Goal: Communication & Community: Answer question/provide support

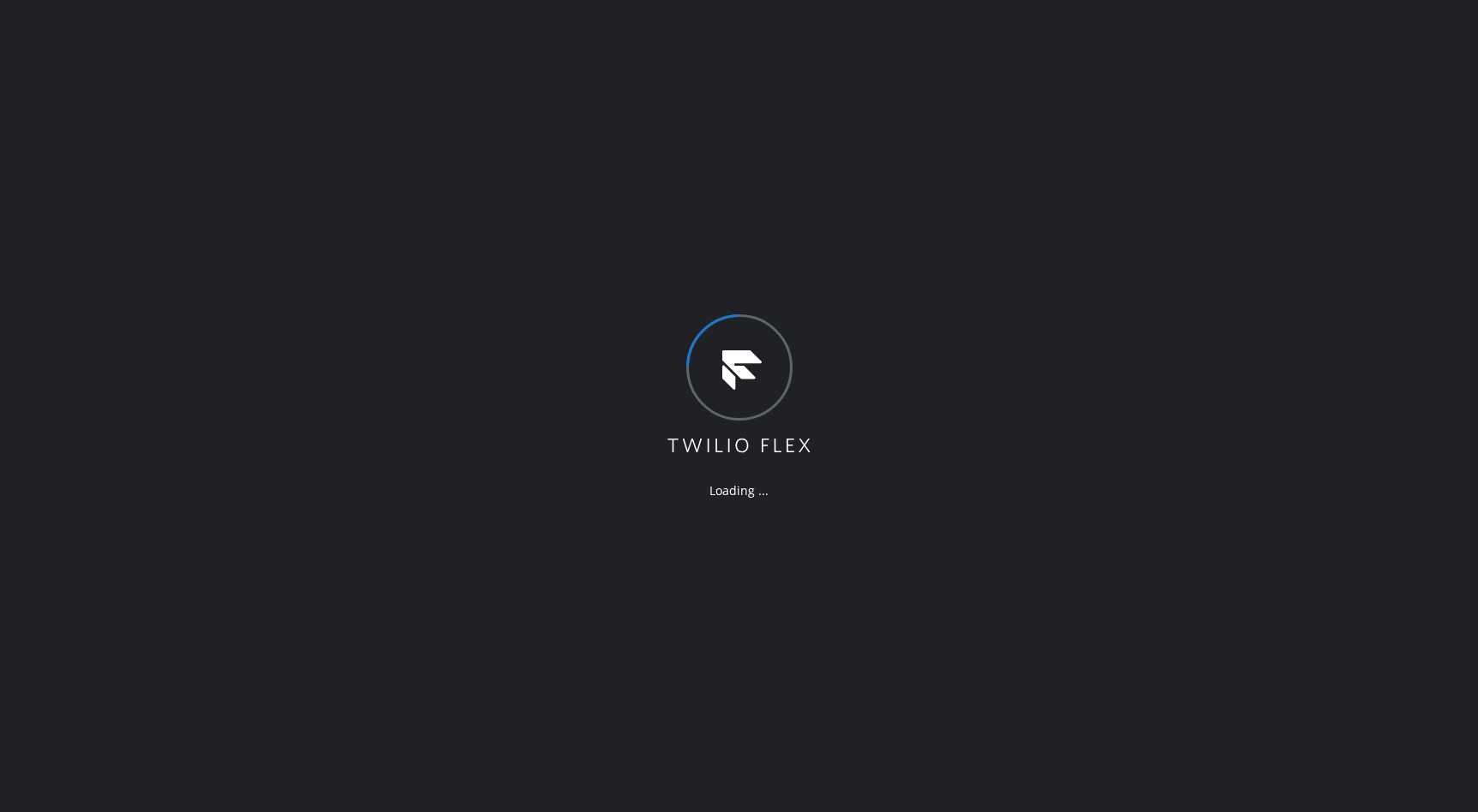
drag, startPoint x: 612, startPoint y: 324, endPoint x: 622, endPoint y: 317, distance: 12.2
click at [612, 324] on div "Loading ..." at bounding box center [739, 406] width 1478 height 812
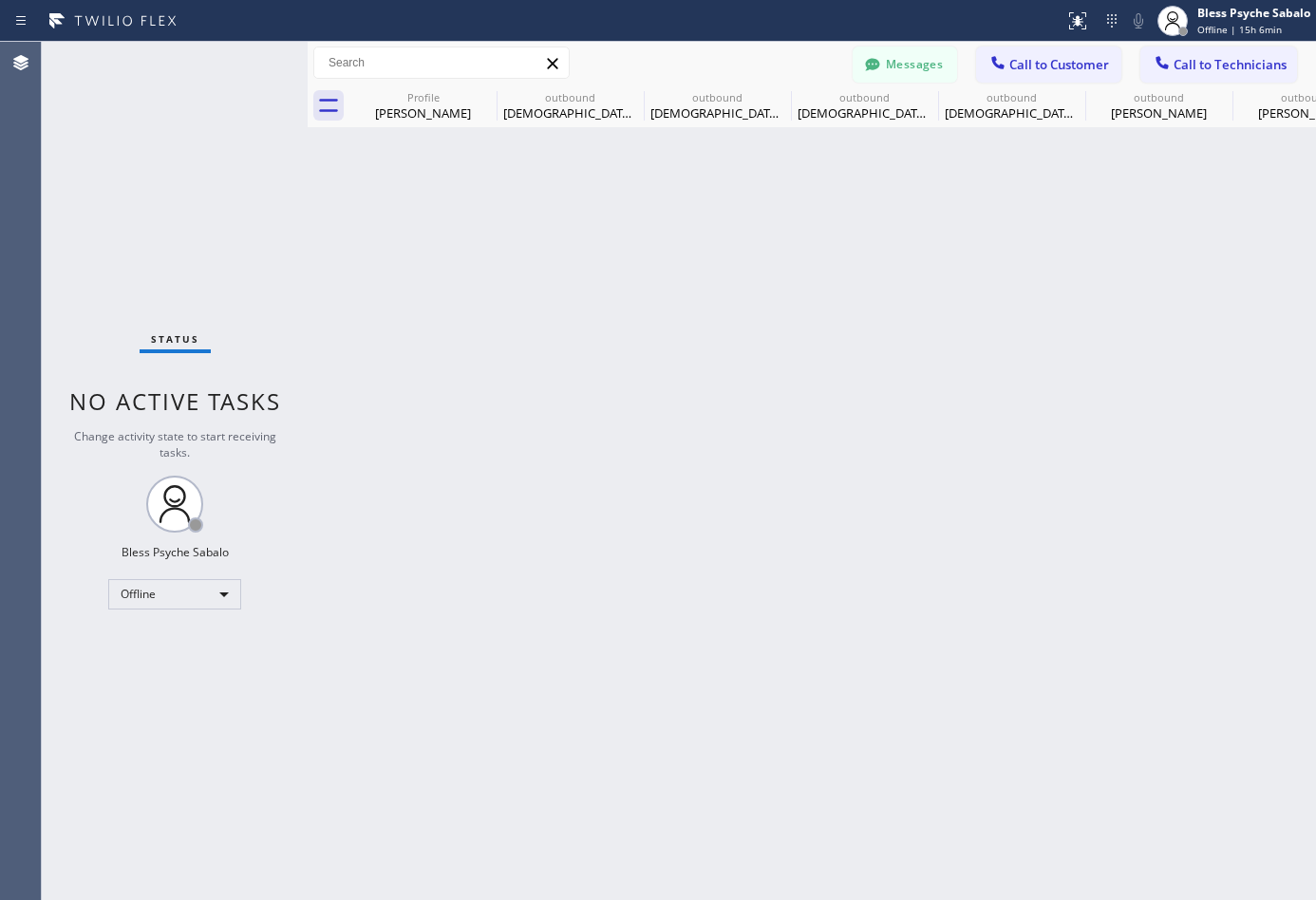
type input "(310) 818-7582"
click at [565, 168] on div "Back to Dashboard Change Sender ID Customers Technicians DP [PERSON_NAME] [DATE…" at bounding box center [812, 471] width 1008 height 858
click at [476, 95] on icon at bounding box center [483, 96] width 23 height 23
click at [0, 0] on icon at bounding box center [0, 0] width 0 height 0
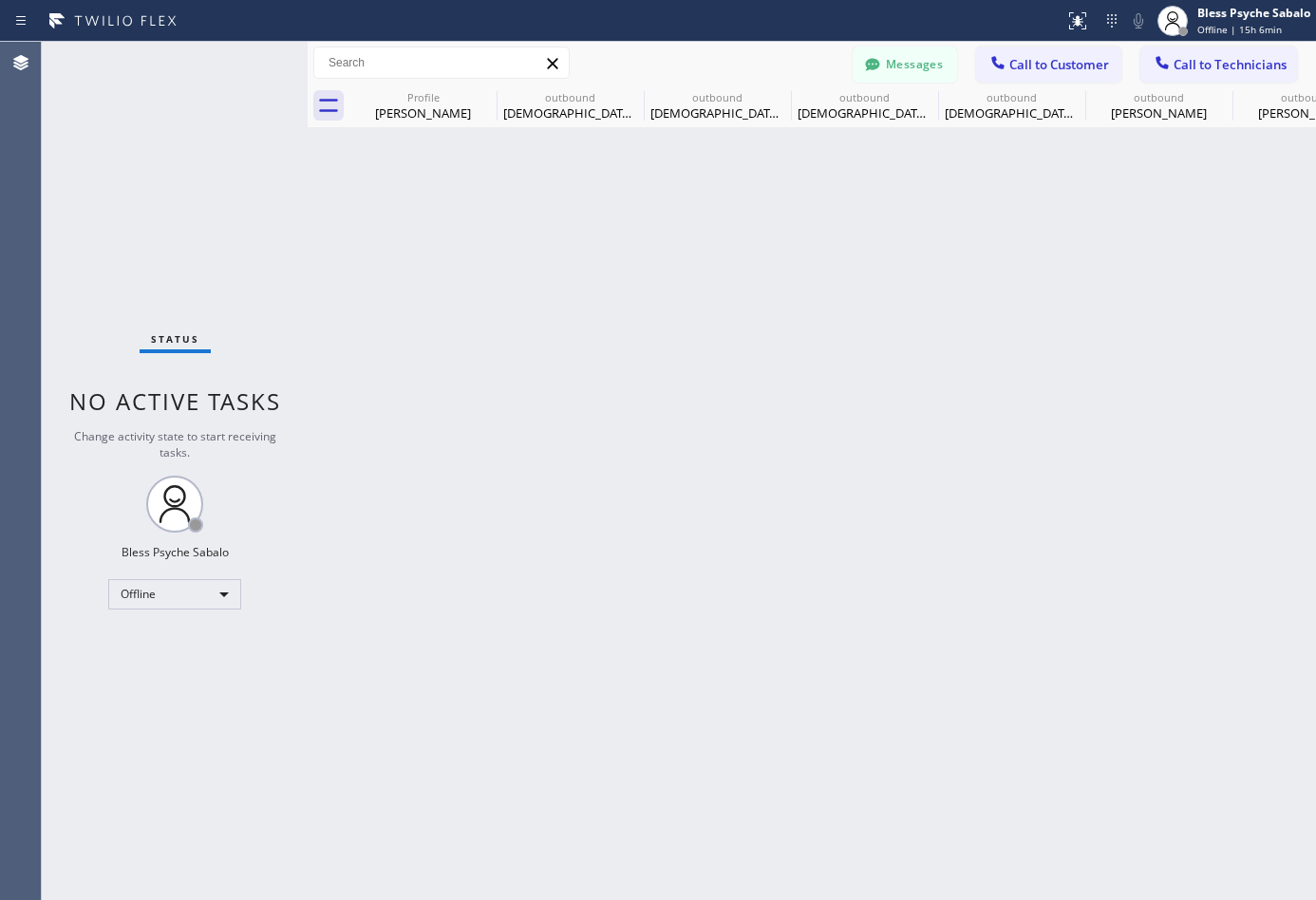
click at [0, 0] on icon at bounding box center [0, 0] width 0 height 0
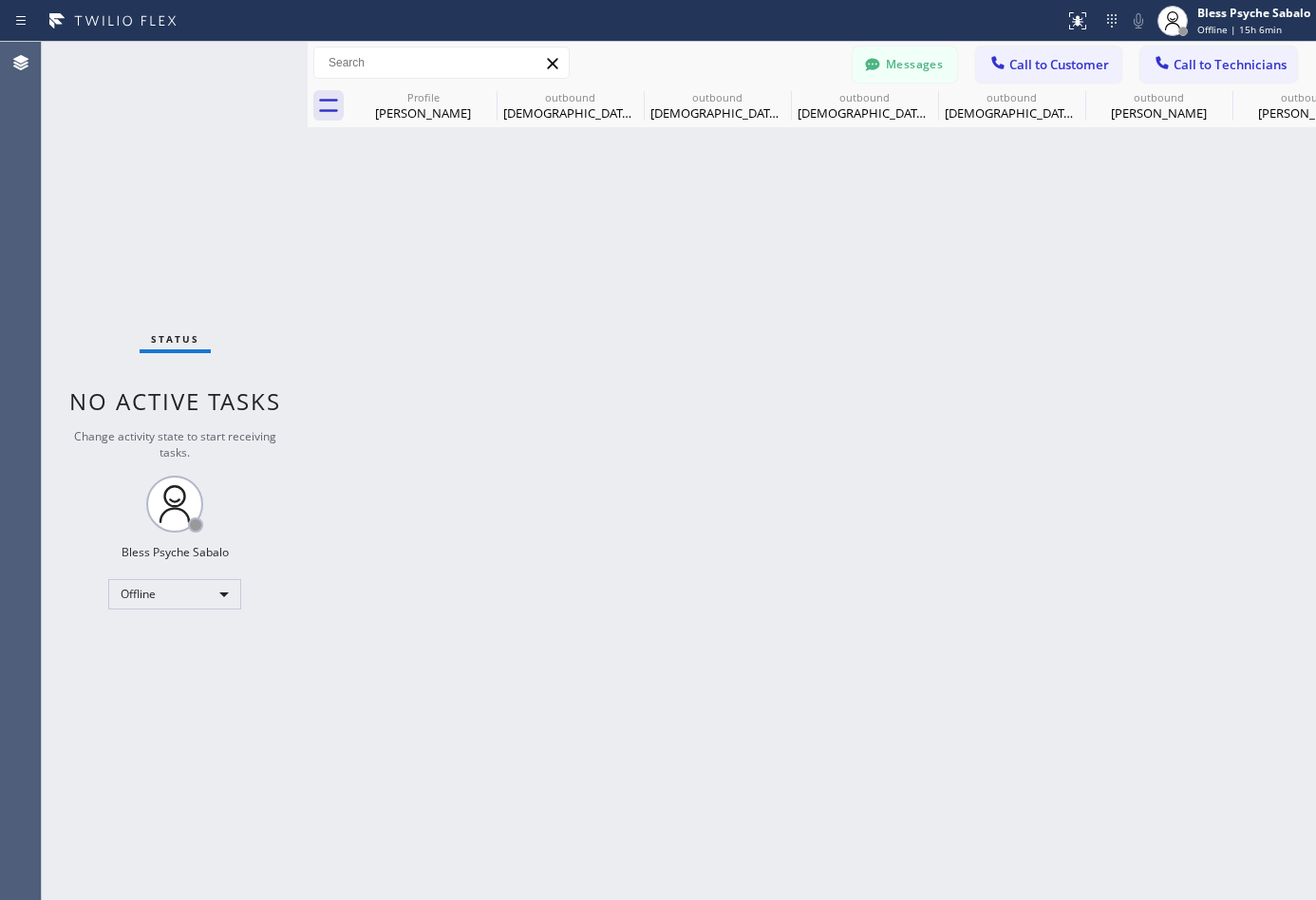
click at [0, 0] on icon at bounding box center [0, 0] width 0 height 0
click at [0, 0] on div "6 LA Vache Since: link to CRM Email none Phone (818) 261-4699 Outbound call Tec…" at bounding box center [0, 0] width 0 height 0
click at [0, 0] on icon at bounding box center [0, 0] width 0 height 0
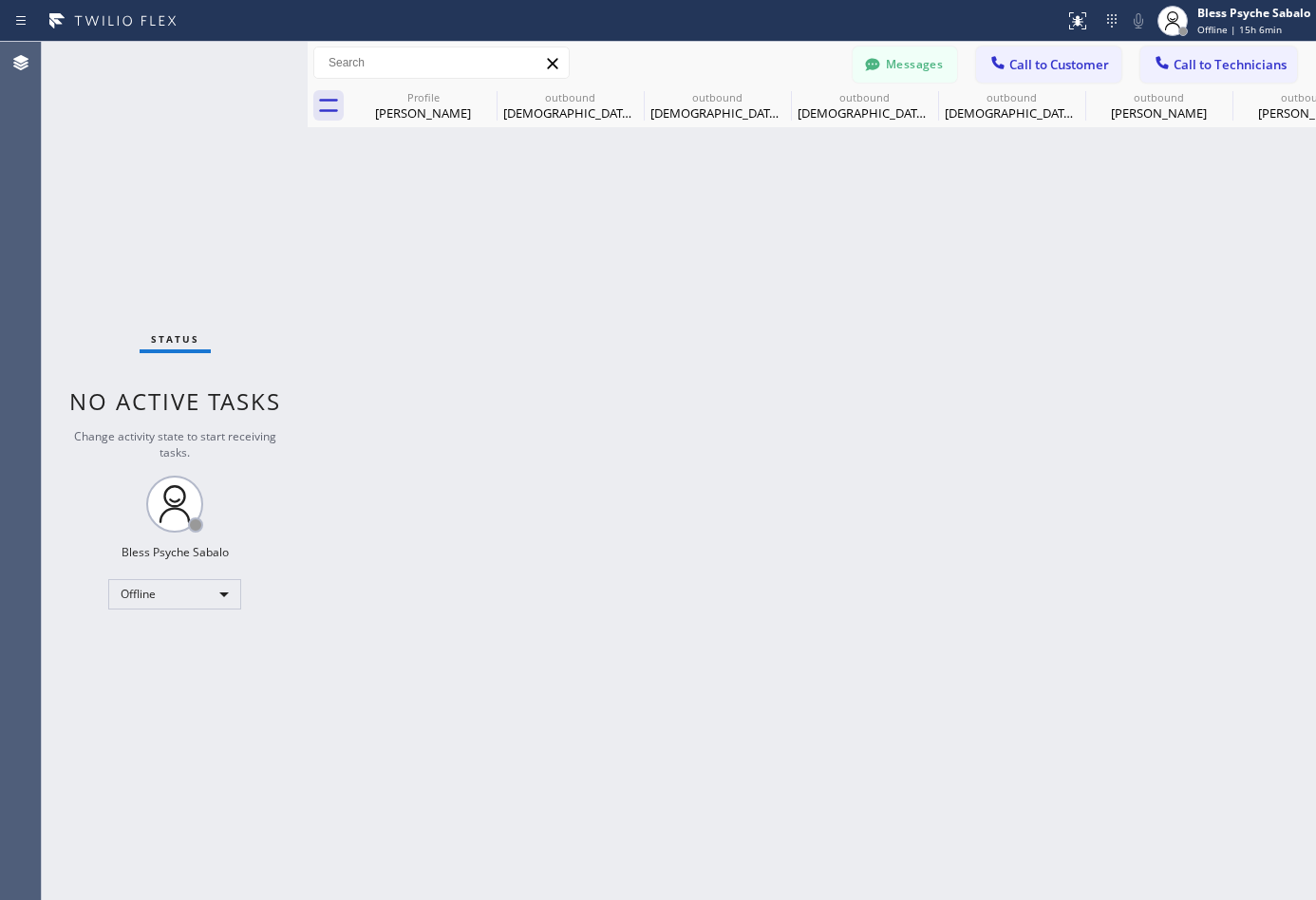
click at [0, 0] on icon at bounding box center [0, 0] width 0 height 0
click at [0, 0] on div "Customer location" at bounding box center [0, 0] width 0 height 0
click at [0, 0] on div "Customer location 2 1054 North Anaheim Boulevard Anaheim, 92801 CA + NEW ADDRES…" at bounding box center [0, 0] width 0 height 0
click at [0, 0] on icon at bounding box center [0, 0] width 0 height 0
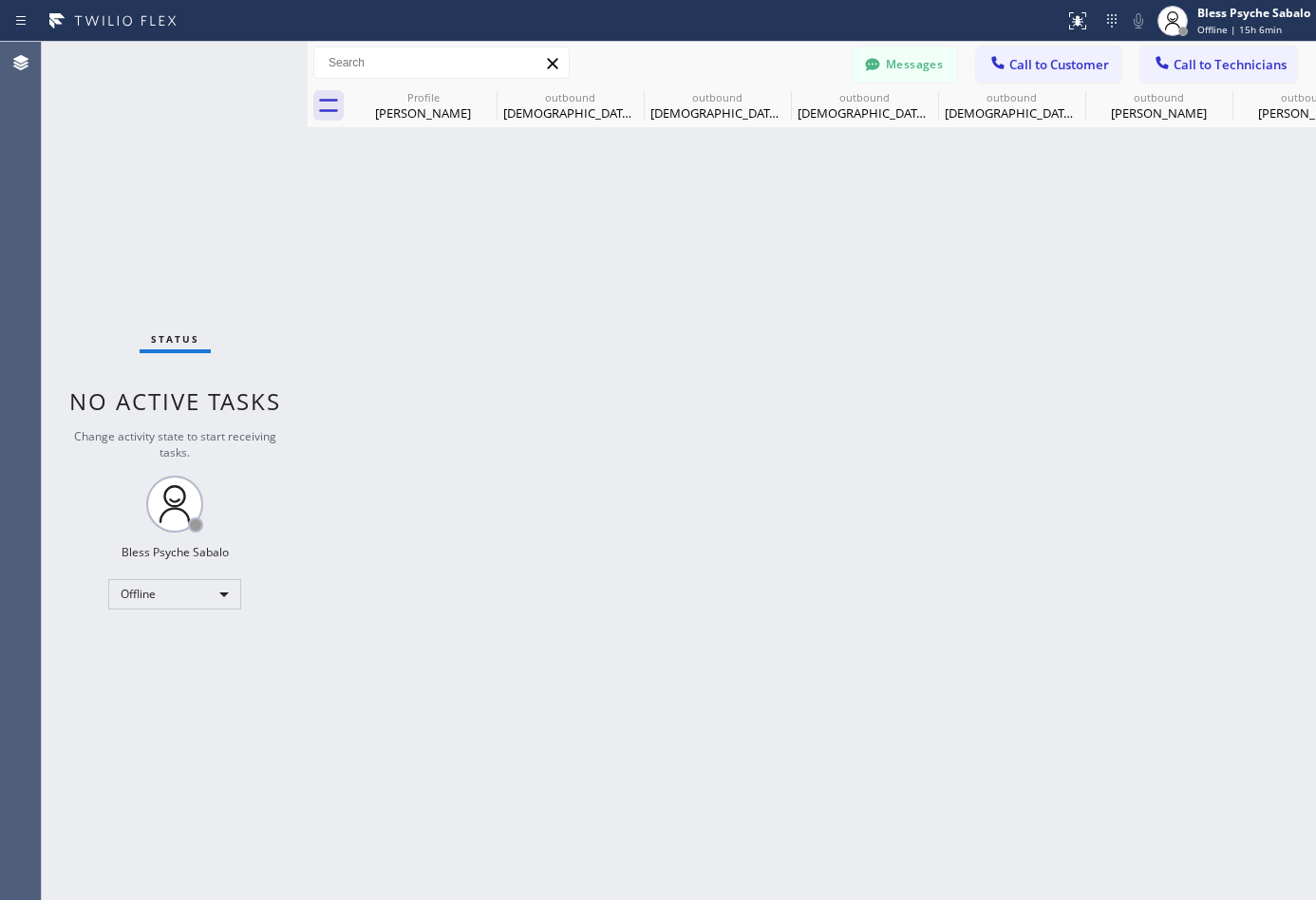
click at [0, 0] on icon at bounding box center [0, 0] width 0 height 0
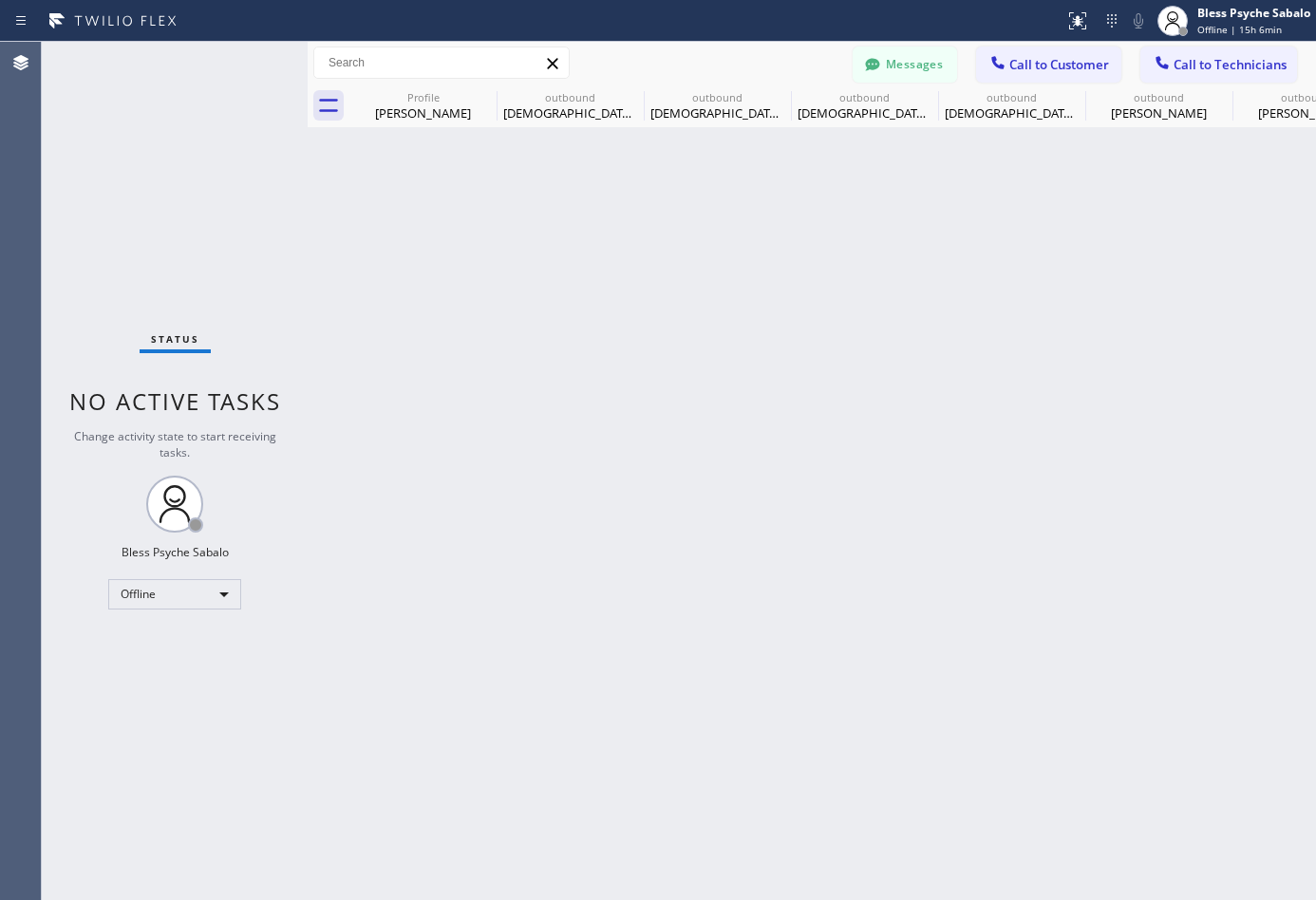
click at [1090, 109] on div "Profile Valerie Kalmenson outbound Christian Ball outbound Christian Ball outbo…" at bounding box center [832, 106] width 966 height 43
click at [1017, 70] on span "Call to Customer" at bounding box center [1059, 64] width 100 height 17
click at [0, 0] on div "Outbound call Location Search location Your caller id phone number Customer num…" at bounding box center [0, 0] width 0 height 0
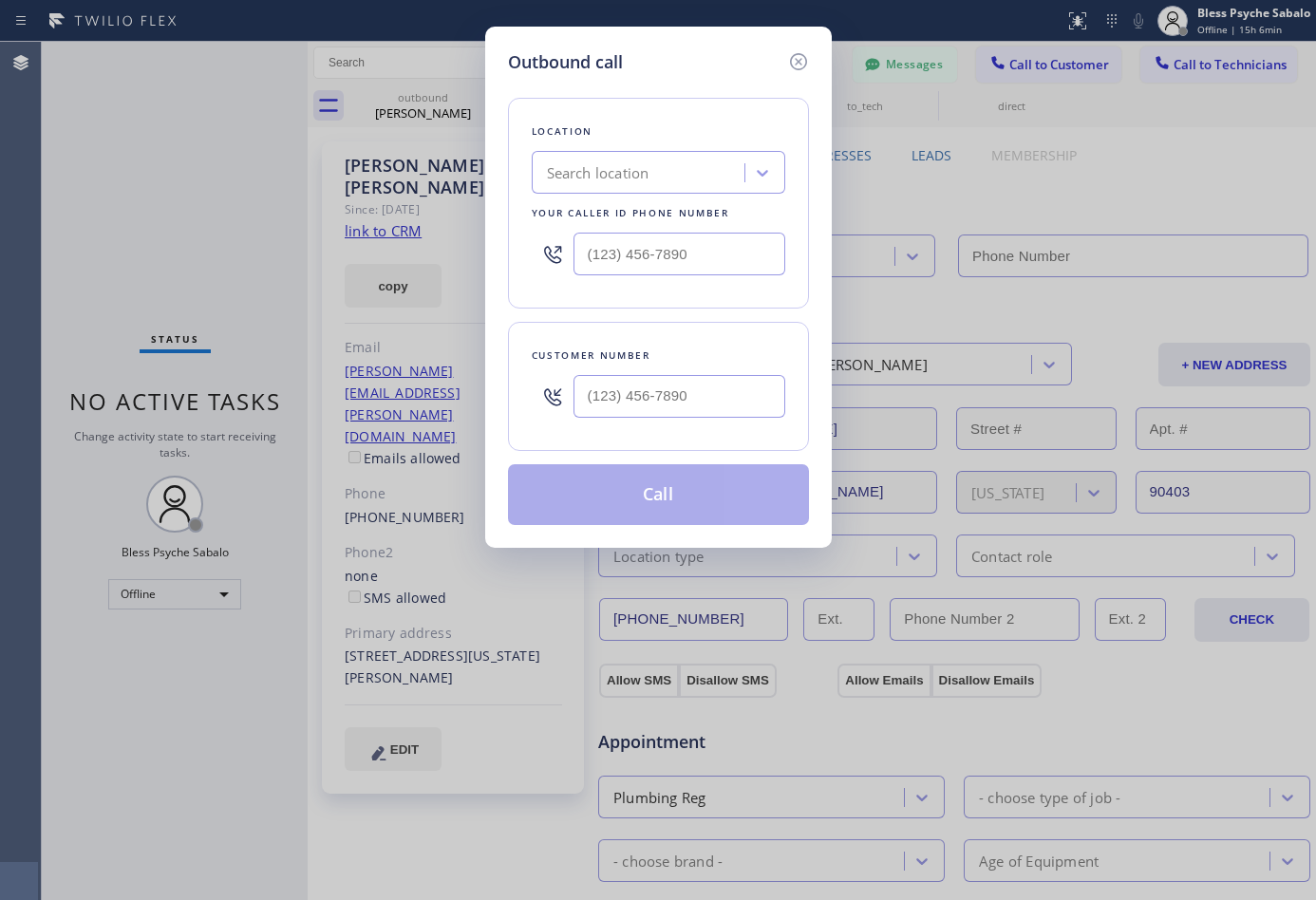
click at [485, 94] on div "Outbound call Location Search location Your caller id phone number Customer num…" at bounding box center [658, 286] width 346 height 521
drag, startPoint x: 817, startPoint y: 52, endPoint x: 794, endPoint y: 57, distance: 23.5
click at [818, 52] on div "Outbound call Location Search location Your caller id phone number Customer num…" at bounding box center [658, 286] width 346 height 521
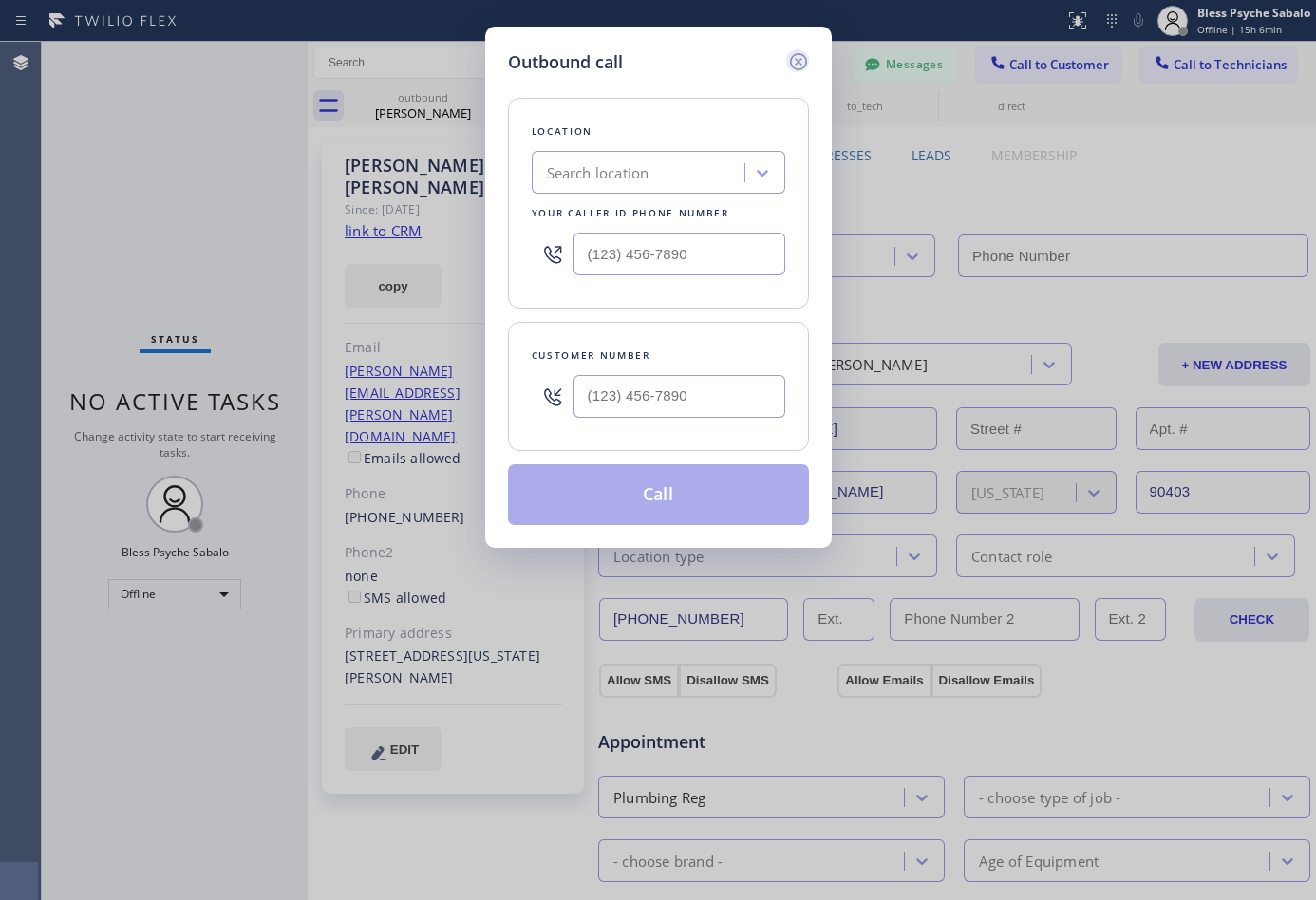
click at [791, 57] on icon at bounding box center [796, 61] width 17 height 17
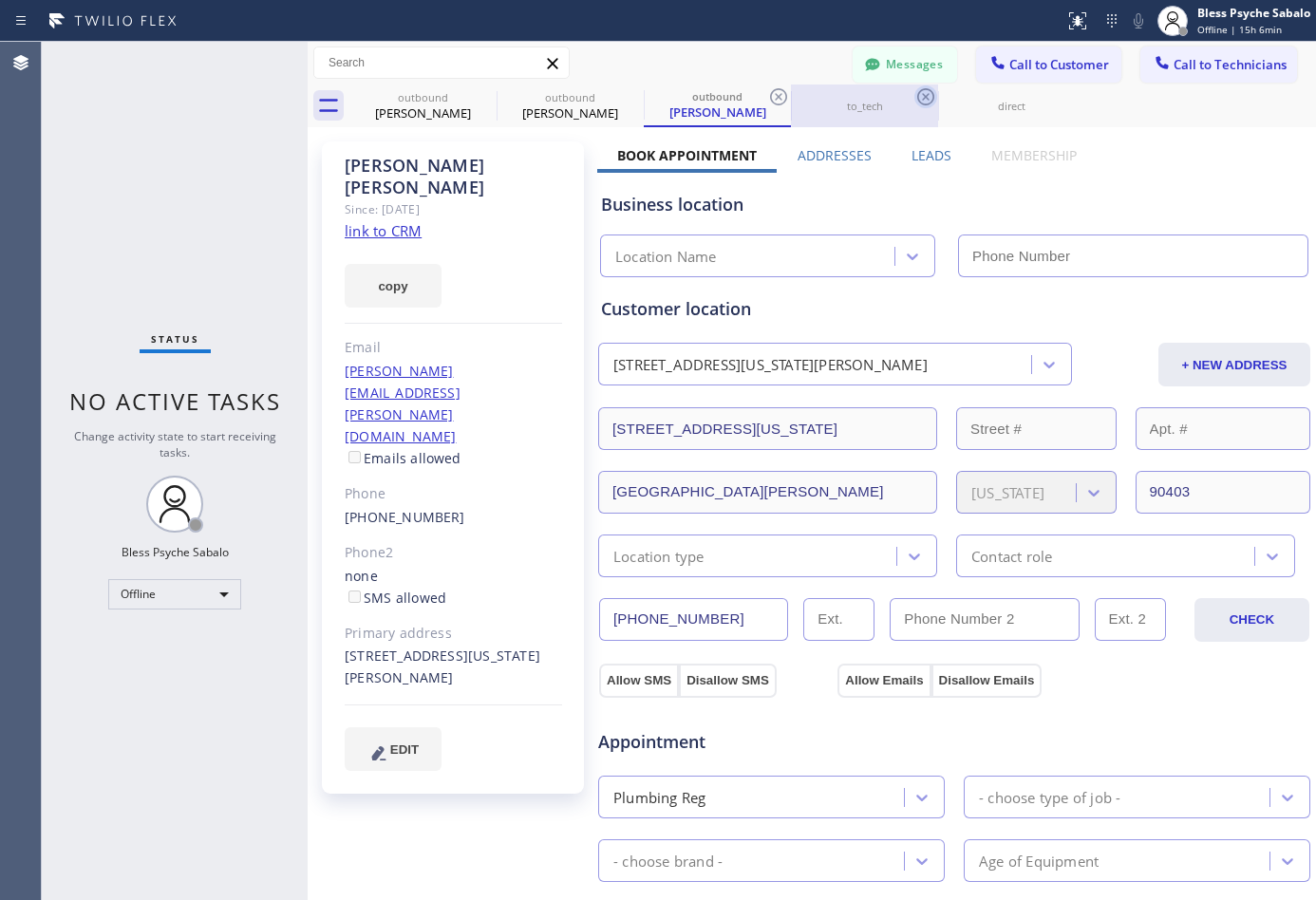
click at [0, 0] on icon at bounding box center [0, 0] width 0 height 0
click at [767, 97] on icon at bounding box center [778, 96] width 23 height 23
click at [917, 95] on icon at bounding box center [925, 96] width 17 height 17
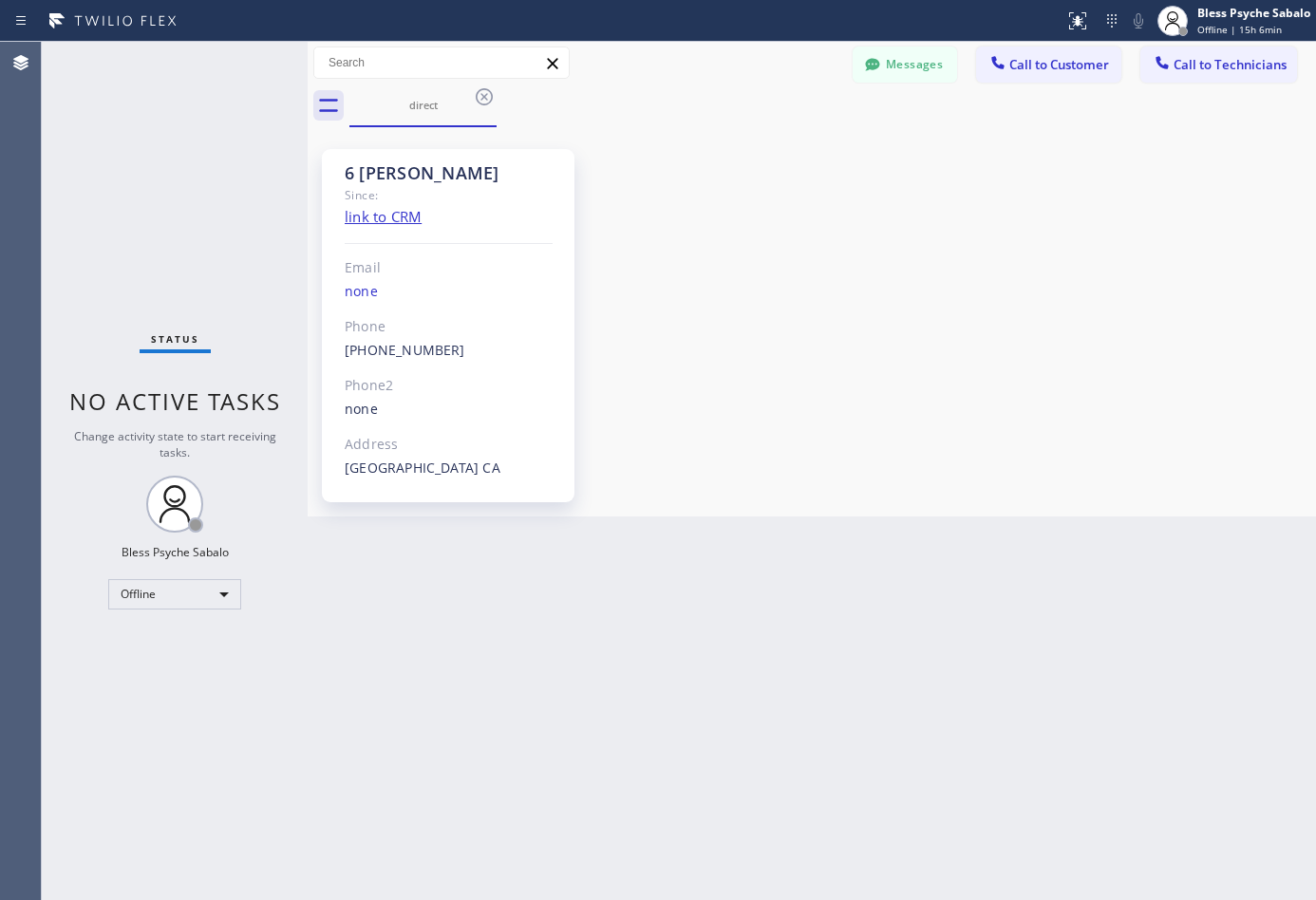
click at [485, 95] on icon at bounding box center [483, 96] width 17 height 17
click at [485, 95] on div "direct" at bounding box center [832, 106] width 966 height 43
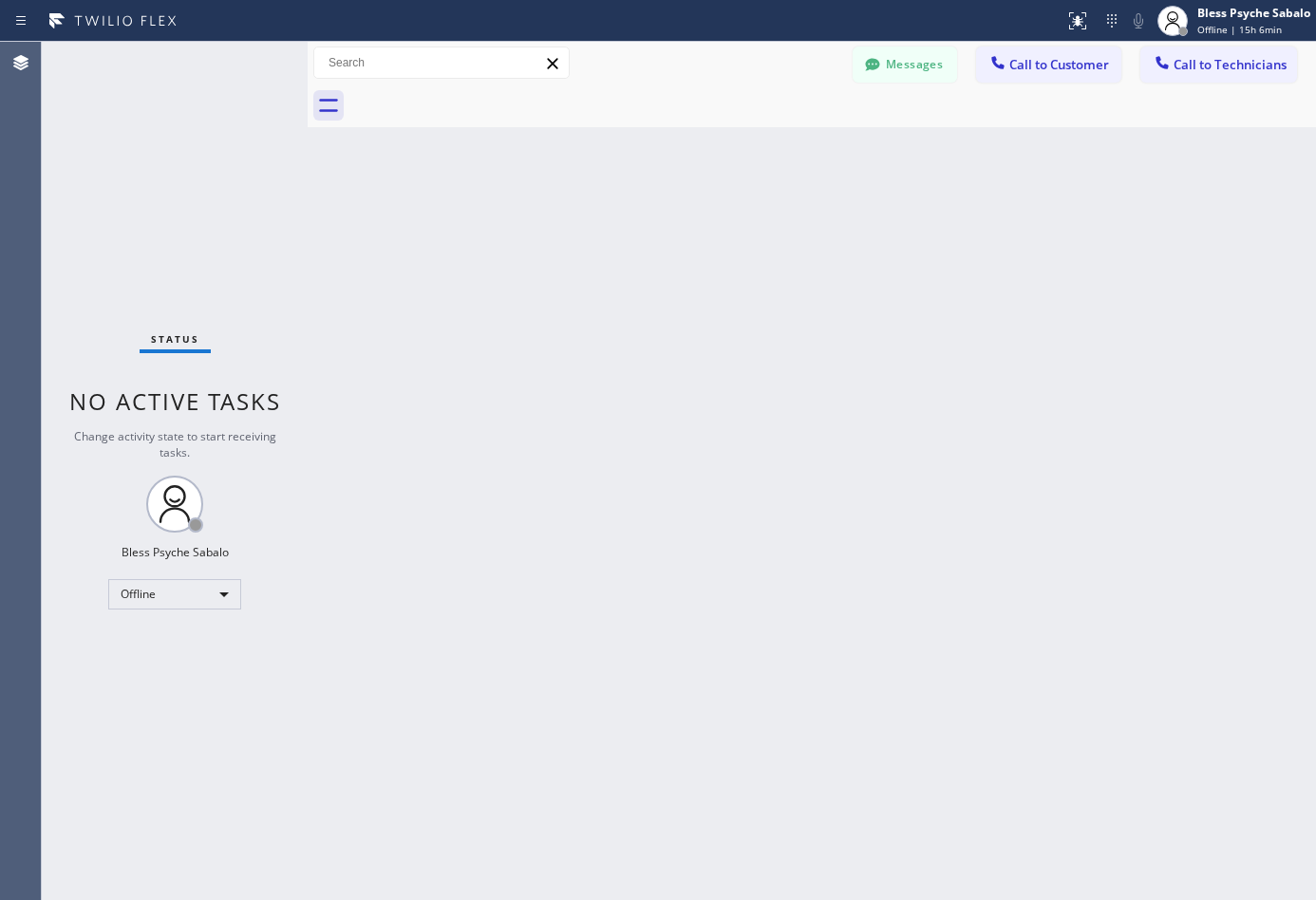
click at [485, 95] on div at bounding box center [832, 106] width 966 height 43
click at [579, 172] on div "Back to Dashboard Change Sender ID Customers Technicians DP [PERSON_NAME] [DATE…" at bounding box center [812, 471] width 1008 height 858
click at [1090, 63] on button "Call to Technicians" at bounding box center [1219, 64] width 157 height 36
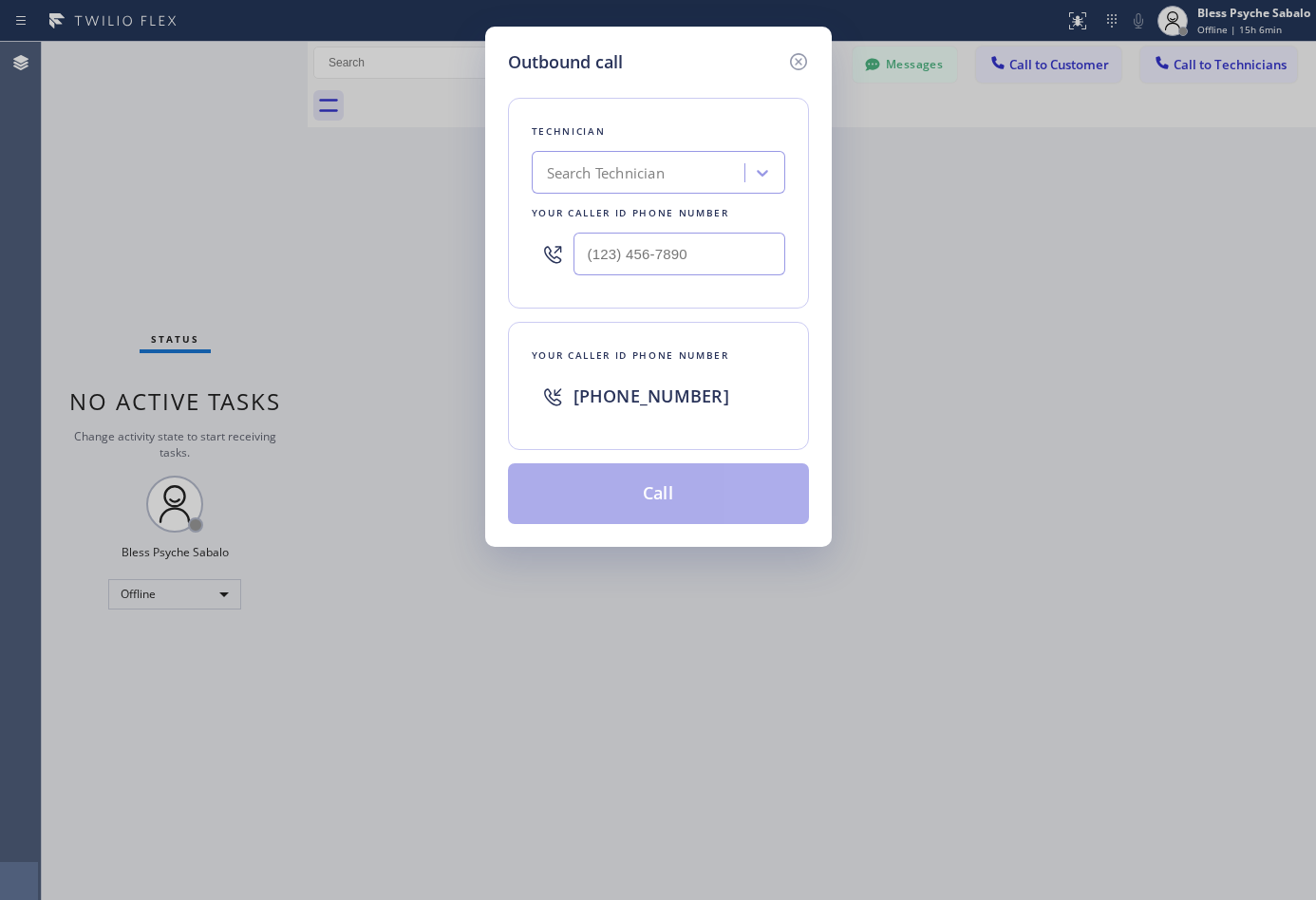
click at [1090, 64] on div "Outbound call Technician Search Technician Your caller id phone number Your cal…" at bounding box center [658, 450] width 1316 height 900
click at [782, 57] on div "Outbound call" at bounding box center [658, 62] width 301 height 25
click at [788, 57] on icon at bounding box center [797, 61] width 23 height 23
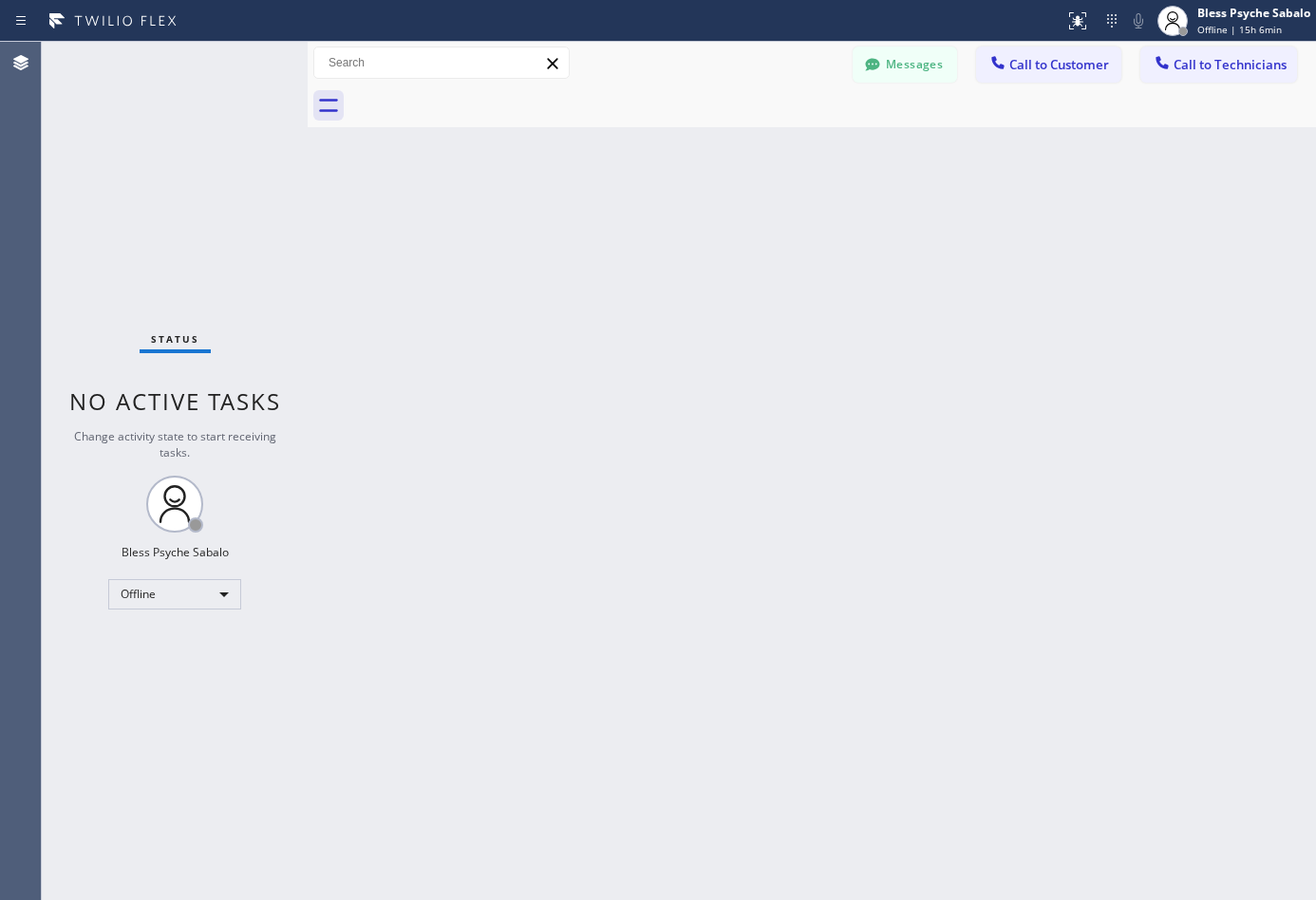
click at [764, 157] on div "Back to Dashboard Change Sender ID Customers Technicians DP [PERSON_NAME] [DATE…" at bounding box center [812, 471] width 1008 height 858
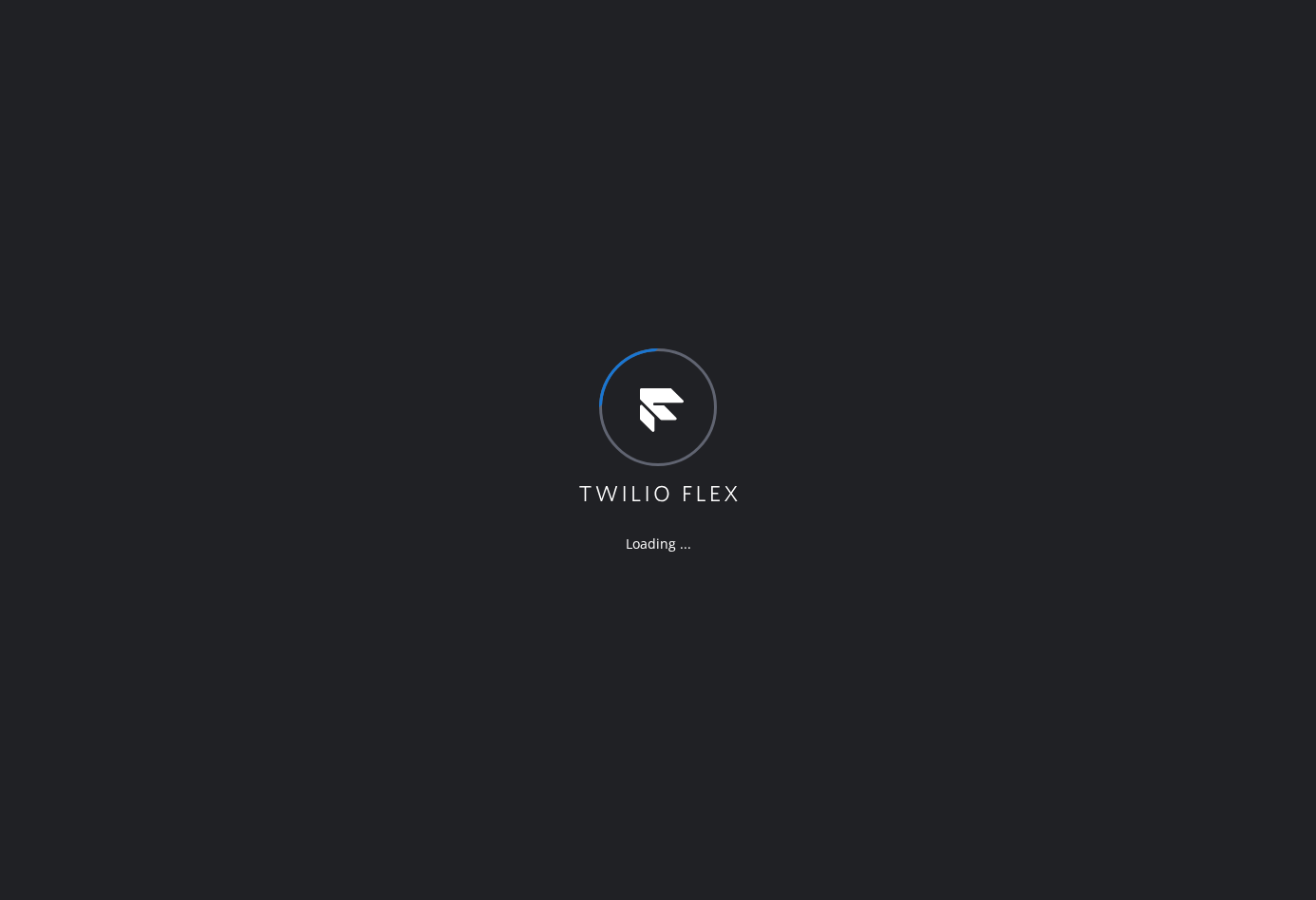
click at [733, 282] on div "Loading ..." at bounding box center [658, 450] width 1316 height 900
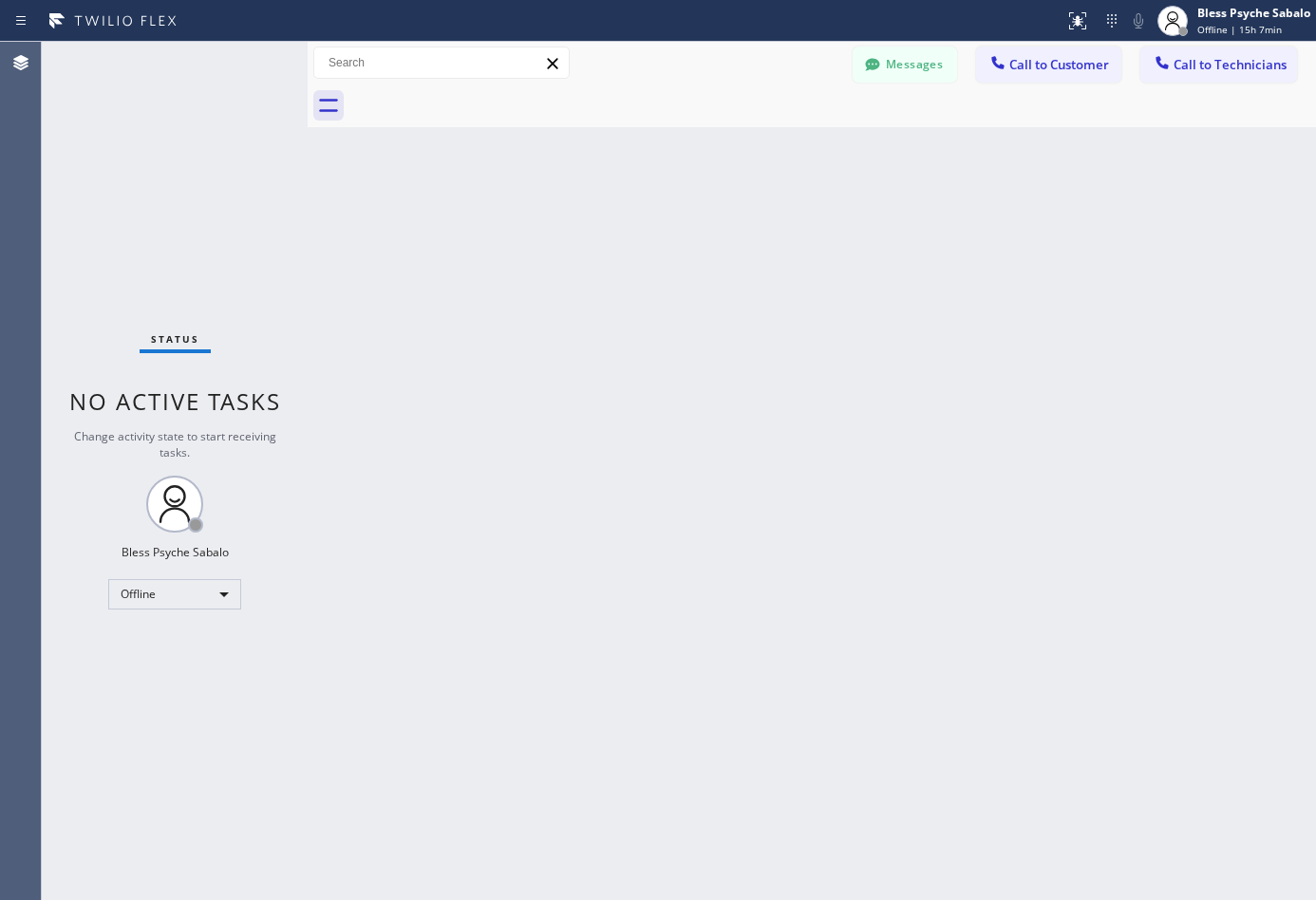
click at [1176, 95] on div at bounding box center [832, 106] width 966 height 43
click at [673, 330] on div "Back to Dashboard Change Sender ID Customers Technicians DP [PERSON_NAME] [DATE…" at bounding box center [812, 471] width 1008 height 858
click at [1148, 61] on button "Call to Technicians" at bounding box center [1219, 64] width 157 height 36
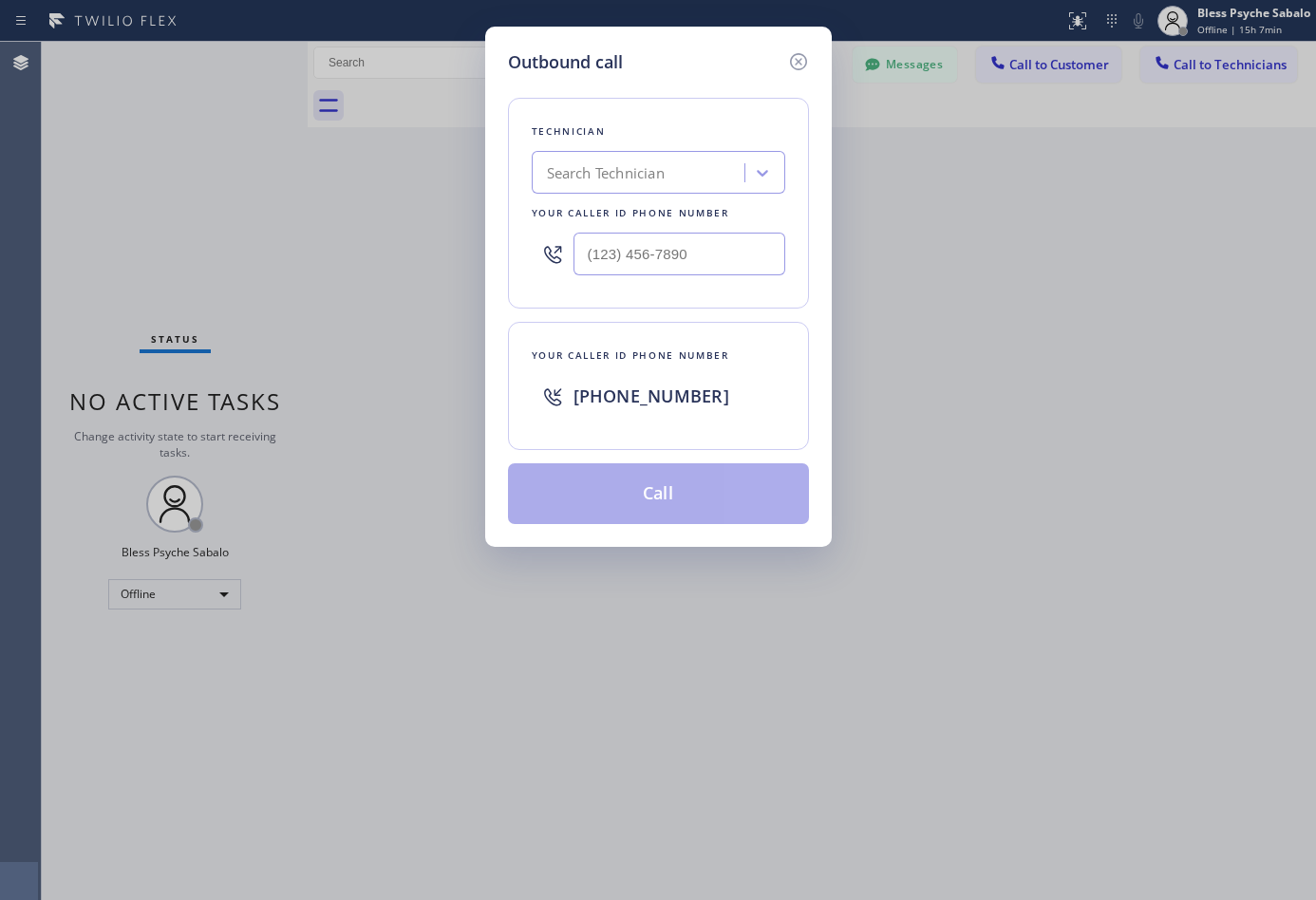
type input "(___) ___-____"
click at [693, 239] on input "(___) ___-____" at bounding box center [680, 254] width 212 height 43
click at [712, 268] on input "(___) ___-____" at bounding box center [680, 254] width 212 height 43
click at [602, 266] on input "(___) ___-____" at bounding box center [680, 254] width 212 height 43
click at [595, 259] on input "(___) ___-____" at bounding box center [680, 254] width 212 height 43
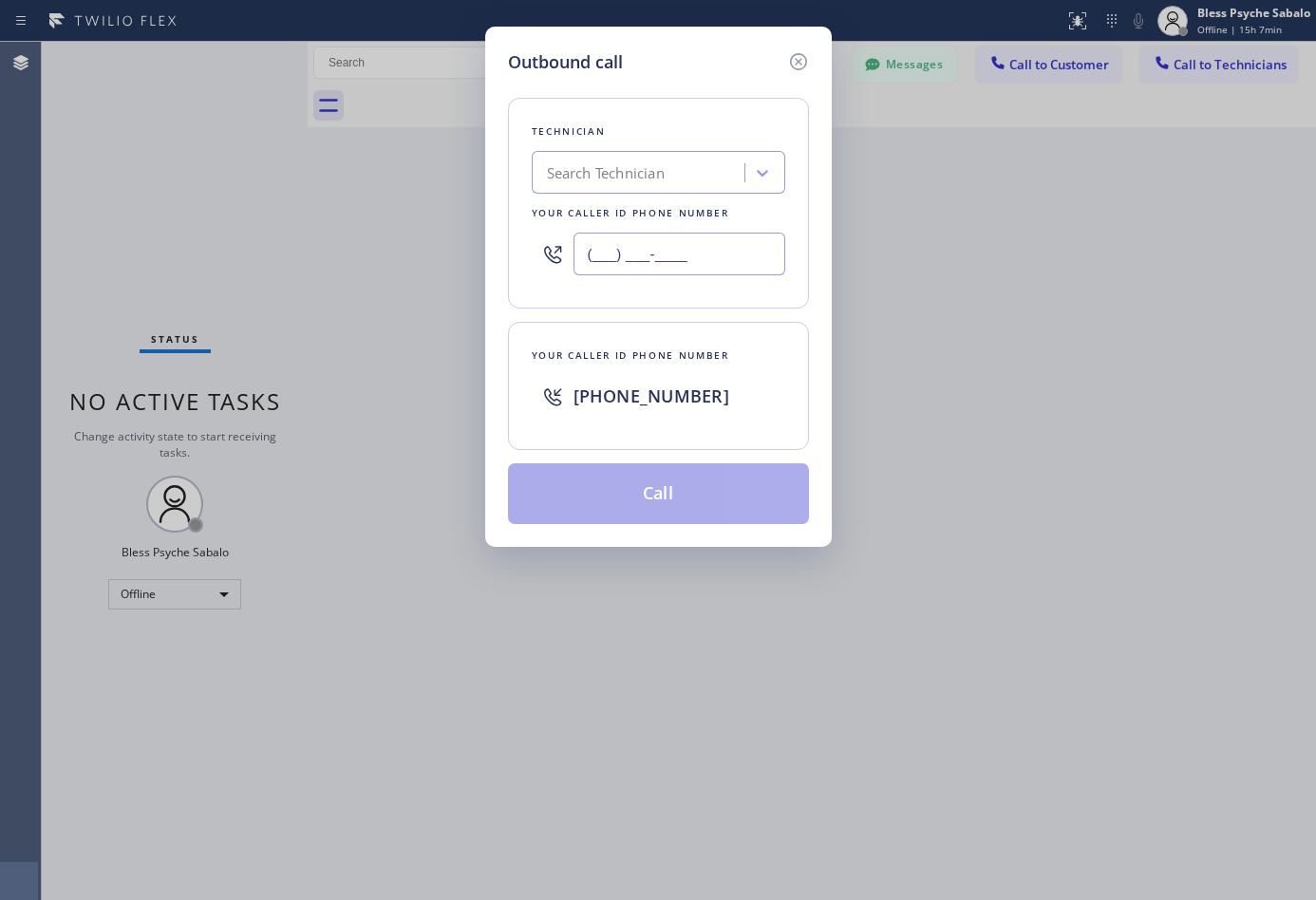
click at [587, 254] on input "(___) ___-____" at bounding box center [680, 254] width 212 height 43
click at [643, 257] on input "text" at bounding box center [680, 254] width 212 height 43
type input "(___) ___-____"
click at [750, 275] on input "(___) ___-____" at bounding box center [680, 254] width 212 height 43
click at [810, 57] on div "Outbound call Technician Search Technician Your caller id phone number Your cal…" at bounding box center [658, 286] width 346 height 520
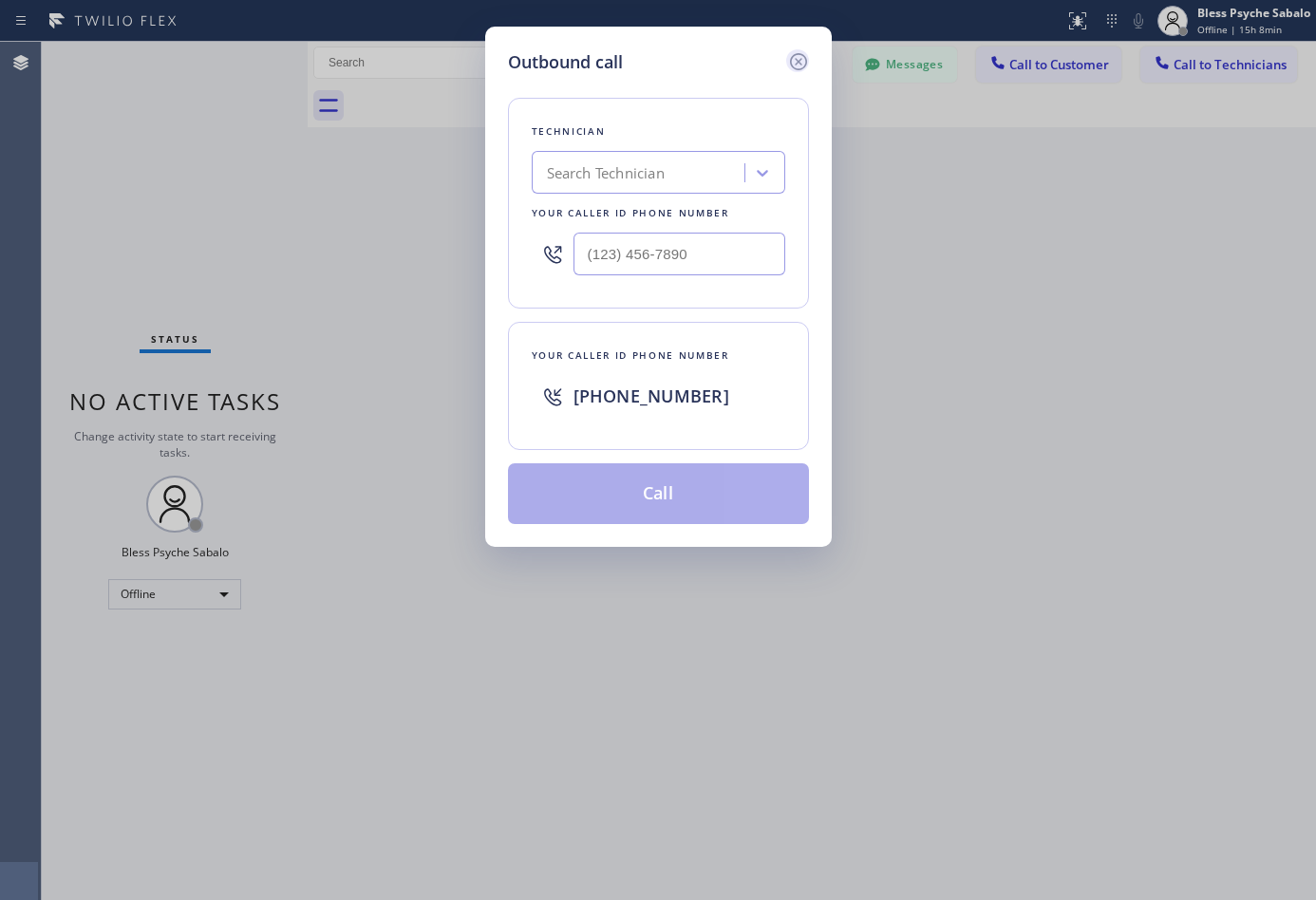
click at [800, 58] on icon at bounding box center [796, 61] width 17 height 17
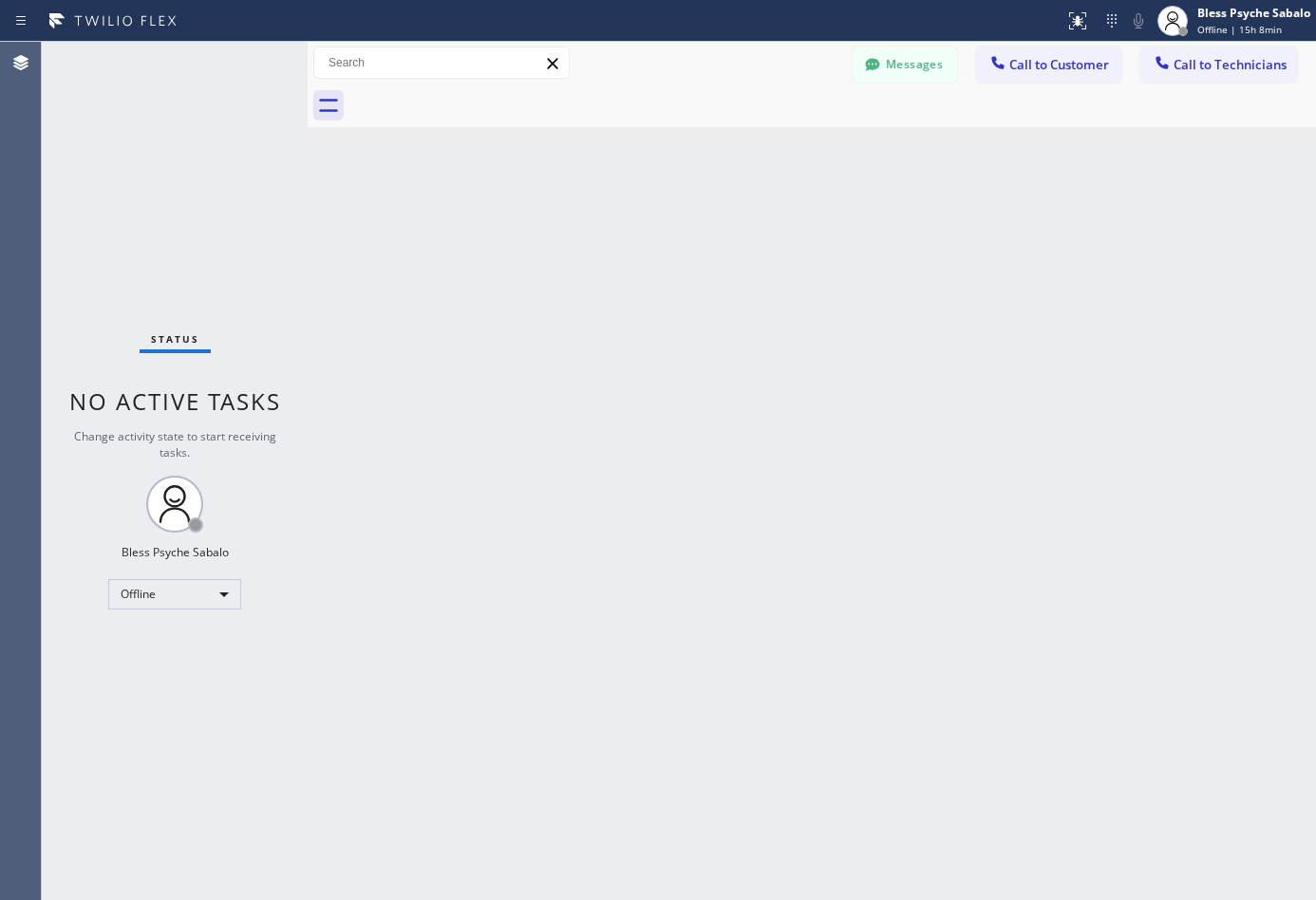
drag, startPoint x: 1072, startPoint y: 155, endPoint x: 1088, endPoint y: 142, distance: 20.6
click at [1074, 154] on div "Back to Dashboard Change Sender ID Customers Technicians DP [PERSON_NAME] [DATE…" at bounding box center [812, 471] width 1008 height 858
click at [1220, 66] on span "Call to Technicians" at bounding box center [1229, 64] width 113 height 17
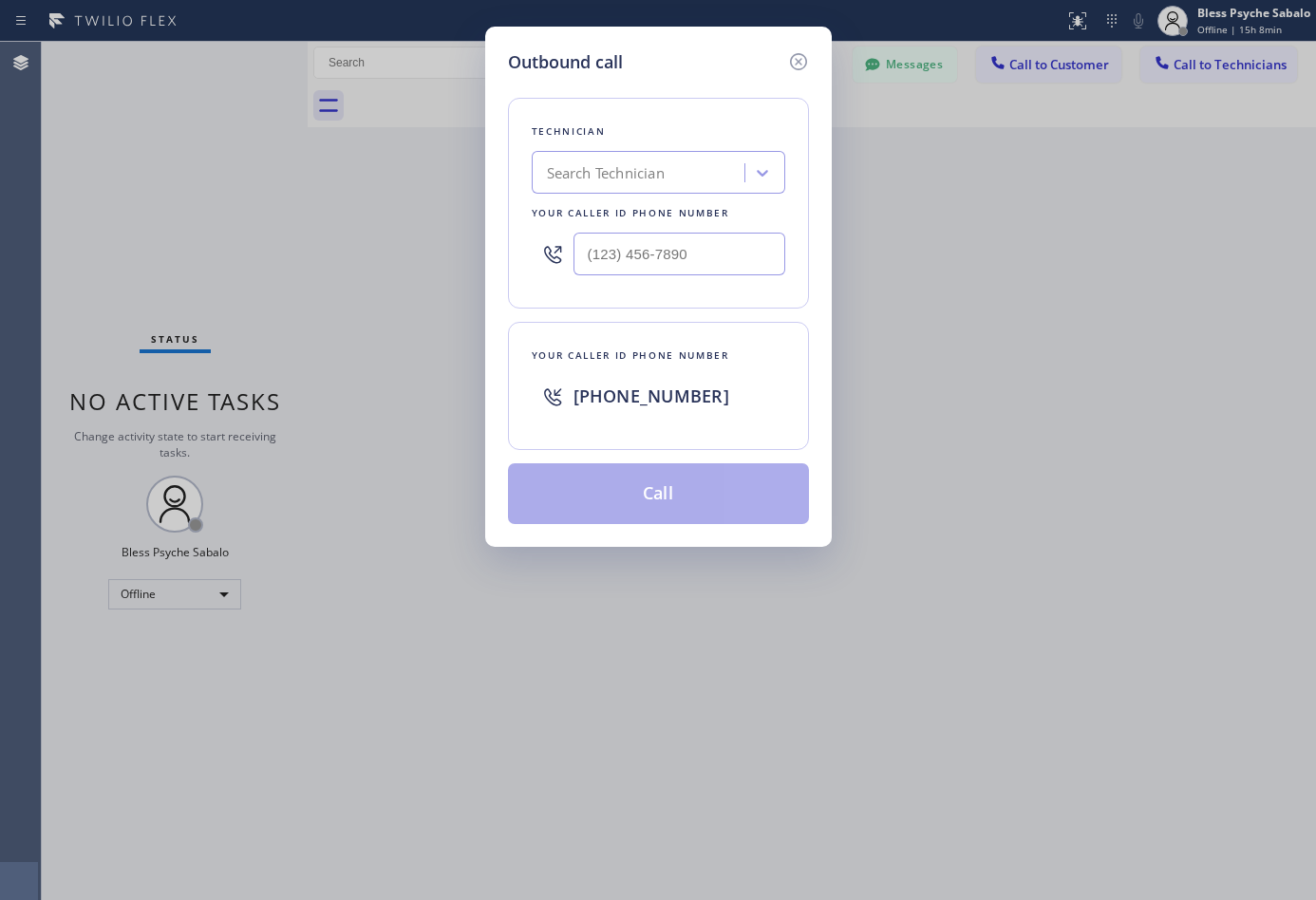
click at [697, 277] on div at bounding box center [658, 253] width 253 height 62
click at [703, 260] on input "text" at bounding box center [680, 254] width 212 height 43
paste input "626) 774-7952"
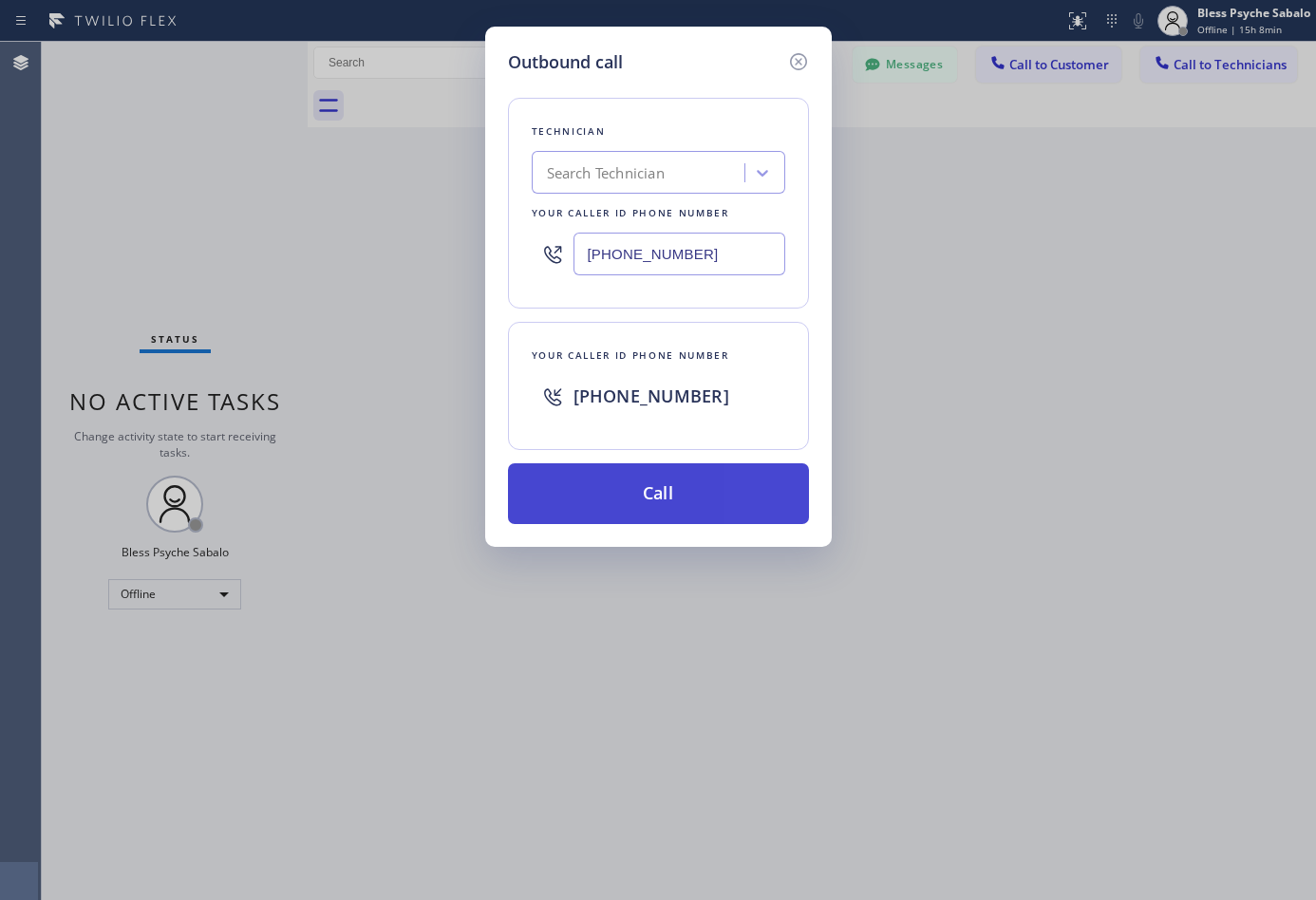
click at [608, 524] on button "Call" at bounding box center [658, 493] width 301 height 61
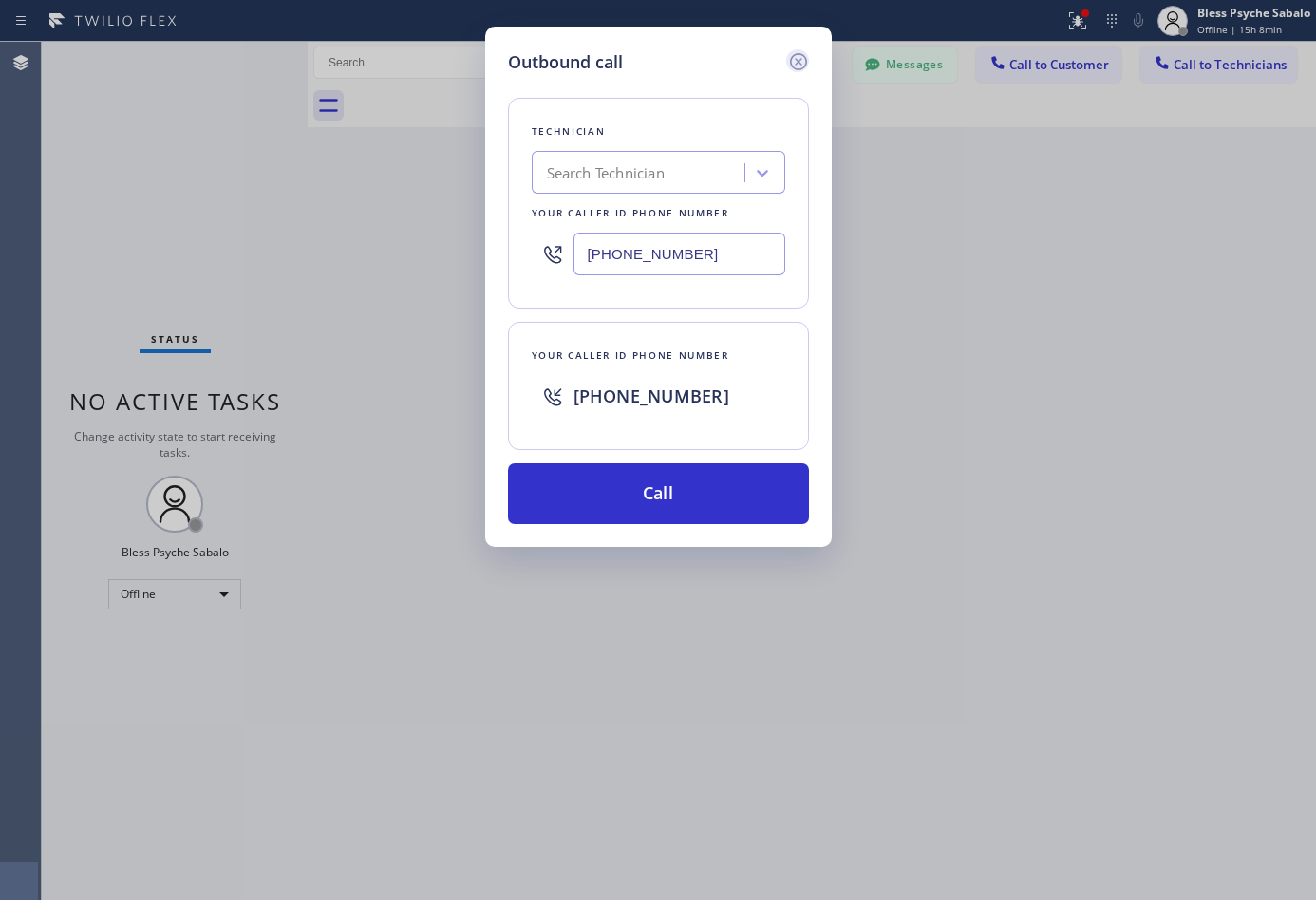
click at [800, 67] on icon at bounding box center [797, 61] width 23 height 23
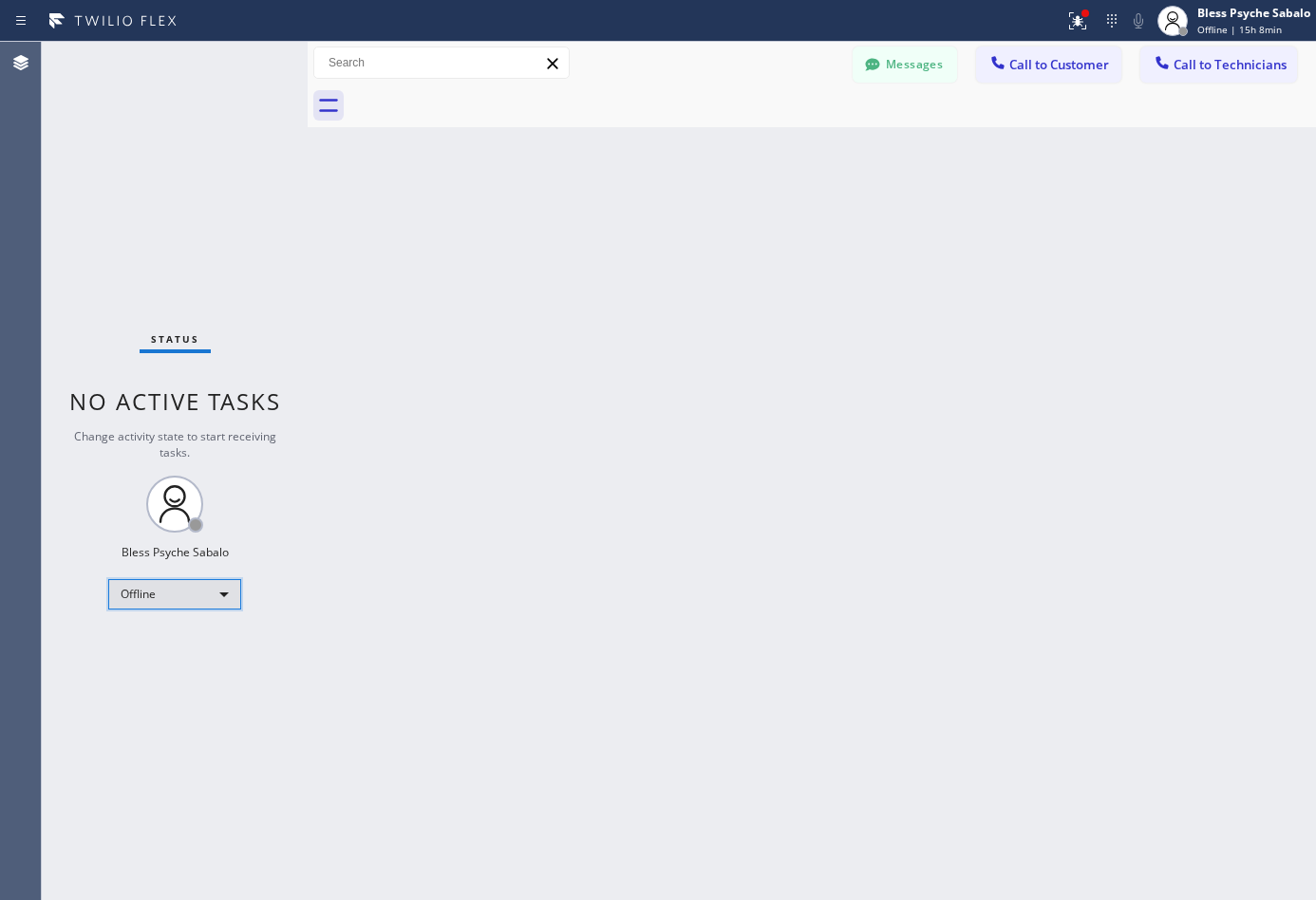
click at [179, 598] on div "Offline" at bounding box center [175, 593] width 133 height 30
click at [168, 650] on li "Available" at bounding box center [173, 643] width 128 height 23
click at [462, 650] on div "Back to Dashboard Change Sender ID Customers Technicians DP [PERSON_NAME] [DATE…" at bounding box center [812, 471] width 1008 height 858
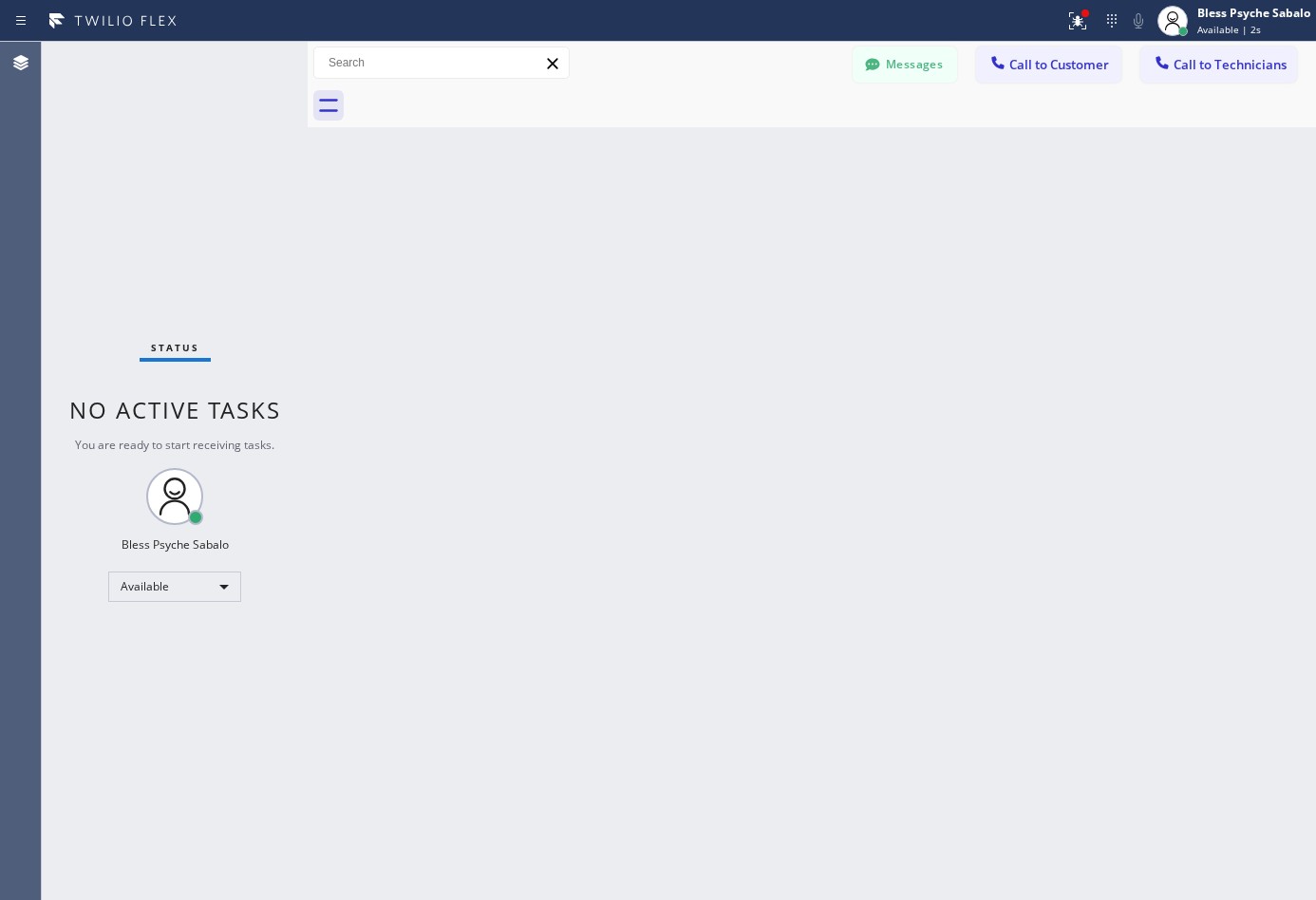
drag, startPoint x: 1154, startPoint y: 100, endPoint x: 1200, endPoint y: 70, distance: 54.9
click at [1197, 72] on span "Call to Technicians" at bounding box center [1229, 64] width 113 height 17
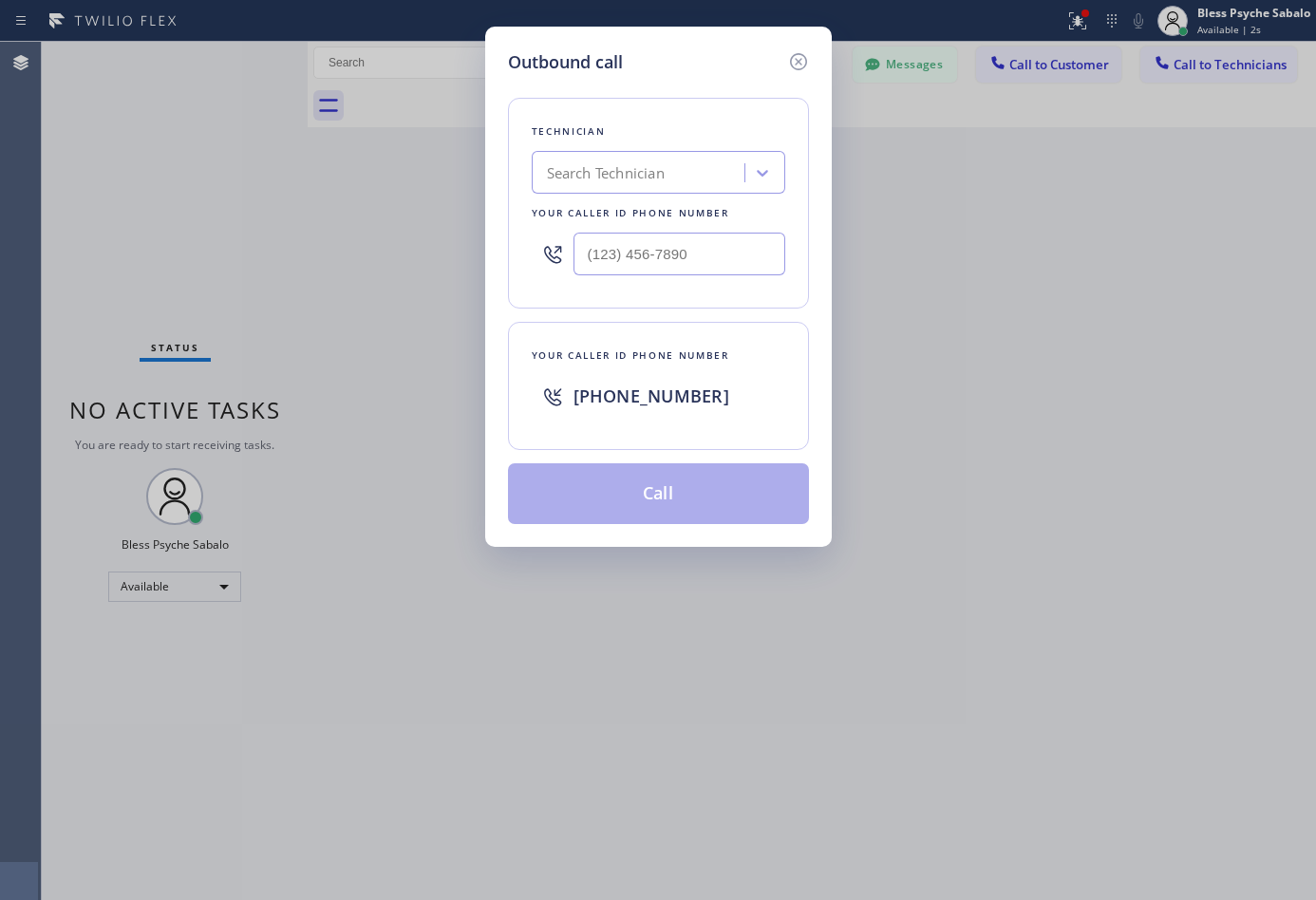
click at [1205, 63] on div "Outbound call Technician Search Technician Your caller id phone number Your cal…" at bounding box center [658, 450] width 1316 height 900
click at [619, 251] on input "(___) ___-____" at bounding box center [680, 254] width 212 height 43
paste input "626) 774-7952"
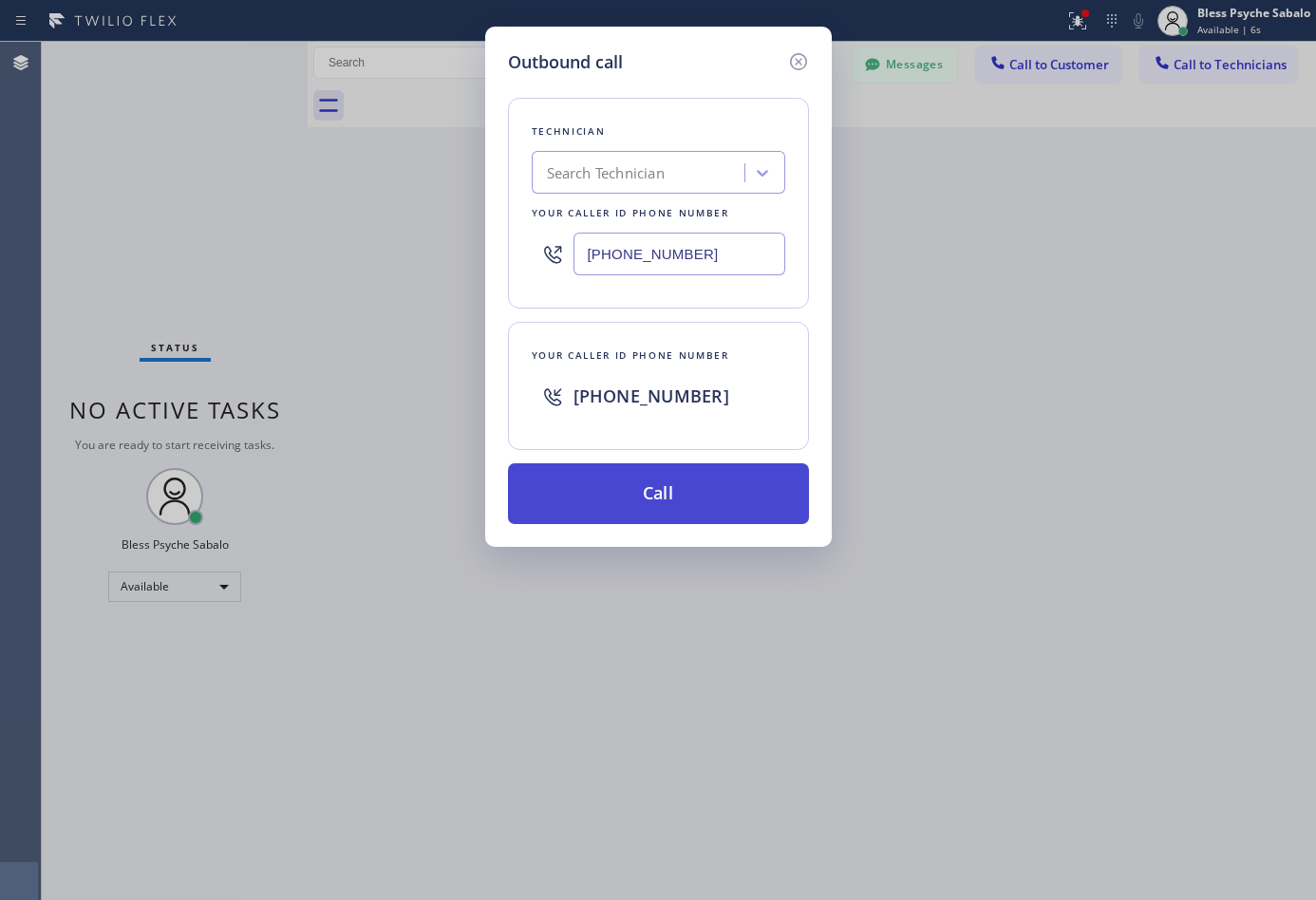
click at [655, 481] on button "Call" at bounding box center [658, 493] width 301 height 61
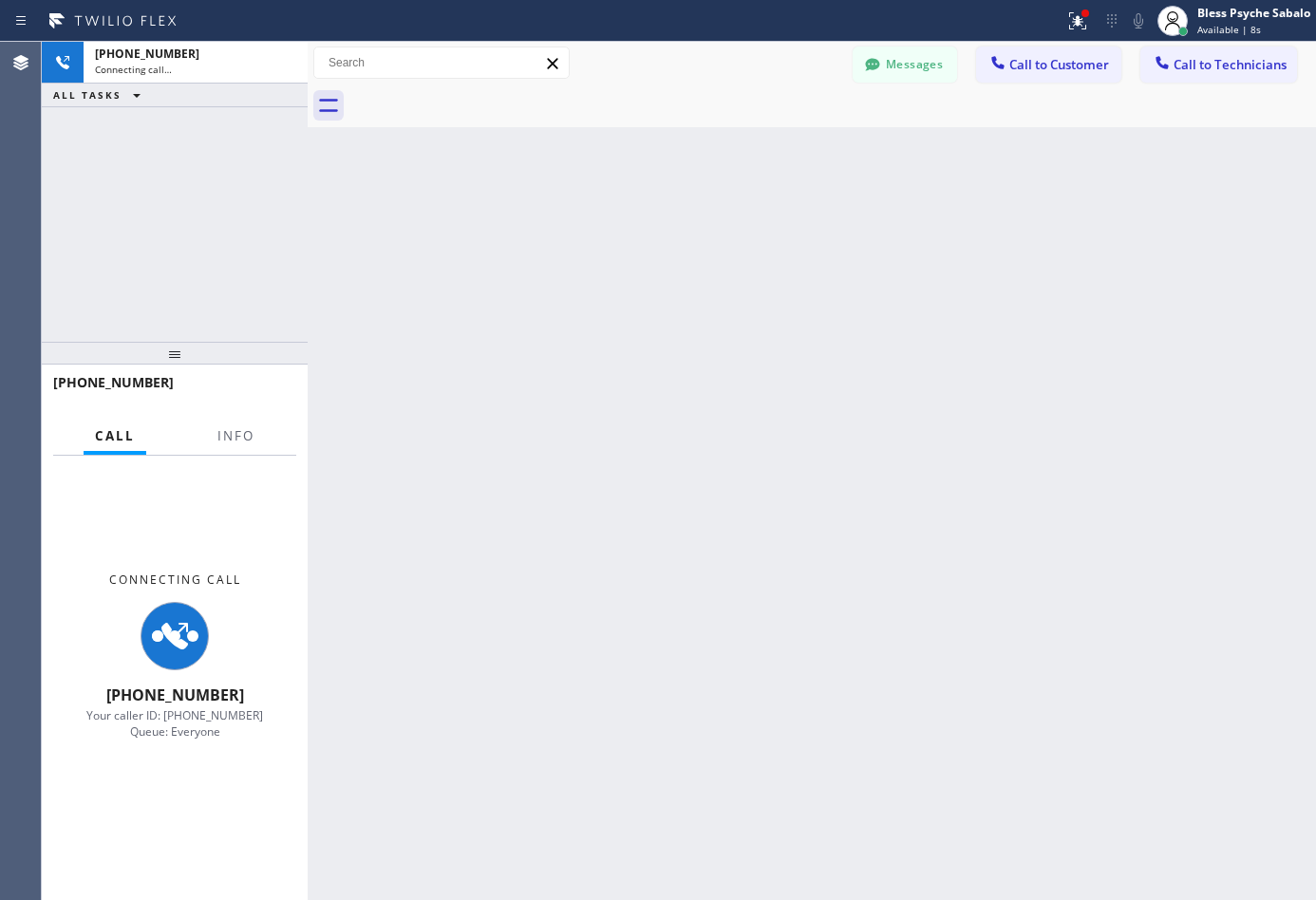
drag, startPoint x: 732, startPoint y: 422, endPoint x: 693, endPoint y: 399, distance: 45.3
click at [727, 422] on div "Back to Dashboard Change Sender ID Customers Technicians DP [PERSON_NAME] [DATE…" at bounding box center [812, 471] width 1008 height 858
click at [667, 425] on div "Back to Dashboard Change Sender ID Customers Technicians DP [PERSON_NAME] [DATE…" at bounding box center [812, 471] width 1008 height 858
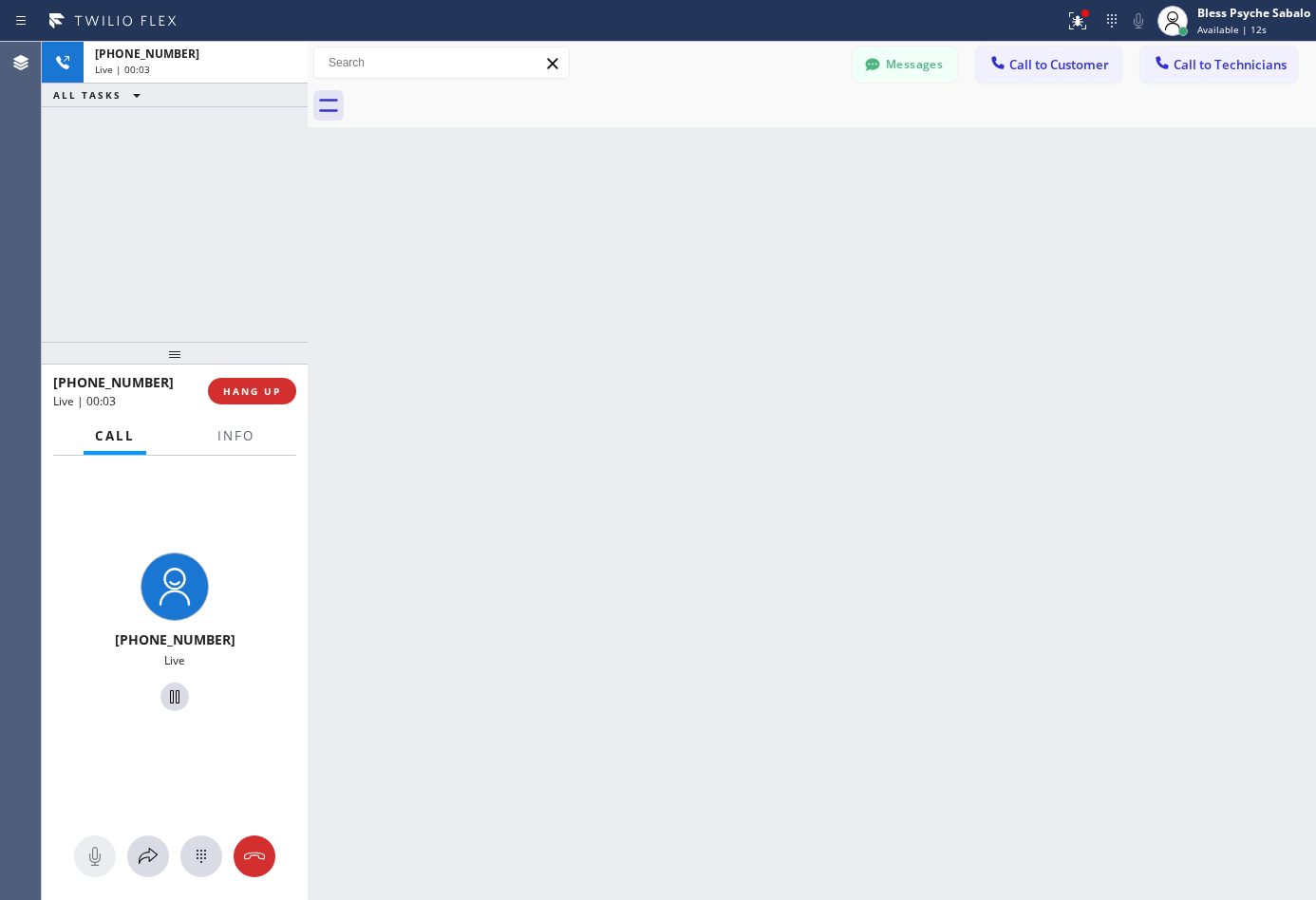
click at [673, 417] on div "Back to Dashboard Change Sender ID Customers Technicians DP [PERSON_NAME] [DATE…" at bounding box center [812, 471] width 1008 height 858
click at [354, 416] on div "Back to Dashboard Change Sender ID Customers Technicians DP [PERSON_NAME] [DATE…" at bounding box center [812, 471] width 1008 height 858
click at [336, 263] on div "Back to Dashboard Change Sender ID Customers Technicians DP [PERSON_NAME] [DATE…" at bounding box center [812, 471] width 1008 height 858
click at [683, 311] on div "Back to Dashboard Change Sender ID Customers Technicians DP [PERSON_NAME] [DATE…" at bounding box center [812, 471] width 1008 height 858
click at [369, 411] on div "Back to Dashboard Change Sender ID Customers Technicians DP [PERSON_NAME] [DATE…" at bounding box center [812, 471] width 1008 height 858
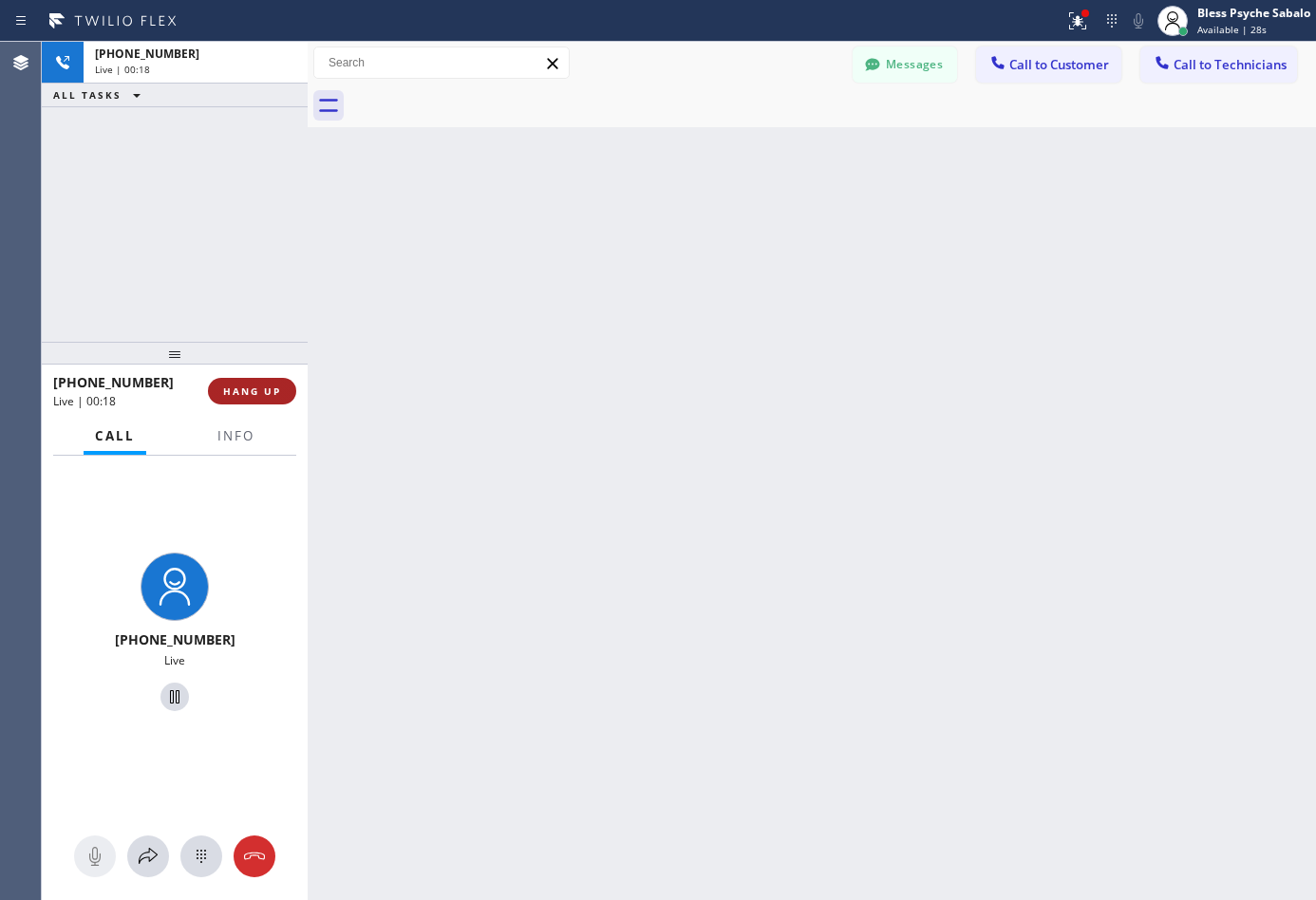
click at [278, 390] on span "HANG UP" at bounding box center [251, 391] width 58 height 14
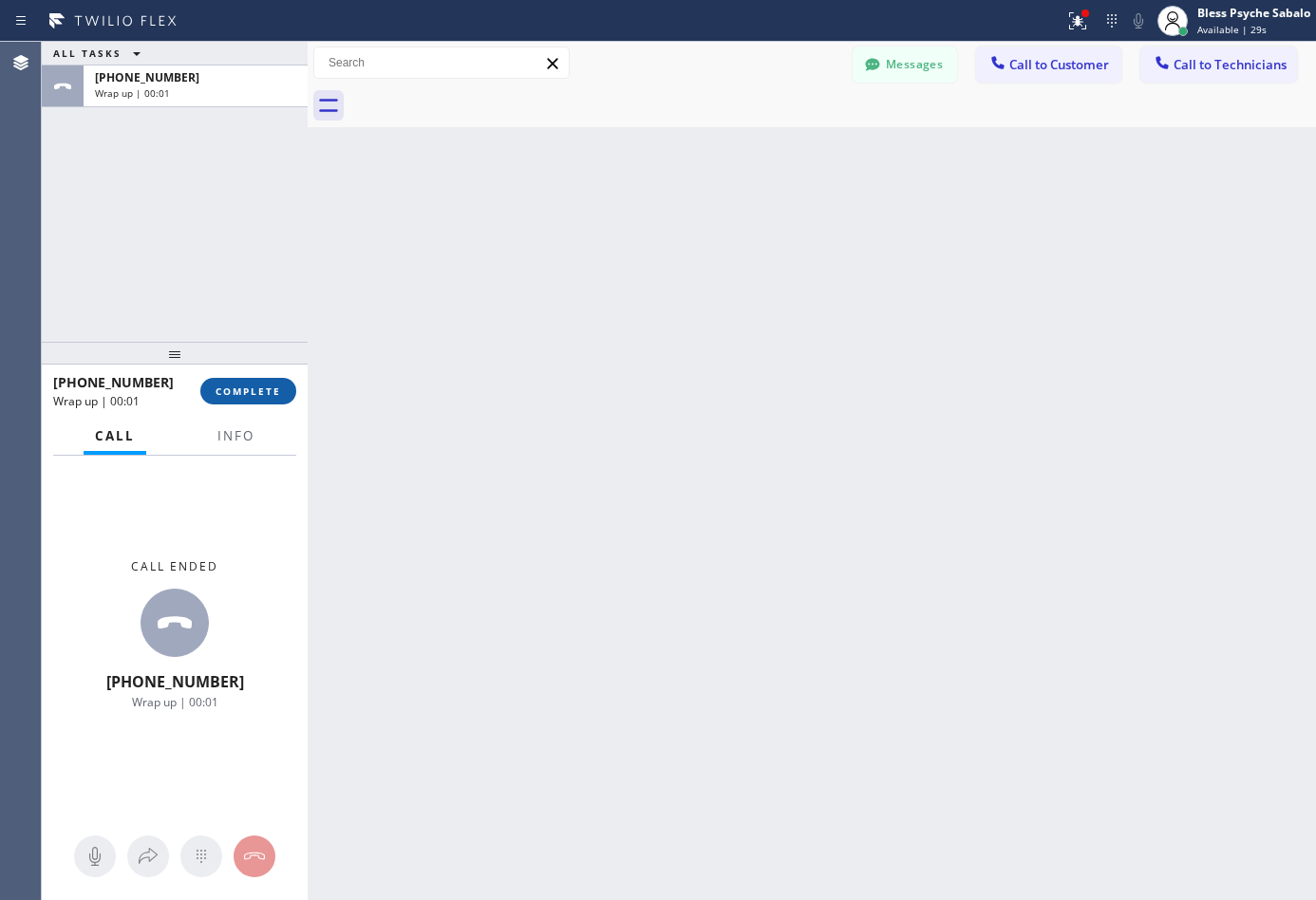
click at [284, 394] on button "COMPLETE" at bounding box center [248, 390] width 96 height 26
click at [700, 365] on div "Back to Dashboard Change Sender ID Customers Technicians DP [PERSON_NAME] [DATE…" at bounding box center [812, 471] width 1008 height 858
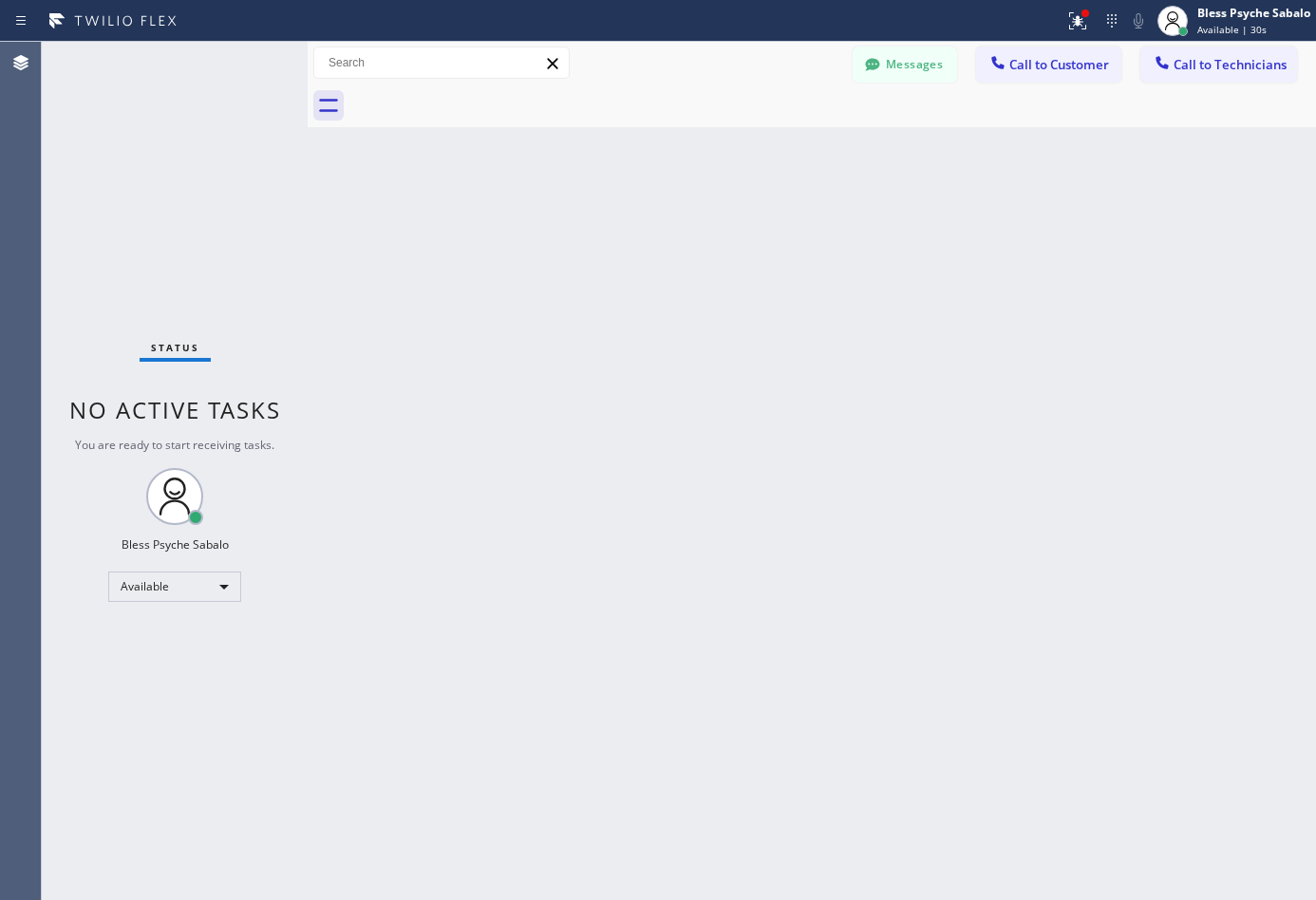
click at [1240, 57] on span "Call to Technicians" at bounding box center [1229, 64] width 113 height 17
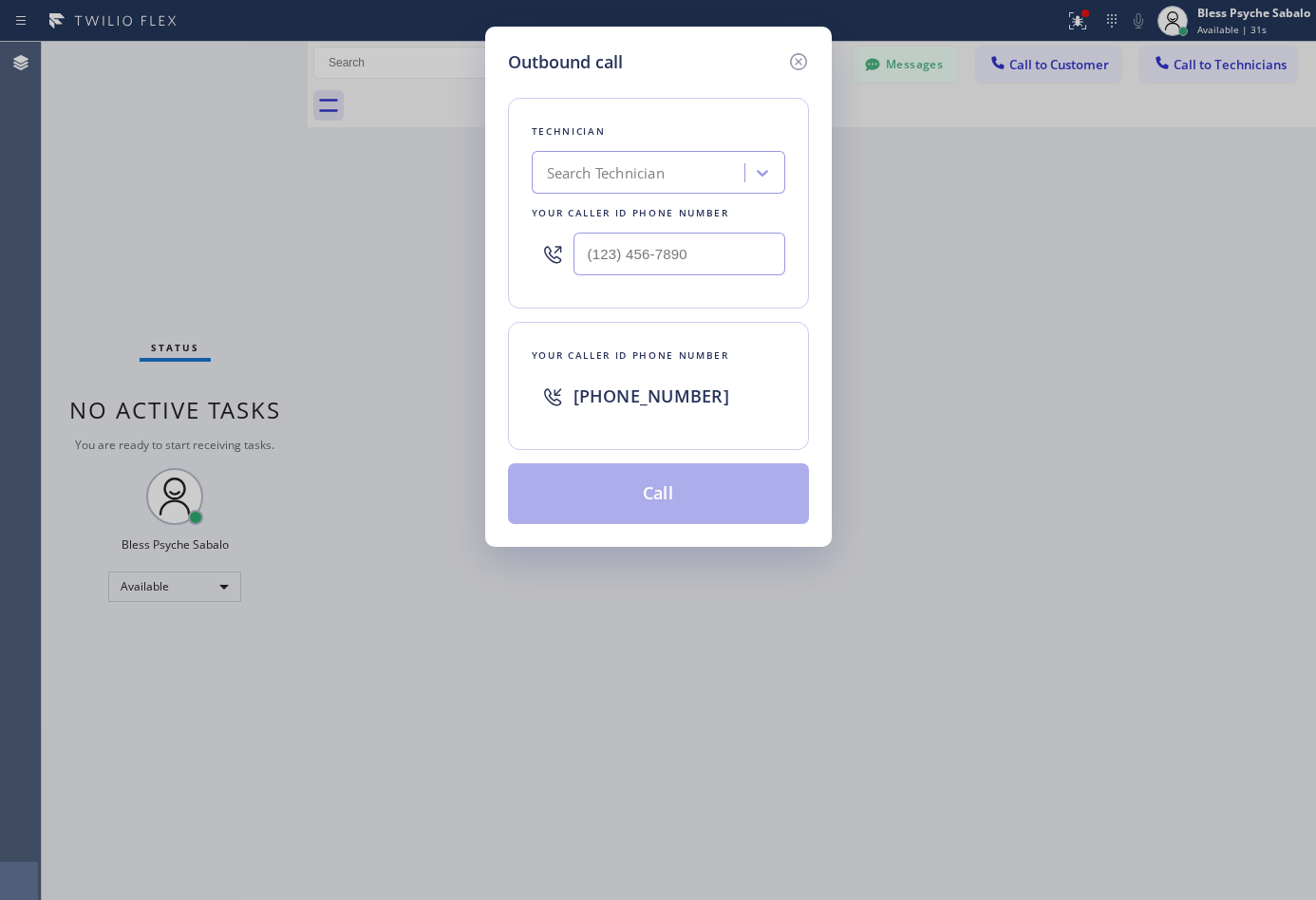
type input "(___) ___-____"
click at [707, 257] on input "(___) ___-____" at bounding box center [680, 254] width 212 height 43
click at [695, 256] on input "text" at bounding box center [680, 254] width 212 height 43
type input "(___) ___-____"
click at [1237, 246] on div "Outbound call Technician Search Technician Your caller id phone number Your cal…" at bounding box center [658, 450] width 1316 height 900
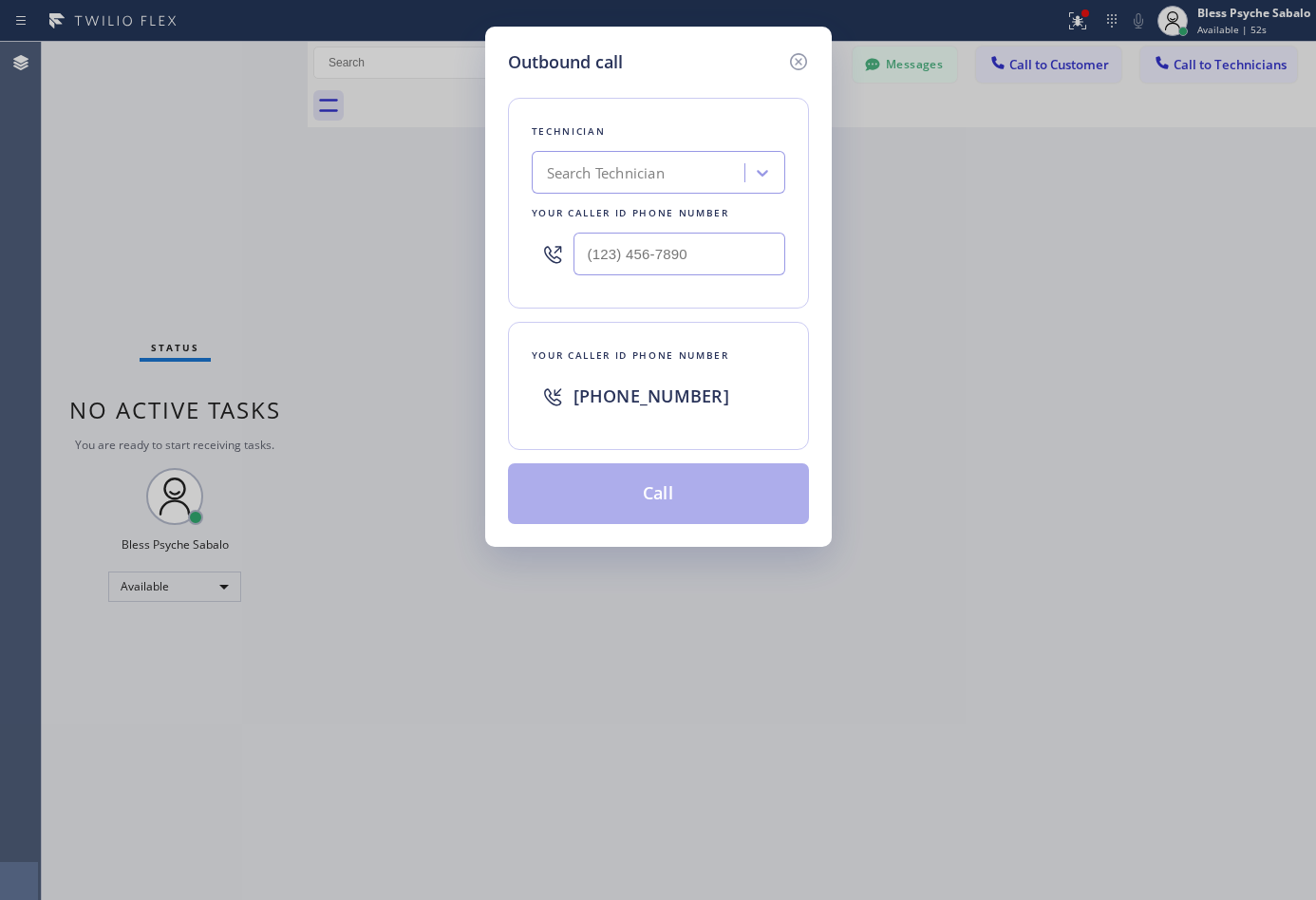
click at [646, 249] on input "text" at bounding box center [680, 254] width 212 height 43
type input "(___) ___-____"
click at [697, 231] on div at bounding box center [658, 253] width 253 height 62
type input "(___) ___-____"
click at [696, 245] on input "(___) ___-____" at bounding box center [680, 254] width 212 height 43
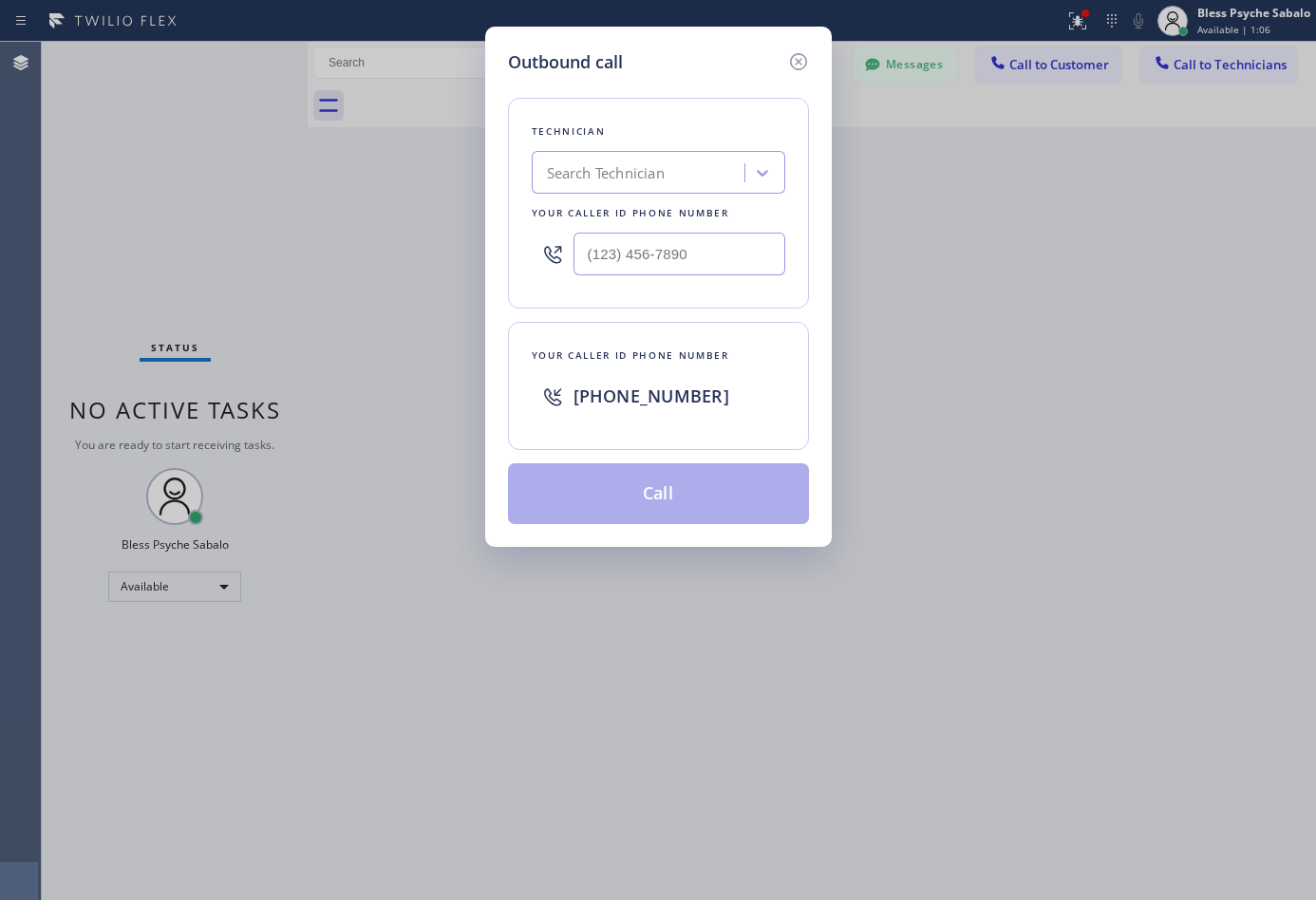
click at [598, 209] on div "Your caller id phone number" at bounding box center [658, 213] width 253 height 20
click at [608, 239] on input "text" at bounding box center [680, 254] width 212 height 43
paste input "626) 774-7952"
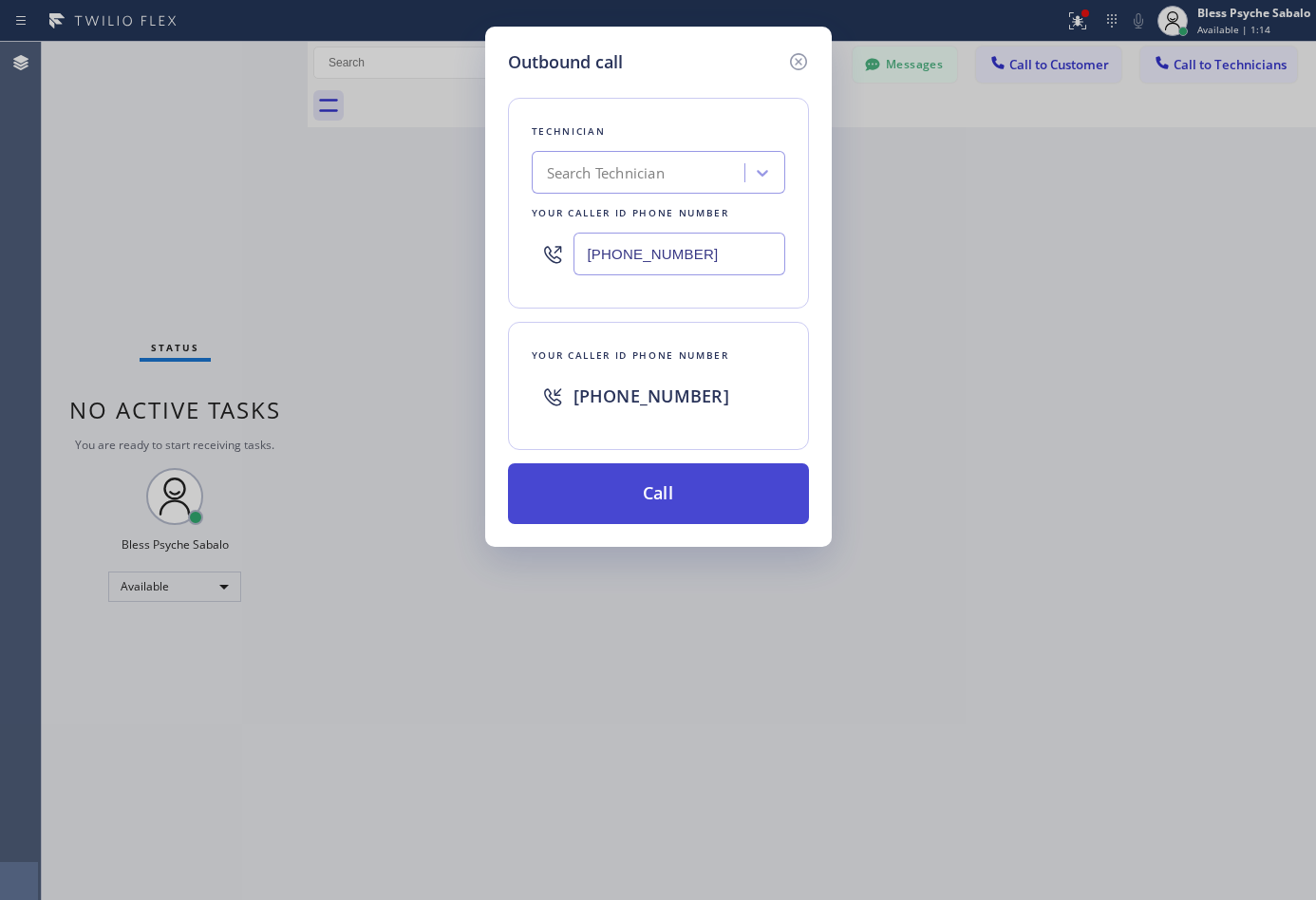
click at [679, 508] on button "Call" at bounding box center [658, 493] width 301 height 61
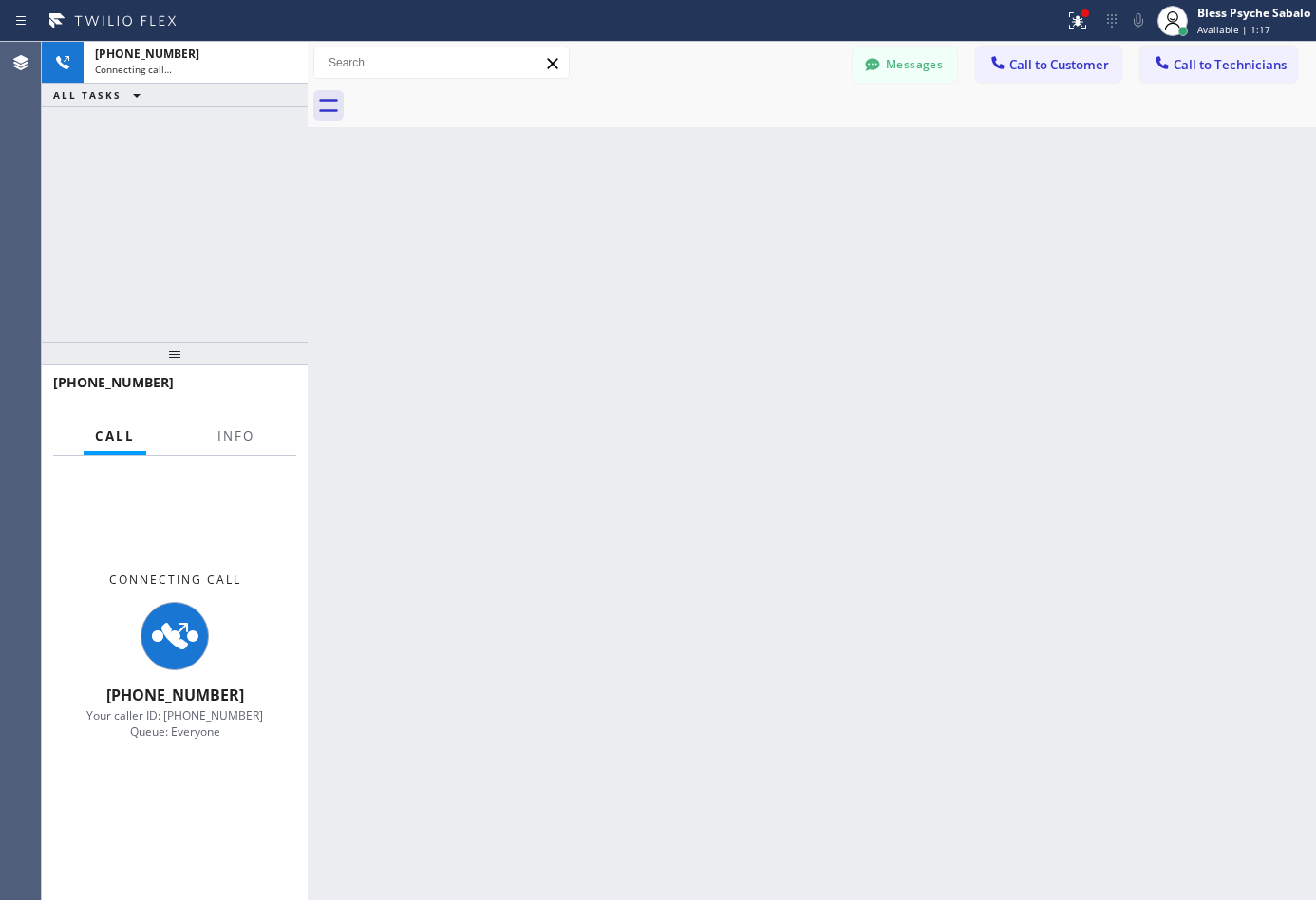
click at [823, 479] on div "Back to Dashboard Change Sender ID Customers Technicians DP [PERSON_NAME] [DATE…" at bounding box center [812, 471] width 1008 height 858
click at [1072, 17] on icon at bounding box center [1077, 21] width 23 height 23
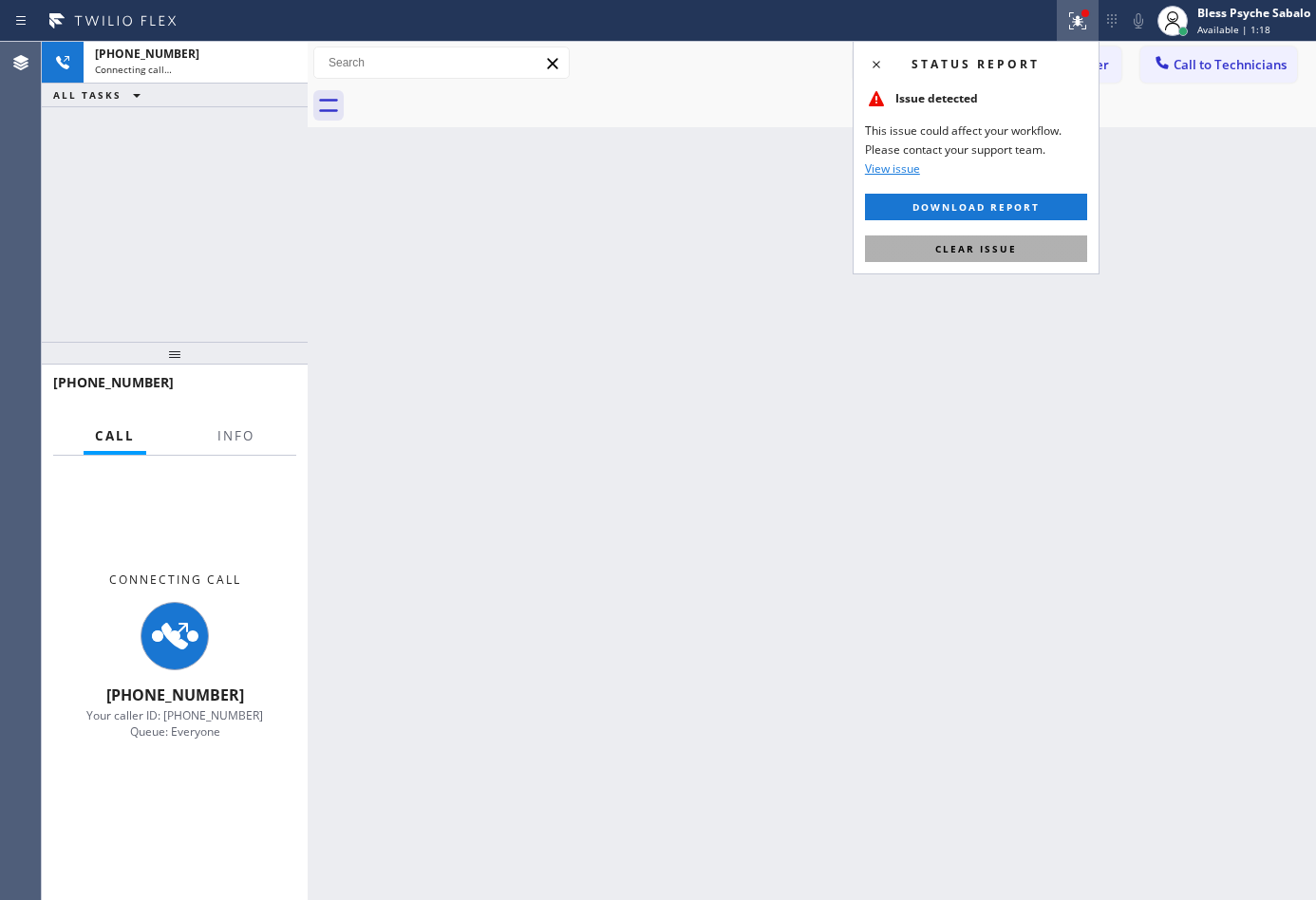
click at [986, 246] on span "Clear issue" at bounding box center [975, 249] width 81 height 14
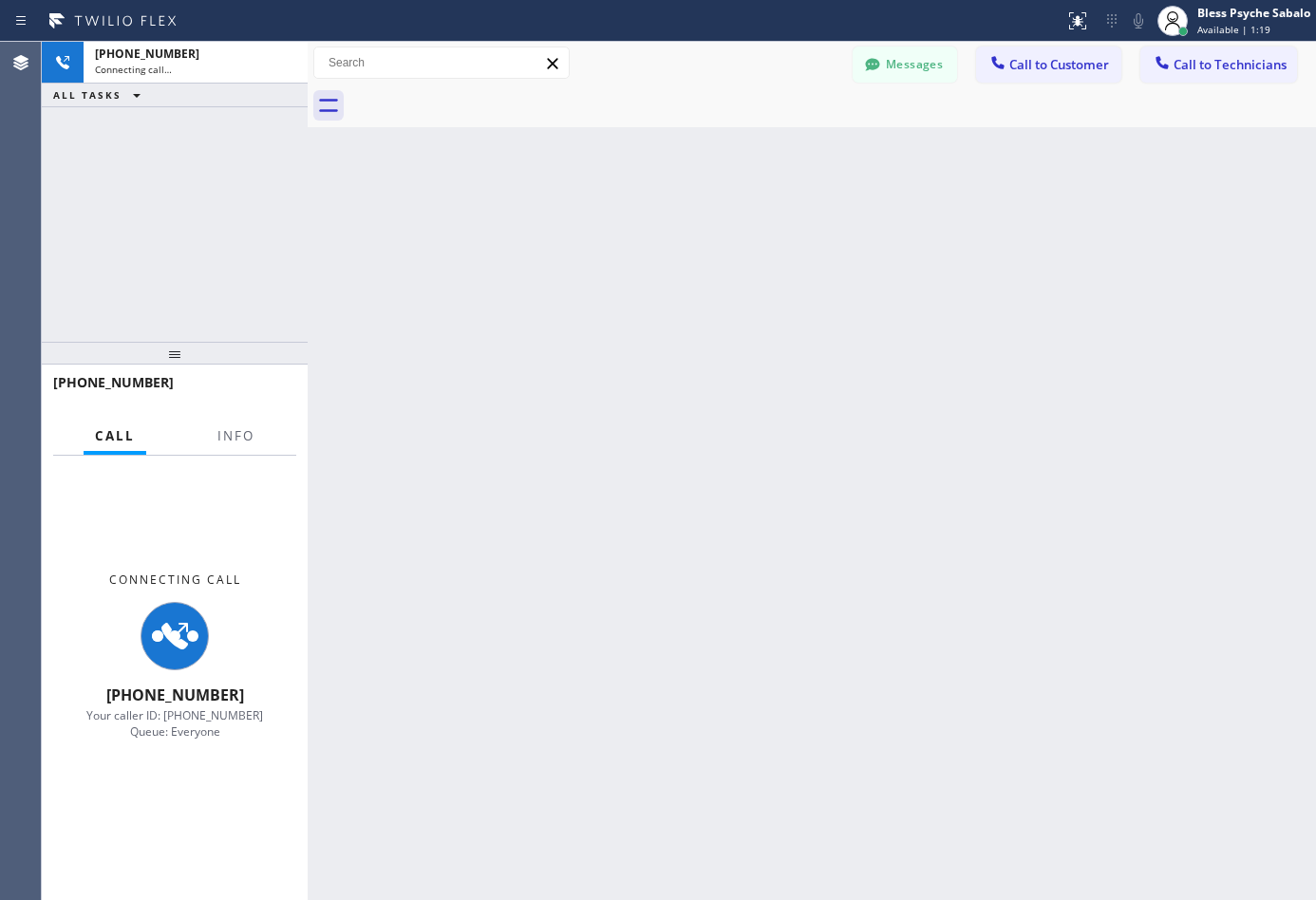
drag, startPoint x: 852, startPoint y: 378, endPoint x: 1293, endPoint y: 545, distance: 471.6
click at [855, 376] on div "Back to Dashboard Change Sender ID Customers Technicians DP [PERSON_NAME] [DATE…" at bounding box center [812, 471] width 1008 height 858
click at [501, 175] on div "Back to Dashboard Change Sender ID Customers Technicians DP [PERSON_NAME] [DATE…" at bounding box center [812, 471] width 1008 height 858
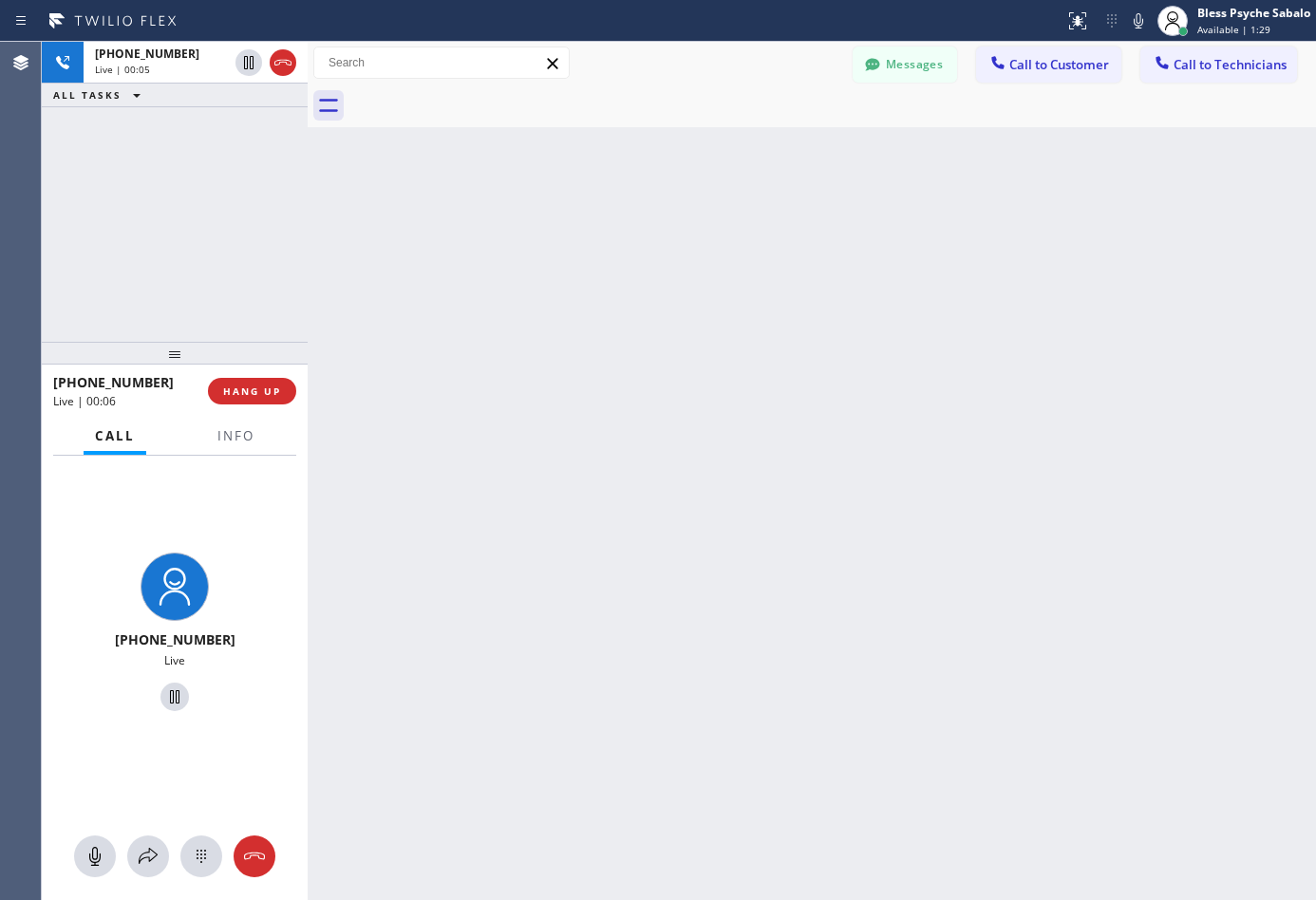
drag, startPoint x: 1005, startPoint y: 713, endPoint x: 978, endPoint y: 692, distance: 34.2
click at [1005, 713] on div "Back to Dashboard Change Sender ID Customers Technicians DP [PERSON_NAME] [DATE…" at bounding box center [812, 471] width 1008 height 858
click at [234, 441] on span "Info" at bounding box center [236, 435] width 37 height 17
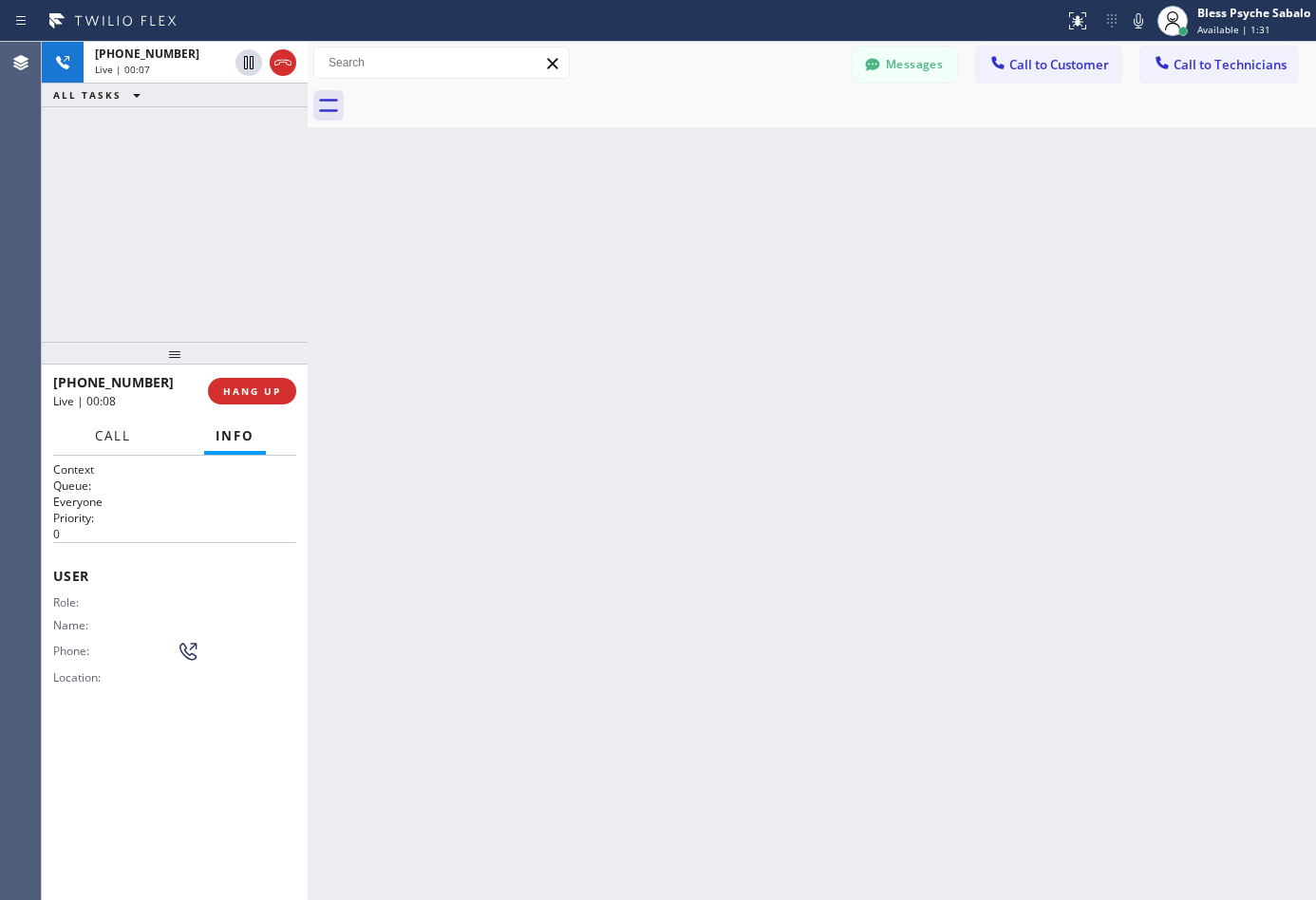
click at [136, 445] on button "Call" at bounding box center [113, 436] width 59 height 37
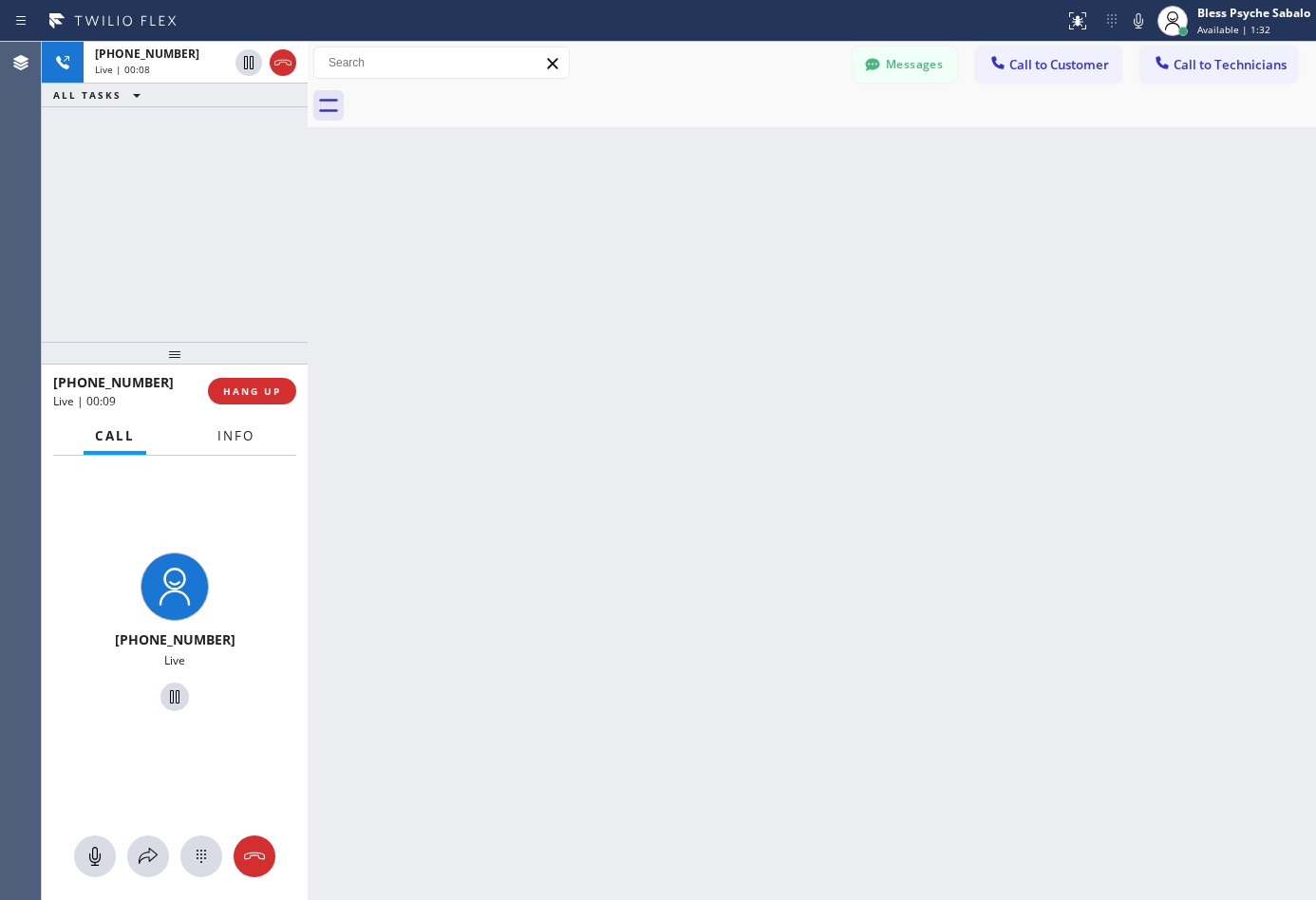
click at [209, 441] on button "Info" at bounding box center [235, 436] width 60 height 37
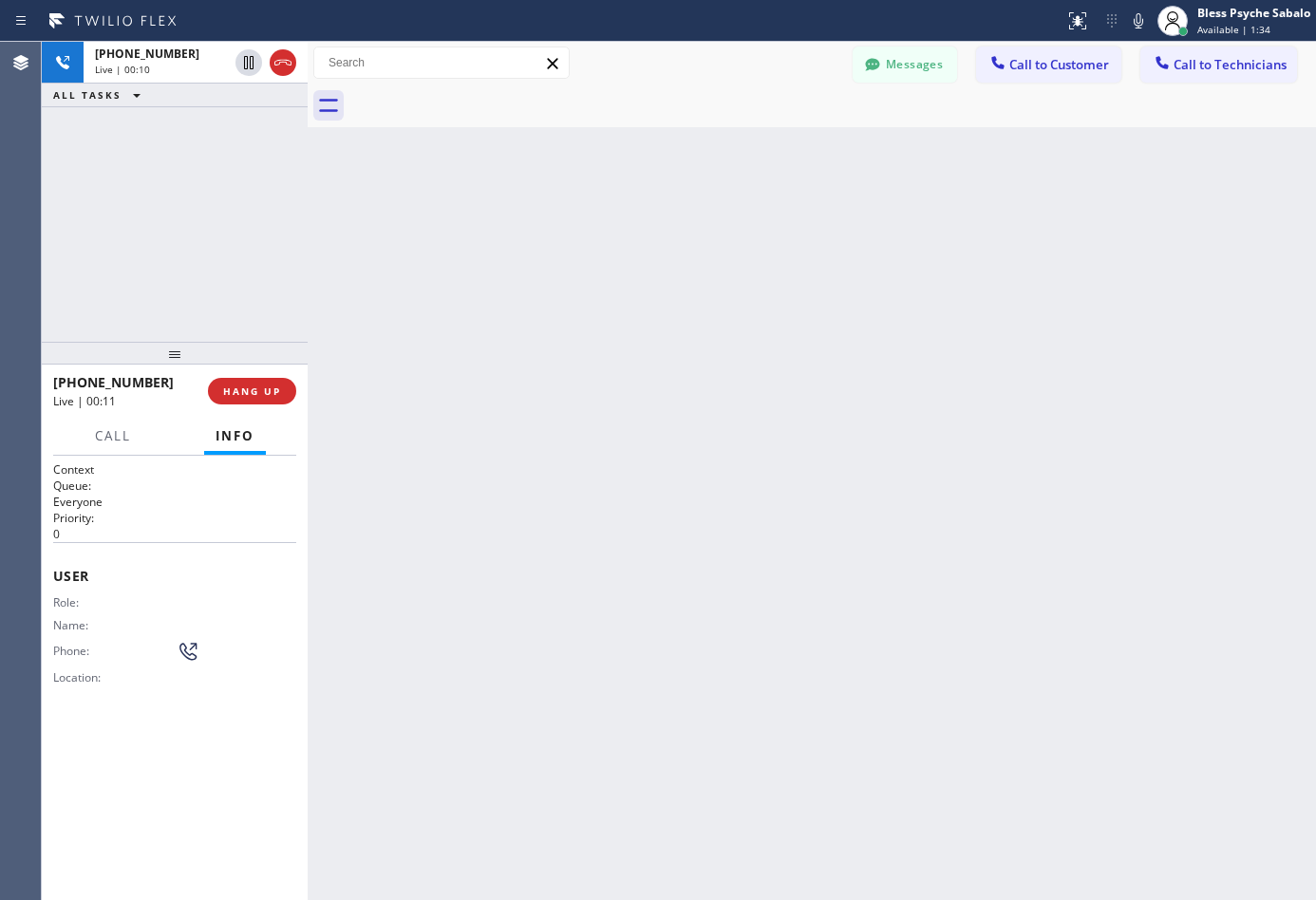
click at [800, 420] on div "Back to Dashboard Change Sender ID Customers Technicians DP [PERSON_NAME] [DATE…" at bounding box center [812, 471] width 1008 height 858
drag, startPoint x: 246, startPoint y: 397, endPoint x: 347, endPoint y: 374, distance: 103.6
click at [246, 397] on span "HANG UP" at bounding box center [251, 391] width 58 height 14
click at [429, 320] on div "Back to Dashboard Change Sender ID Customers Technicians DP [PERSON_NAME] [DATE…" at bounding box center [812, 471] width 1008 height 858
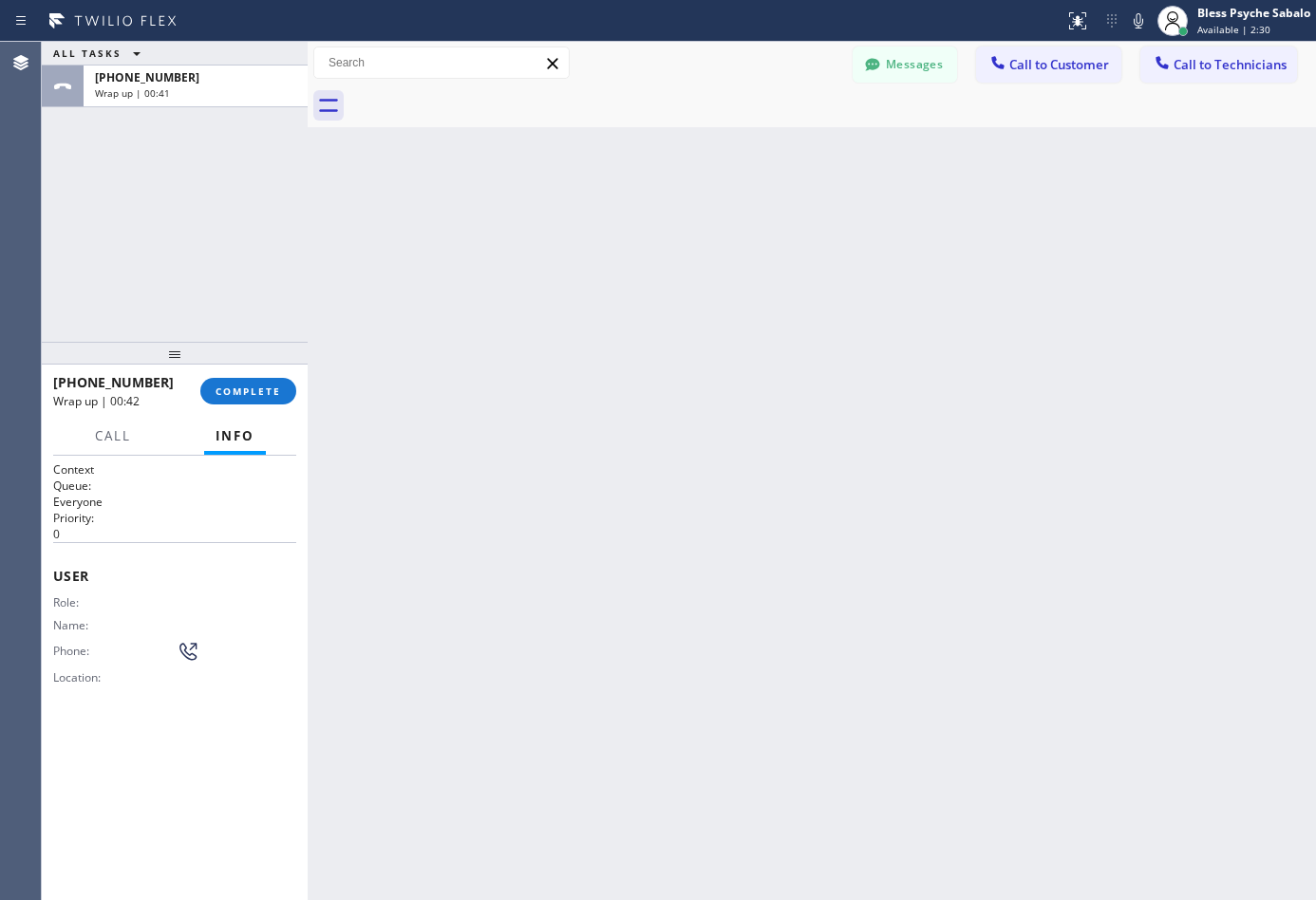
click at [672, 341] on div "Back to Dashboard Change Sender ID Customers Technicians DP [PERSON_NAME] [DATE…" at bounding box center [812, 471] width 1008 height 858
click at [405, 487] on div "Back to Dashboard Change Sender ID Customers Technicians DP [PERSON_NAME] [DATE…" at bounding box center [812, 471] width 1008 height 858
click at [262, 388] on span "COMPLETE" at bounding box center [248, 391] width 66 height 14
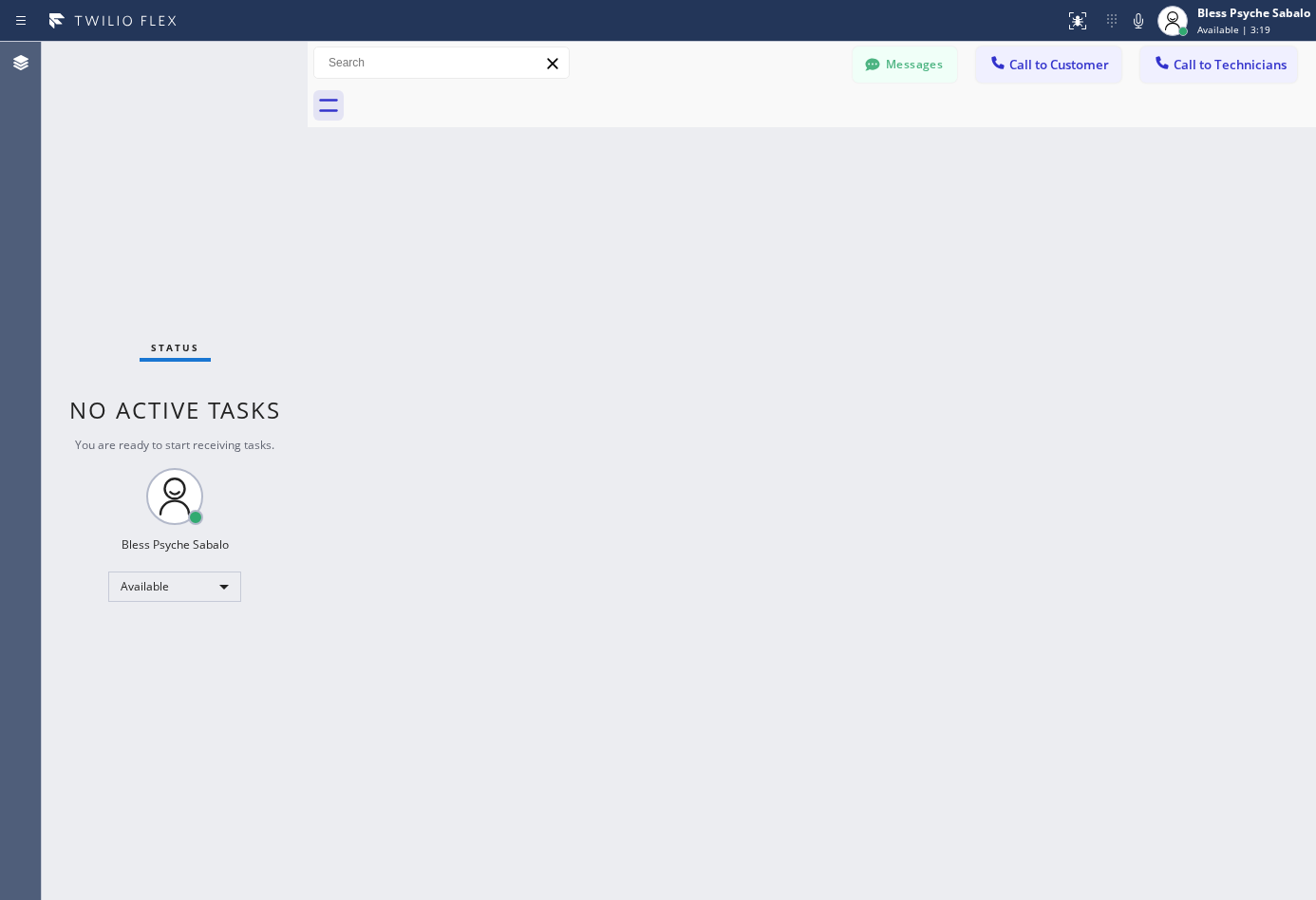
click at [669, 297] on div "Back to Dashboard Change Sender ID Customers Technicians DP [PERSON_NAME] [DATE…" at bounding box center [812, 471] width 1008 height 858
click at [1216, 64] on span "Call to Technicians" at bounding box center [1229, 64] width 113 height 17
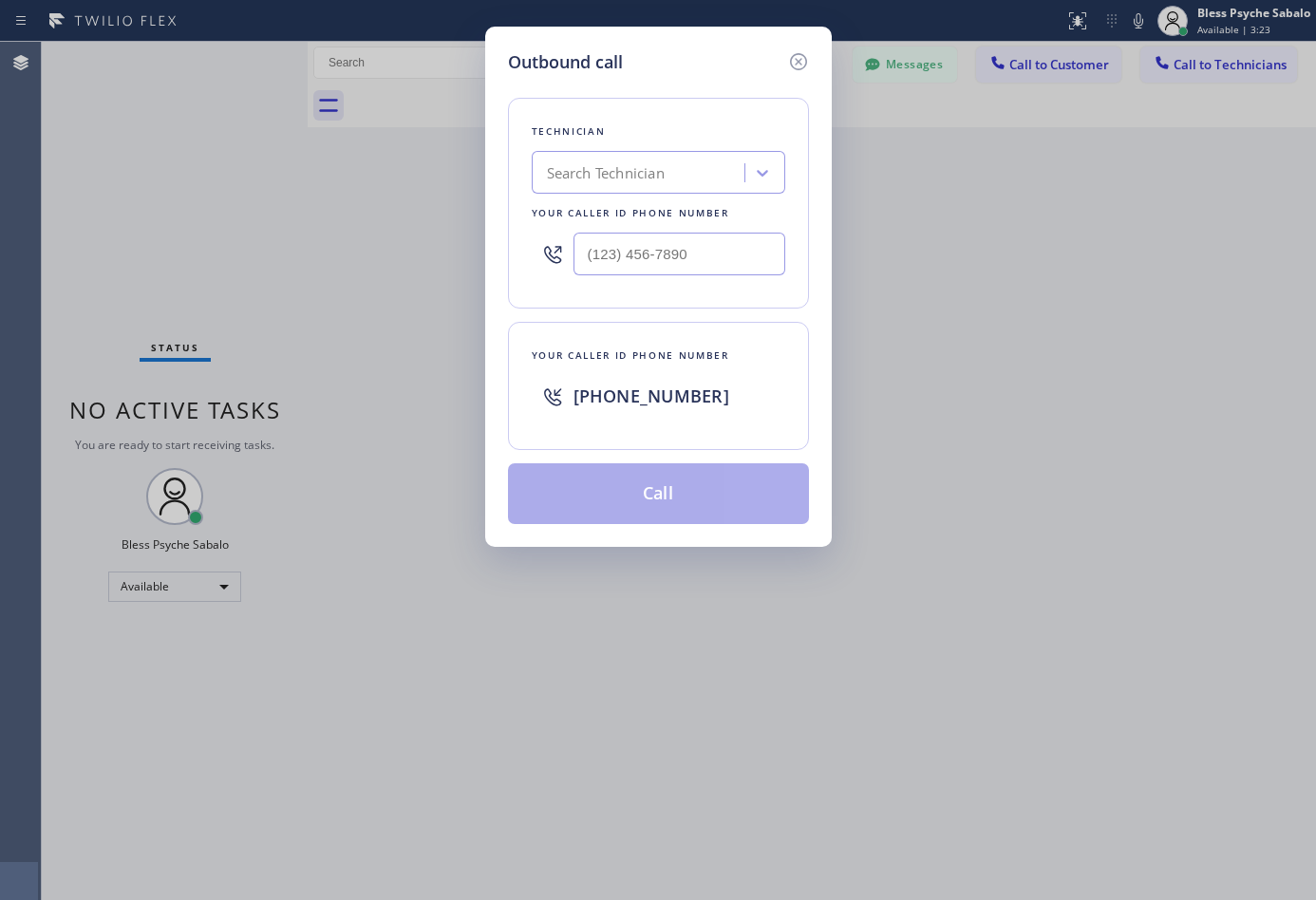
type input "(___) ___-____"
click at [664, 256] on input "(___) ___-____" at bounding box center [680, 254] width 212 height 43
paste input "text"
paste input "(___) ___-____"
type input "(___) ___-____"
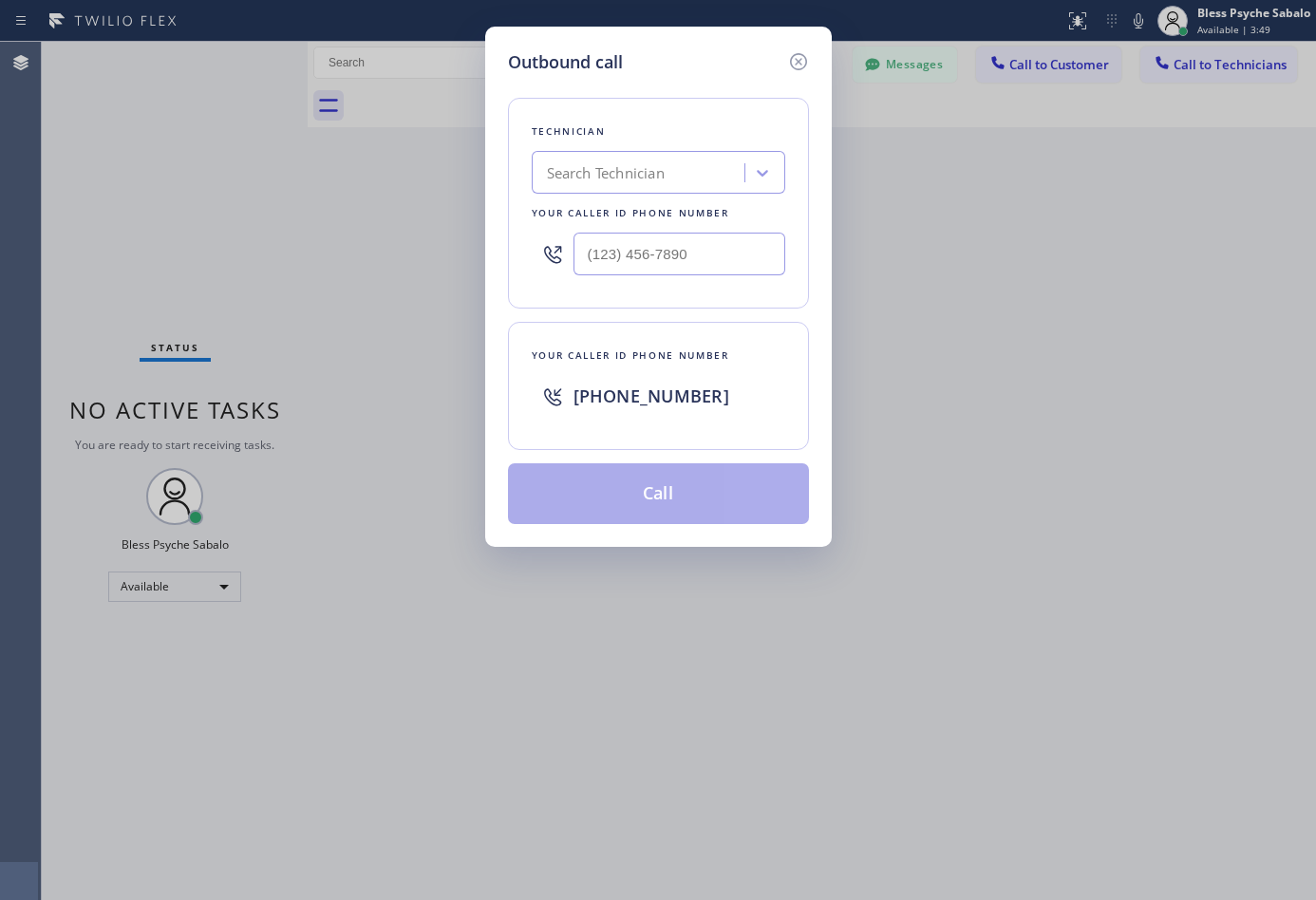
click at [636, 254] on input "text" at bounding box center [680, 254] width 212 height 43
paste input "562) 242-3929"
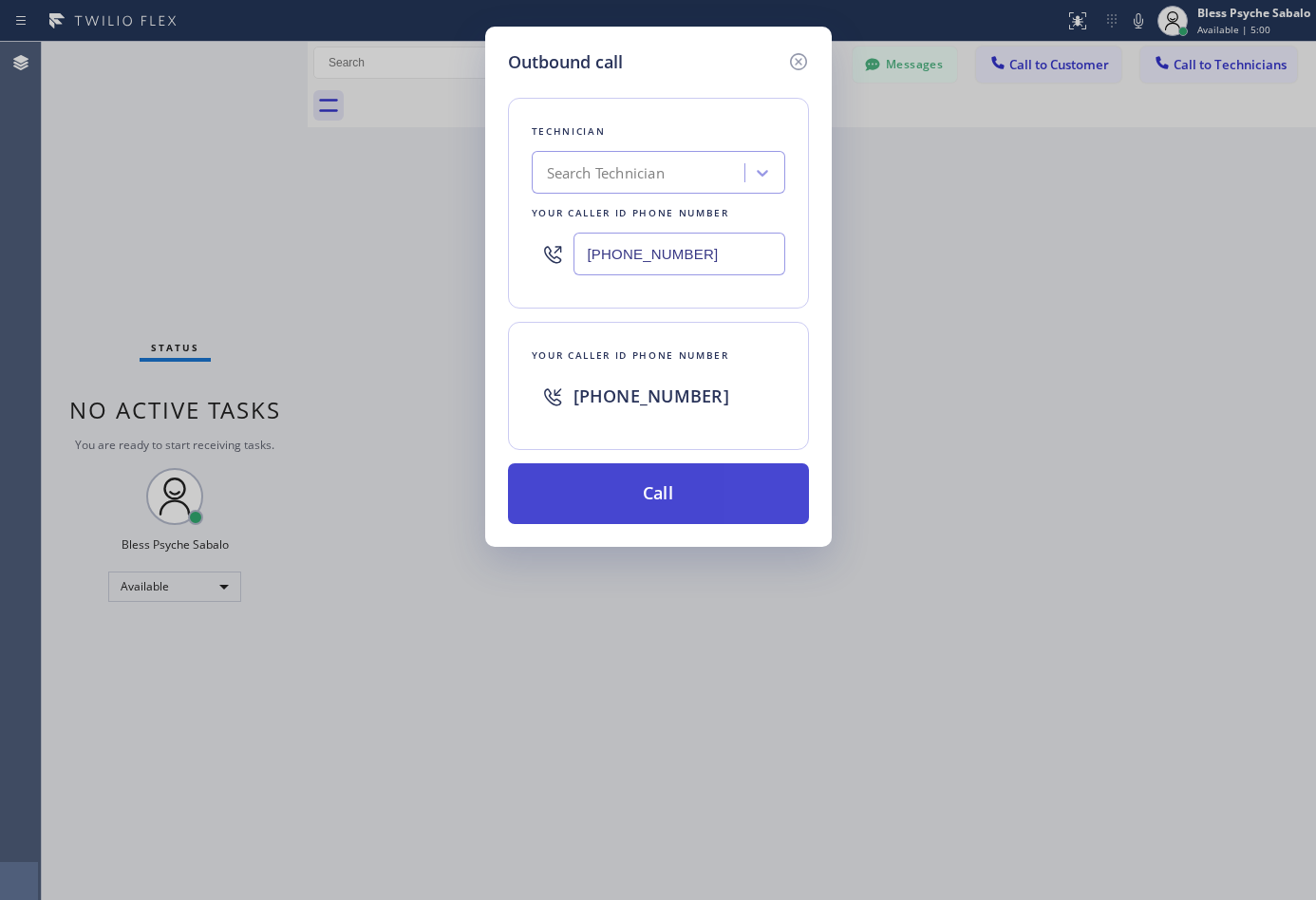
click at [698, 492] on button "Call" at bounding box center [658, 493] width 301 height 61
click at [749, 481] on button "Call" at bounding box center [658, 493] width 301 height 61
click at [719, 240] on input "(562) 242-3929" at bounding box center [680, 254] width 212 height 43
click at [683, 249] on input "(562) 242-3929" at bounding box center [680, 254] width 212 height 43
click at [721, 495] on button "Call" at bounding box center [658, 493] width 301 height 61
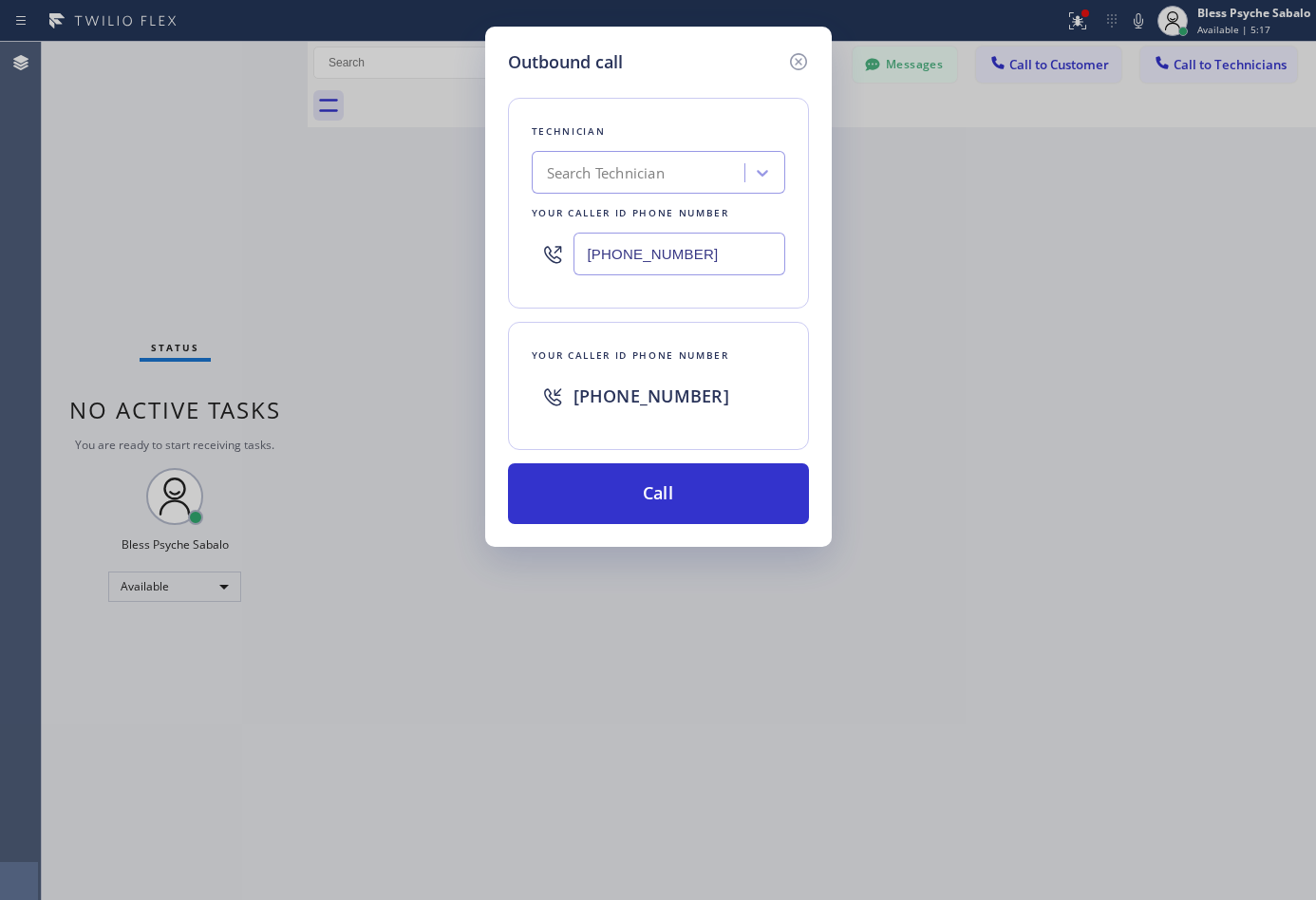
click at [715, 257] on input "(562) 242-3929" at bounding box center [680, 254] width 212 height 43
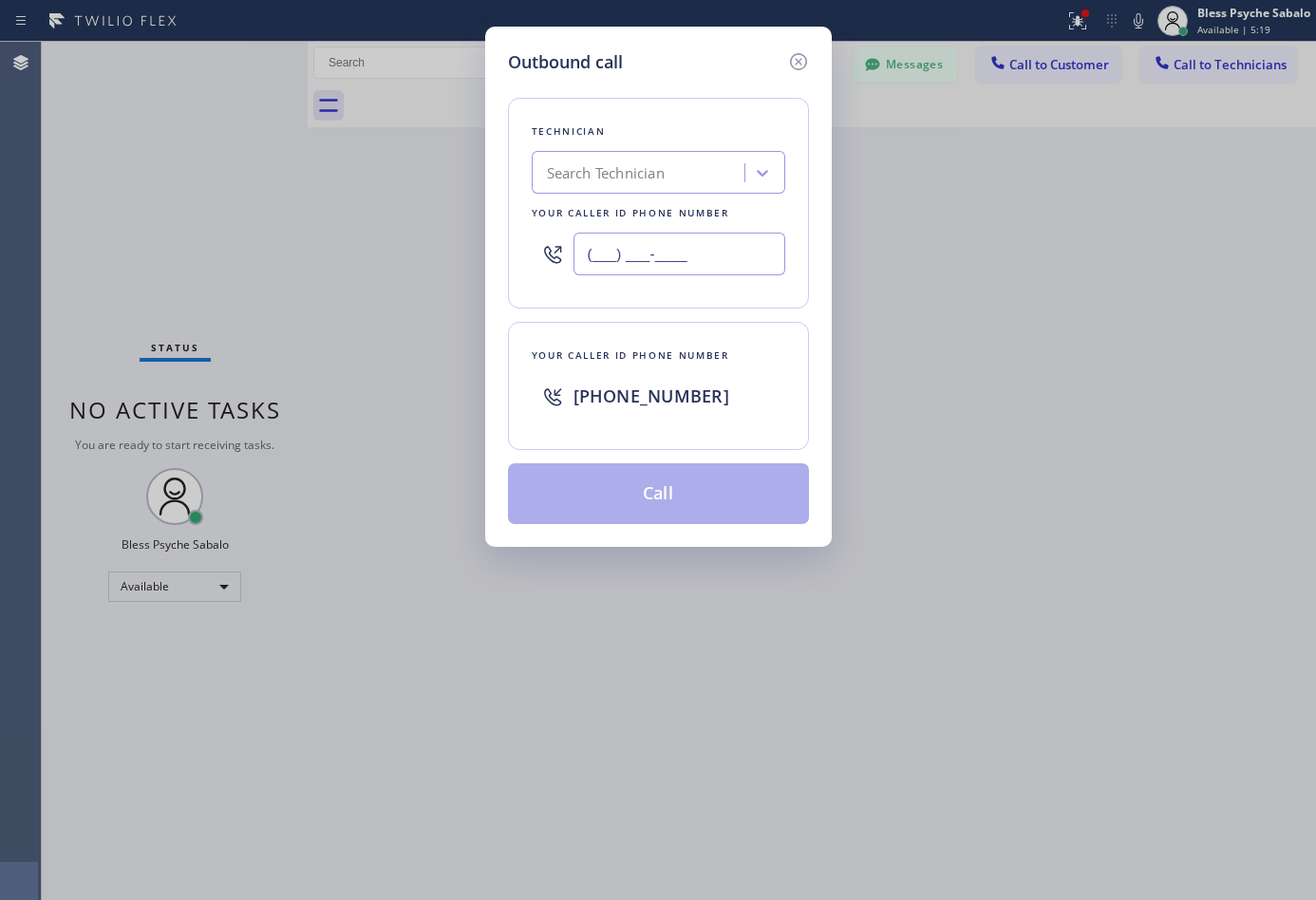
type input "(___) ___-____"
click at [661, 269] on input "text" at bounding box center [680, 254] width 212 height 43
paste input "562) 242-3929"
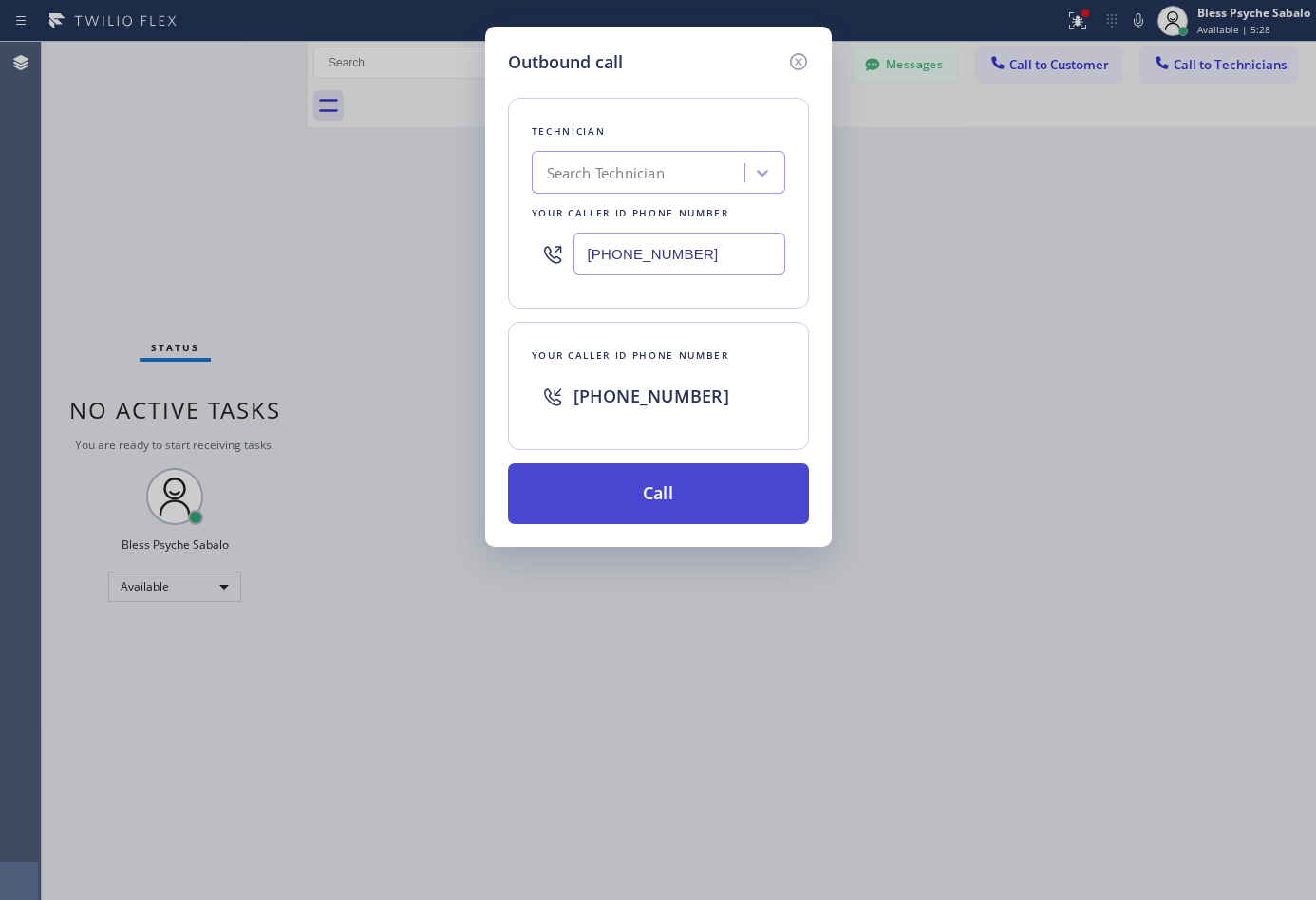
type input "(562) 242-3929"
click at [697, 505] on button "Call" at bounding box center [658, 493] width 301 height 61
click at [737, 502] on button "Call" at bounding box center [658, 493] width 301 height 61
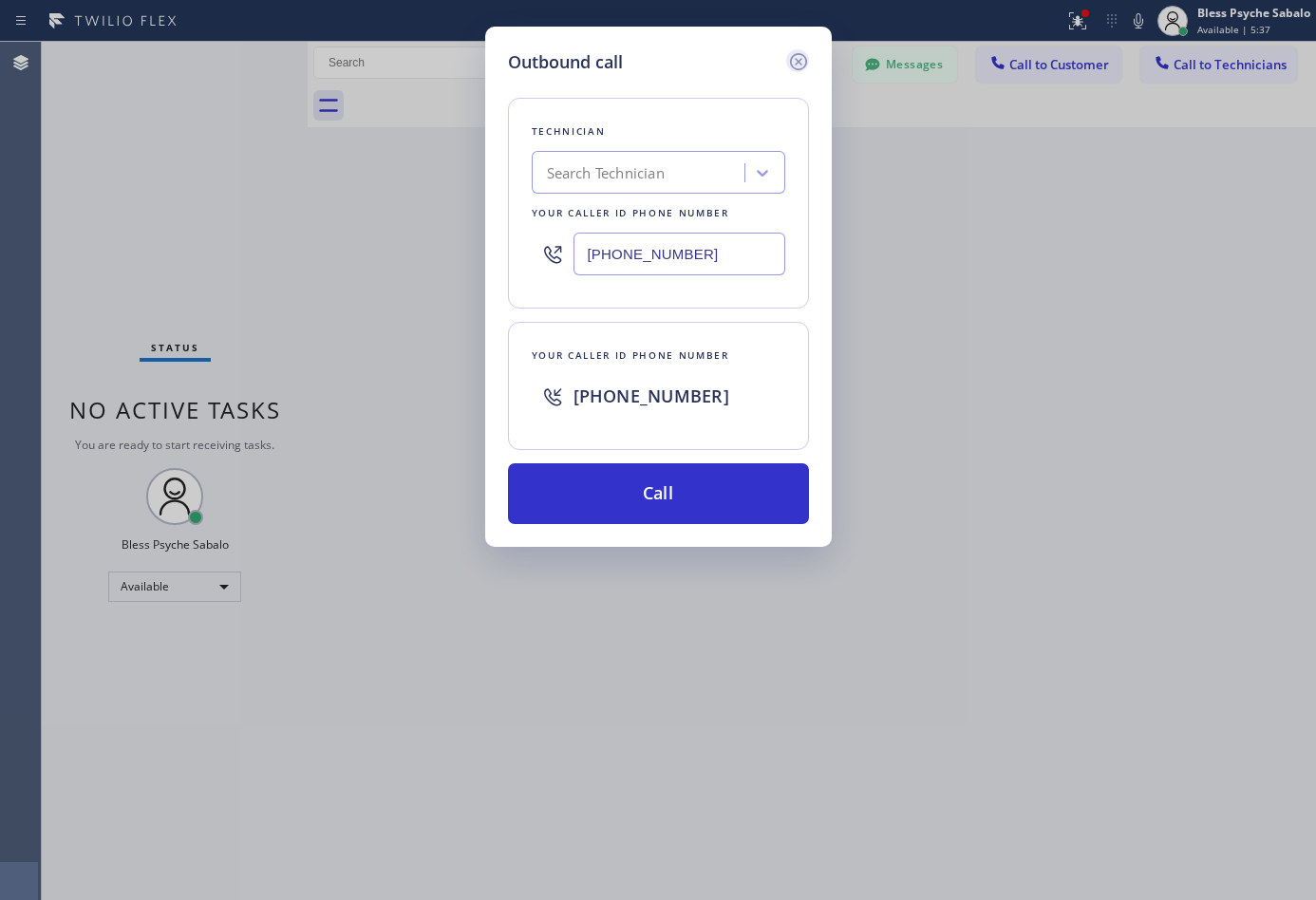
click at [809, 58] on icon at bounding box center [797, 61] width 23 height 23
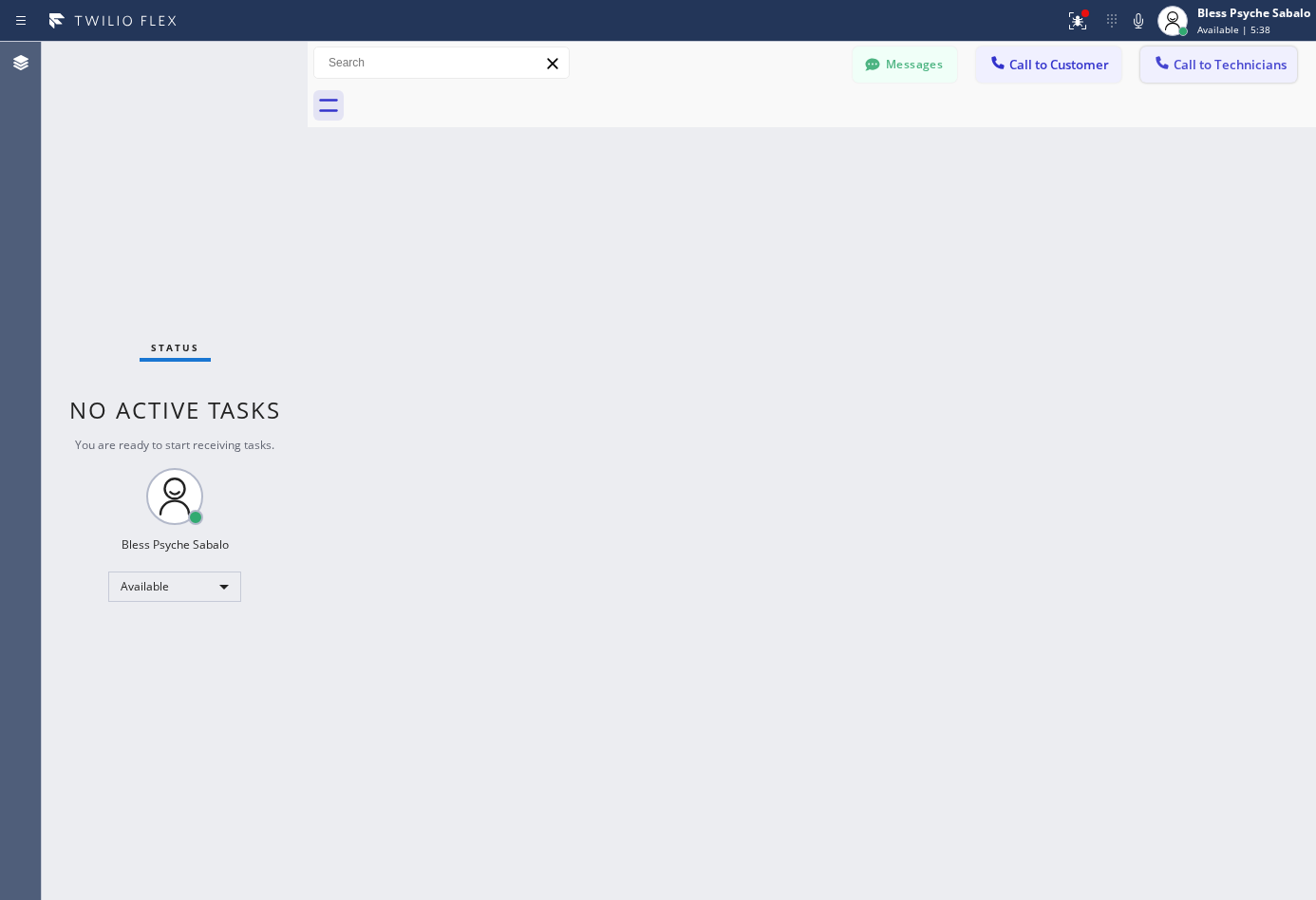
drag, startPoint x: 898, startPoint y: 182, endPoint x: 1157, endPoint y: 63, distance: 285.0
click at [898, 177] on div "Back to Dashboard Change Sender ID Customers Technicians DP [PERSON_NAME] [DATE…" at bounding box center [812, 471] width 1008 height 858
click at [1015, 64] on span "Call to Customer" at bounding box center [1059, 64] width 100 height 17
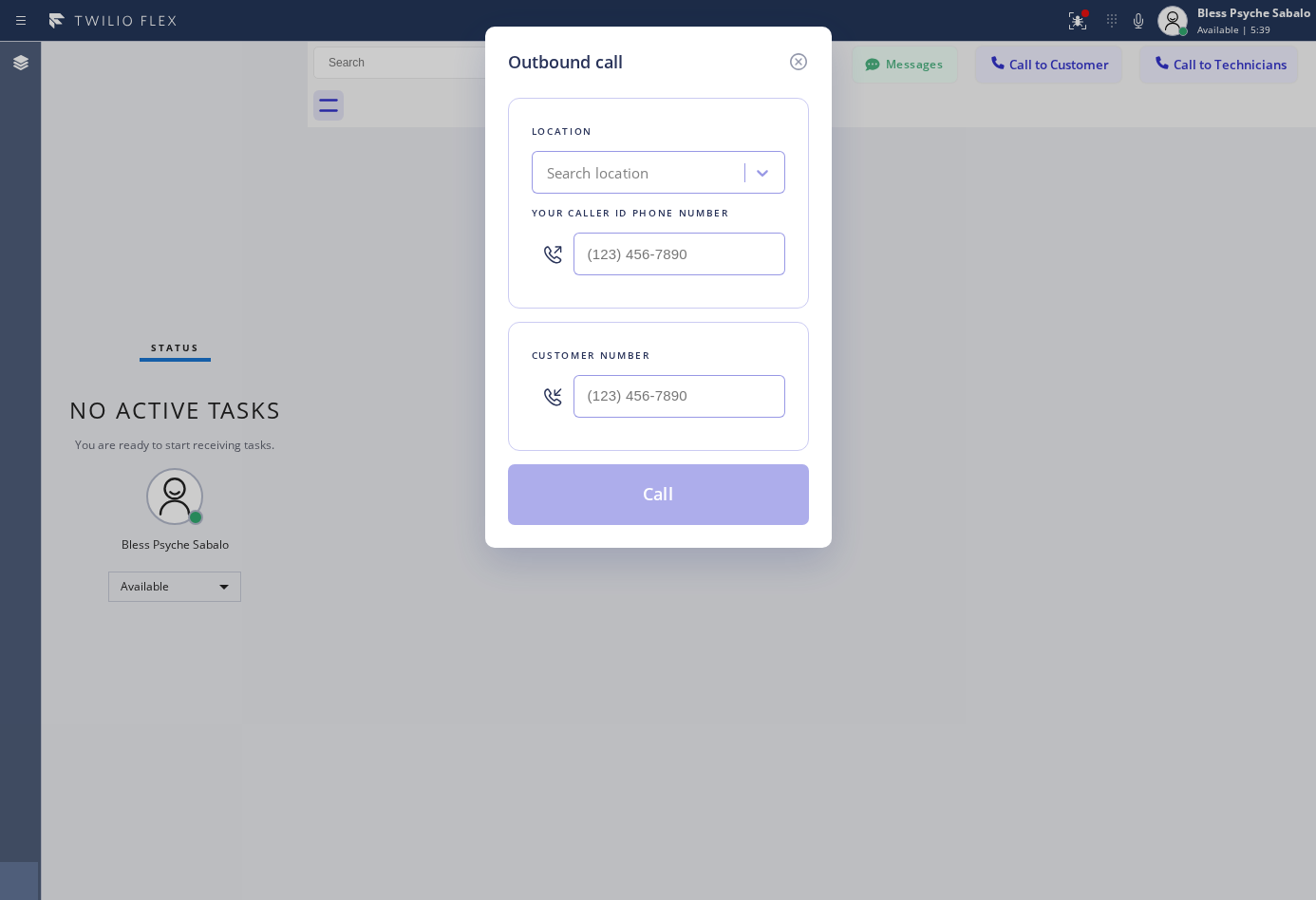
click at [706, 160] on div "Search location" at bounding box center [640, 174] width 207 height 33
type input "5*"
click at [589, 197] on div "Location 0 results available. Select is focused ,type to refine list, press Dow…" at bounding box center [658, 203] width 301 height 211
click at [625, 171] on div "Search location" at bounding box center [598, 174] width 103 height 22
type input "5 star plumbing"
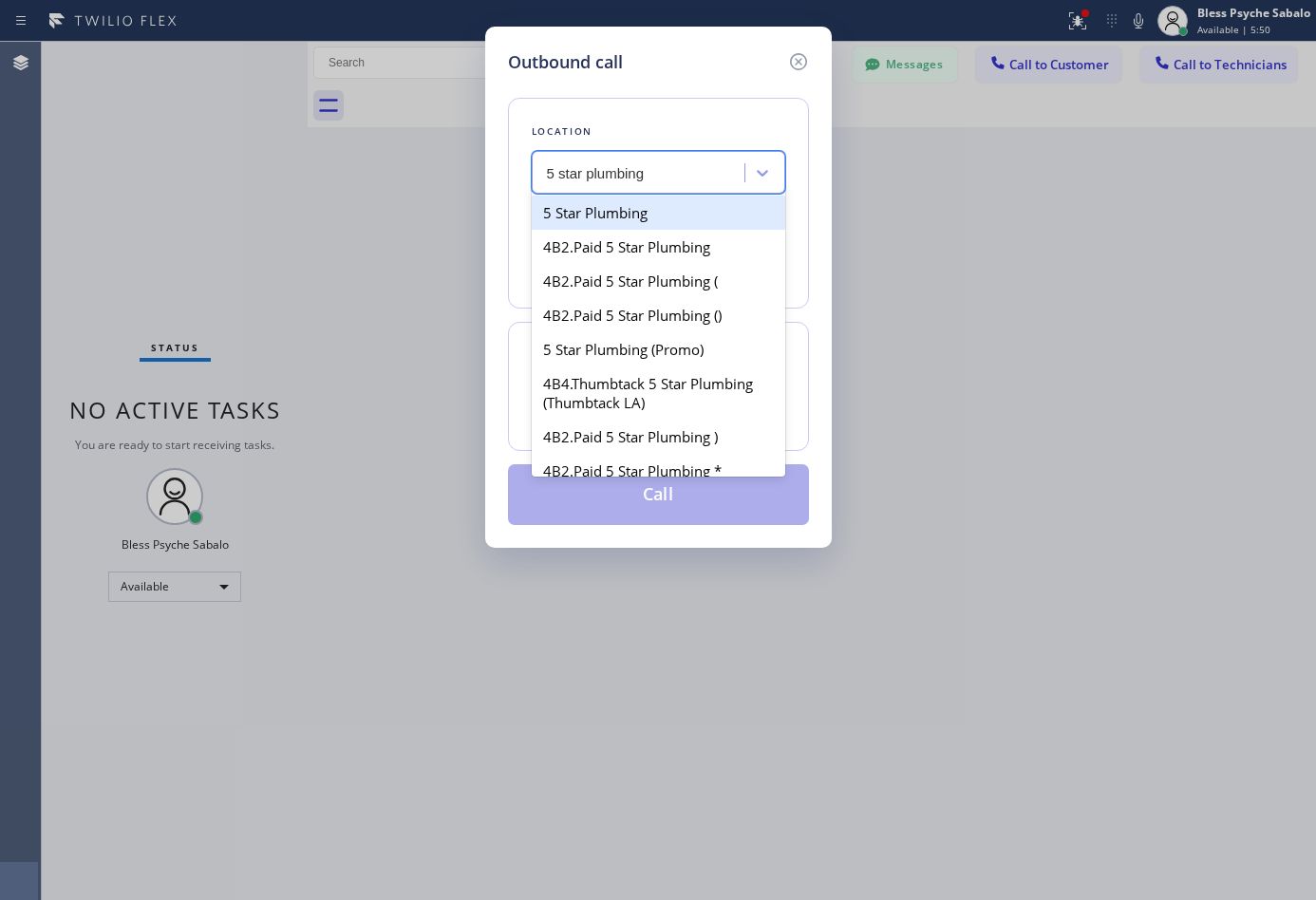
click at [641, 221] on div "5 Star Plumbing" at bounding box center [658, 212] width 253 height 34
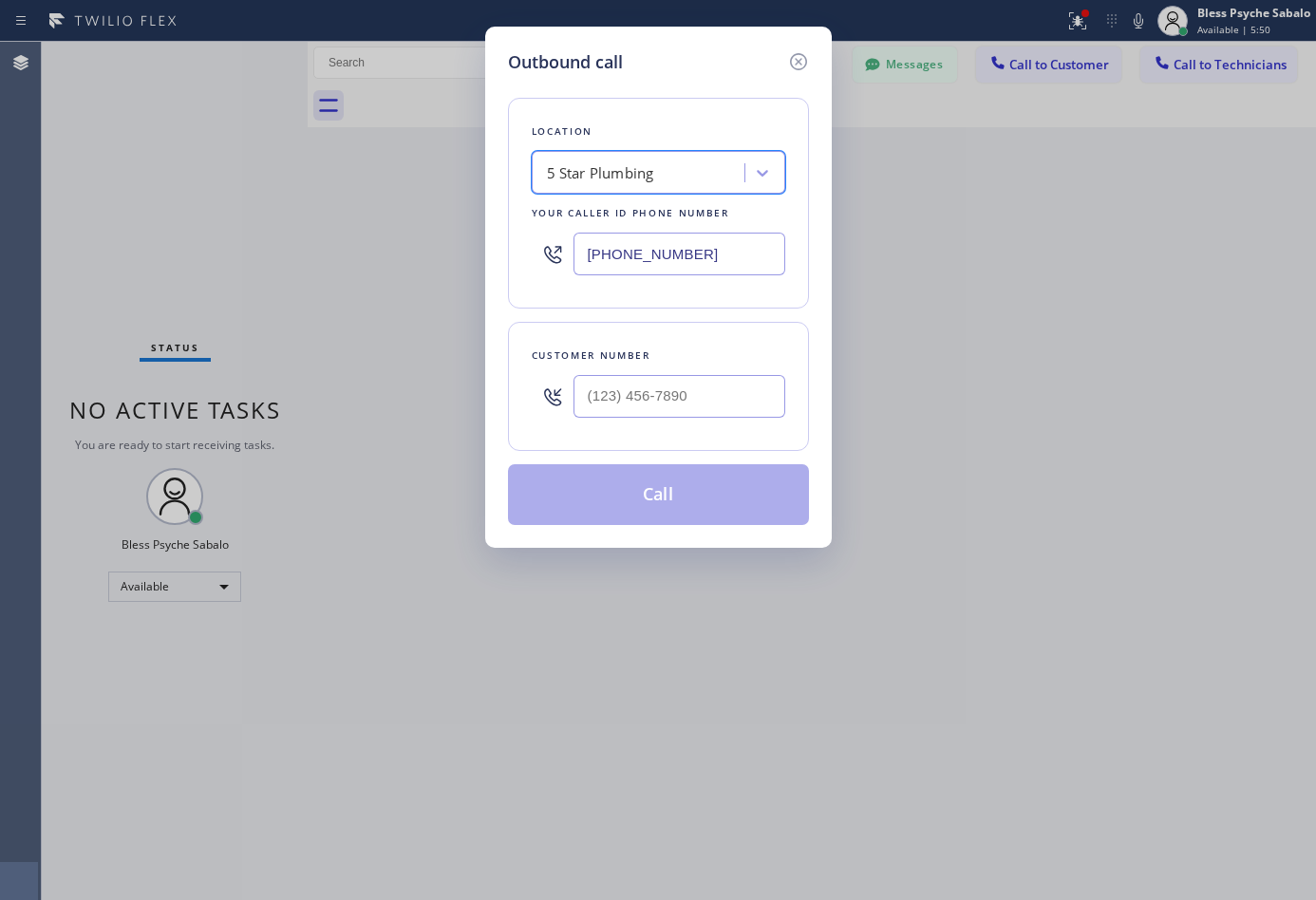
click at [633, 272] on input "[PHONE_NUMBER]" at bounding box center [680, 254] width 212 height 43
type input "[PHONE_NUMBER]"
click at [697, 299] on div "Location 5 Star Plumbing Your caller id phone number (888) 909-0120" at bounding box center [658, 203] width 301 height 211
click at [664, 356] on div "Customer number" at bounding box center [658, 355] width 253 height 20
click at [692, 251] on input "[PHONE_NUMBER]" at bounding box center [680, 254] width 212 height 43
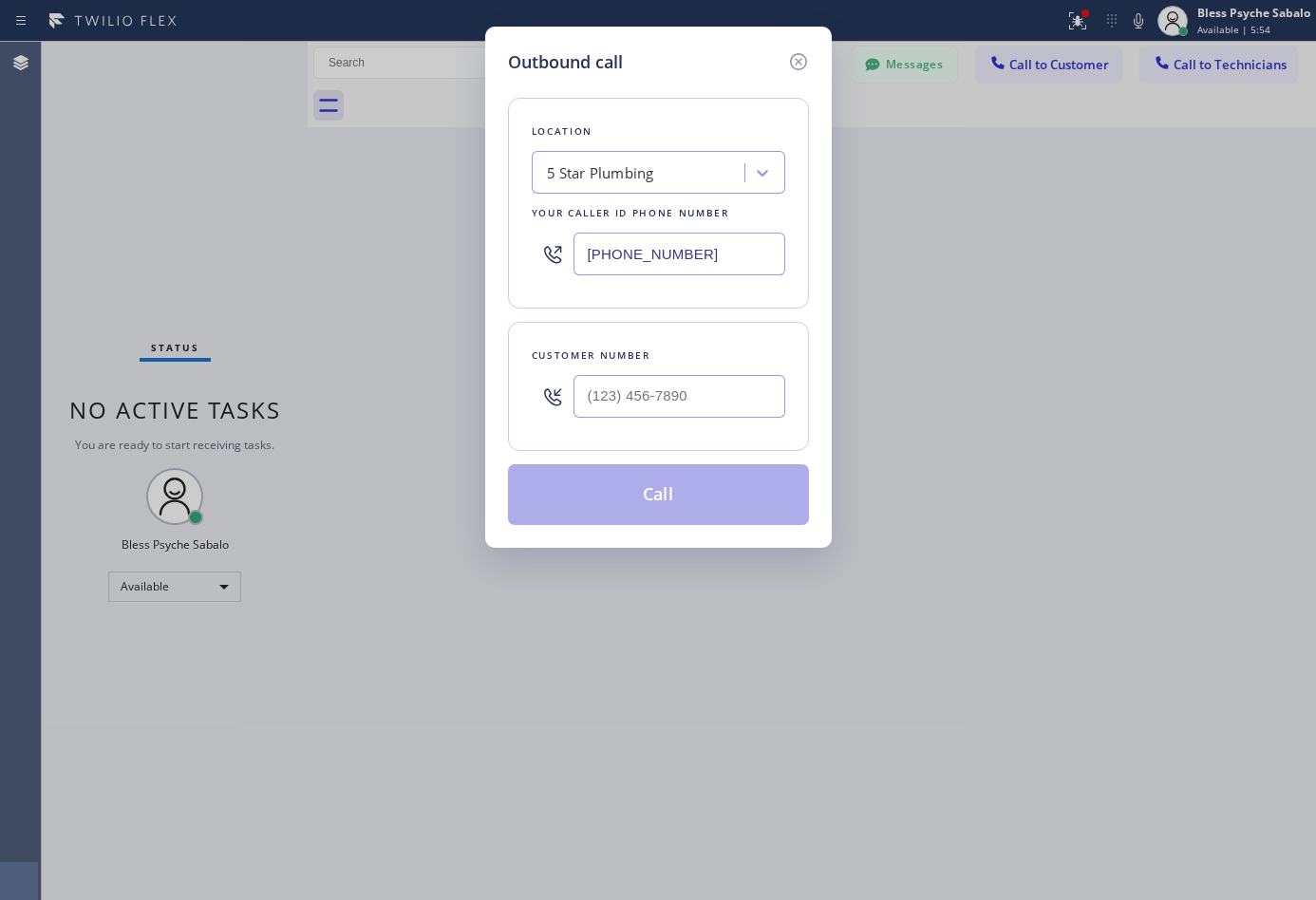
click at [667, 378] on div at bounding box center [680, 396] width 212 height 62
click at [664, 393] on input "(___) ___-____" at bounding box center [680, 396] width 212 height 43
type input "(___) ___-____"
click at [715, 436] on div "Customer number (___) ___-____" at bounding box center [658, 386] width 301 height 129
click at [809, 54] on icon at bounding box center [797, 61] width 23 height 23
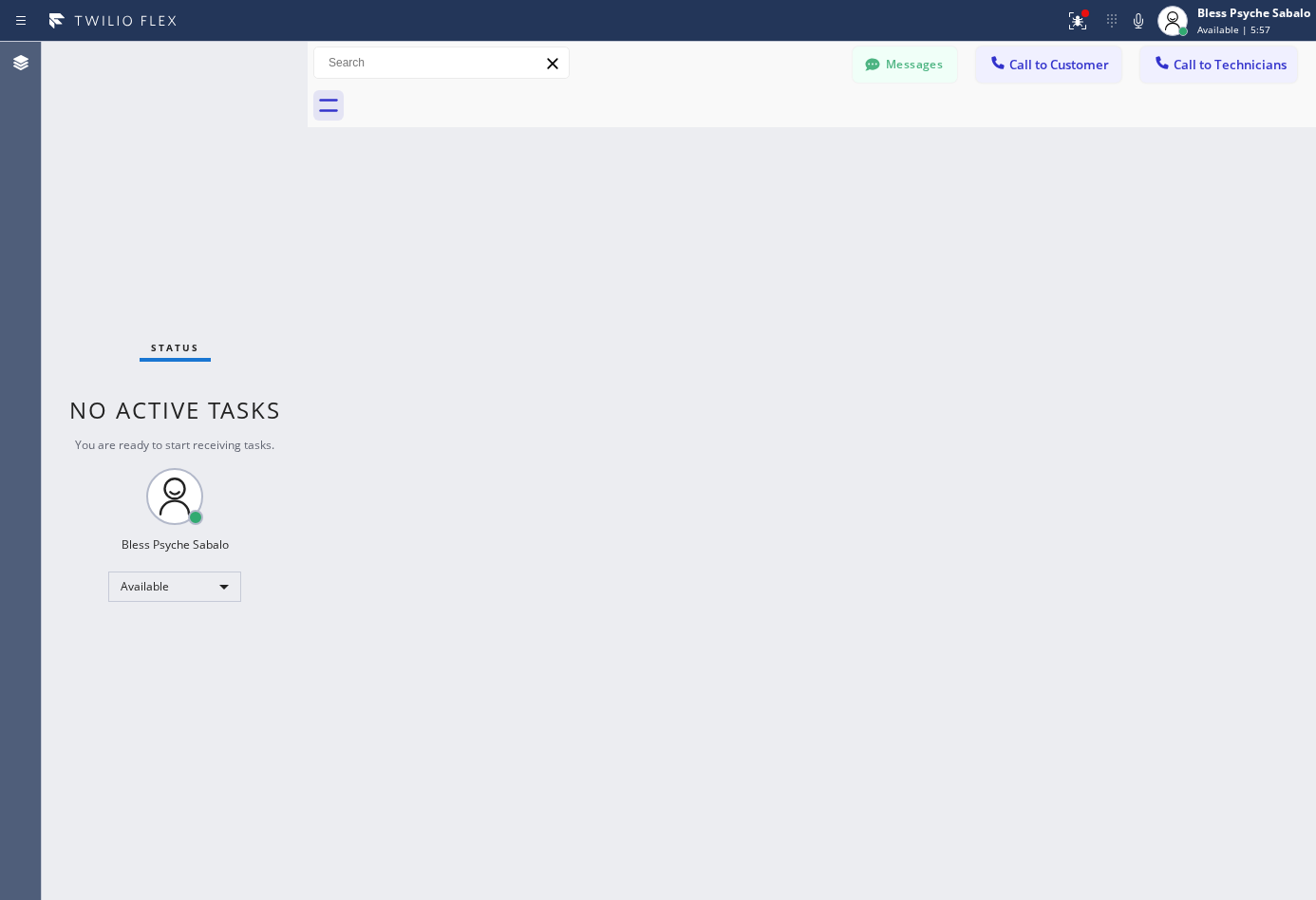
click at [1052, 265] on div "Back to Dashboard Change Sender ID Customers Technicians DP [PERSON_NAME] [DATE…" at bounding box center [812, 471] width 1008 height 858
click at [1113, 345] on div "Back to Dashboard Change Sender ID Customers Technicians DP [PERSON_NAME] [DATE…" at bounding box center [812, 471] width 1008 height 858
click at [1237, 79] on button "Call to Technicians" at bounding box center [1219, 64] width 157 height 36
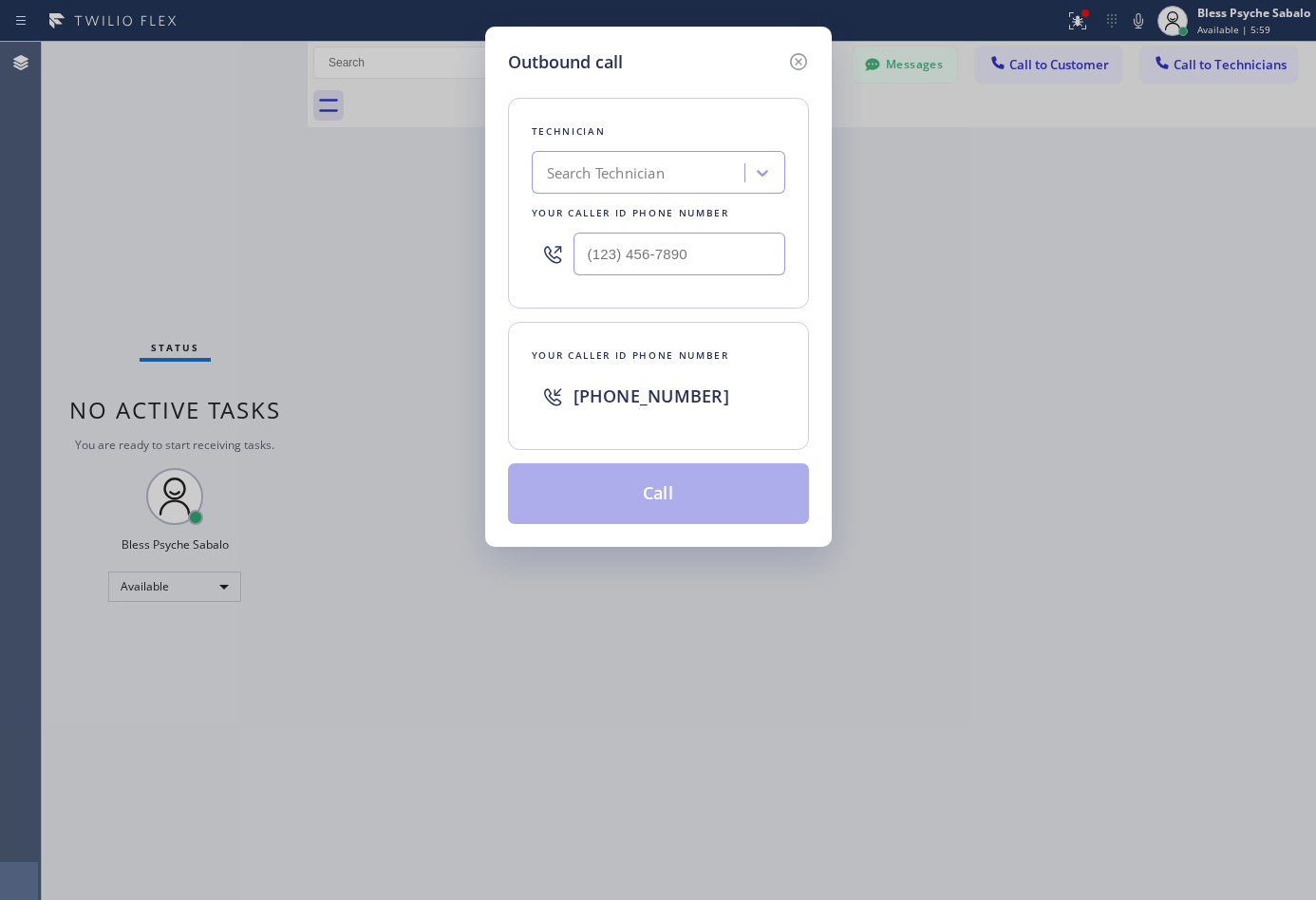
click at [1239, 64] on div "Outbound call Technician Search Technician Your caller id phone number Your cal…" at bounding box center [658, 450] width 1316 height 900
click at [686, 189] on div "Search Technician" at bounding box center [640, 174] width 207 height 33
click at [798, 69] on icon at bounding box center [796, 61] width 17 height 17
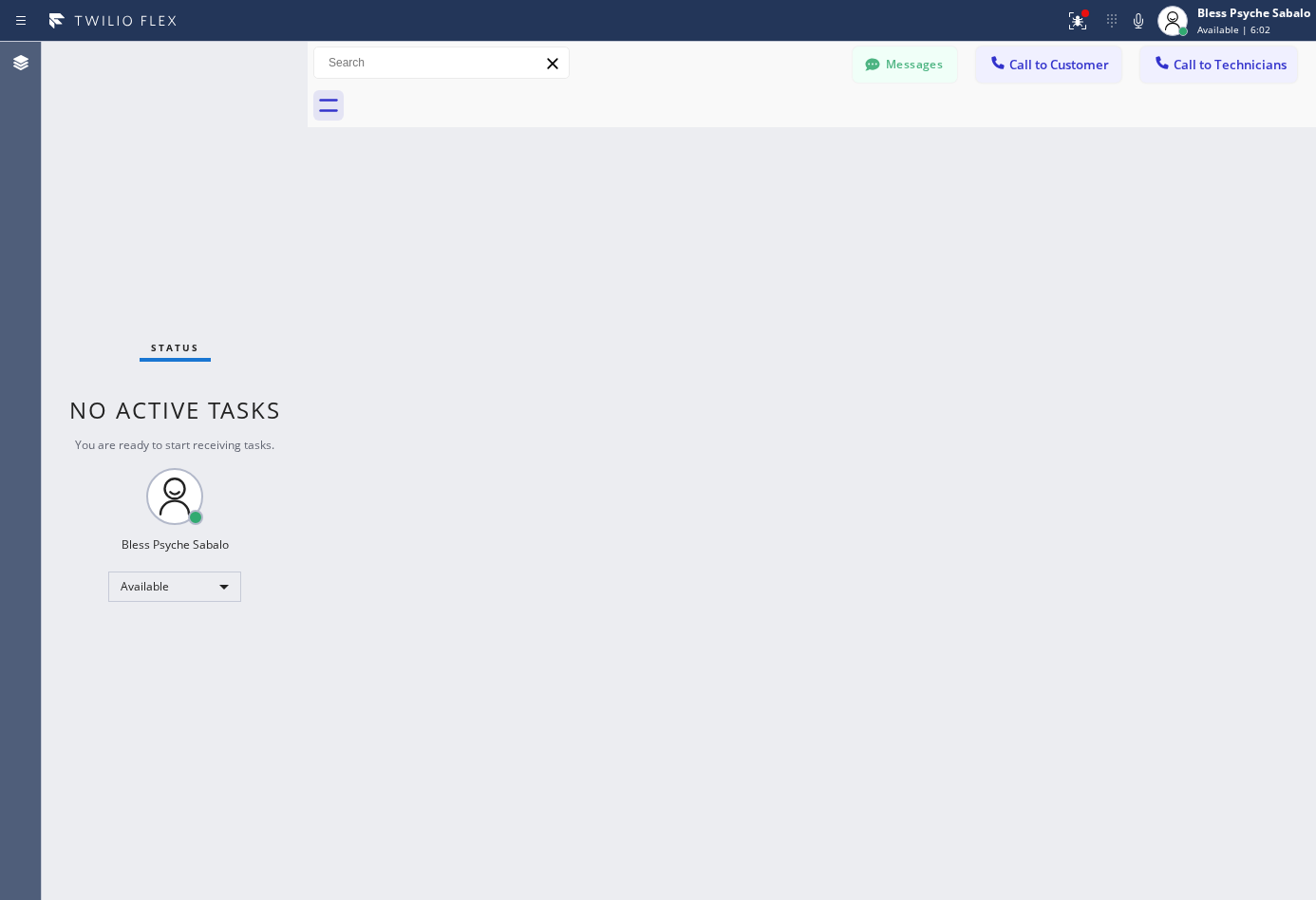
click at [1240, 64] on span "Call to Technicians" at bounding box center [1229, 64] width 113 height 17
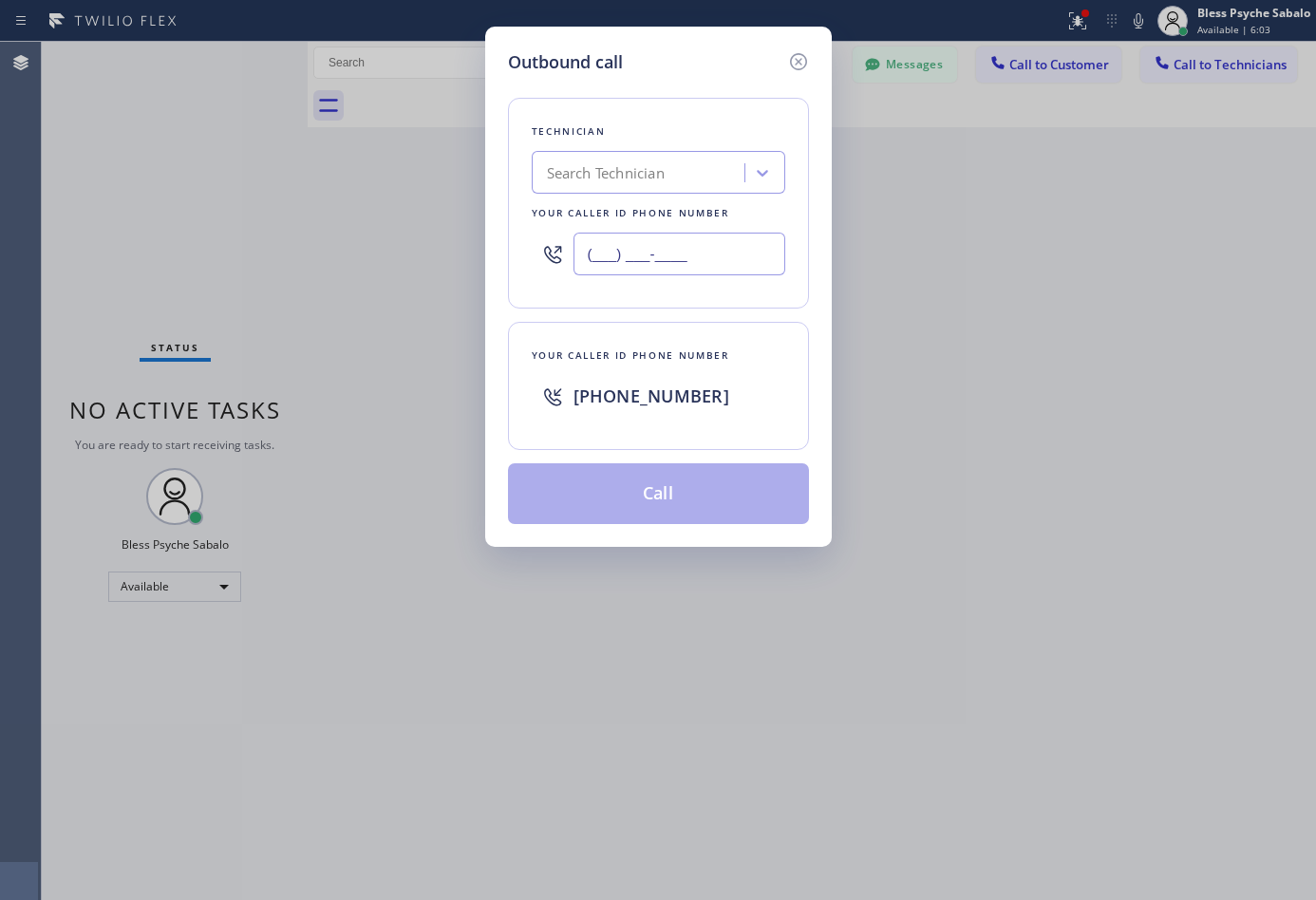
click at [707, 262] on input "(___) ___-____" at bounding box center [680, 254] width 212 height 43
type input "(___) ___-____"
drag, startPoint x: 1102, startPoint y: 545, endPoint x: 1273, endPoint y: 510, distance: 174.5
click at [1117, 541] on div "Outbound call Technician Search Technician Your caller id phone number Your cal…" at bounding box center [658, 450] width 1316 height 900
click at [698, 265] on input "text" at bounding box center [680, 254] width 212 height 43
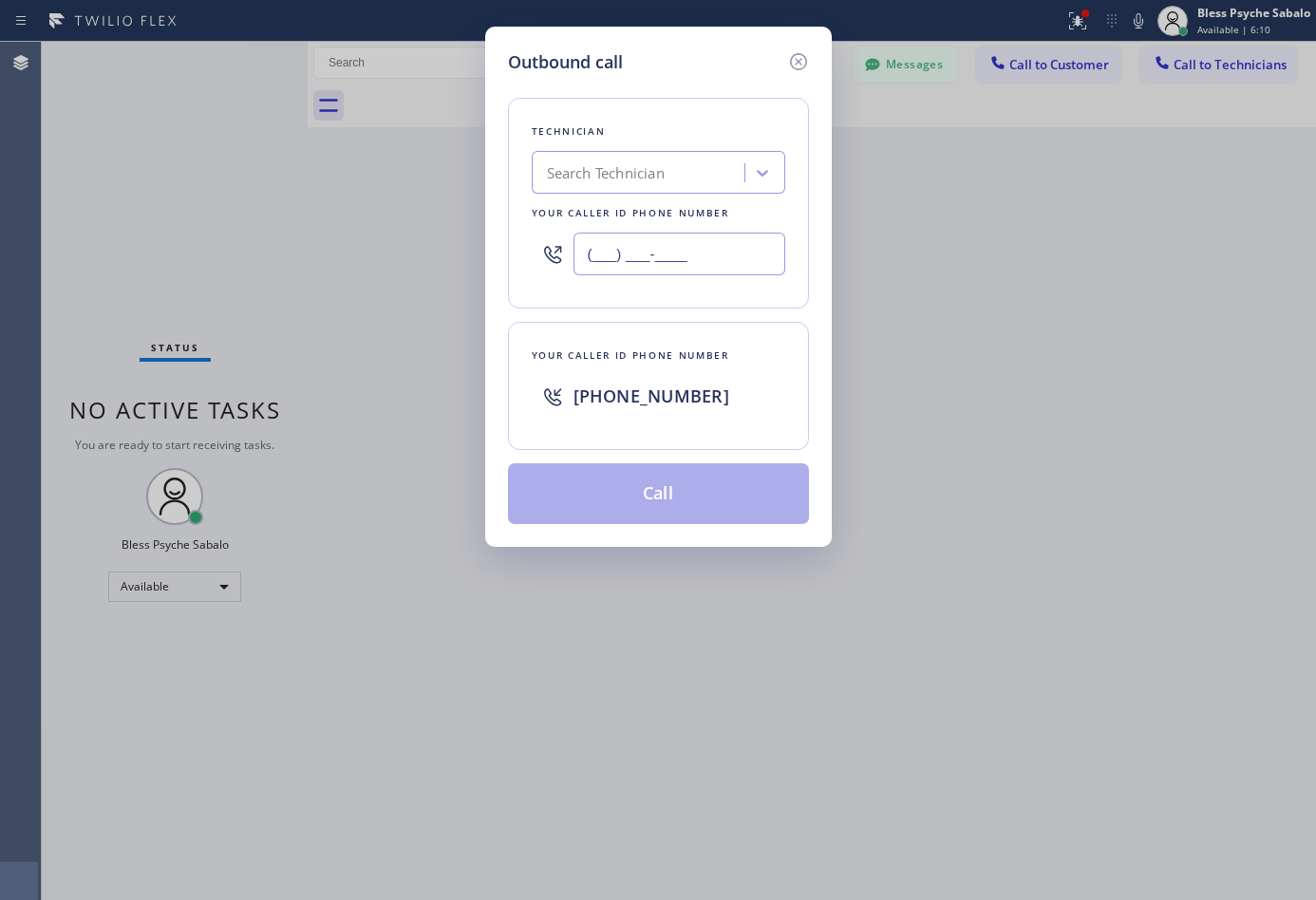
paste input "562) 242-3929"
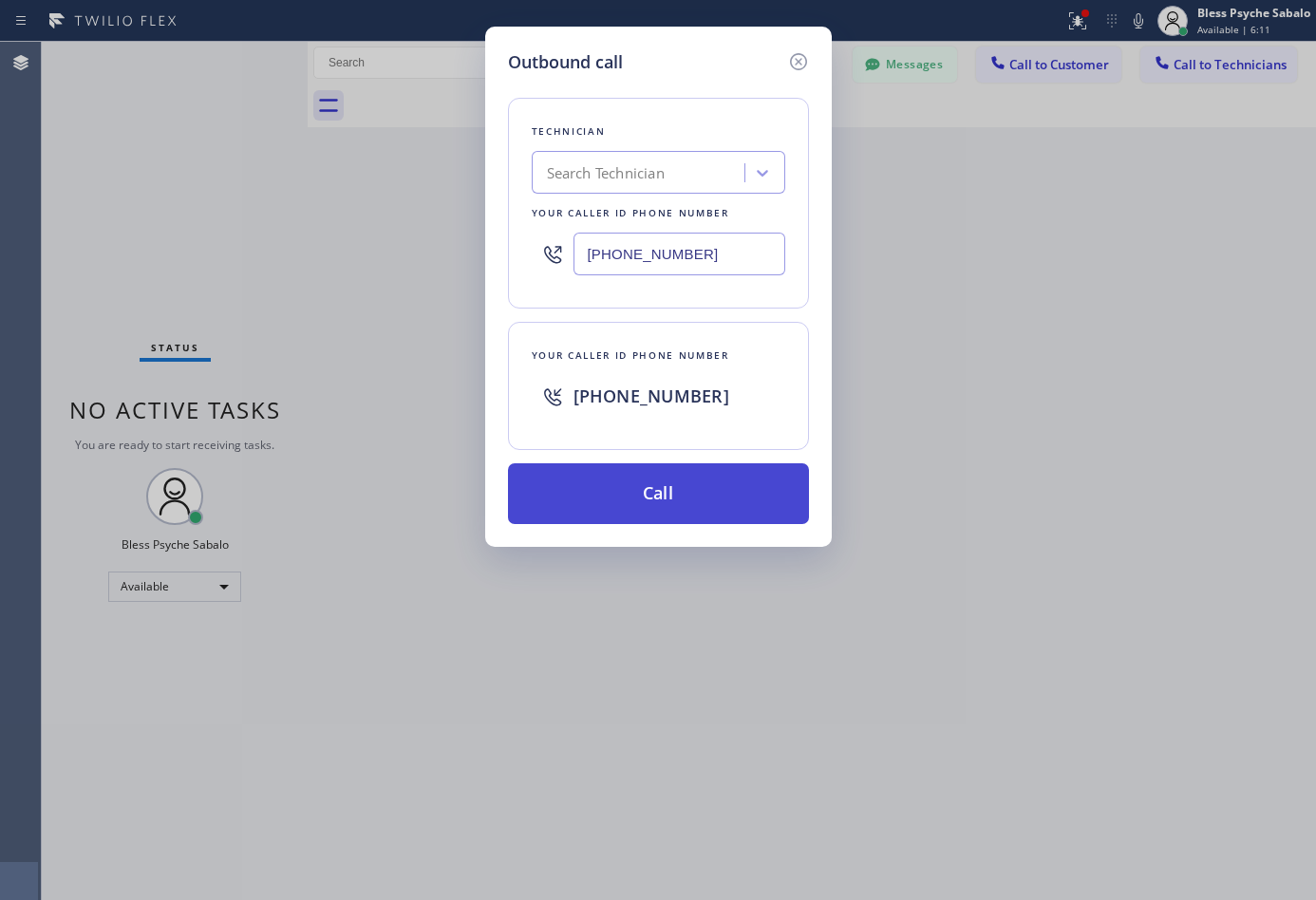
type input "(562) 242-3929"
click at [667, 484] on button "Call" at bounding box center [658, 493] width 301 height 61
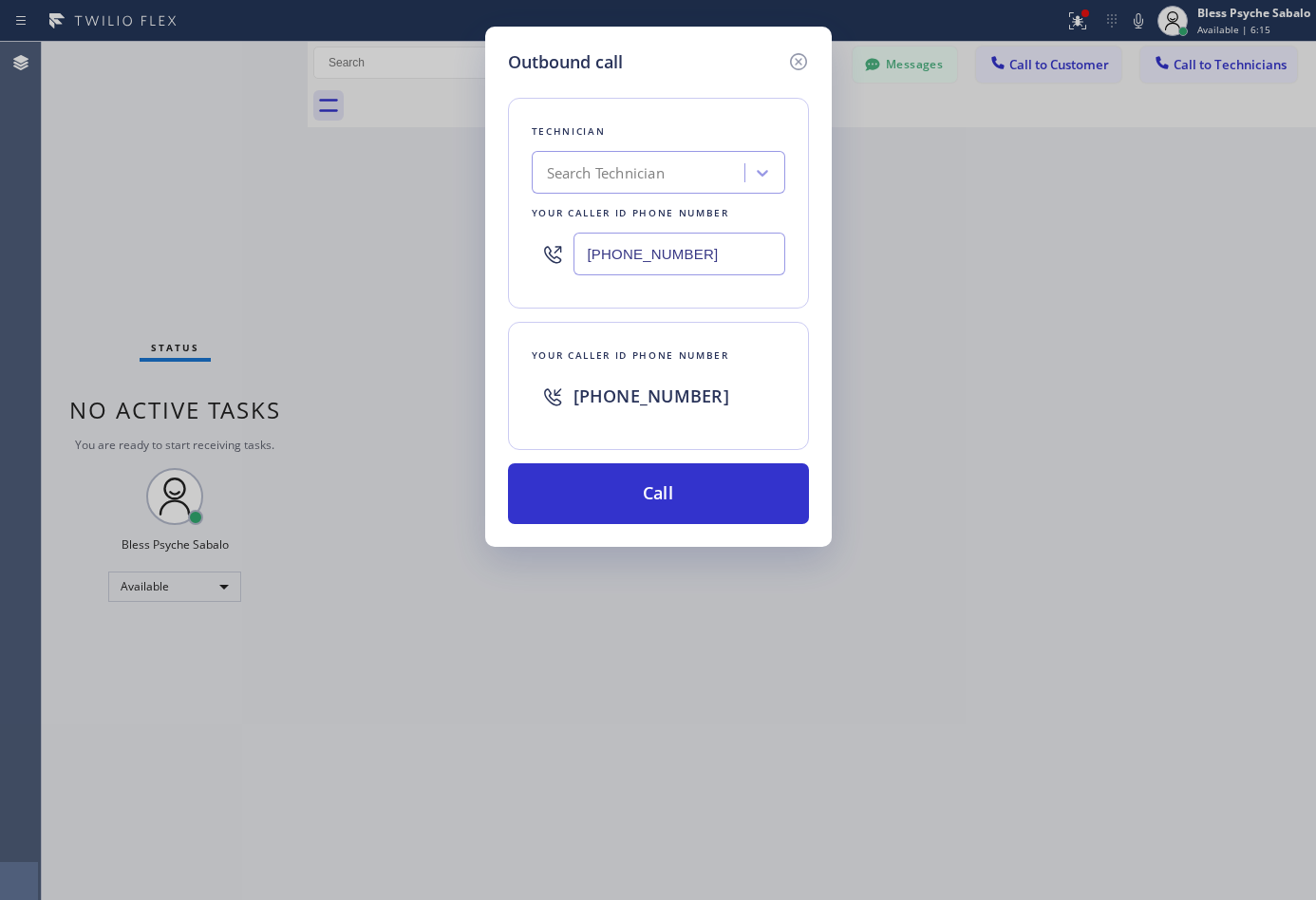
click at [864, 160] on div "Outbound call Technician Search Technician Your caller id phone number (562) 24…" at bounding box center [658, 450] width 1316 height 900
click at [884, 347] on div "Outbound call Technician Search Technician Your caller id phone number (562) 24…" at bounding box center [658, 450] width 1316 height 900
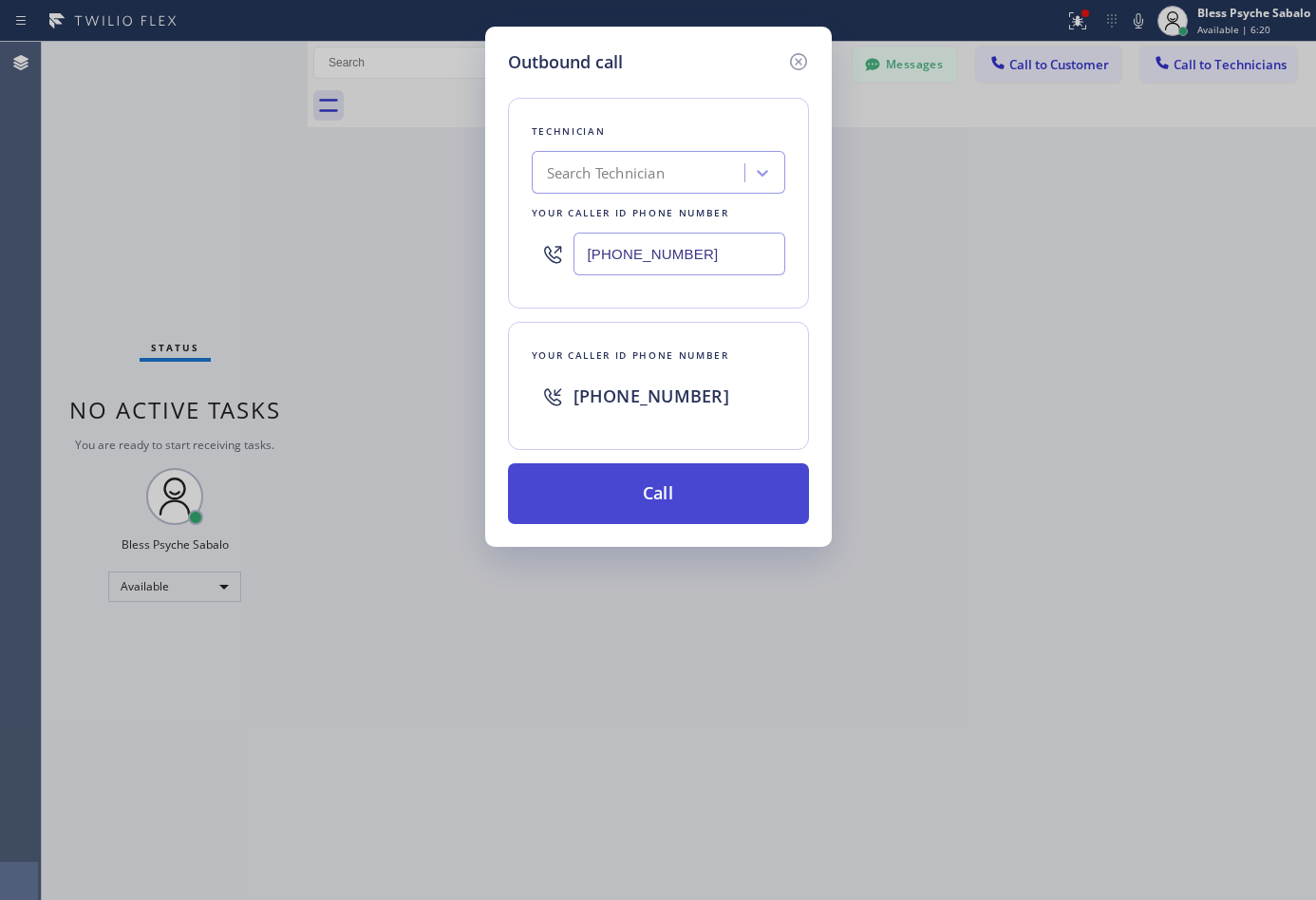
click at [737, 490] on button "Call" at bounding box center [658, 493] width 301 height 61
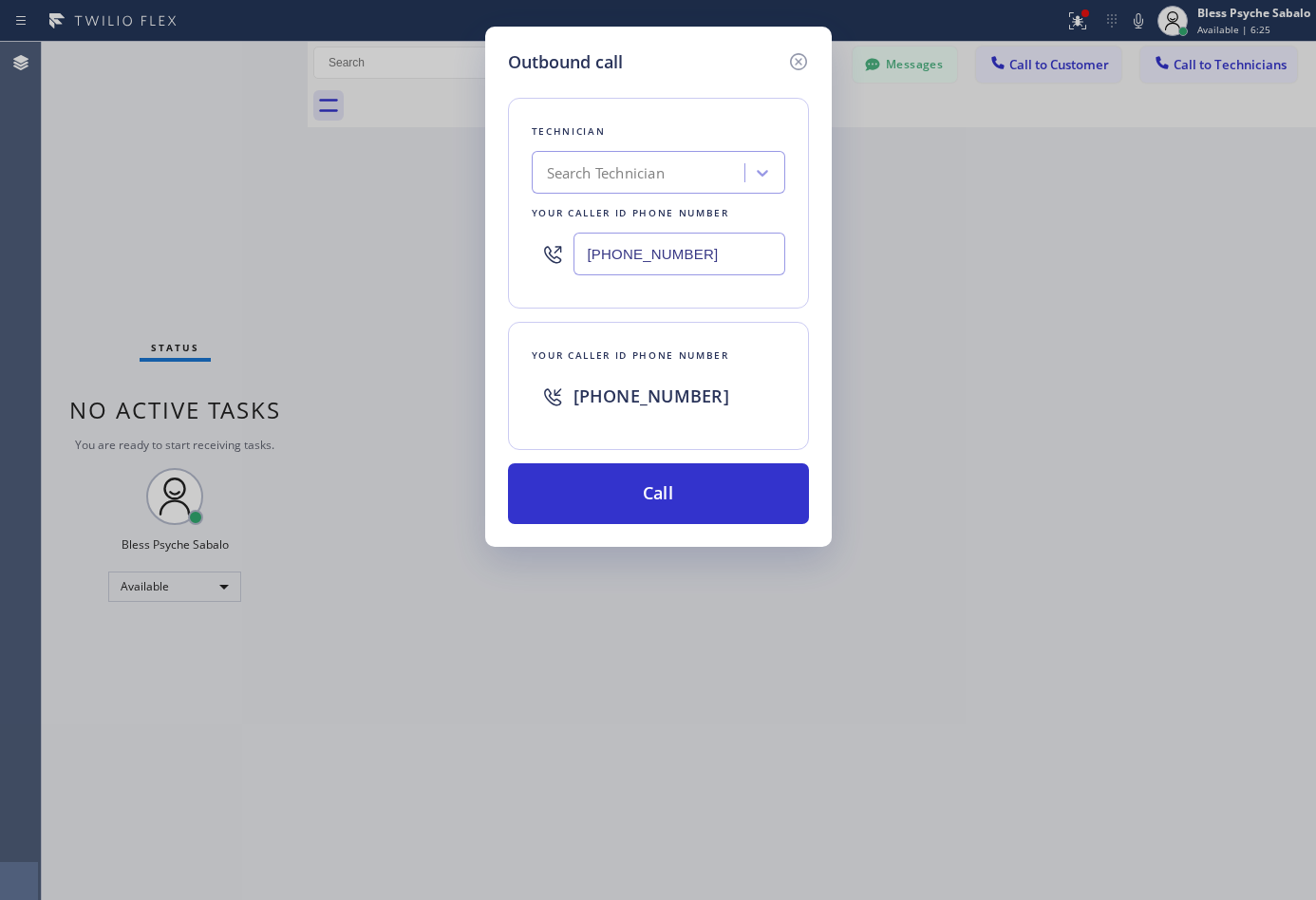
click at [795, 41] on div "Outbound call Technician Search Technician Your caller id phone number (562) 24…" at bounding box center [658, 286] width 346 height 520
click at [798, 55] on icon at bounding box center [797, 61] width 23 height 23
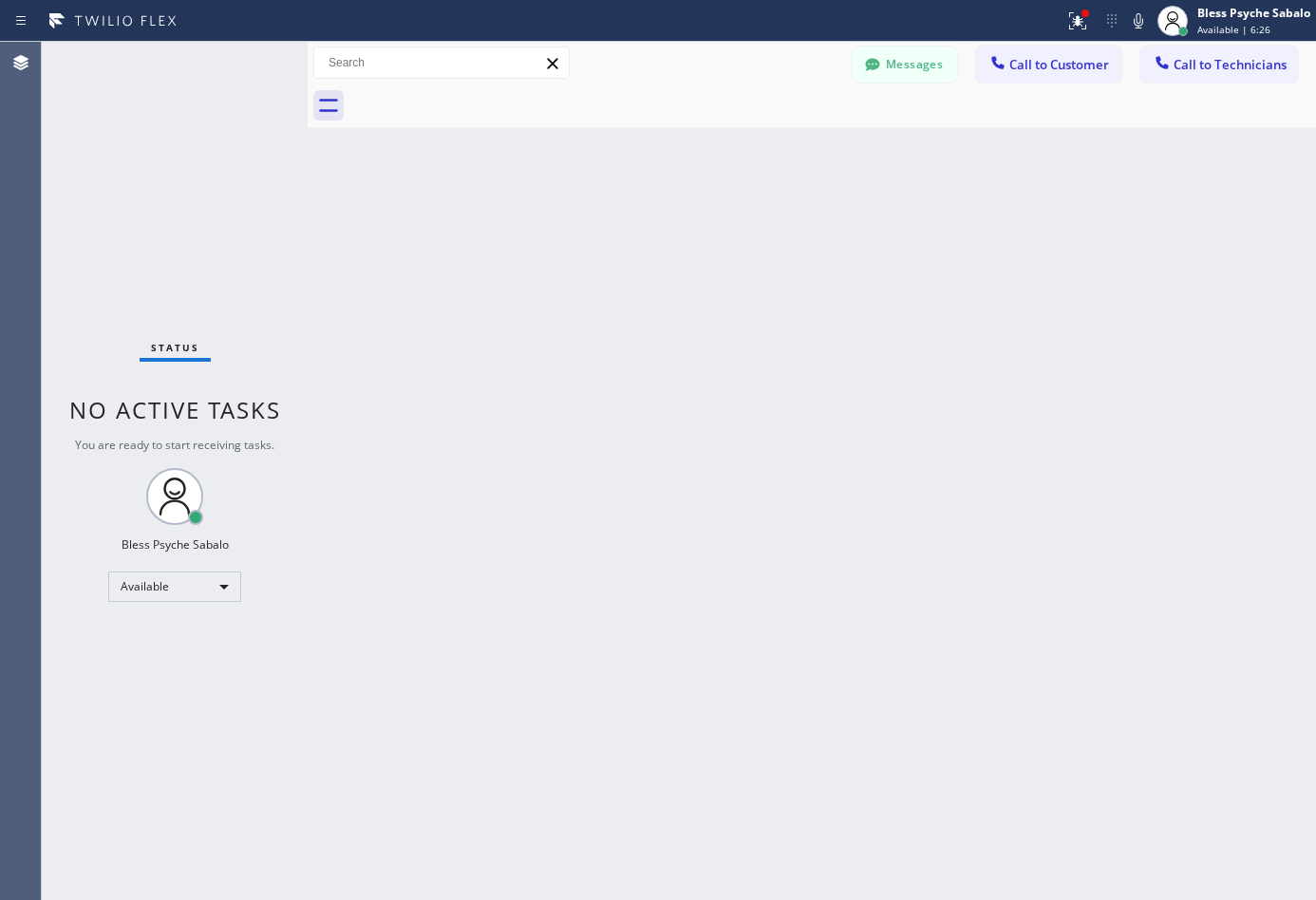
click at [999, 114] on div at bounding box center [832, 106] width 966 height 43
click at [1075, 24] on icon at bounding box center [1077, 21] width 17 height 17
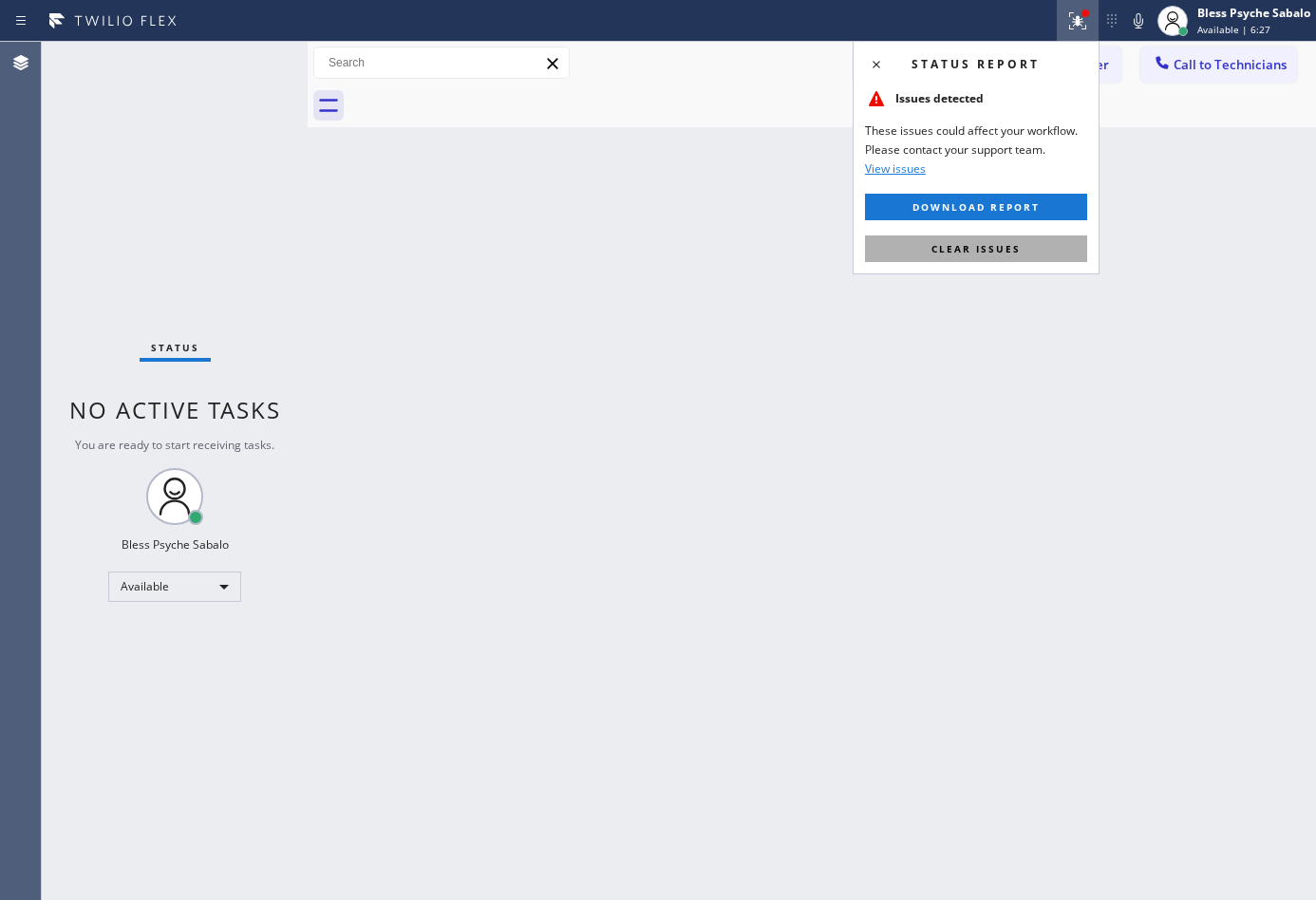
click at [1020, 239] on button "Clear issues" at bounding box center [976, 248] width 223 height 26
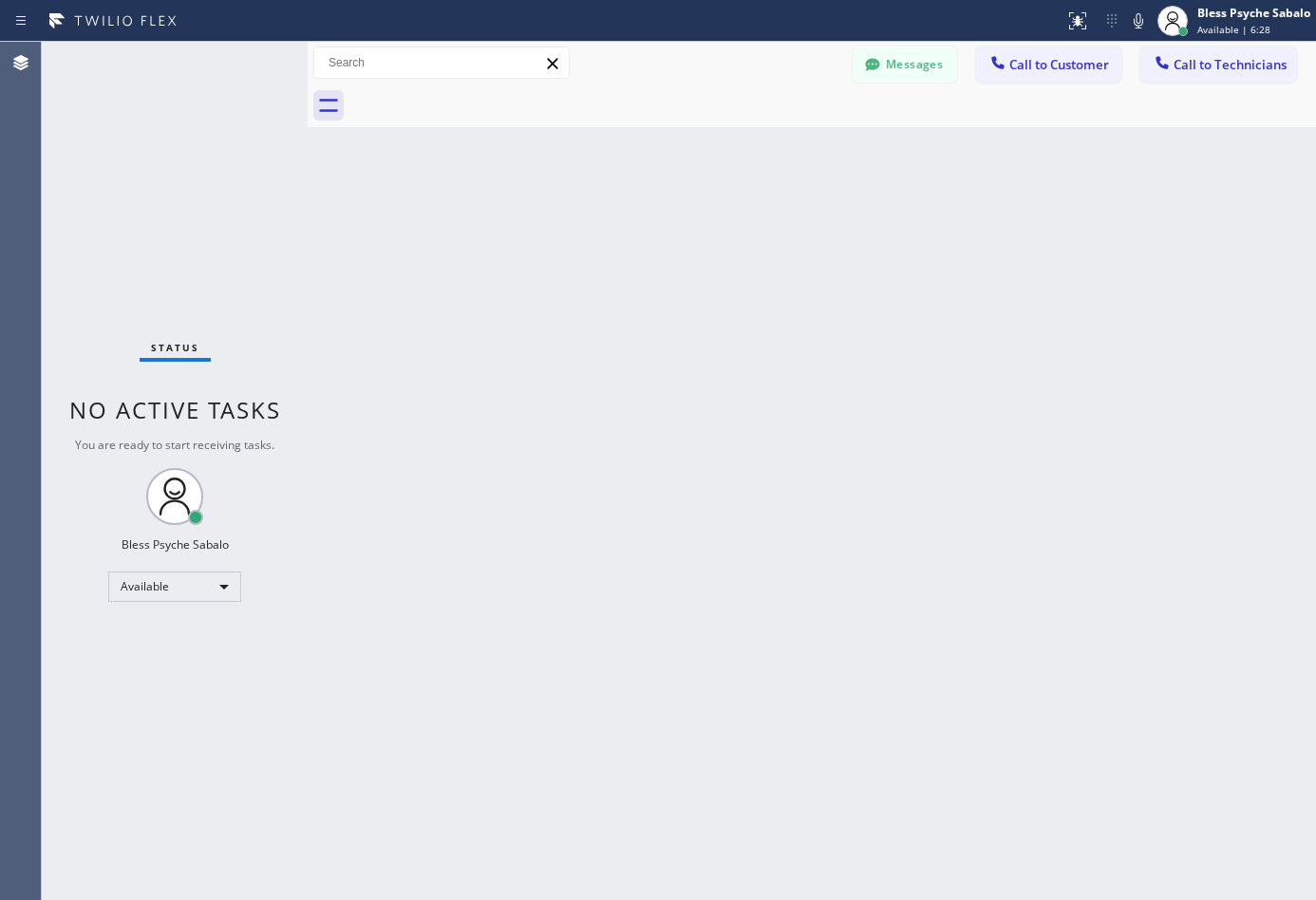
drag, startPoint x: 997, startPoint y: 314, endPoint x: 1090, endPoint y: 205, distance: 143.3
click at [999, 313] on div "Back to Dashboard Change Sender ID Customers Technicians DP [PERSON_NAME] [DATE…" at bounding box center [812, 471] width 1008 height 858
click at [1186, 15] on div at bounding box center [1172, 21] width 30 height 30
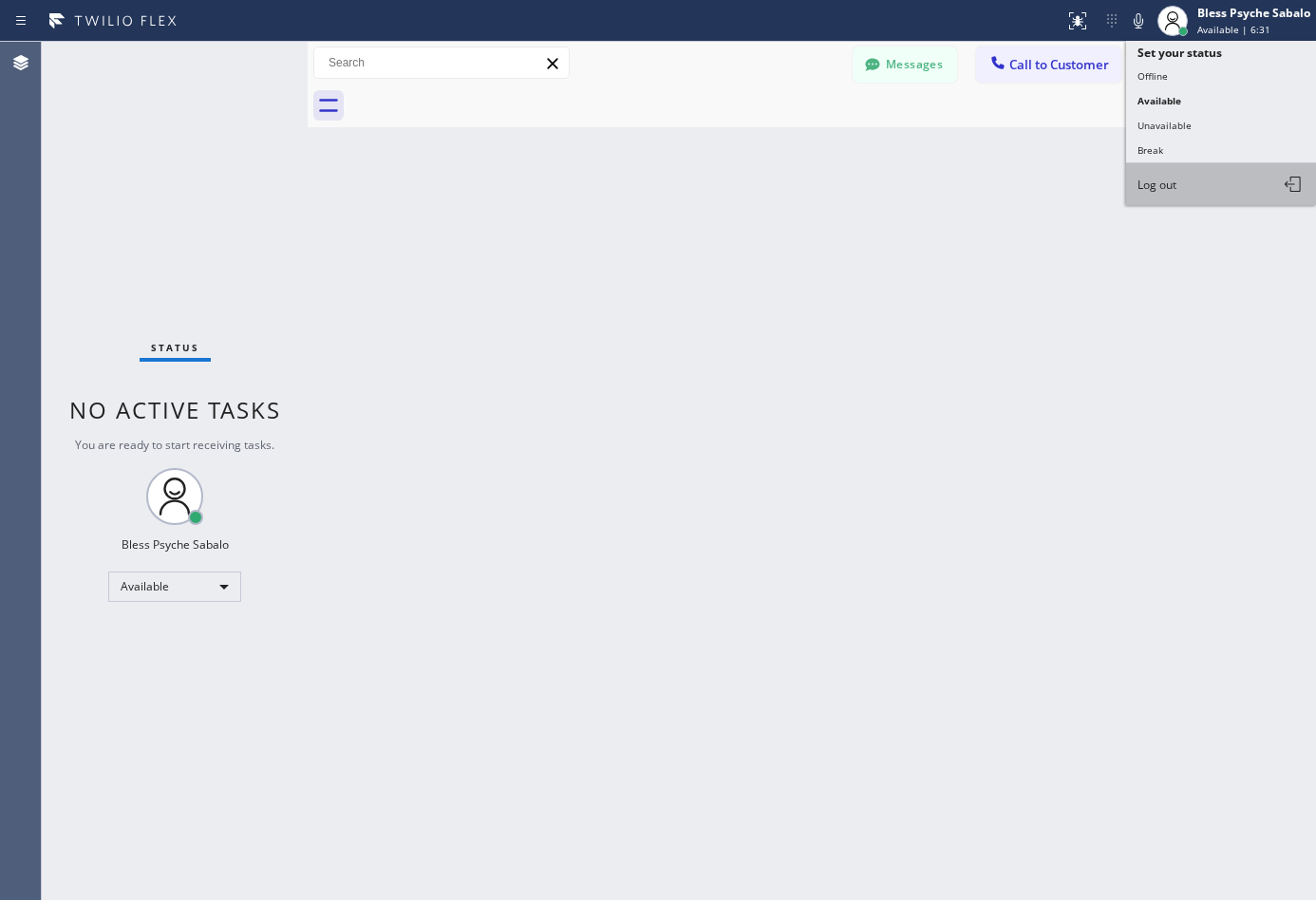
click at [1138, 179] on span "Log out" at bounding box center [1157, 184] width 39 height 16
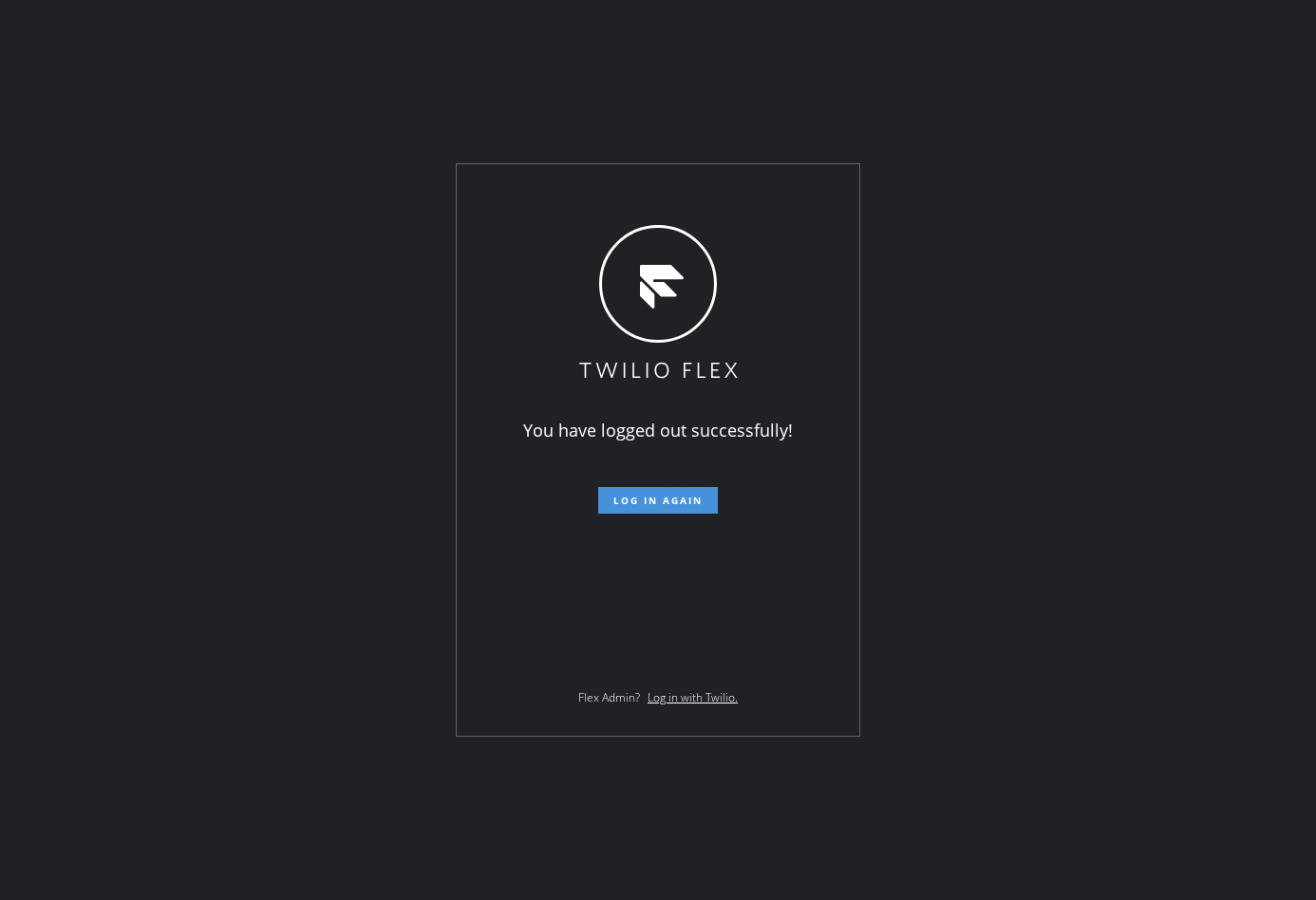
click at [698, 502] on span "Log in again" at bounding box center [657, 500] width 89 height 14
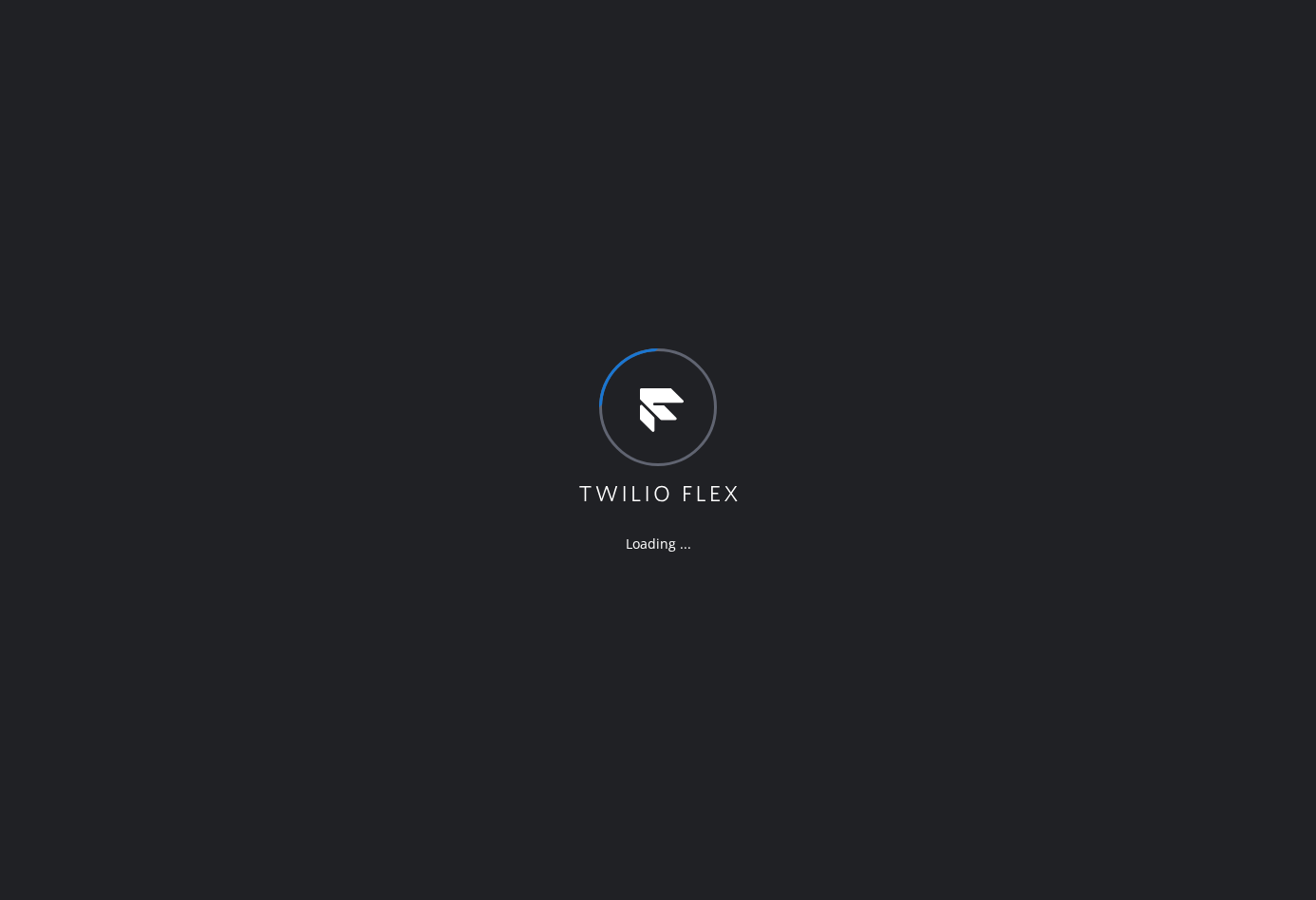
click at [482, 285] on div "Loading ..." at bounding box center [658, 450] width 1316 height 900
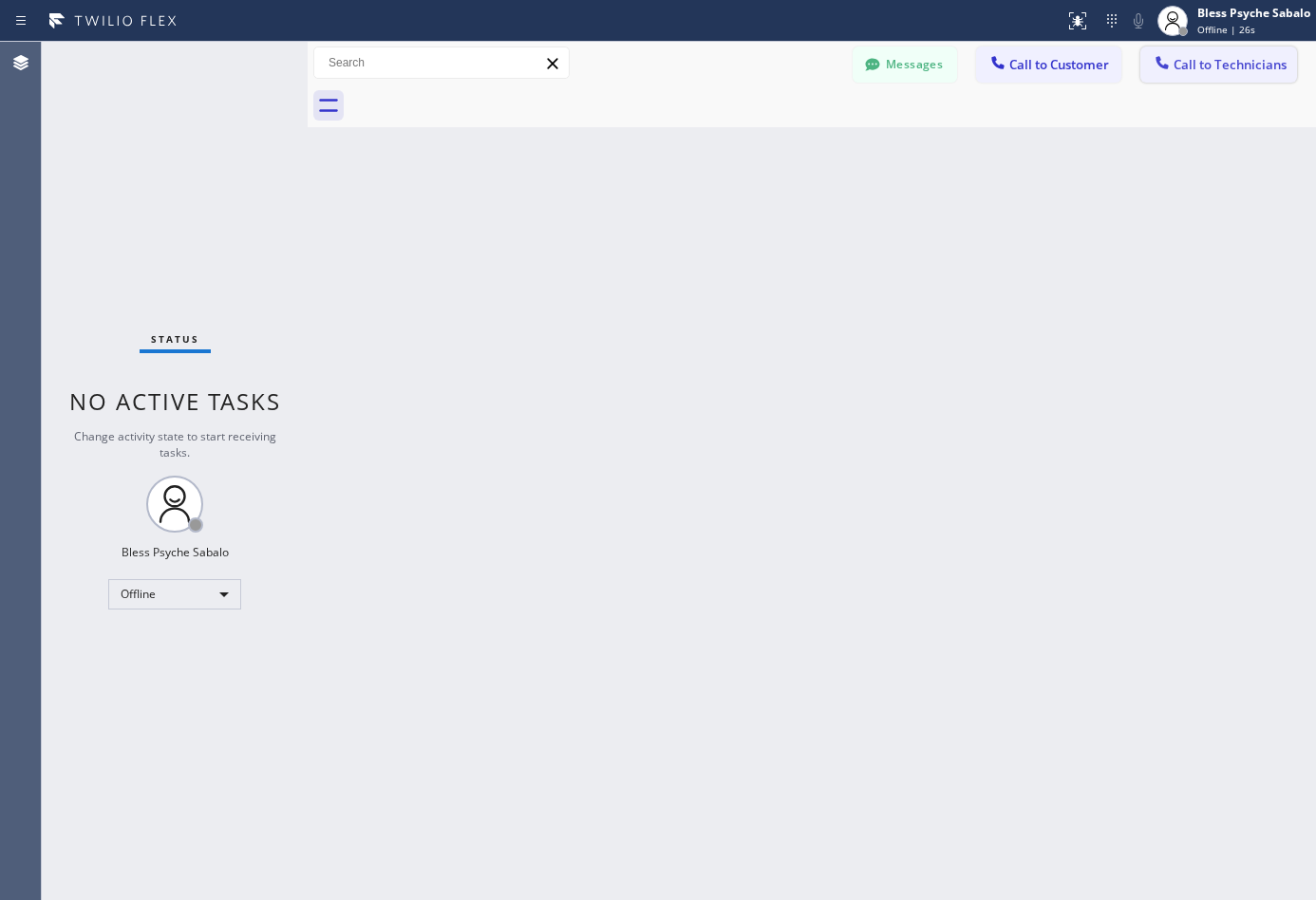
click at [1193, 56] on span "Call to Technicians" at bounding box center [1229, 64] width 113 height 17
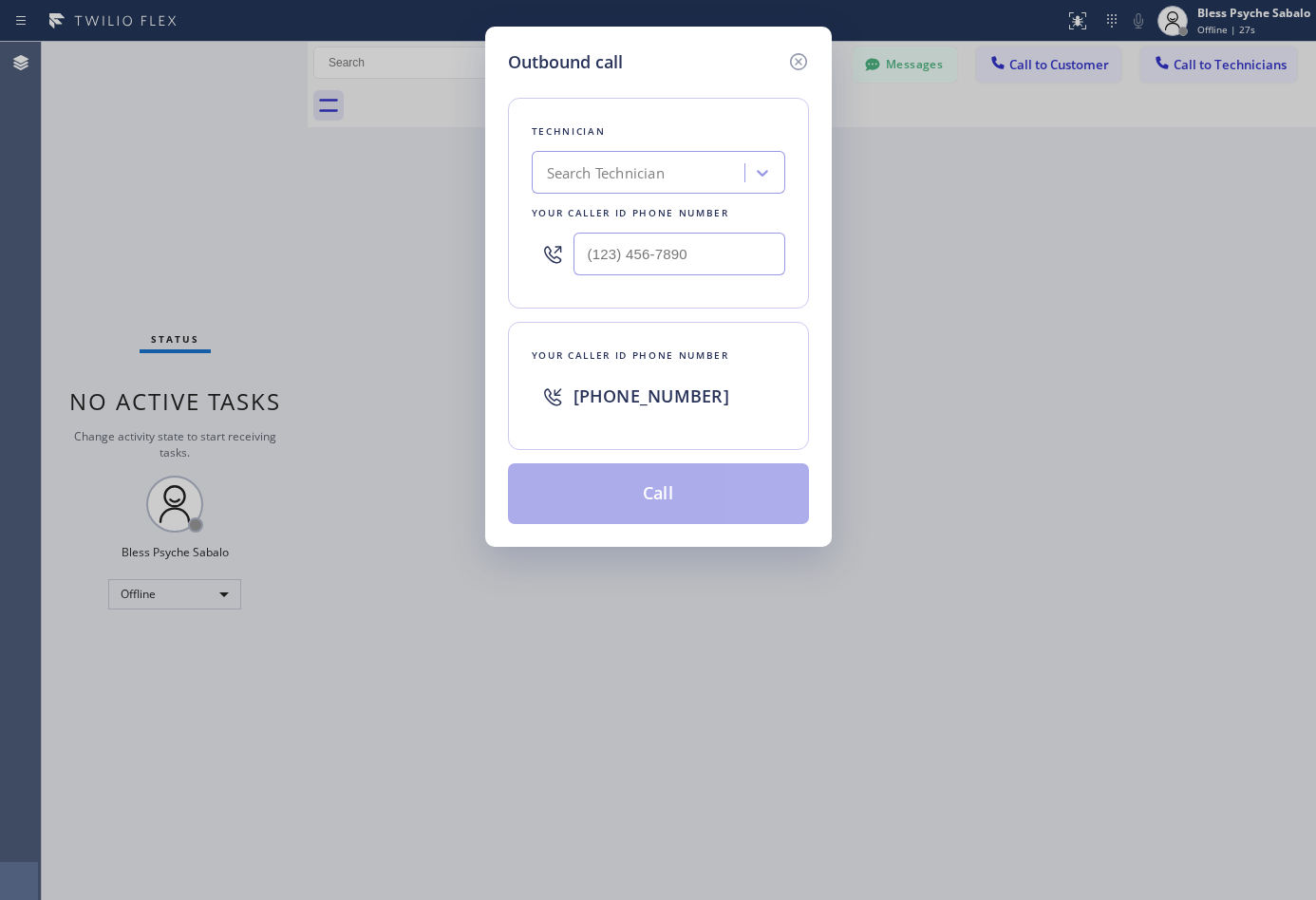
click at [795, 60] on icon at bounding box center [797, 61] width 23 height 23
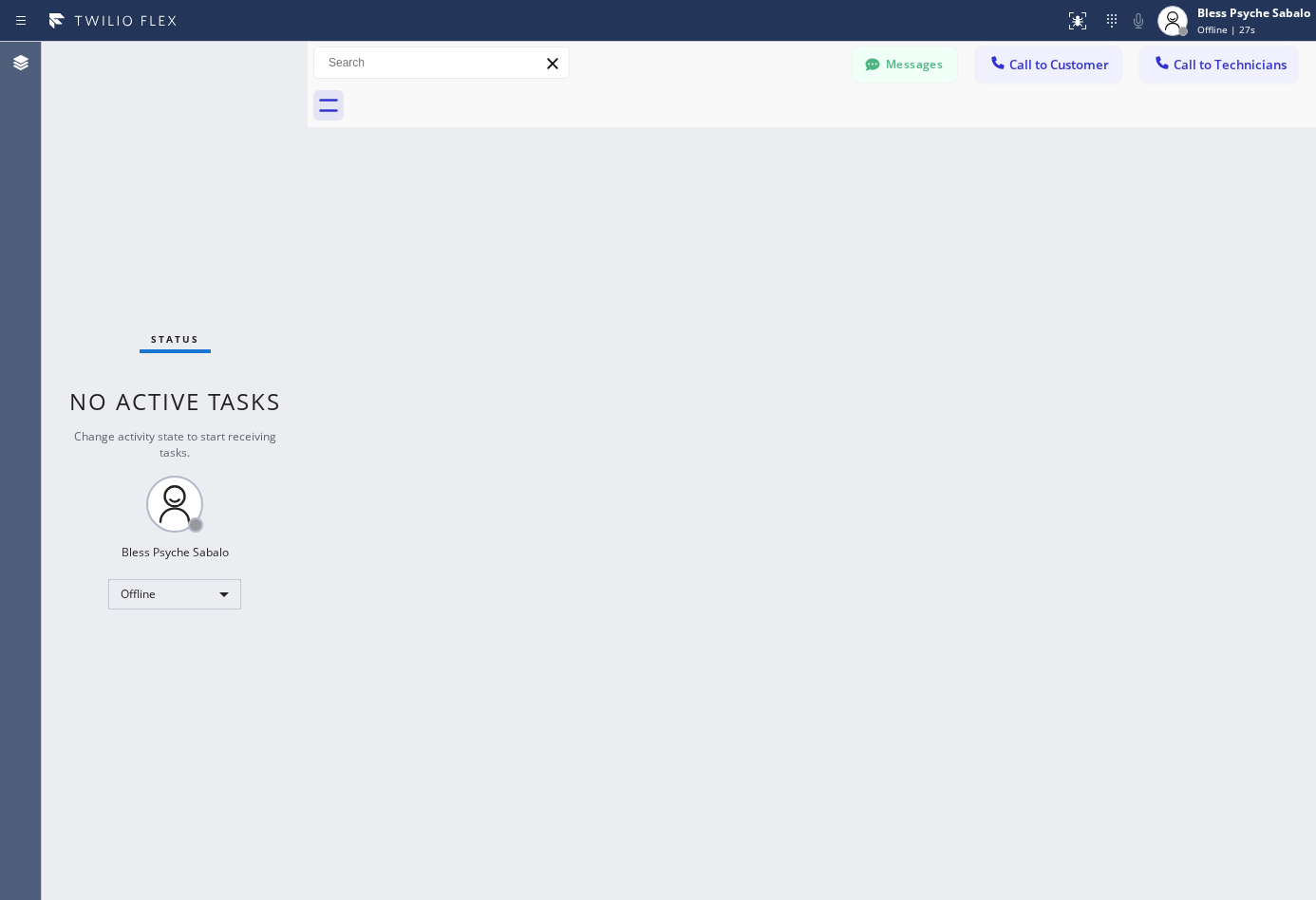
click at [757, 391] on div "Back to Dashboard Change Sender ID Customers Technicians DP [PERSON_NAME] [DATE…" at bounding box center [812, 471] width 1008 height 858
click at [163, 604] on div "Offline" at bounding box center [175, 593] width 133 height 30
click at [171, 643] on li "Available" at bounding box center [173, 643] width 128 height 23
drag, startPoint x: 719, startPoint y: 363, endPoint x: 775, endPoint y: 317, distance: 72.5
click at [722, 360] on div "Back to Dashboard Change Sender ID Customers Technicians DP [PERSON_NAME] [DATE…" at bounding box center [812, 471] width 1008 height 858
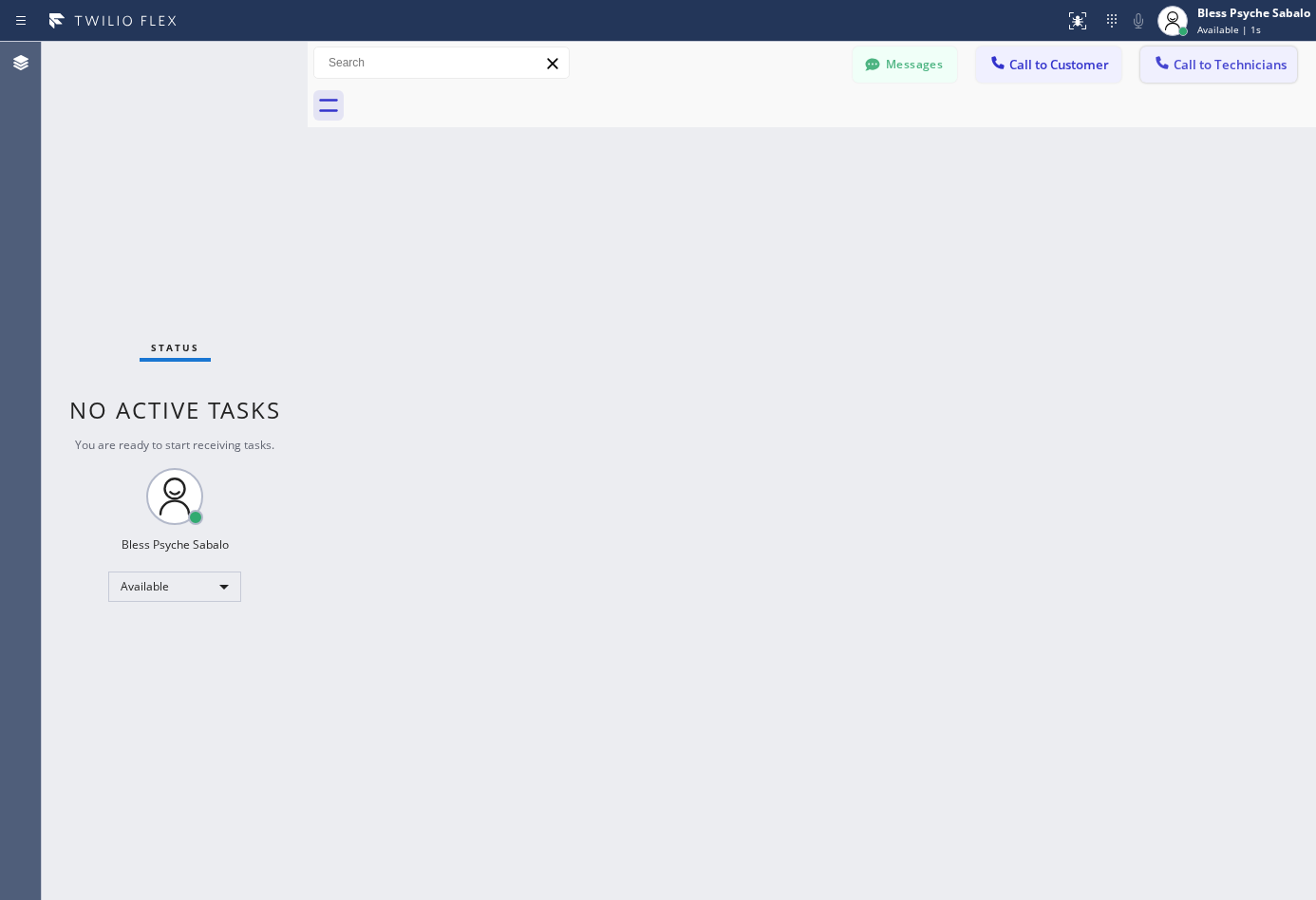
click at [1216, 61] on span "Call to Technicians" at bounding box center [1229, 64] width 113 height 17
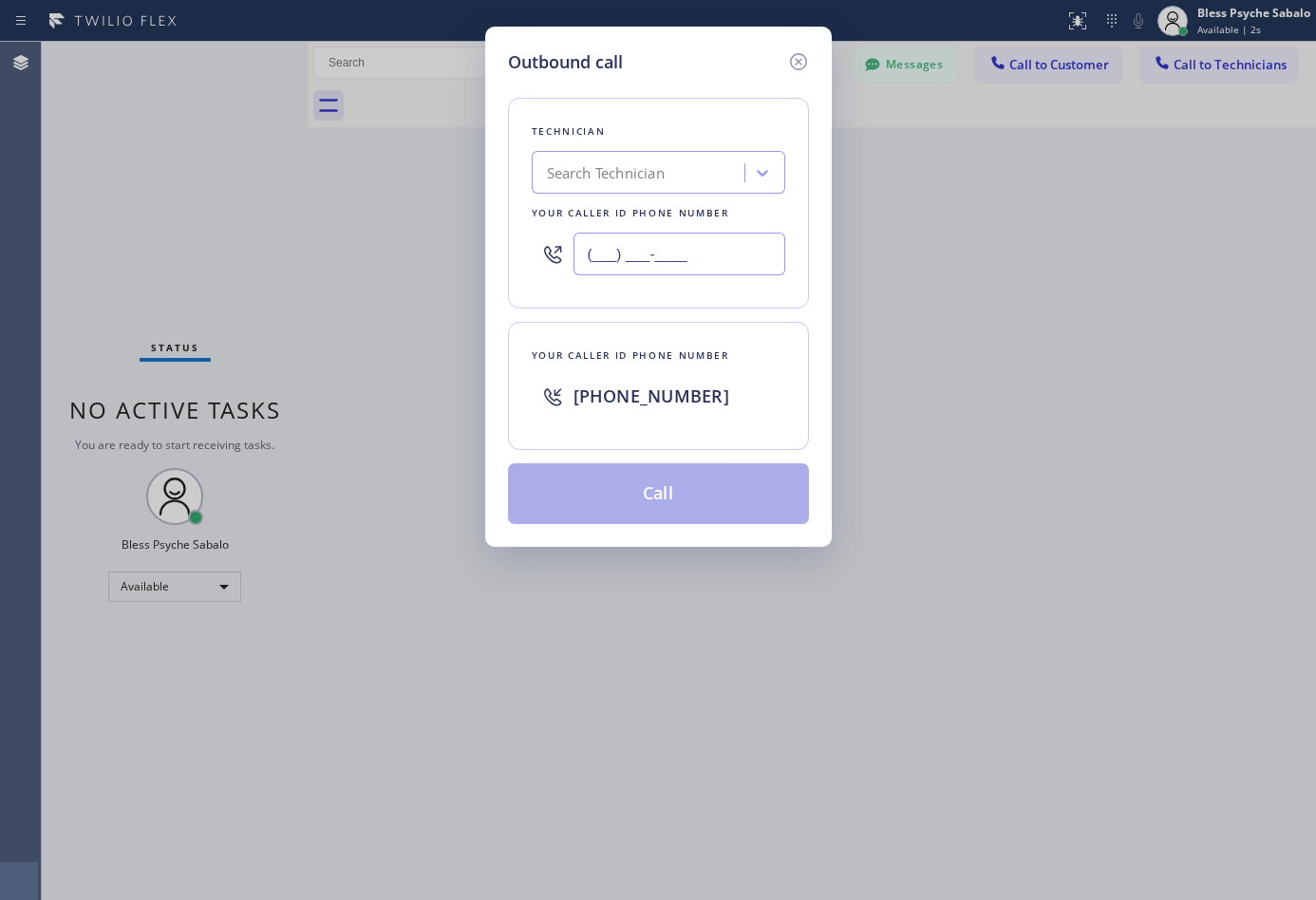
click at [658, 263] on input "(___) ___-____" at bounding box center [680, 254] width 212 height 43
paste input "562) 242-3929"
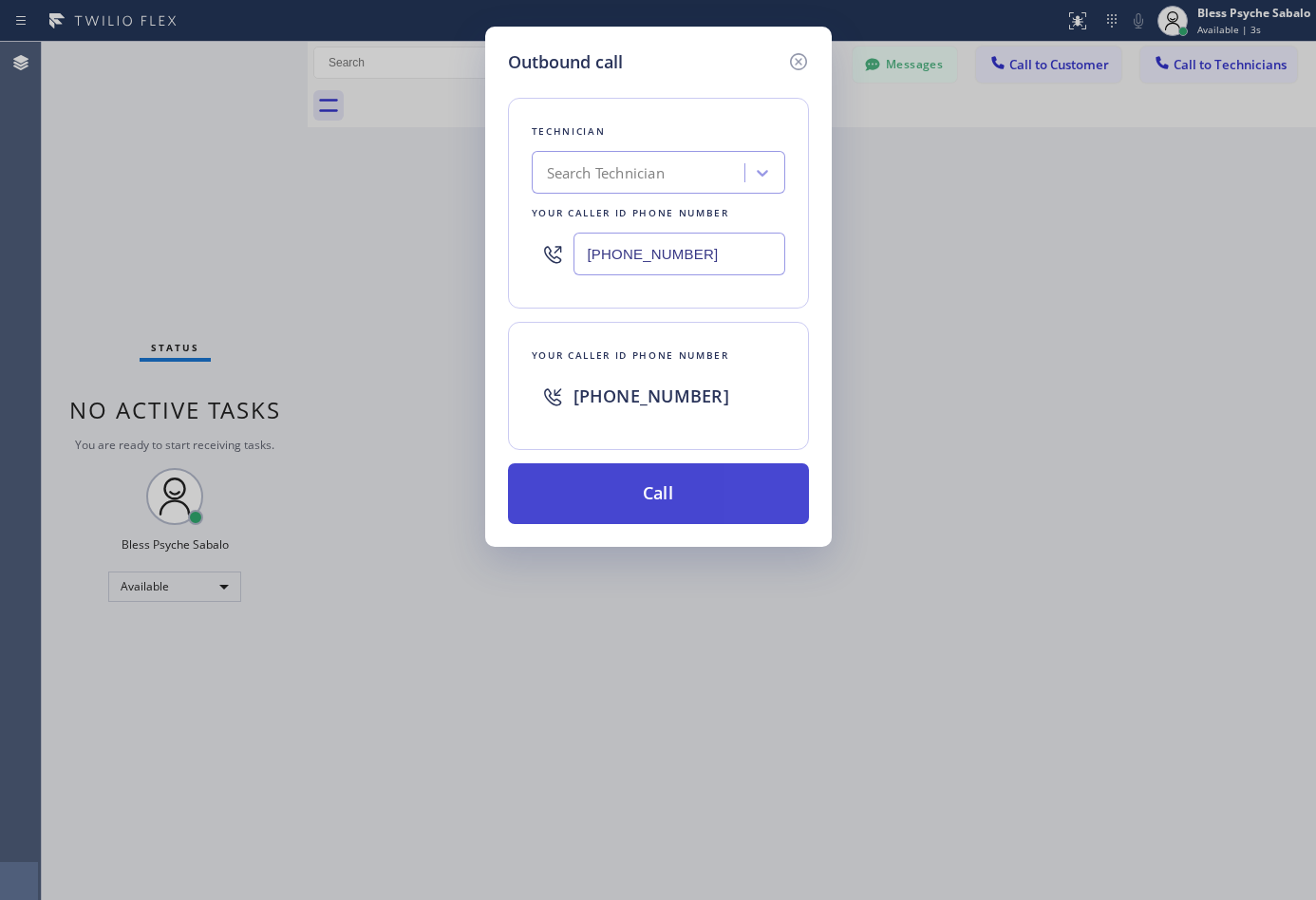
click at [644, 496] on button "Call" at bounding box center [658, 493] width 301 height 61
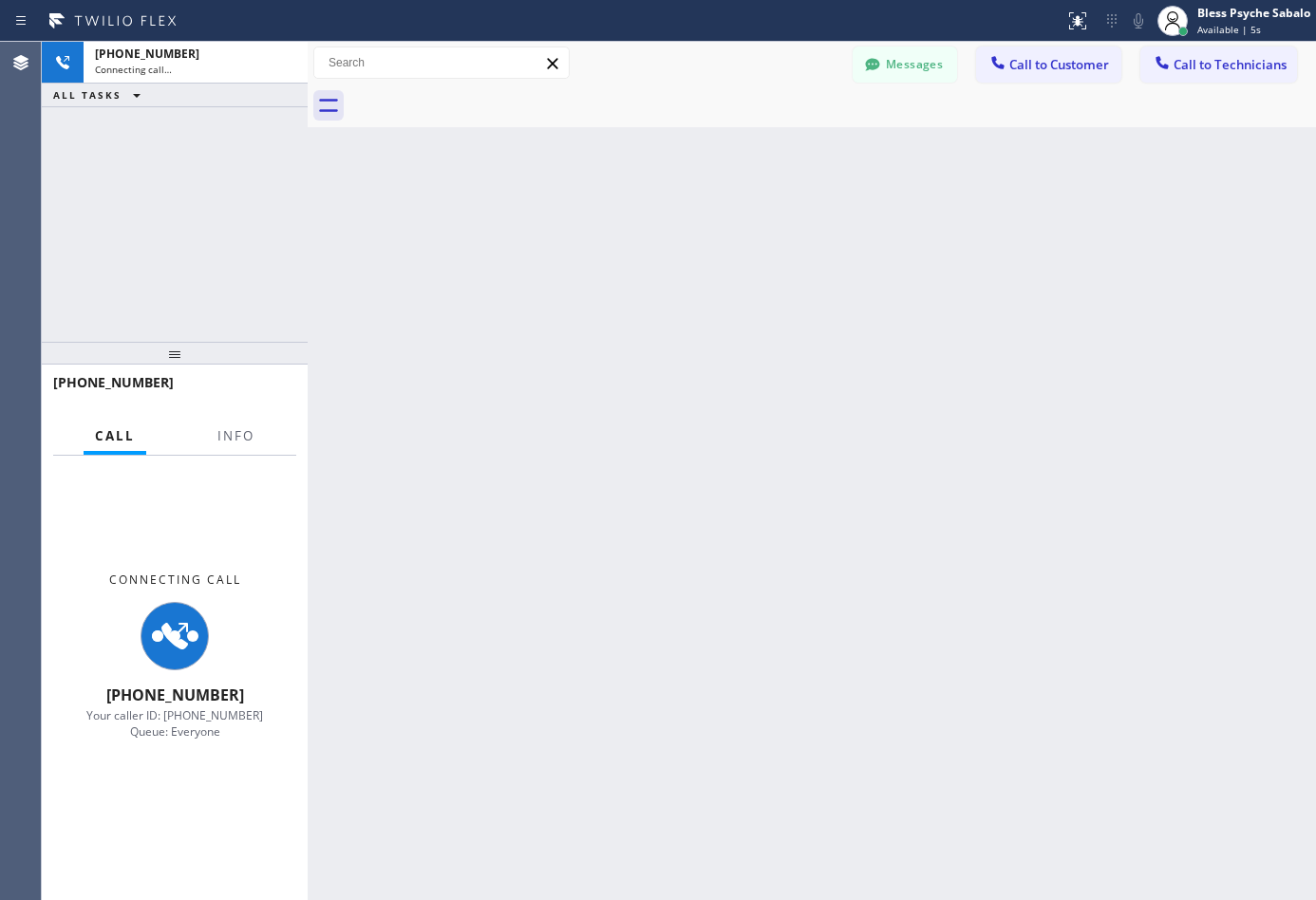
drag, startPoint x: 713, startPoint y: 422, endPoint x: 719, endPoint y: 382, distance: 40.4
click at [713, 410] on div "Back to Dashboard Change Sender ID Customers Technicians DP [PERSON_NAME] [DATE…" at bounding box center [812, 471] width 1008 height 858
click at [366, 285] on div "Back to Dashboard Change Sender ID Customers Technicians DP [PERSON_NAME] [DATE…" at bounding box center [812, 471] width 1008 height 858
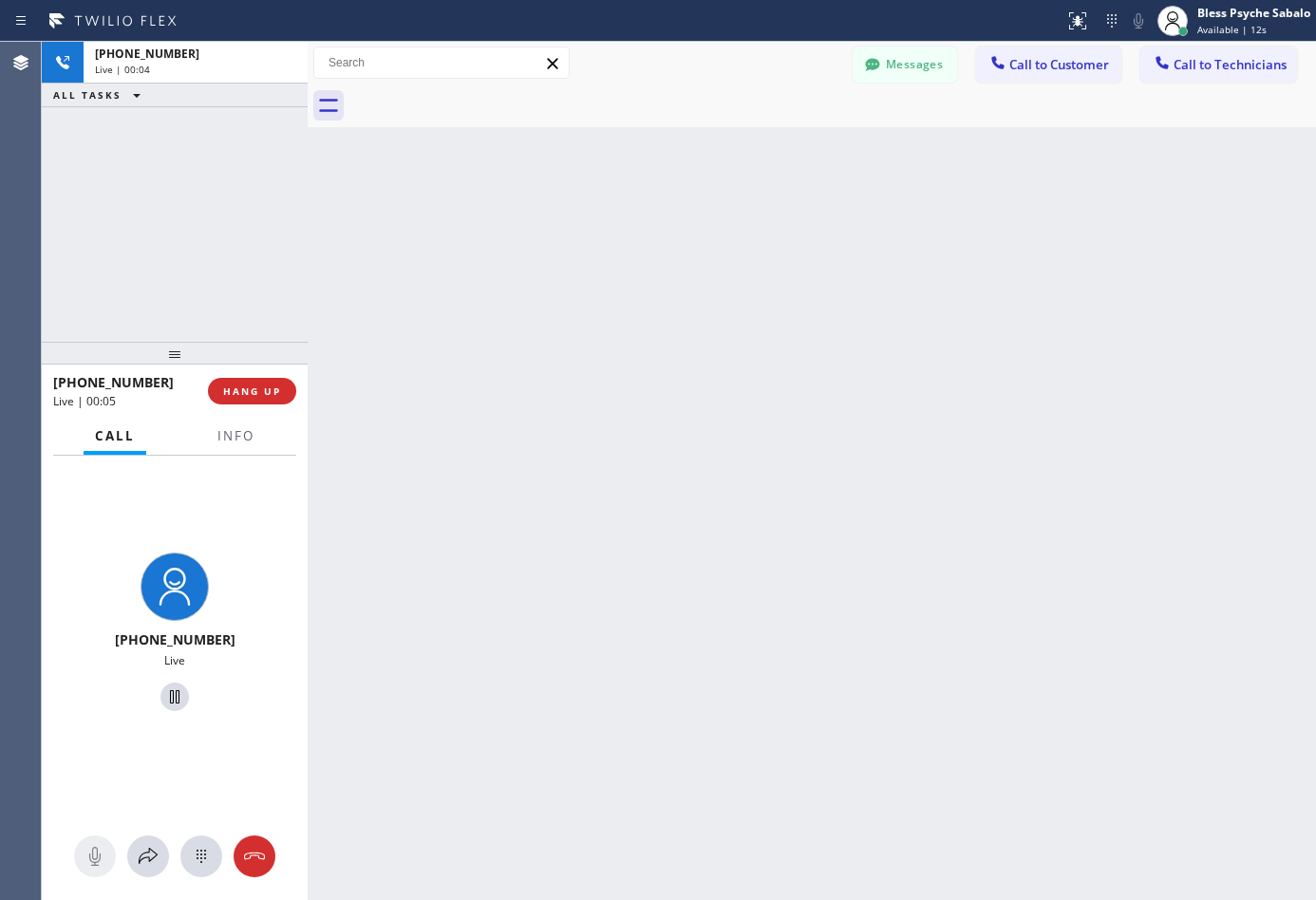
click at [712, 731] on div "Back to Dashboard Change Sender ID Customers Technicians DP [PERSON_NAME] [DATE…" at bounding box center [812, 471] width 1008 height 858
click at [233, 428] on span "Info" at bounding box center [236, 435] width 37 height 17
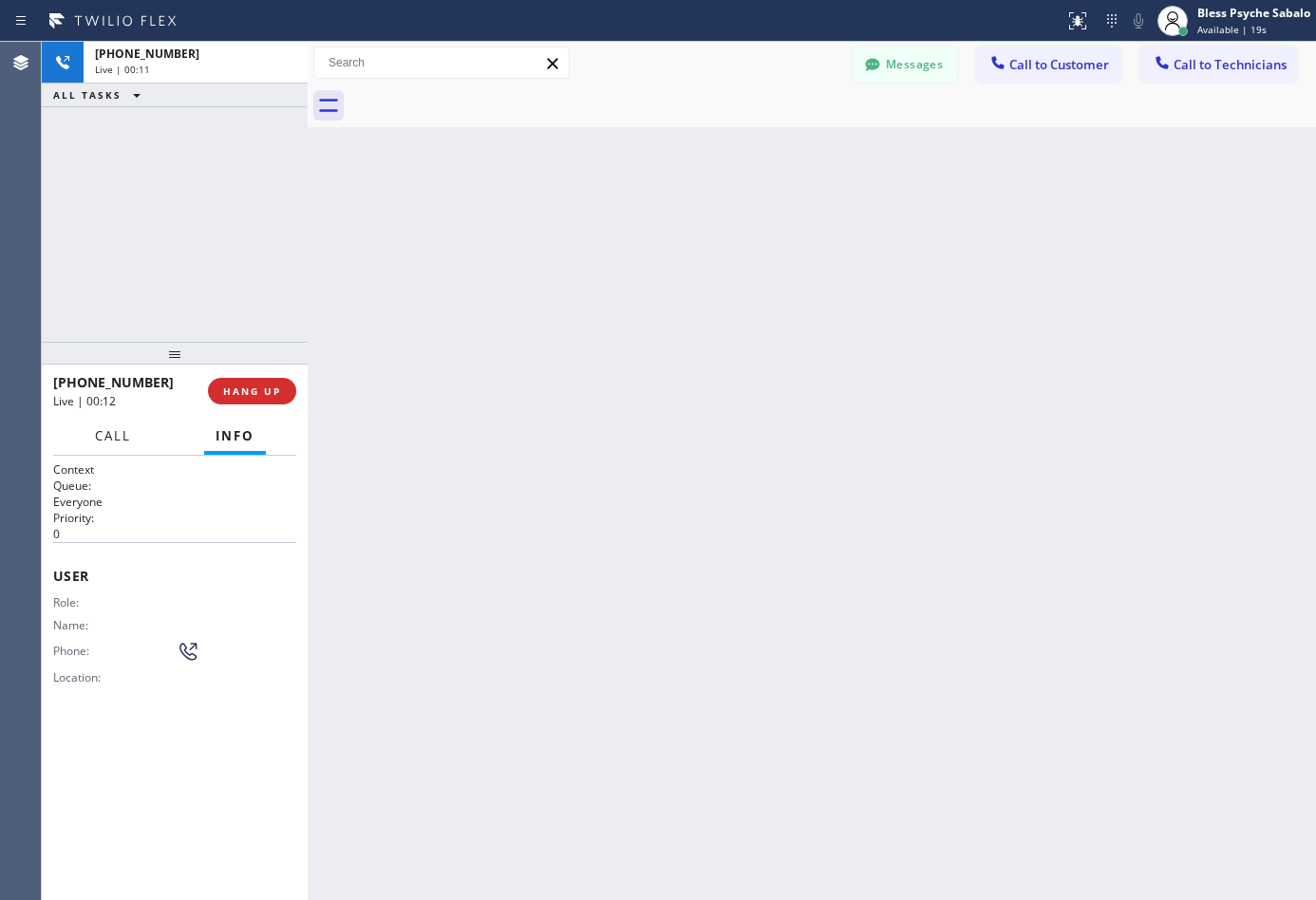
click at [120, 441] on span "Call" at bounding box center [113, 435] width 36 height 17
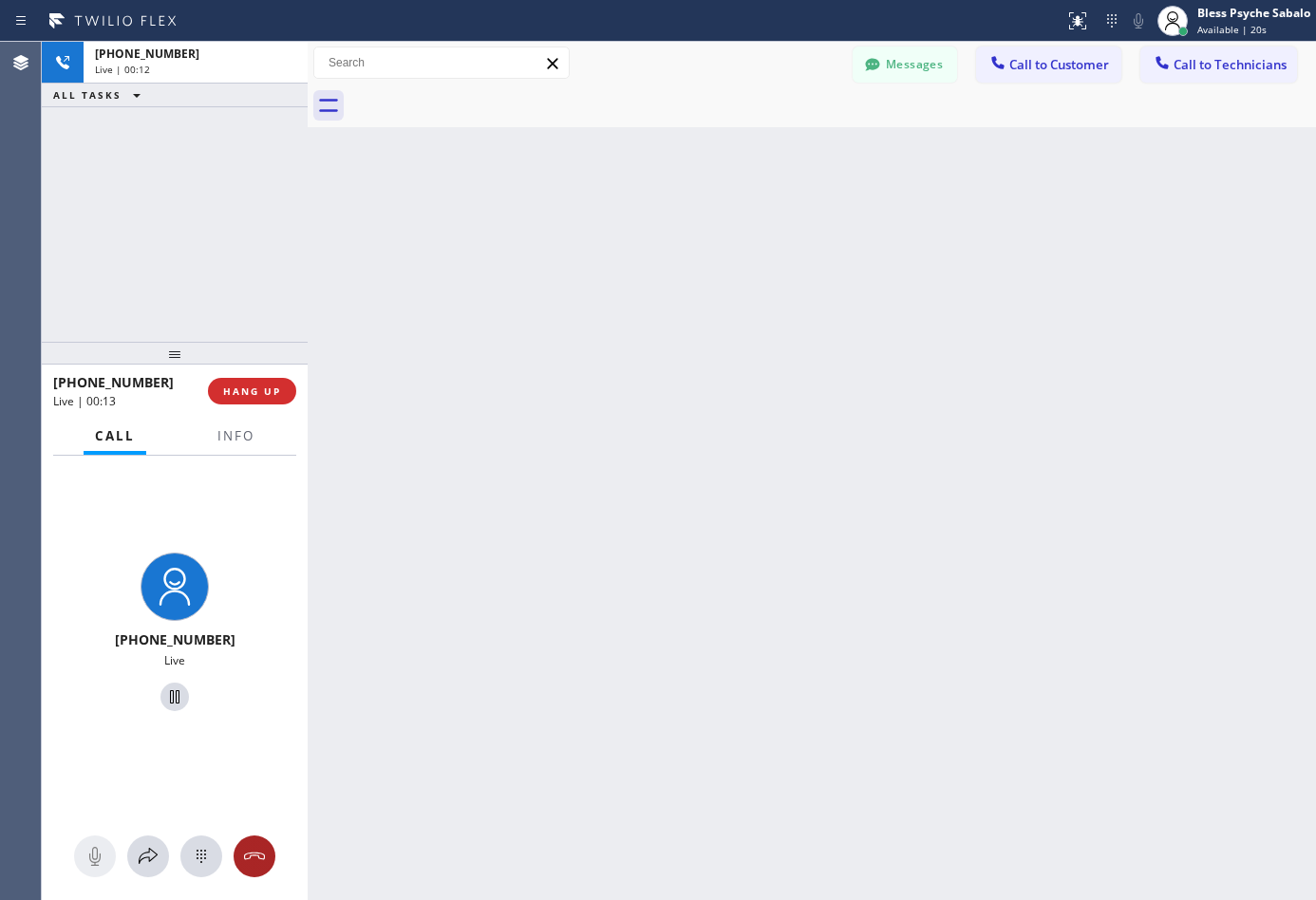
click at [253, 857] on icon at bounding box center [254, 856] width 23 height 23
click at [249, 860] on icon at bounding box center [254, 856] width 23 height 23
click at [263, 388] on span "HANG UP" at bounding box center [251, 391] width 58 height 14
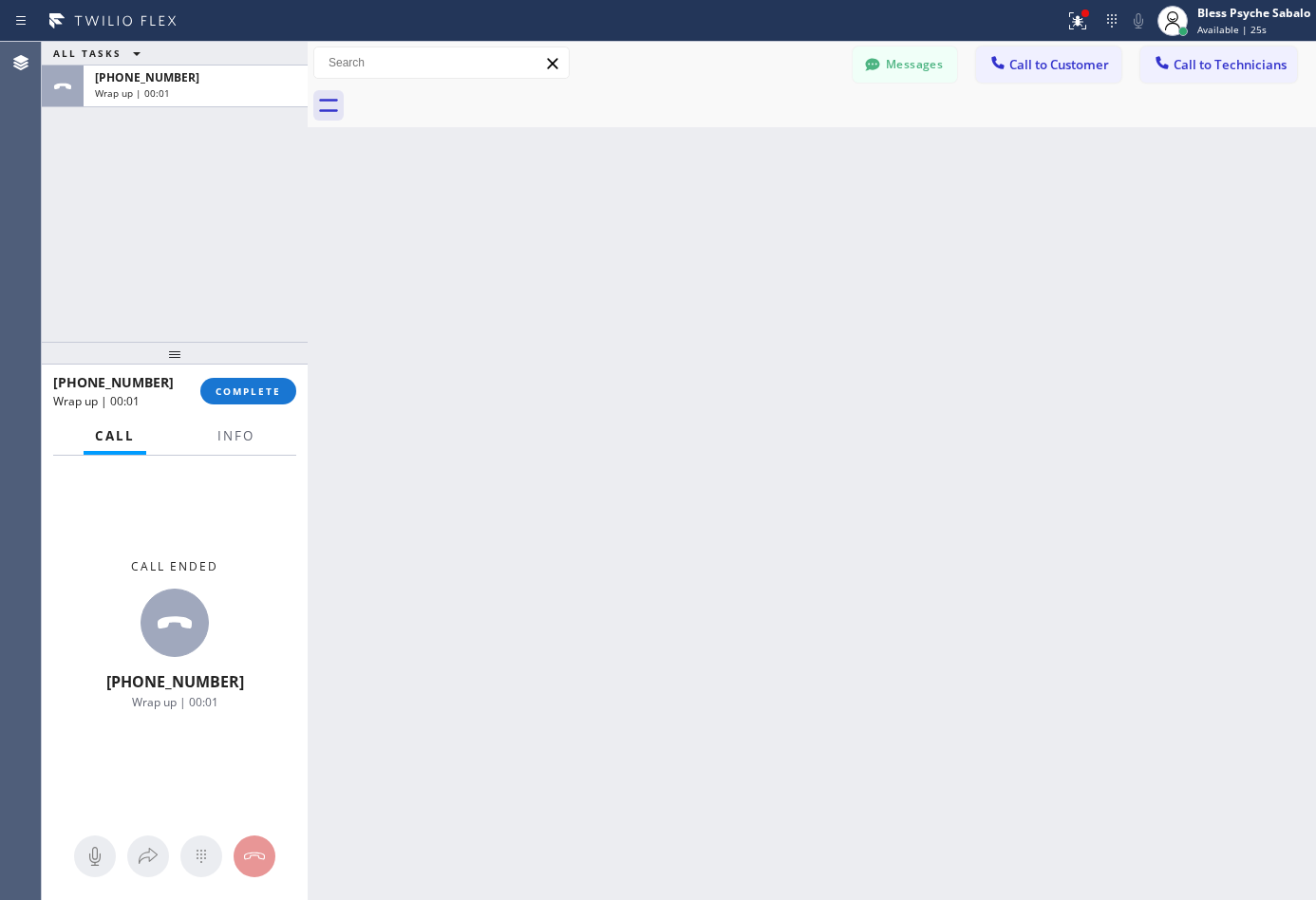
drag, startPoint x: 368, startPoint y: 381, endPoint x: 408, endPoint y: 340, distance: 57.3
click at [374, 376] on div "Back to Dashboard Change Sender ID Customers Technicians DP [PERSON_NAME] [DATE…" at bounding box center [812, 471] width 1008 height 858
drag, startPoint x: 935, startPoint y: 269, endPoint x: 1286, endPoint y: 249, distance: 351.6
click at [936, 268] on div "Back to Dashboard Change Sender ID Customers Technicians DP [PERSON_NAME] [DATE…" at bounding box center [812, 471] width 1008 height 858
click at [672, 385] on div "Back to Dashboard Change Sender ID Customers Technicians DP [PERSON_NAME] [DATE…" at bounding box center [812, 471] width 1008 height 858
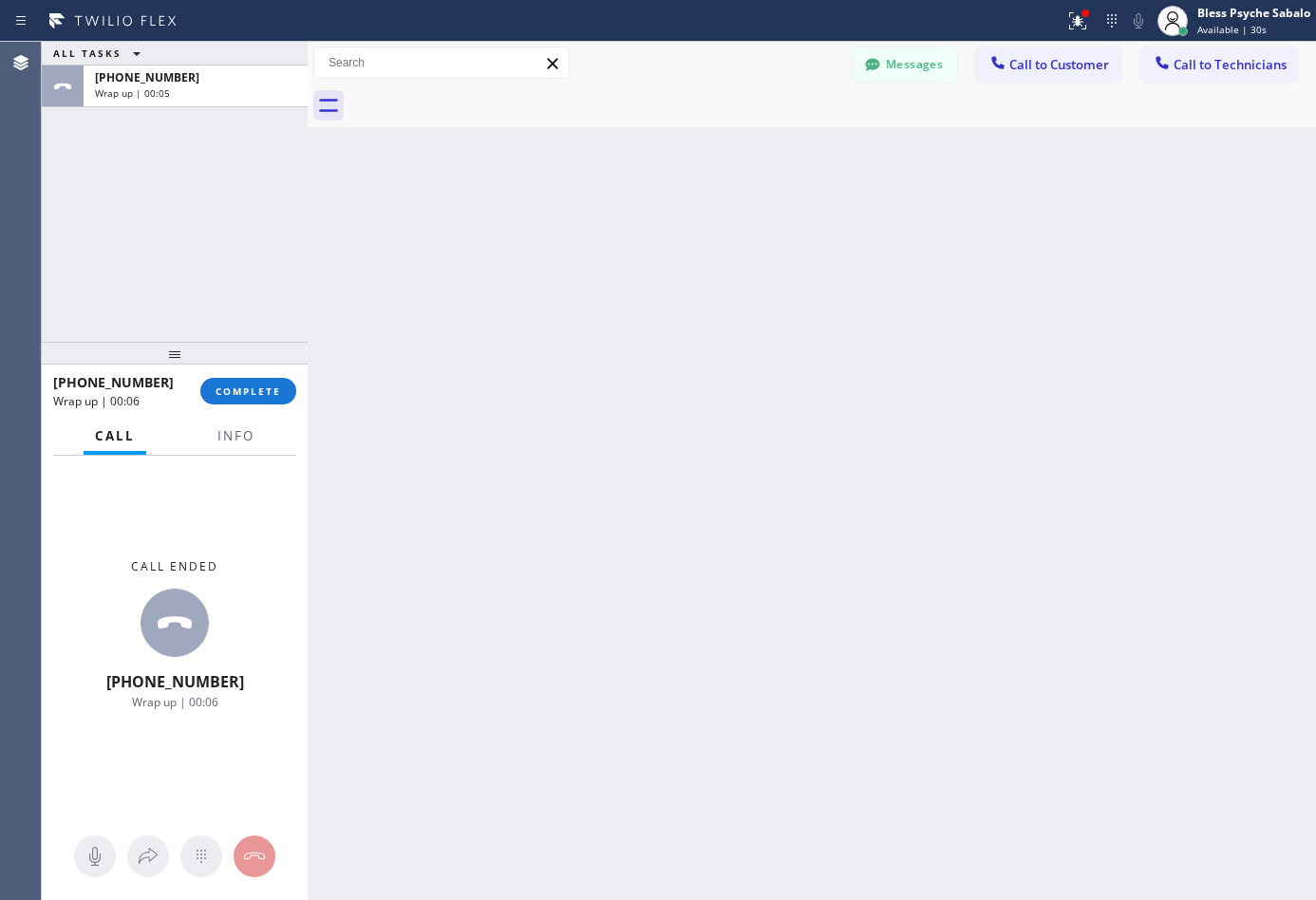
click at [713, 351] on div "Back to Dashboard Change Sender ID Customers Technicians DP [PERSON_NAME] [DATE…" at bounding box center [812, 471] width 1008 height 858
click at [806, 532] on div "Back to Dashboard Change Sender ID Customers Technicians DP [PERSON_NAME] [DATE…" at bounding box center [812, 471] width 1008 height 858
click at [265, 391] on span "COMPLETE" at bounding box center [248, 391] width 66 height 14
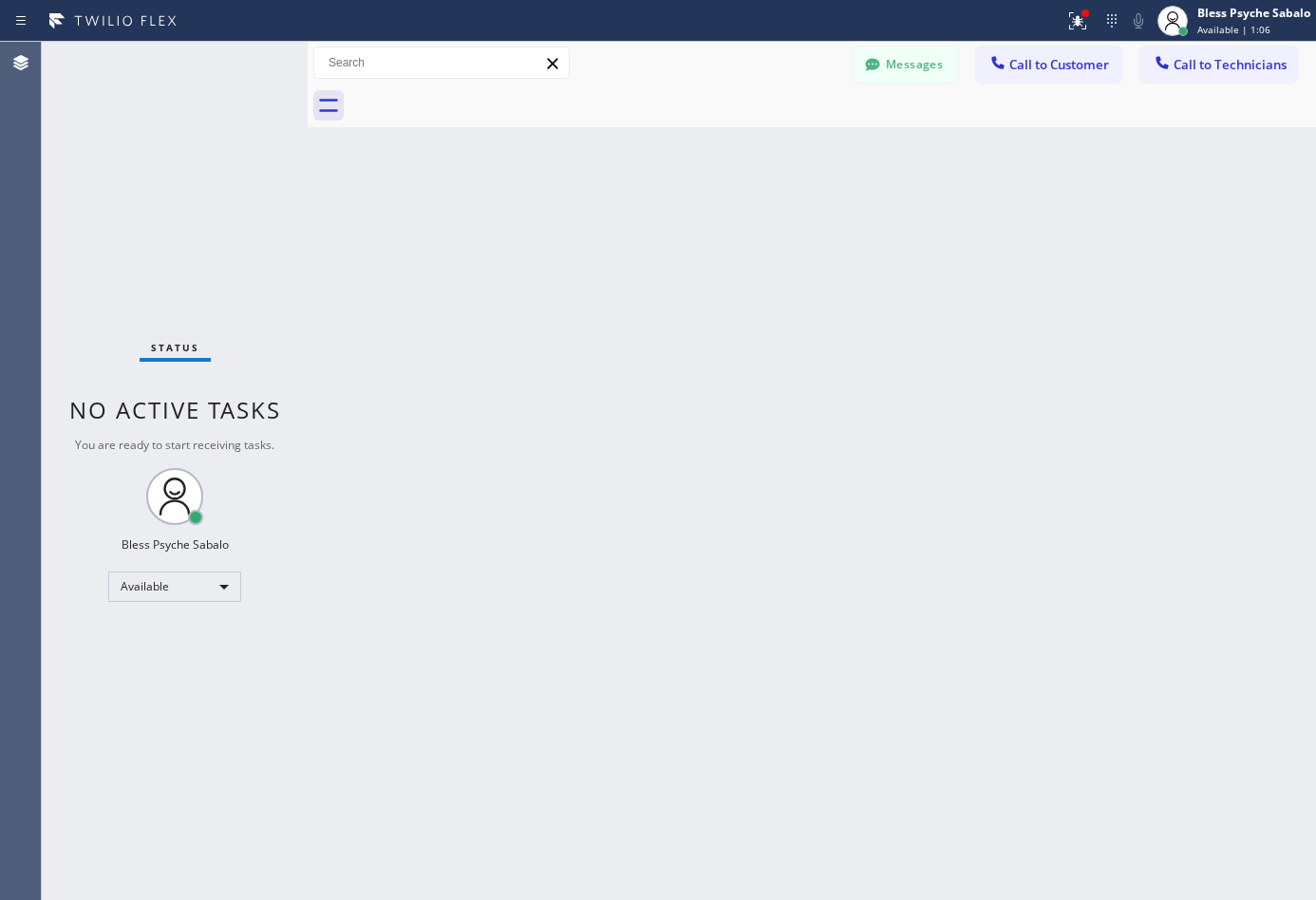
click at [579, 325] on div "Back to Dashboard Change Sender ID Customers Technicians DP [PERSON_NAME] [DATE…" at bounding box center [812, 471] width 1008 height 858
click at [599, 404] on div "Back to Dashboard Change Sender ID Customers Technicians DP [PERSON_NAME] [DATE…" at bounding box center [812, 471] width 1008 height 858
click at [1233, 58] on span "Call to Technicians" at bounding box center [1229, 64] width 113 height 17
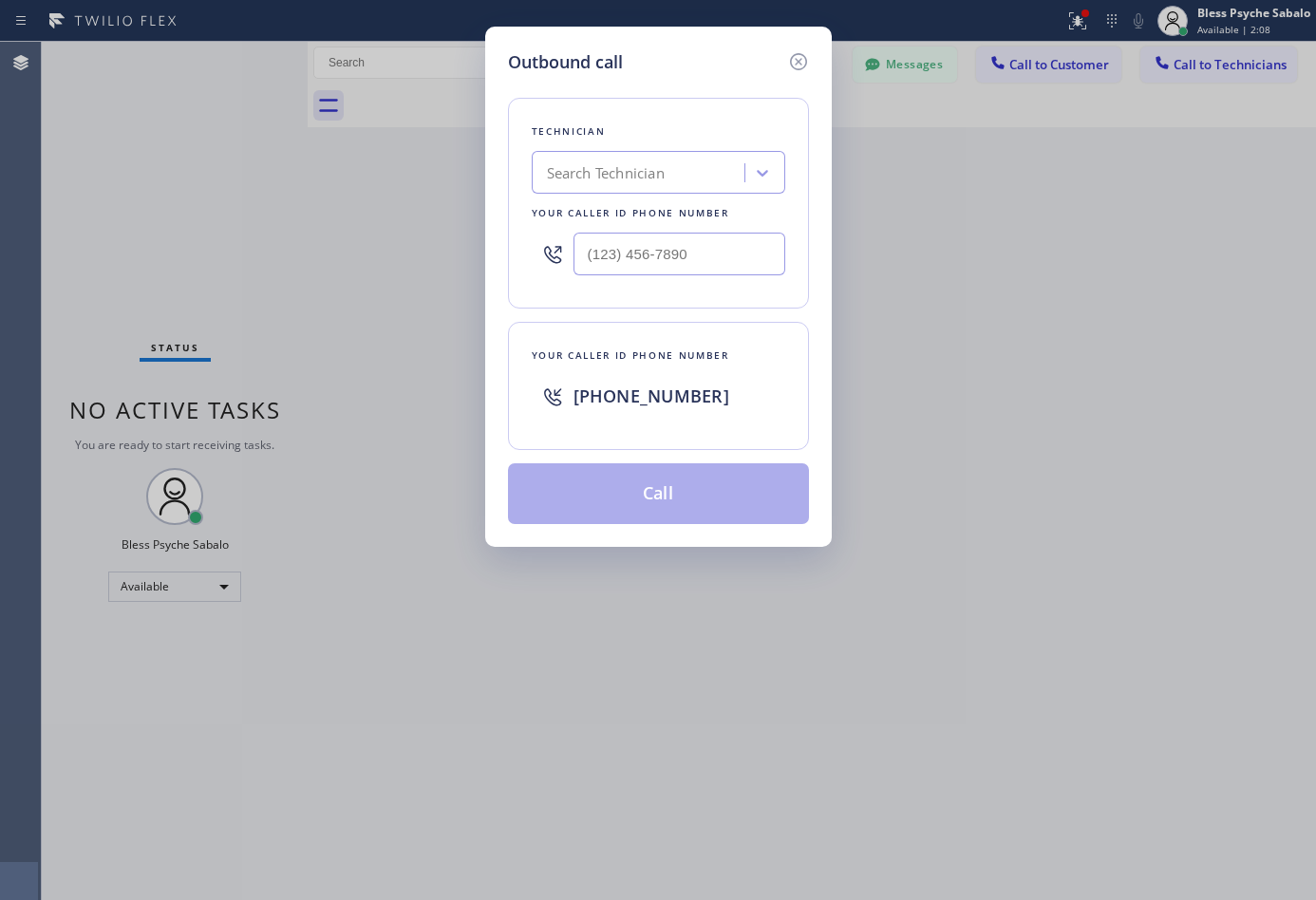
click at [647, 260] on input "text" at bounding box center [680, 254] width 212 height 43
paste input "408) 684-7401"
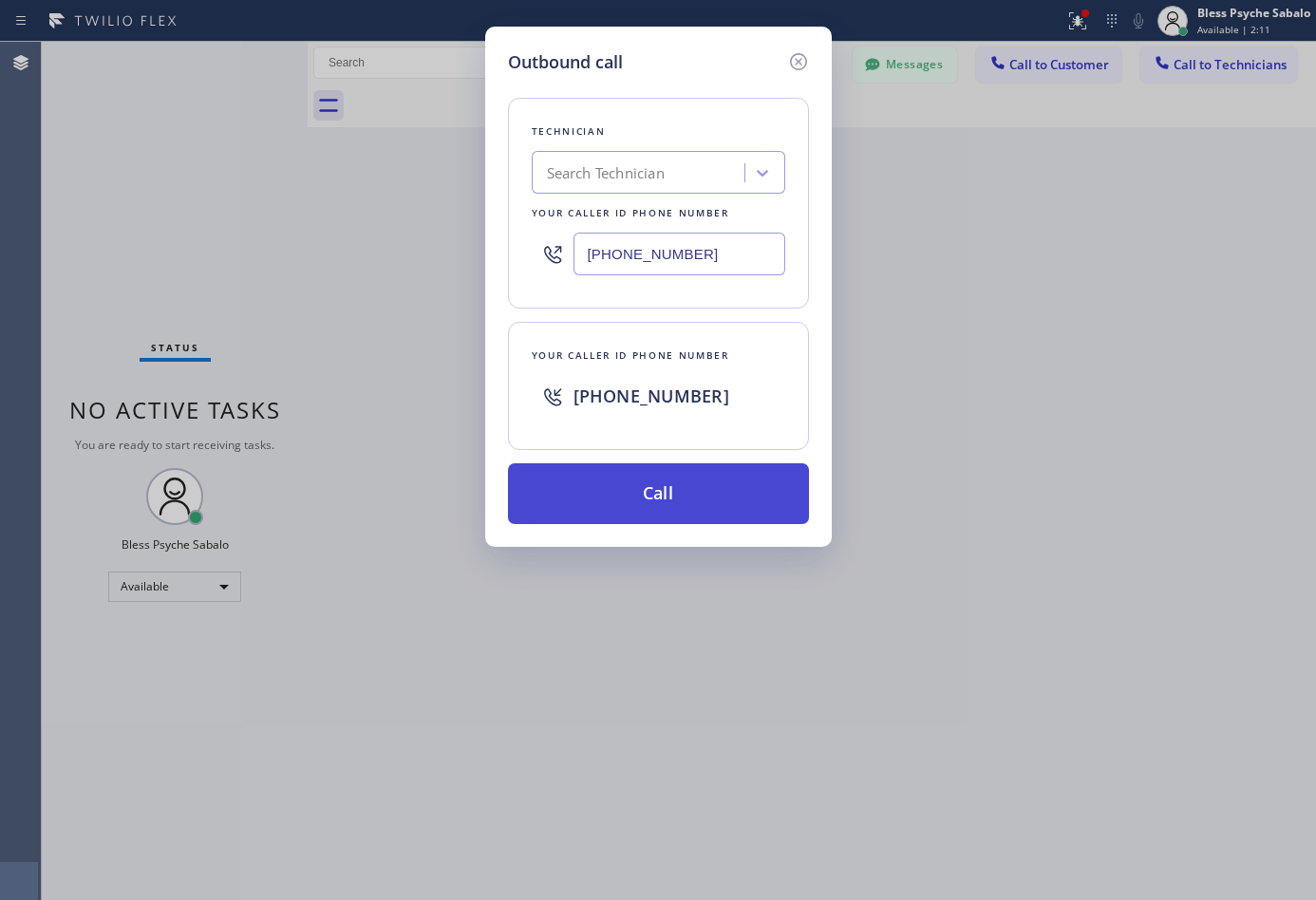
click at [703, 481] on button "Call" at bounding box center [658, 493] width 301 height 61
click at [697, 510] on div "Back to Dashboard Change Sender ID Customers Technicians DP [PERSON_NAME] [DATE…" at bounding box center [812, 471] width 1008 height 858
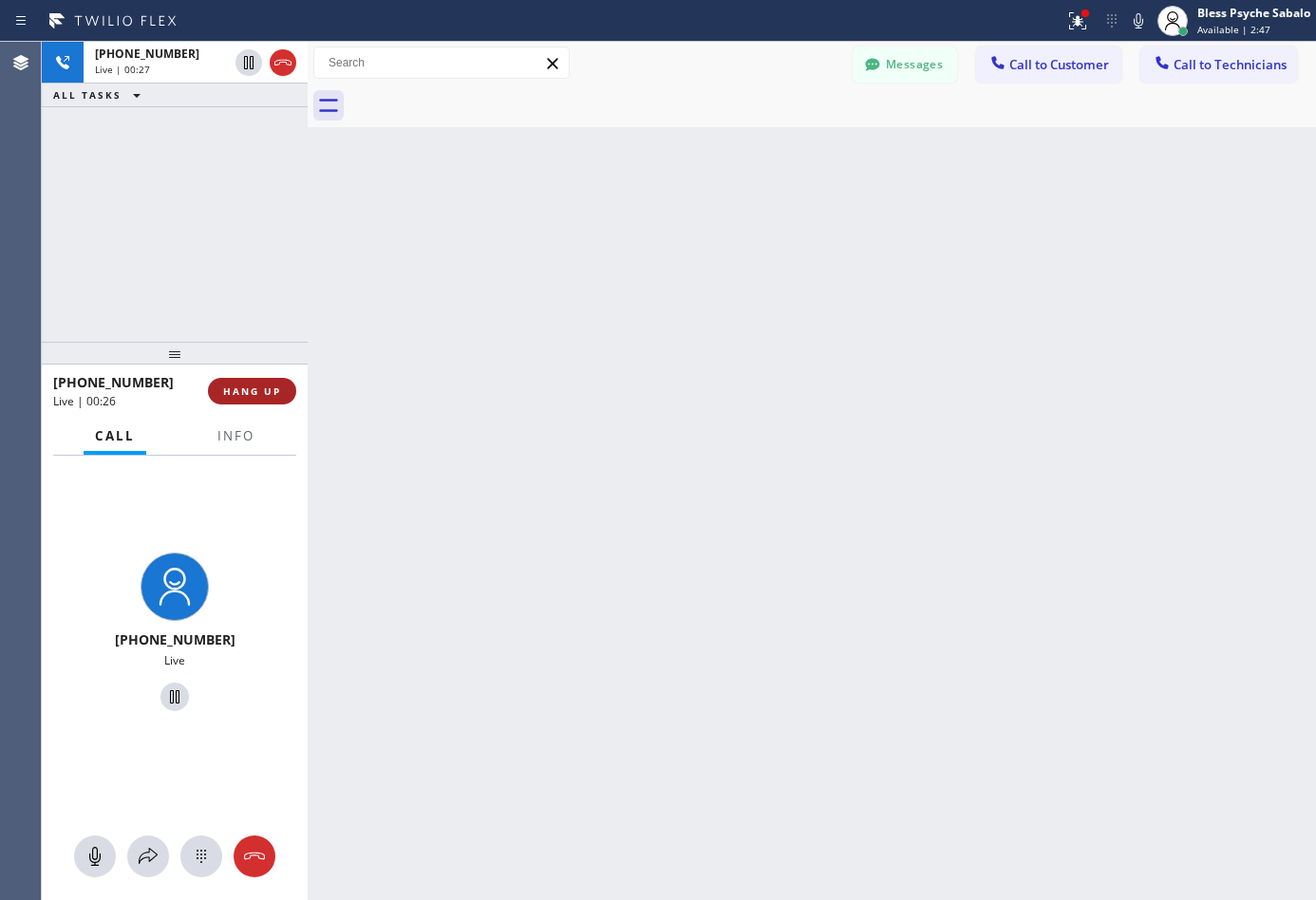
click at [246, 397] on span "HANG UP" at bounding box center [251, 391] width 58 height 14
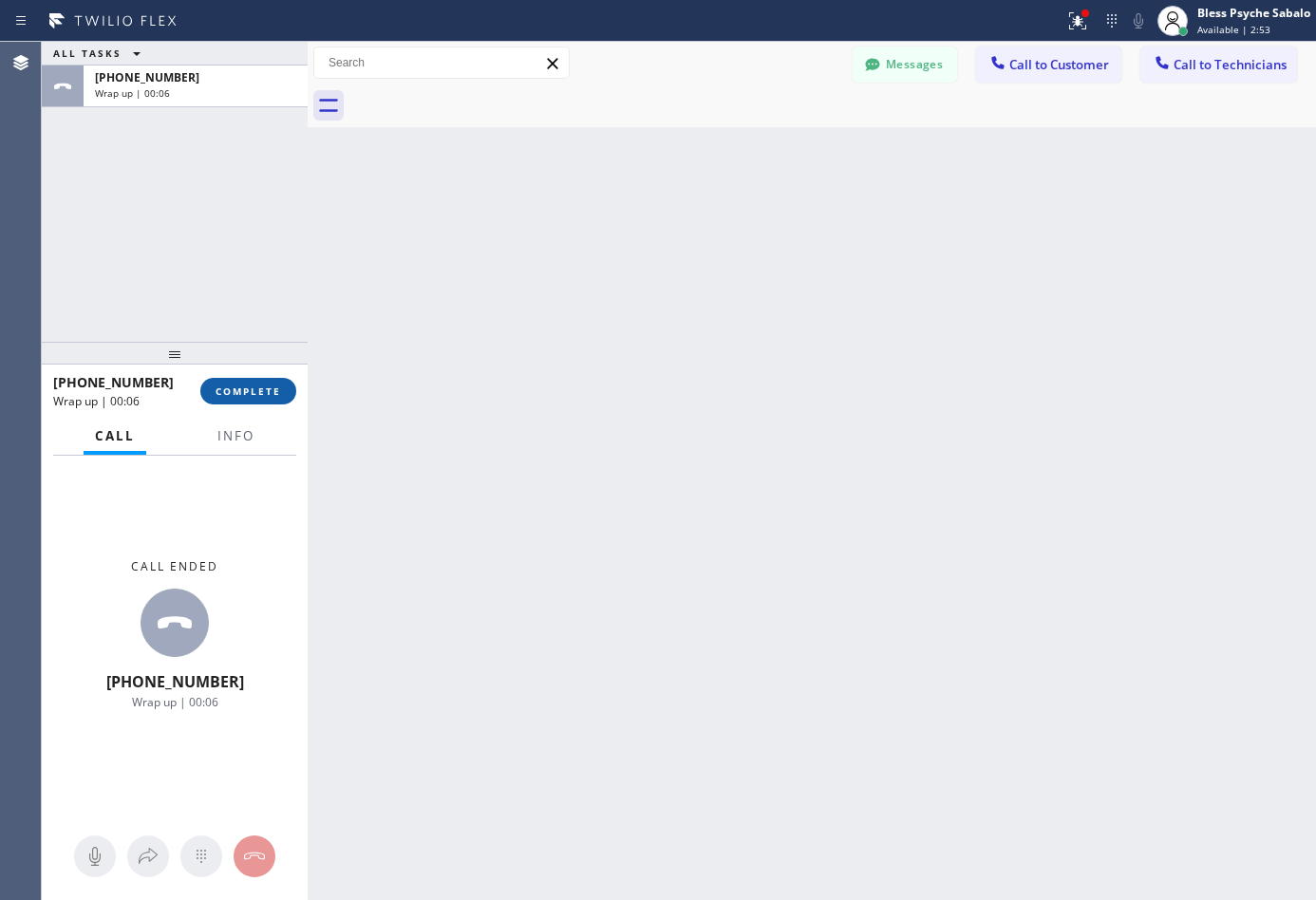
click at [240, 387] on span "COMPLETE" at bounding box center [248, 391] width 66 height 14
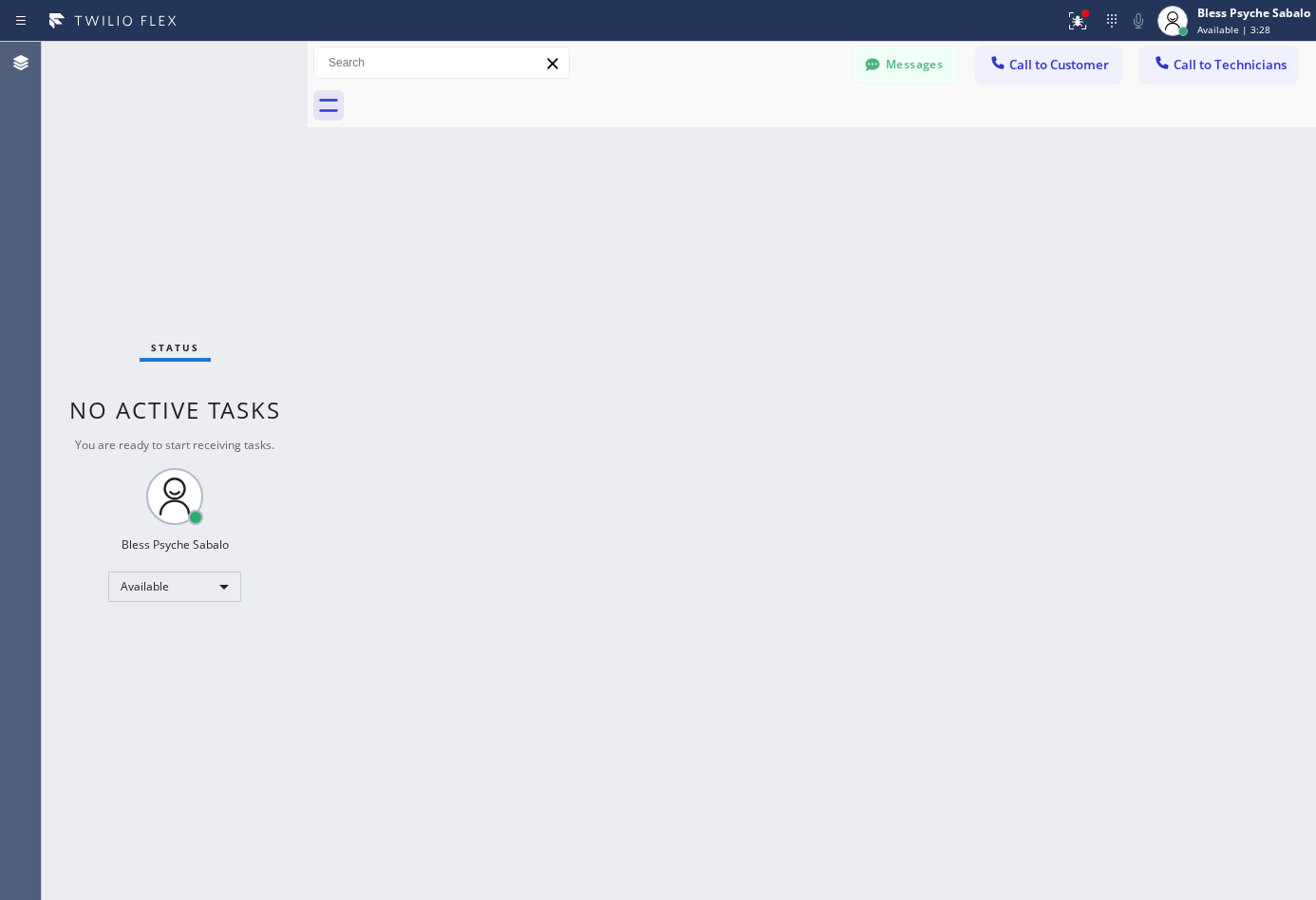
drag, startPoint x: 643, startPoint y: 322, endPoint x: 662, endPoint y: 308, distance: 23.6
click at [643, 322] on div "Back to Dashboard Change Sender ID Customers Technicians DP [PERSON_NAME] [DATE…" at bounding box center [812, 471] width 1008 height 858
click at [1179, 69] on span "Call to Technicians" at bounding box center [1229, 64] width 113 height 17
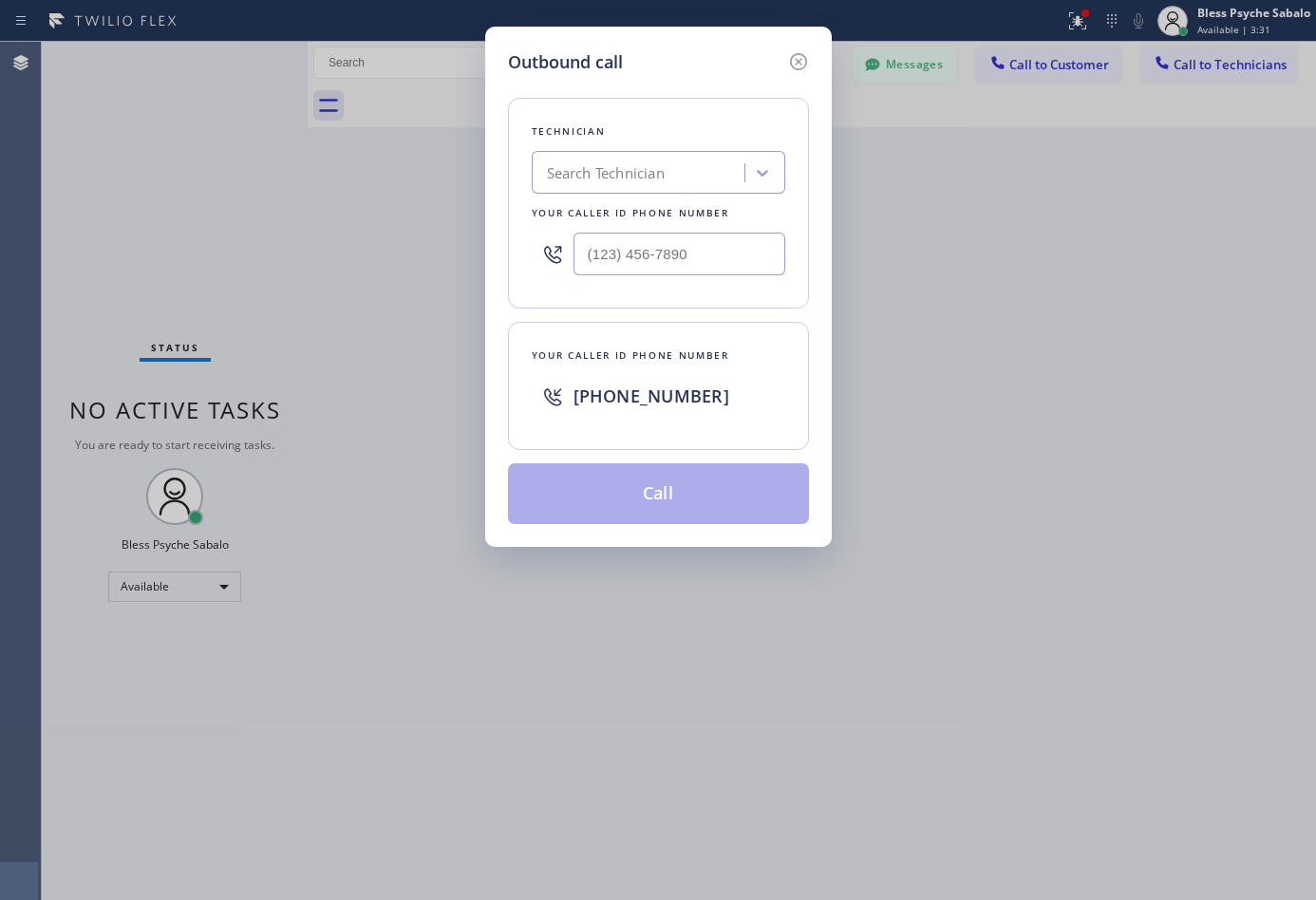
click at [682, 249] on input "text" at bounding box center [680, 254] width 212 height 43
paste input "408) 684-7401"
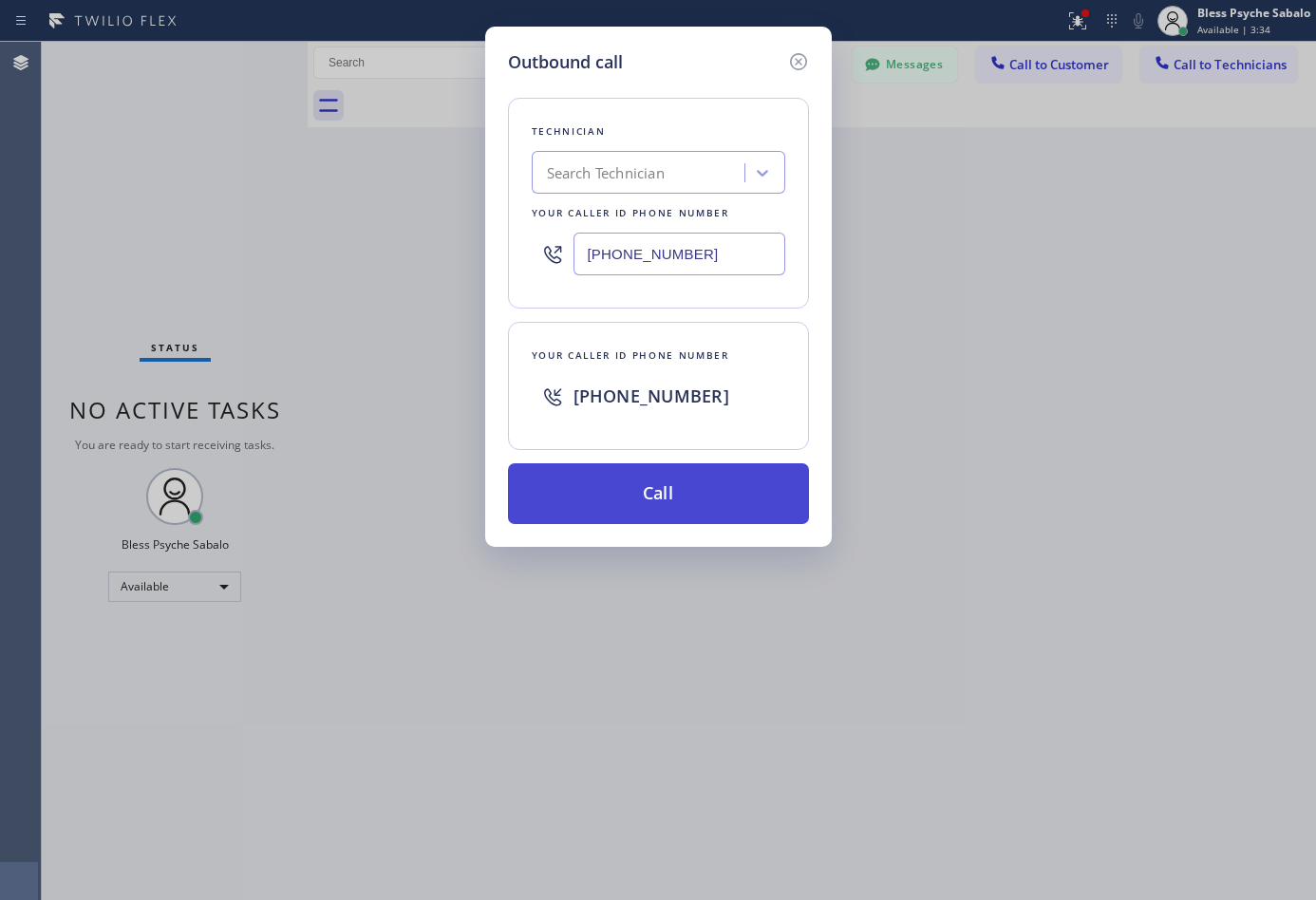
click at [670, 489] on button "Call" at bounding box center [658, 493] width 301 height 61
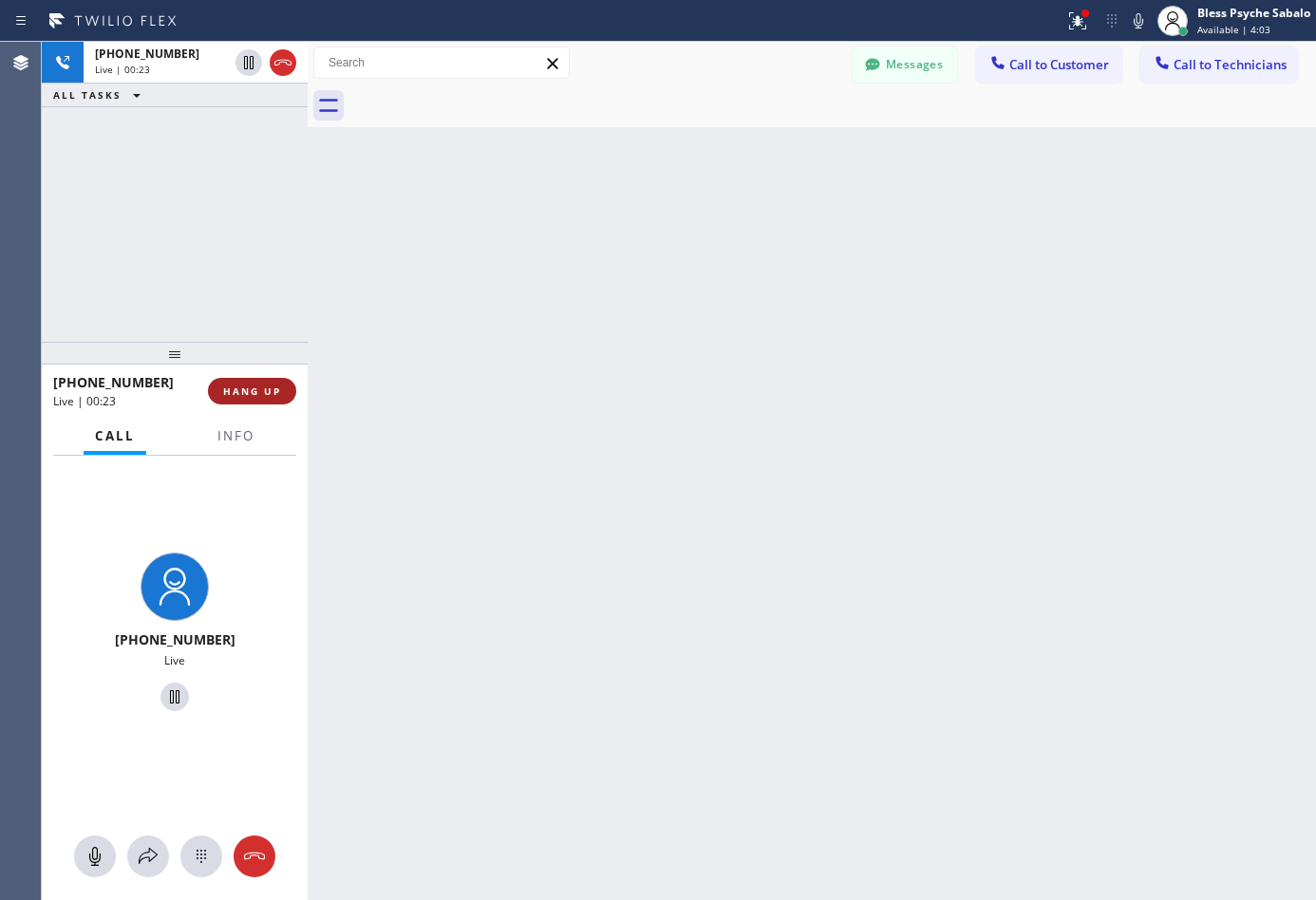
click at [251, 396] on span "HANG UP" at bounding box center [251, 391] width 58 height 14
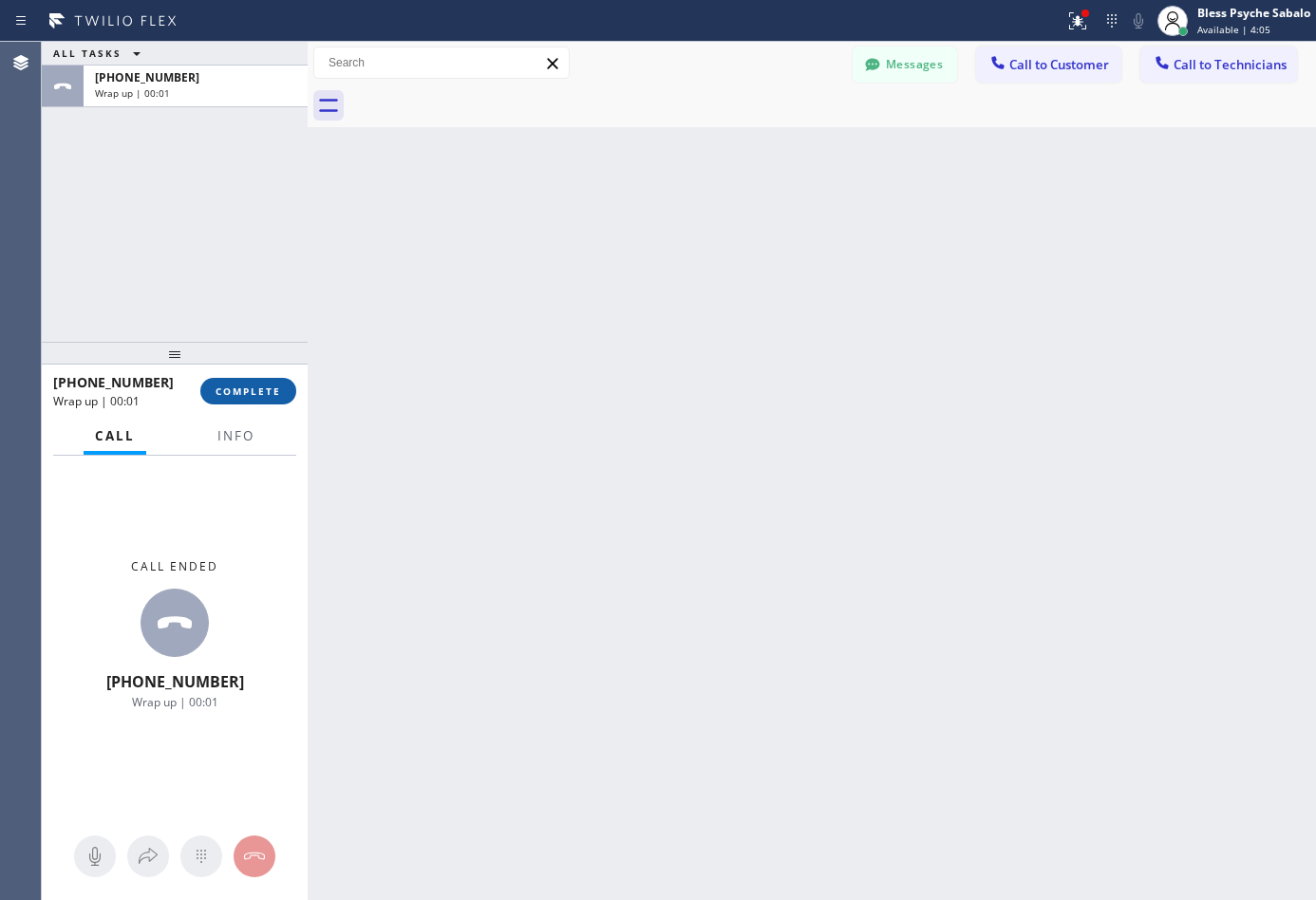
click at [254, 397] on span "COMPLETE" at bounding box center [248, 391] width 66 height 14
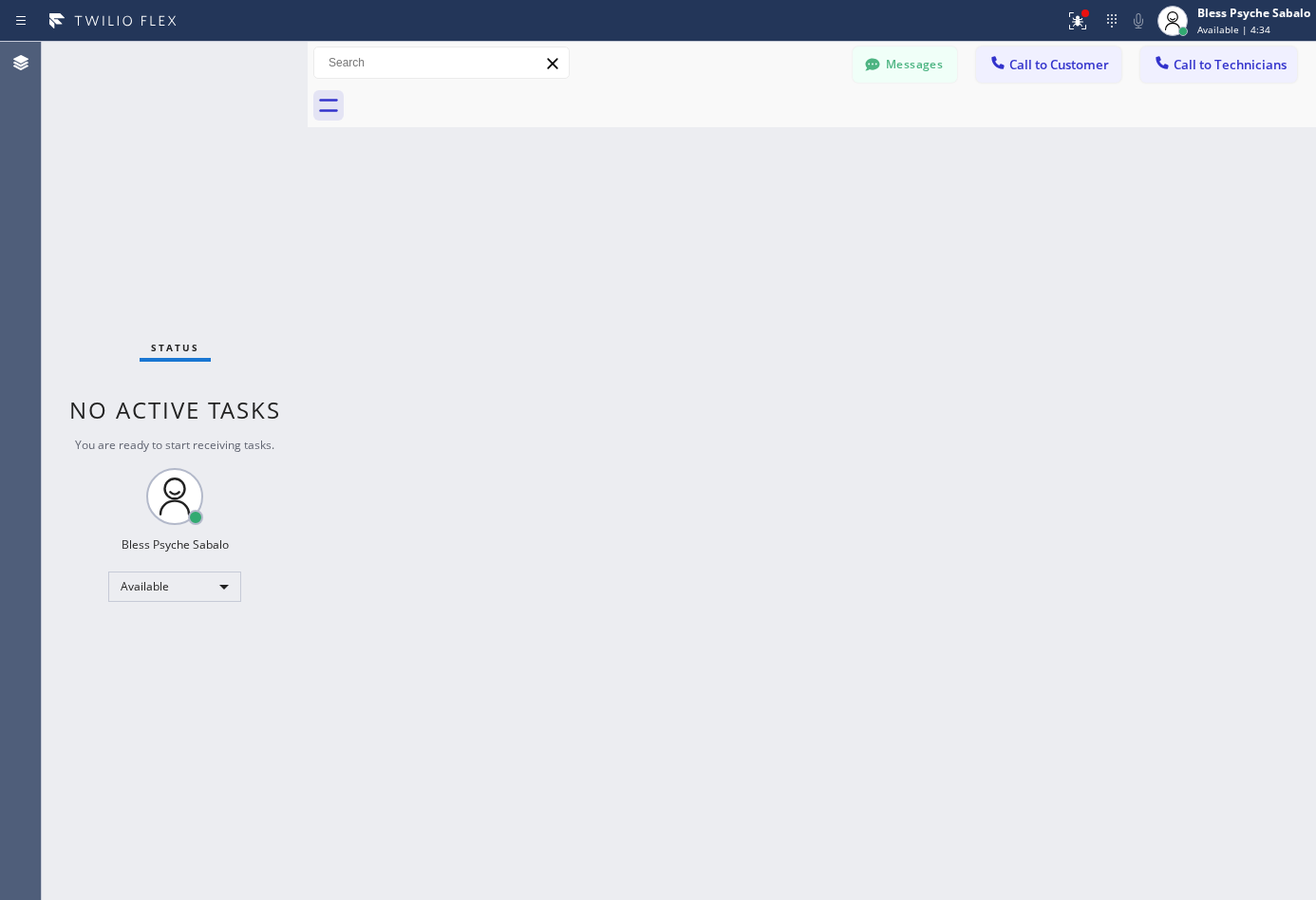
drag, startPoint x: 407, startPoint y: 399, endPoint x: 501, endPoint y: 322, distance: 121.5
click at [407, 399] on div "Back to Dashboard Change Sender ID Customers Technicians DP [PERSON_NAME] [DATE…" at bounding box center [812, 471] width 1008 height 858
click at [1204, 70] on span "Call to Technicians" at bounding box center [1229, 64] width 113 height 17
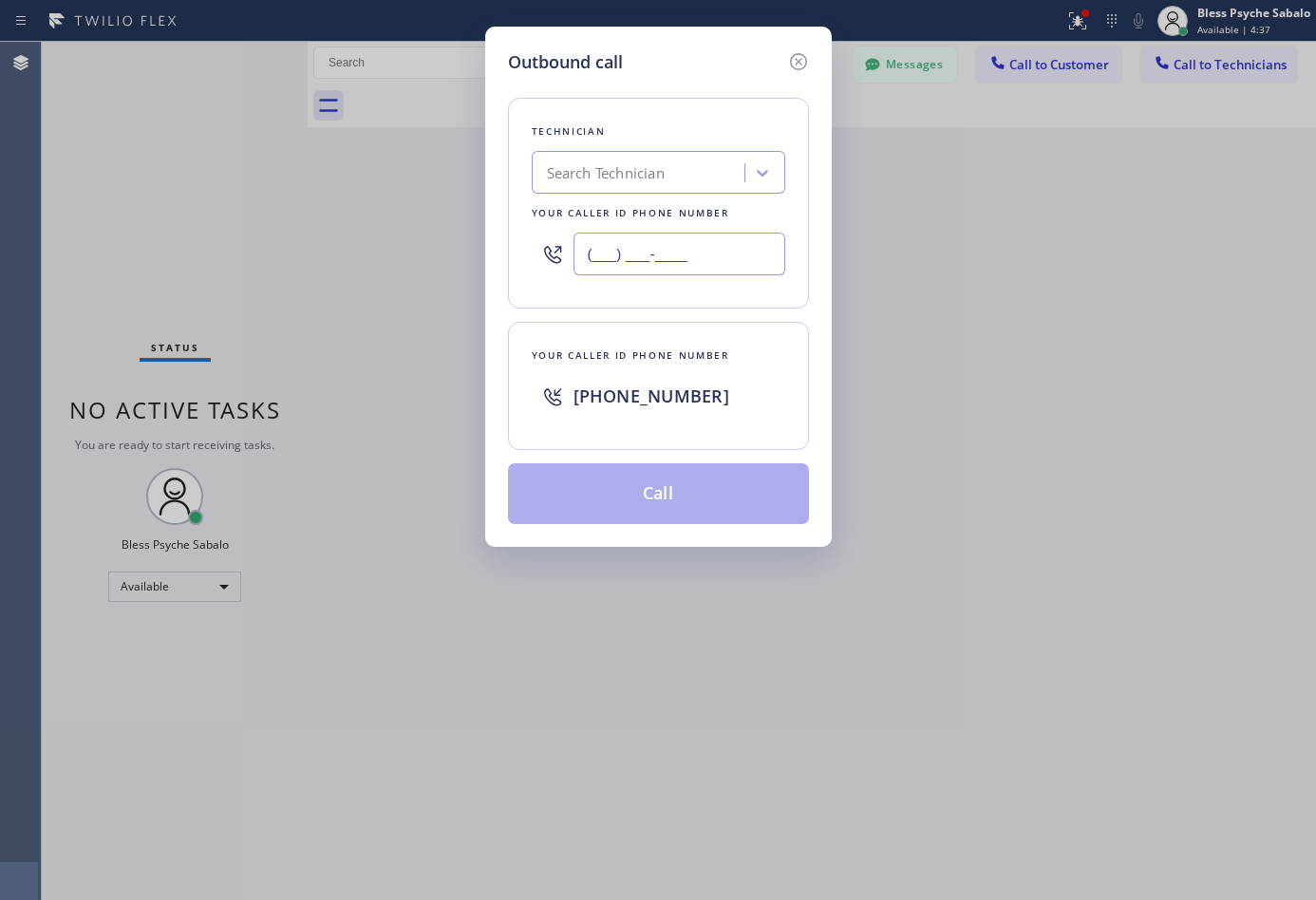
click at [667, 252] on input "(___) ___-____" at bounding box center [680, 254] width 212 height 43
paste input "714) 706-3926"
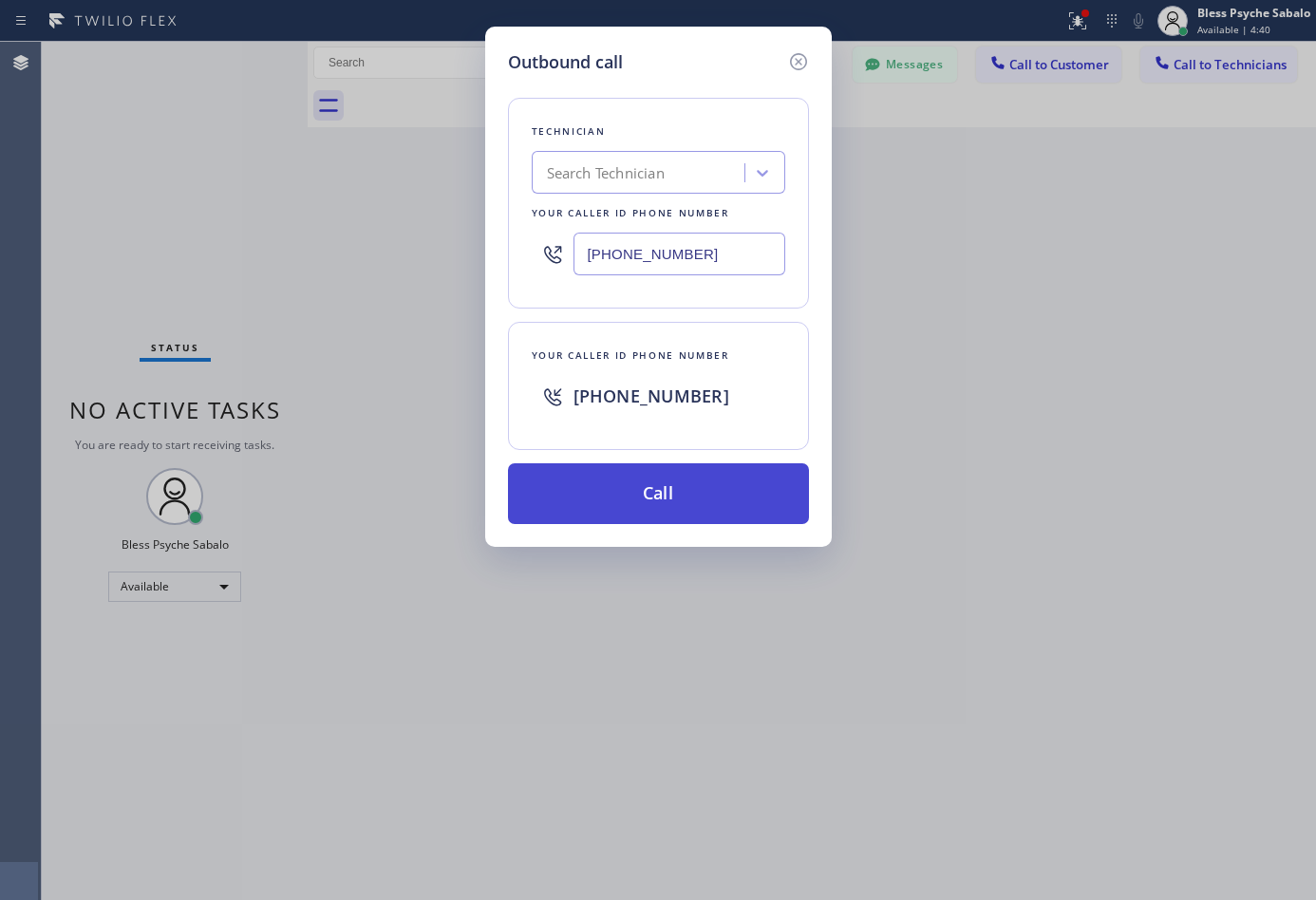
click at [693, 499] on button "Call" at bounding box center [658, 493] width 301 height 61
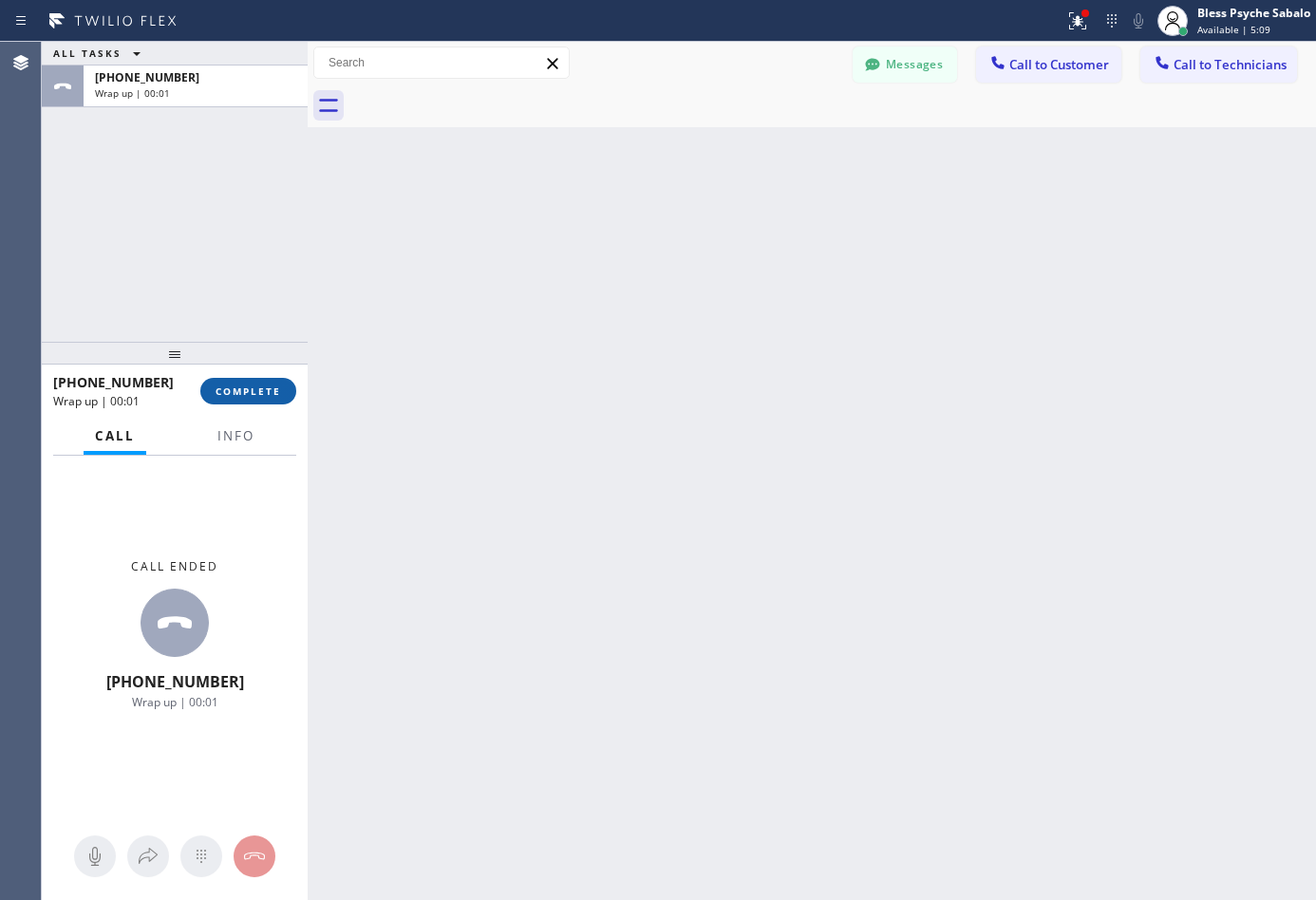
click at [179, 387] on div "+17147063926" at bounding box center [120, 381] width 133 height 18
click at [245, 378] on button "COMPLETE" at bounding box center [248, 390] width 96 height 26
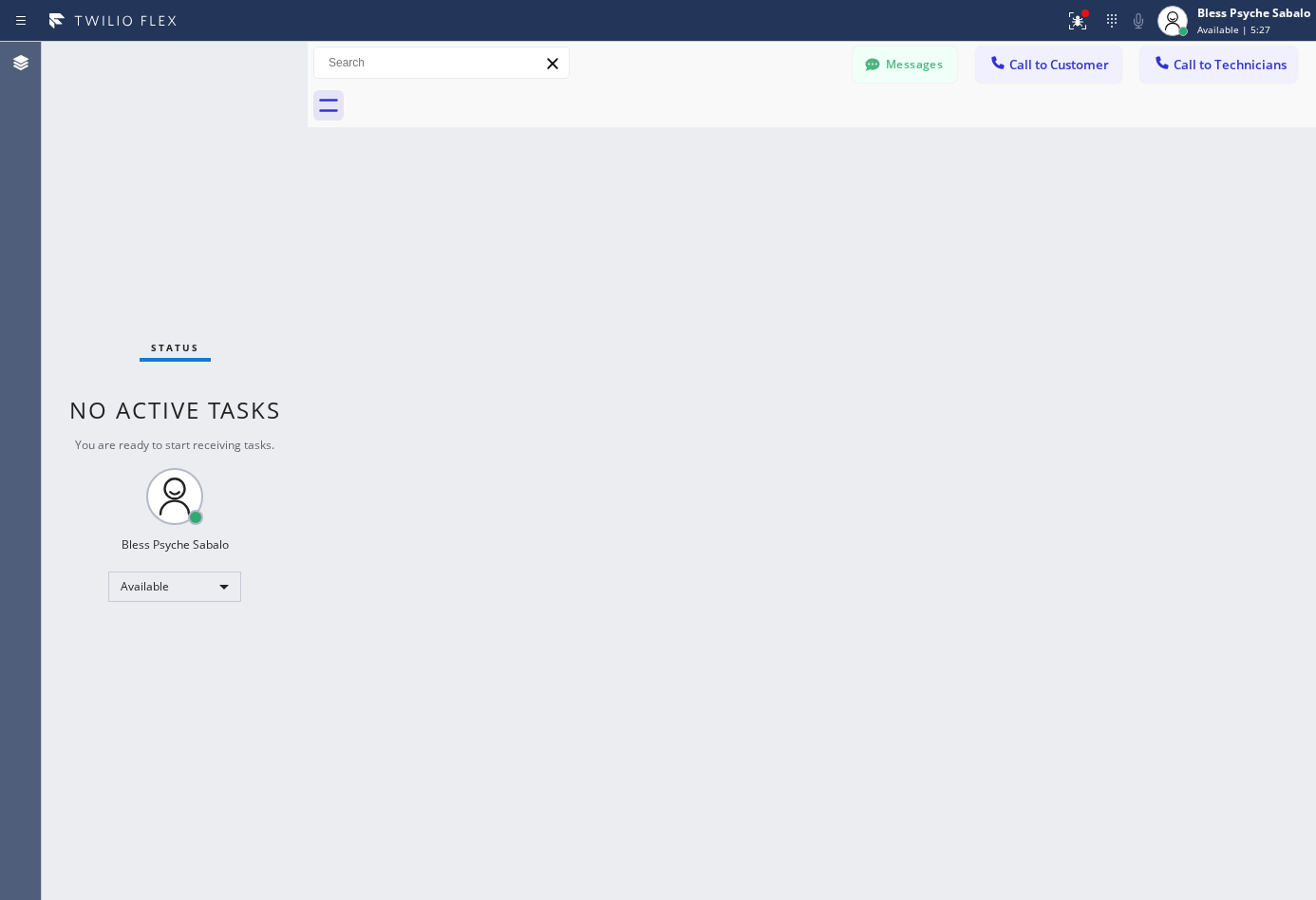
click at [725, 394] on div "Back to Dashboard Change Sender ID Customers Technicians DP [PERSON_NAME] [DATE…" at bounding box center [812, 471] width 1008 height 858
click at [1234, 67] on span "Call to Technicians" at bounding box center [1229, 64] width 113 height 17
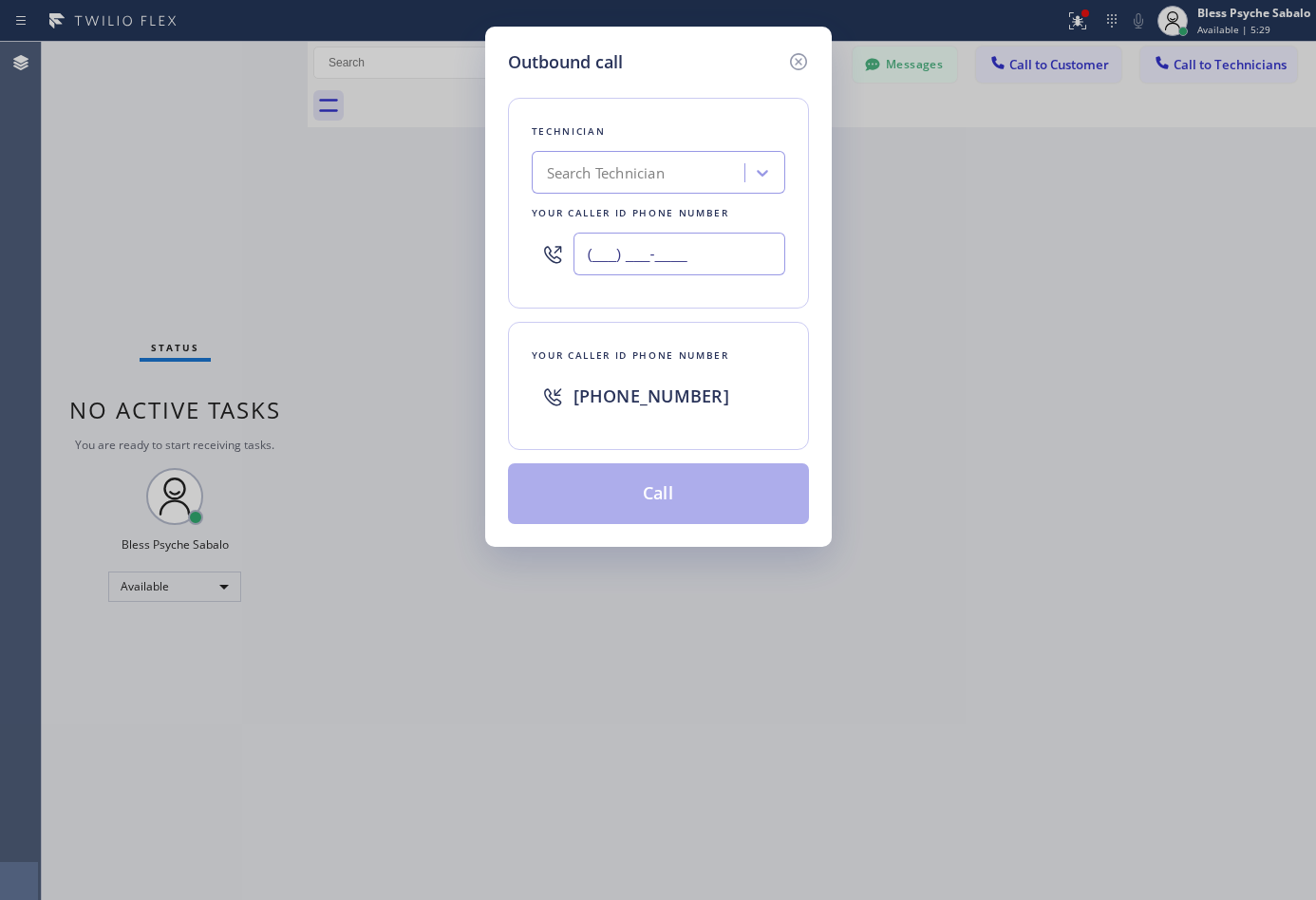
click at [707, 262] on input "(___) ___-____" at bounding box center [680, 254] width 212 height 43
paste input "818) 330-1138"
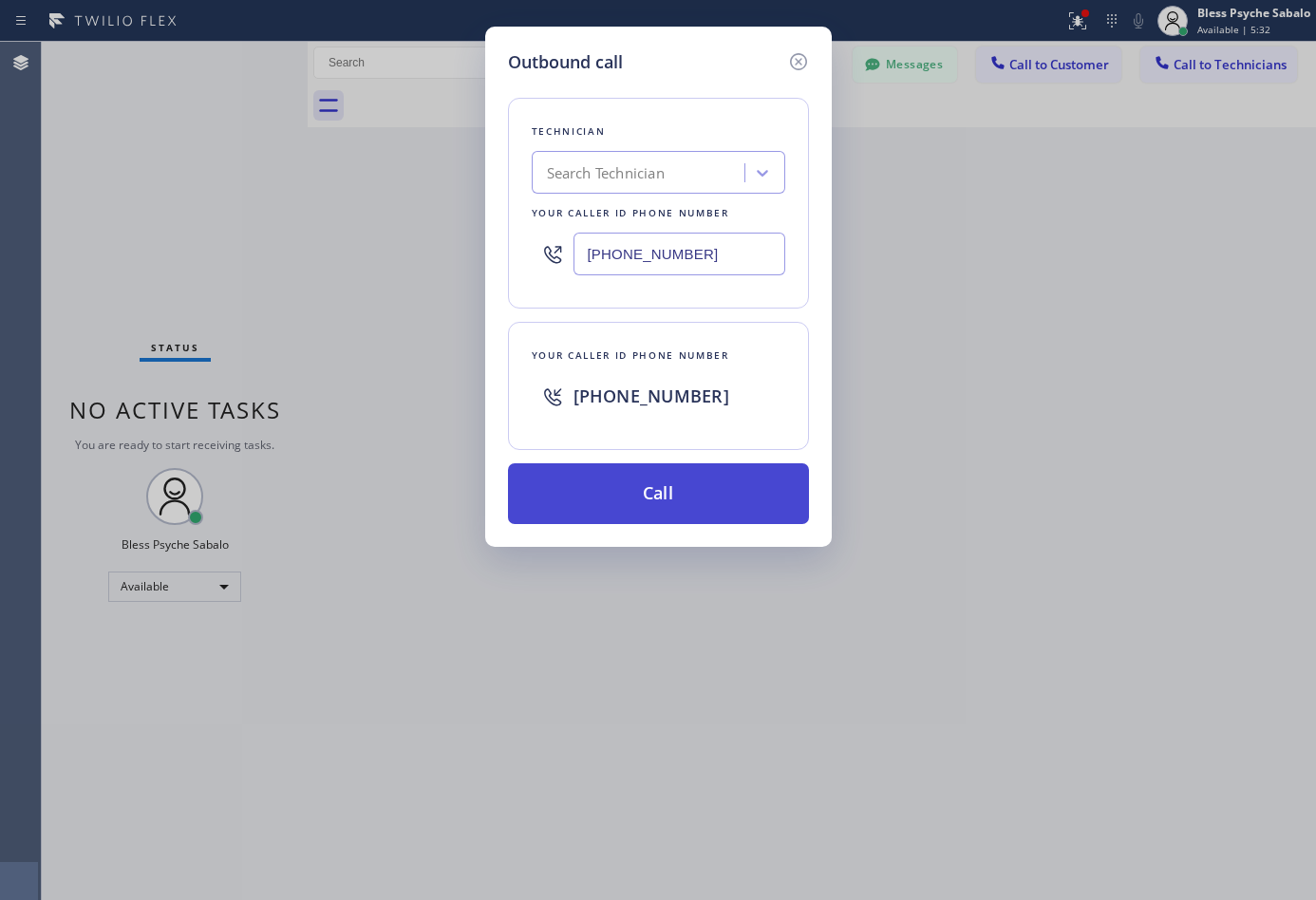
drag, startPoint x: 725, startPoint y: 495, endPoint x: 740, endPoint y: 490, distance: 15.8
click at [727, 495] on button "Call" at bounding box center [658, 493] width 301 height 61
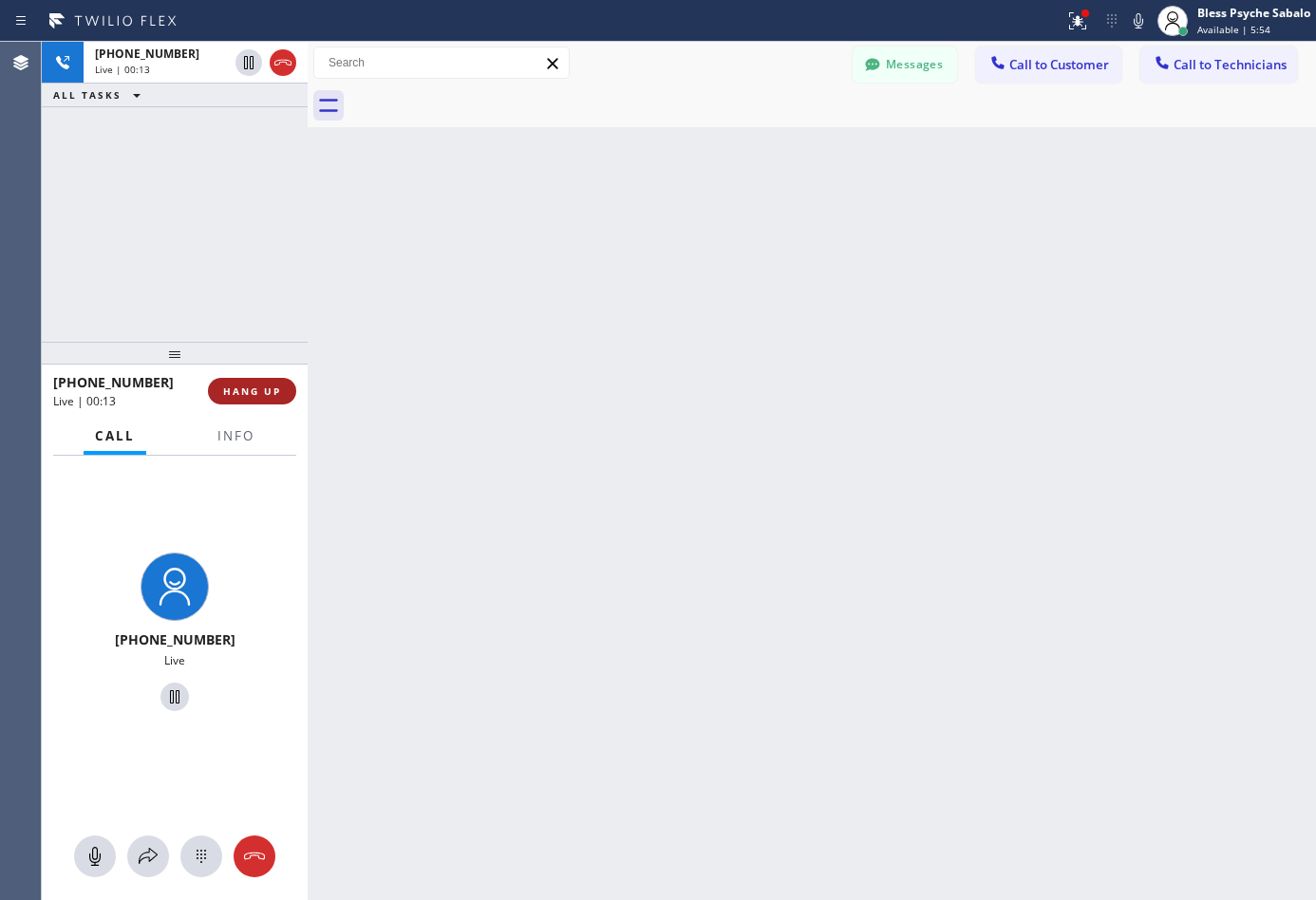
click at [257, 396] on span "HANG UP" at bounding box center [251, 391] width 58 height 14
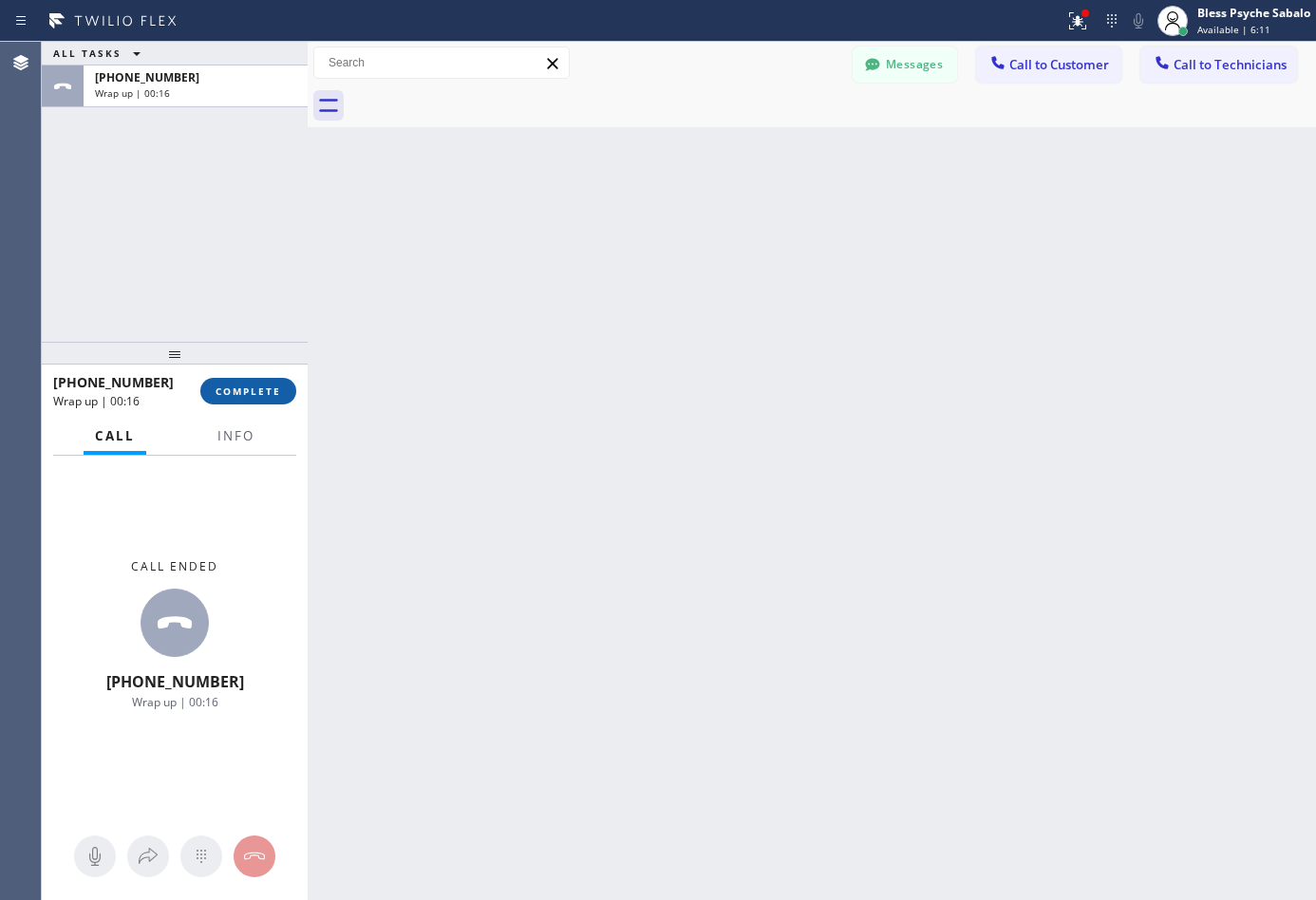
click at [254, 404] on button "COMPLETE" at bounding box center [248, 390] width 96 height 26
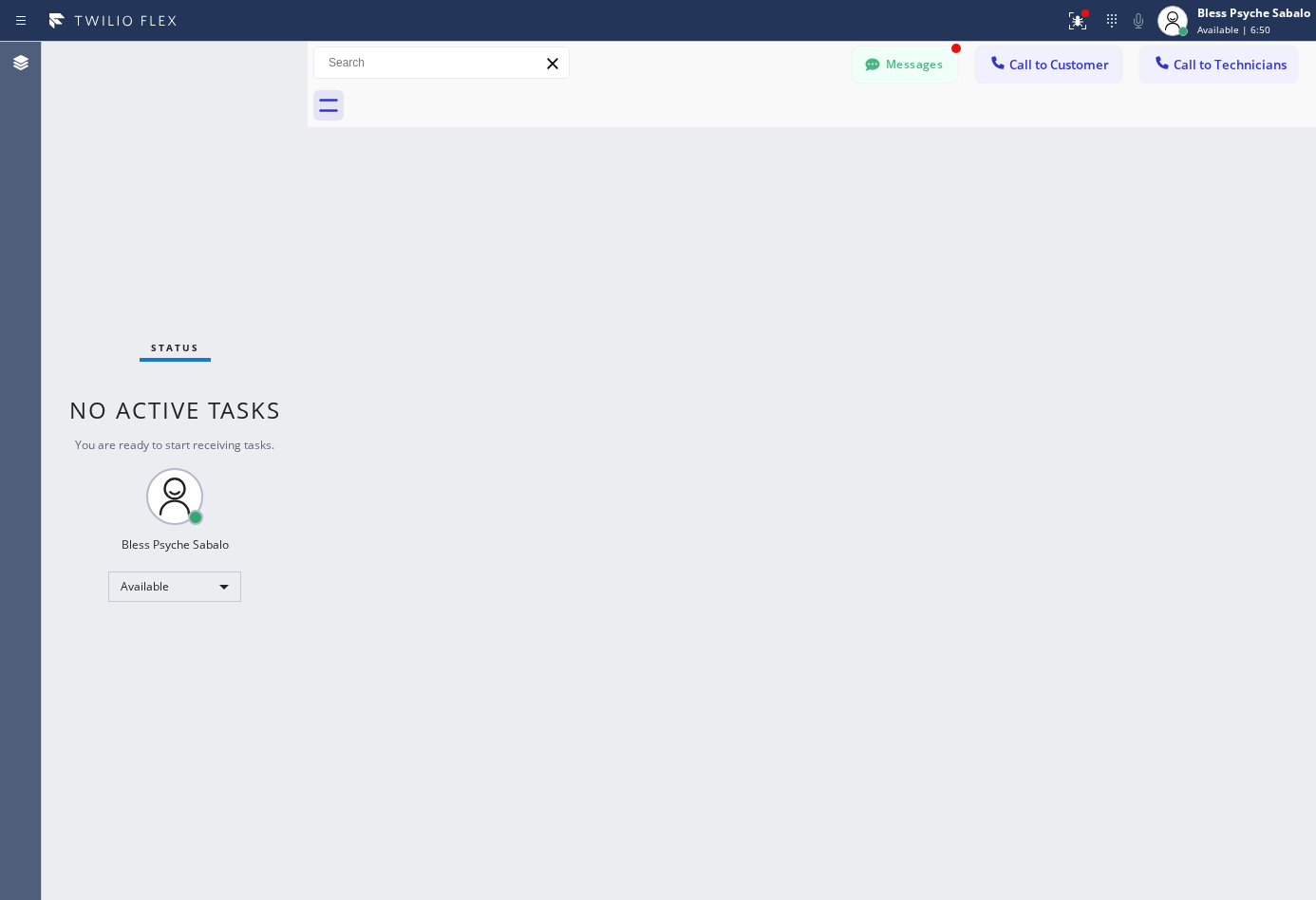
click at [969, 374] on div "Back to Dashboard Change Sender ID Customers Technicians DP [PERSON_NAME] [DATE…" at bounding box center [812, 471] width 1008 height 858
click at [1219, 57] on span "Call to Technicians" at bounding box center [1229, 64] width 113 height 17
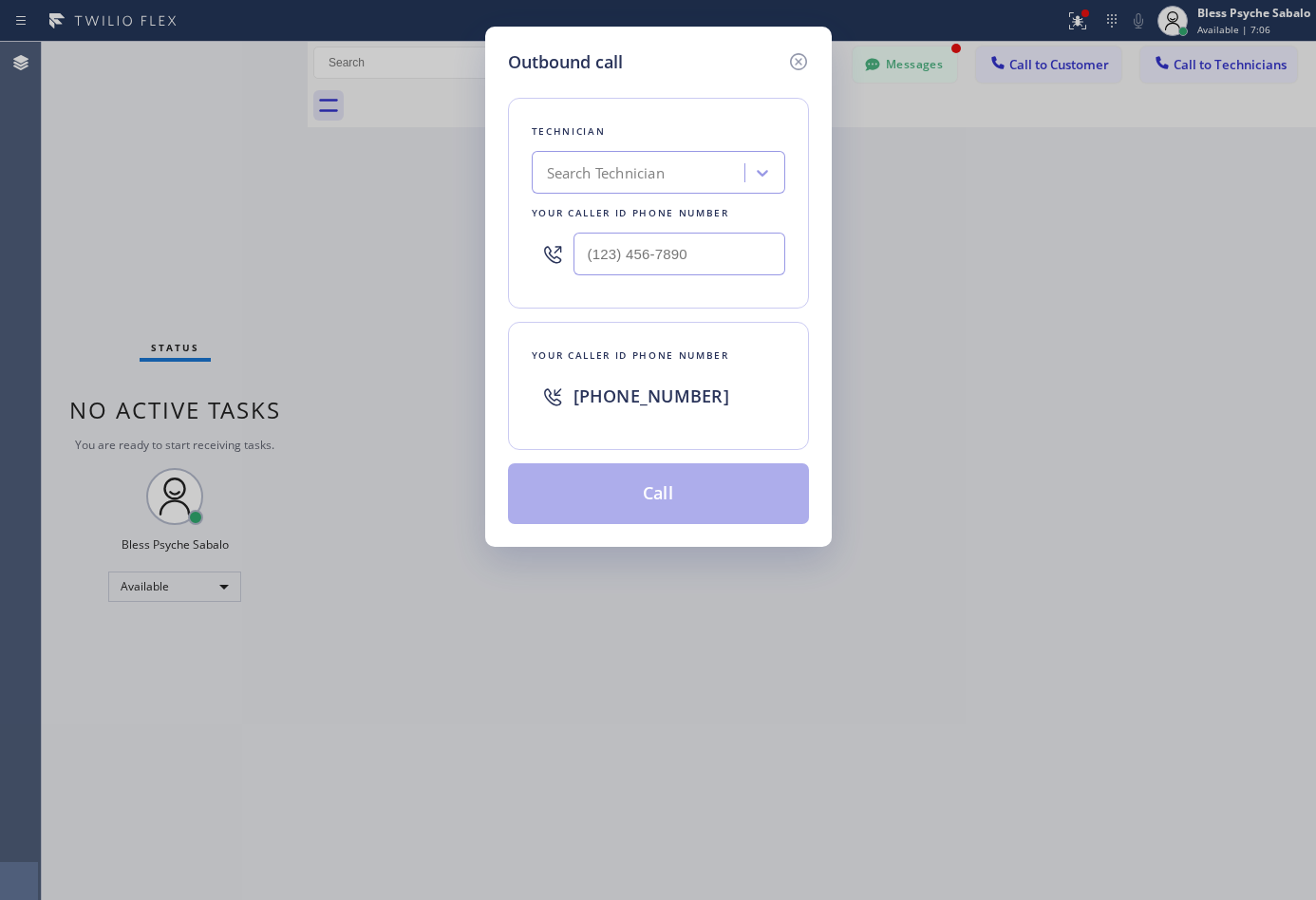
click at [664, 254] on input "text" at bounding box center [680, 254] width 212 height 43
paste input "805) 883-6154"
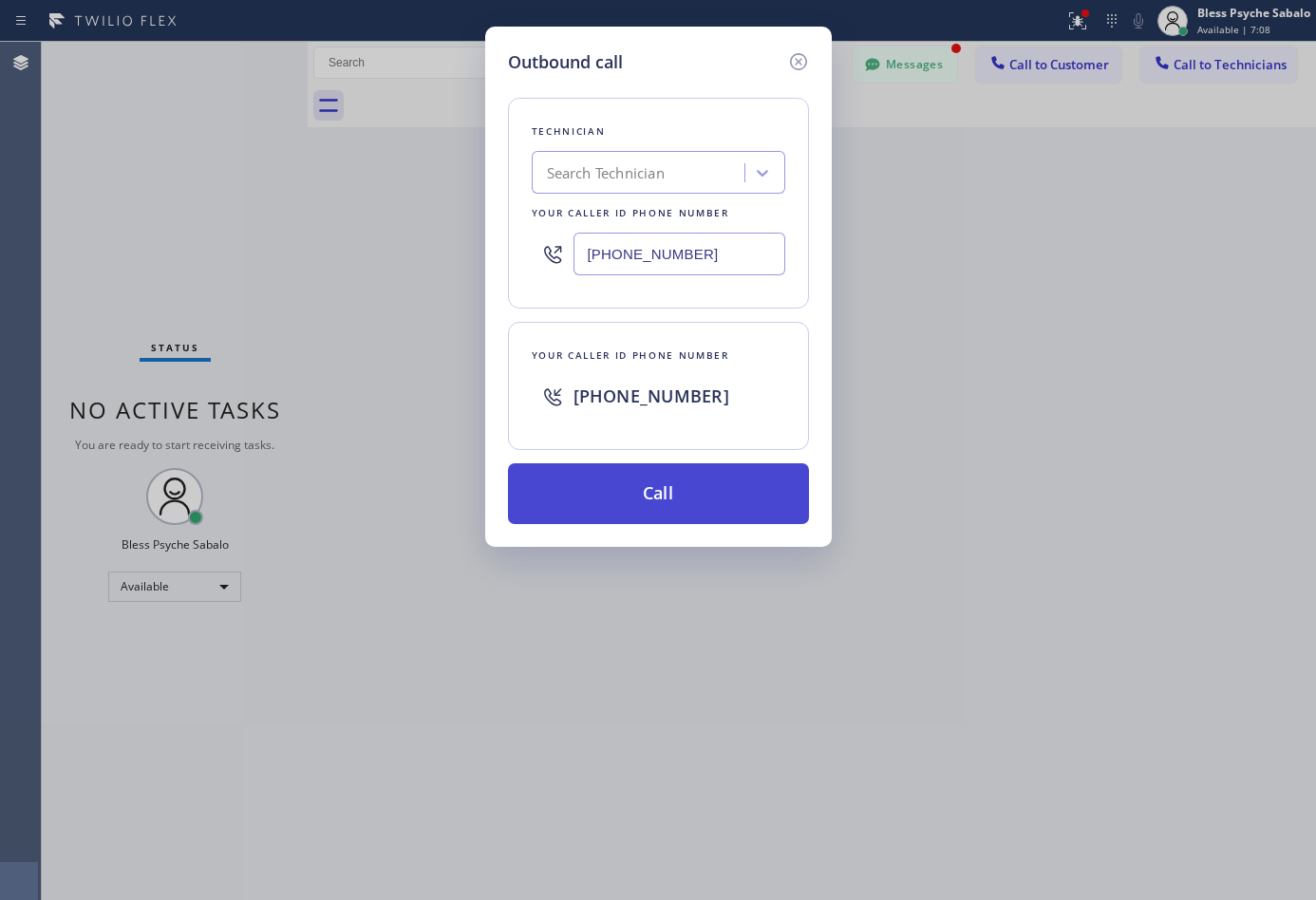
click at [684, 482] on button "Call" at bounding box center [658, 493] width 301 height 61
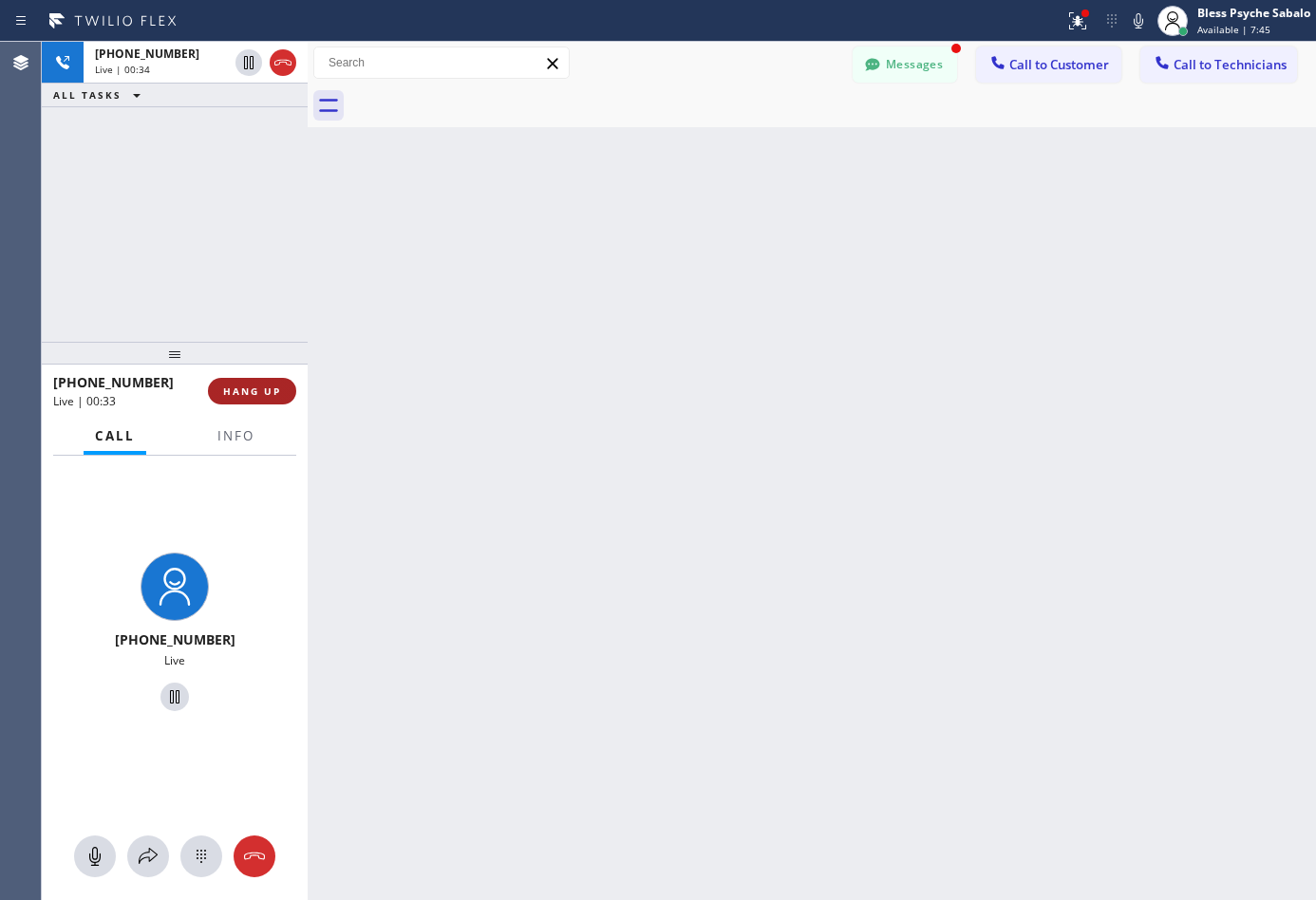
click at [256, 399] on button "HANG UP" at bounding box center [252, 390] width 88 height 26
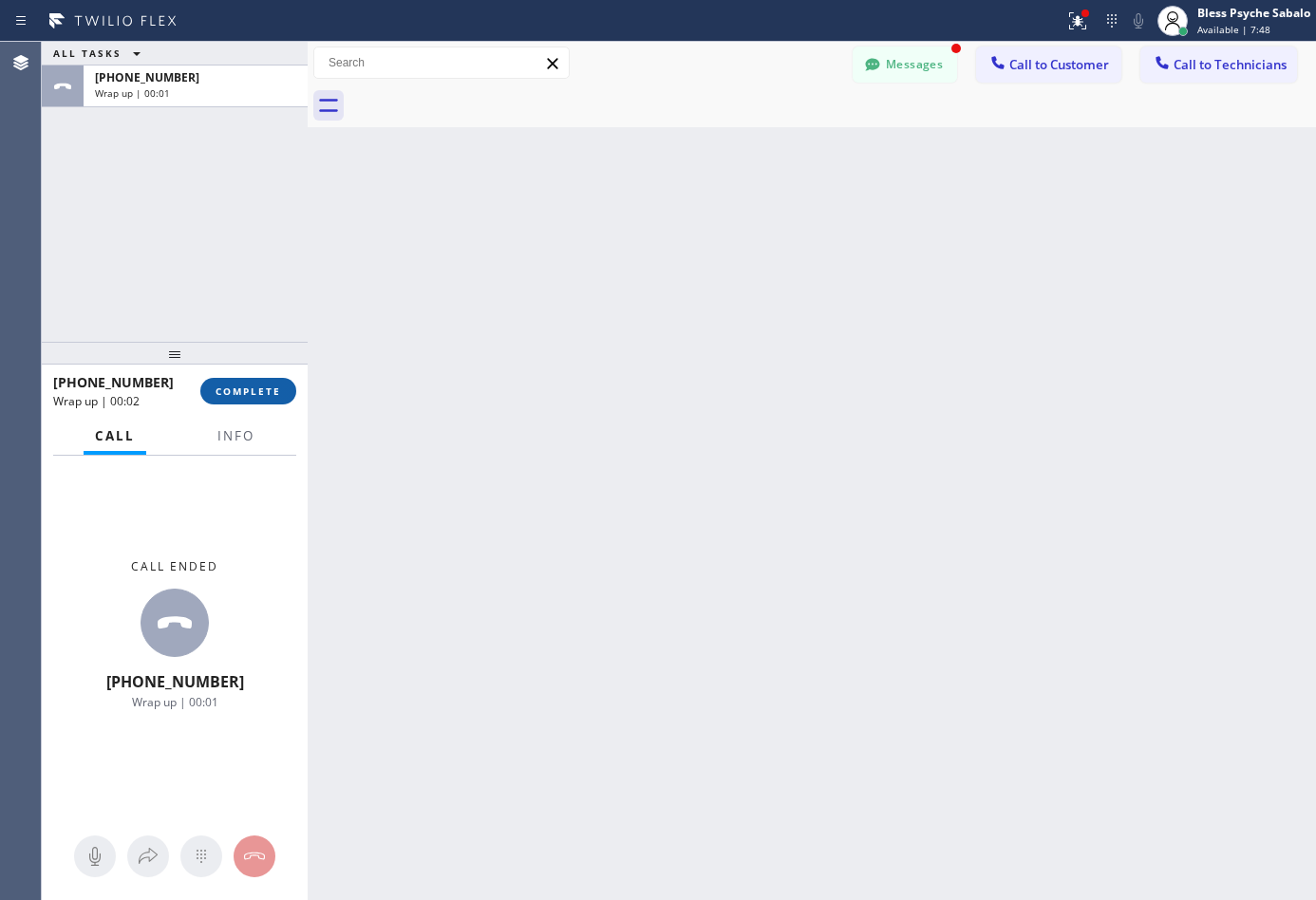
click at [246, 390] on span "COMPLETE" at bounding box center [248, 391] width 66 height 14
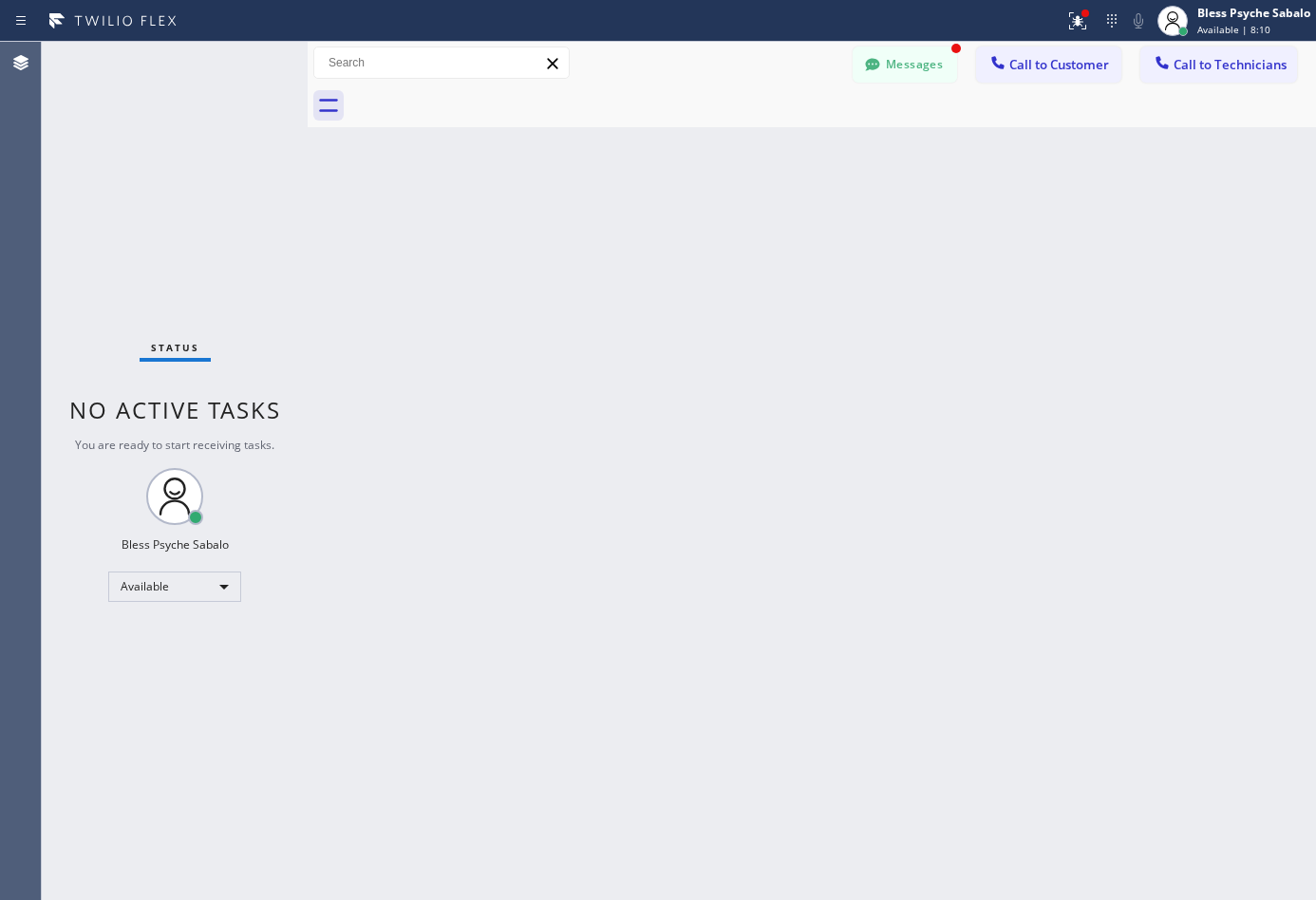
click at [843, 323] on div "Back to Dashboard Change Sender ID Customers Technicians DP [PERSON_NAME] [DATE…" at bounding box center [812, 471] width 1008 height 858
click at [1199, 58] on span "Call to Technicians" at bounding box center [1229, 64] width 113 height 17
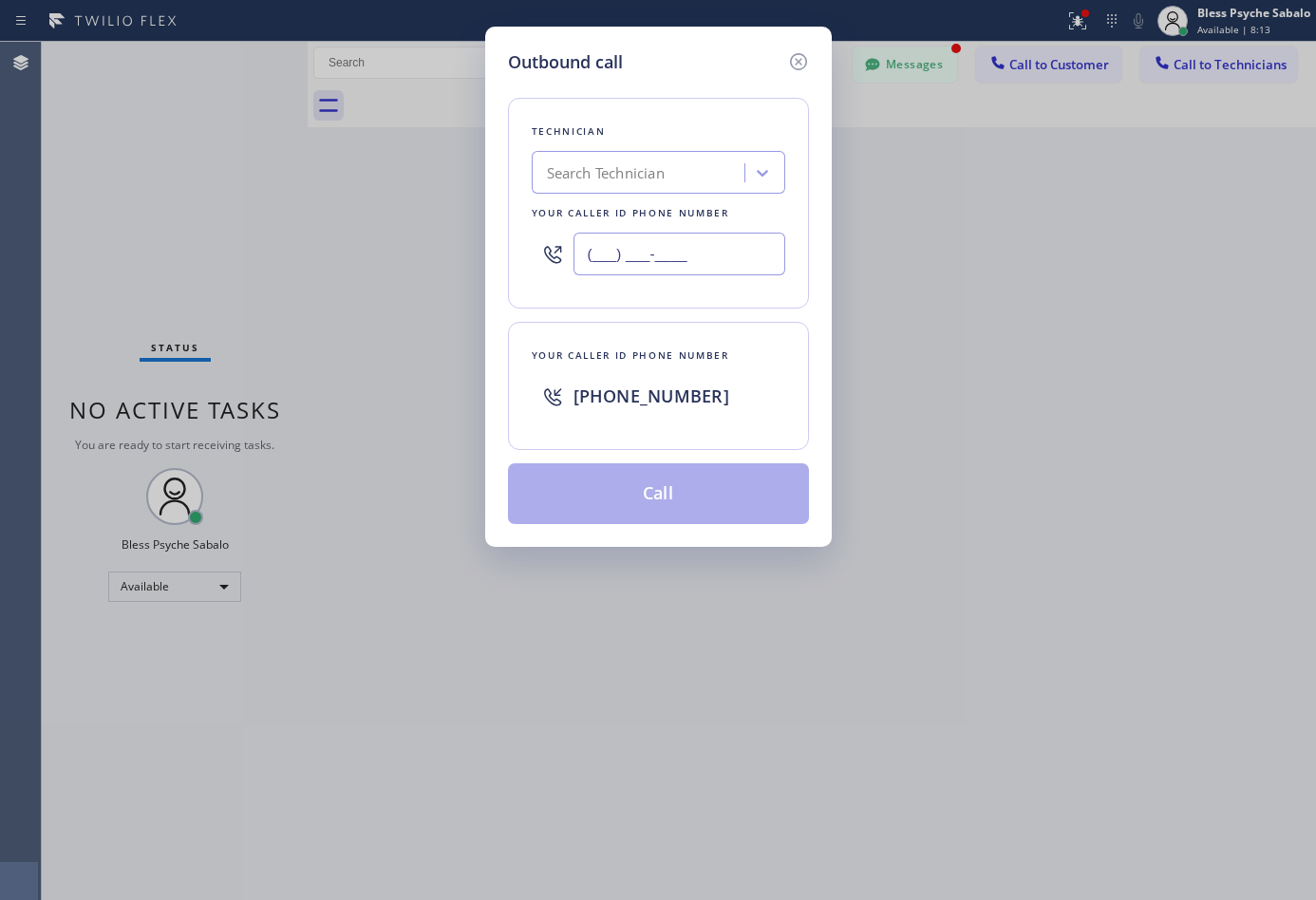
click at [681, 260] on input "(___) ___-____" at bounding box center [680, 254] width 212 height 43
paste input "650) 731-0725"
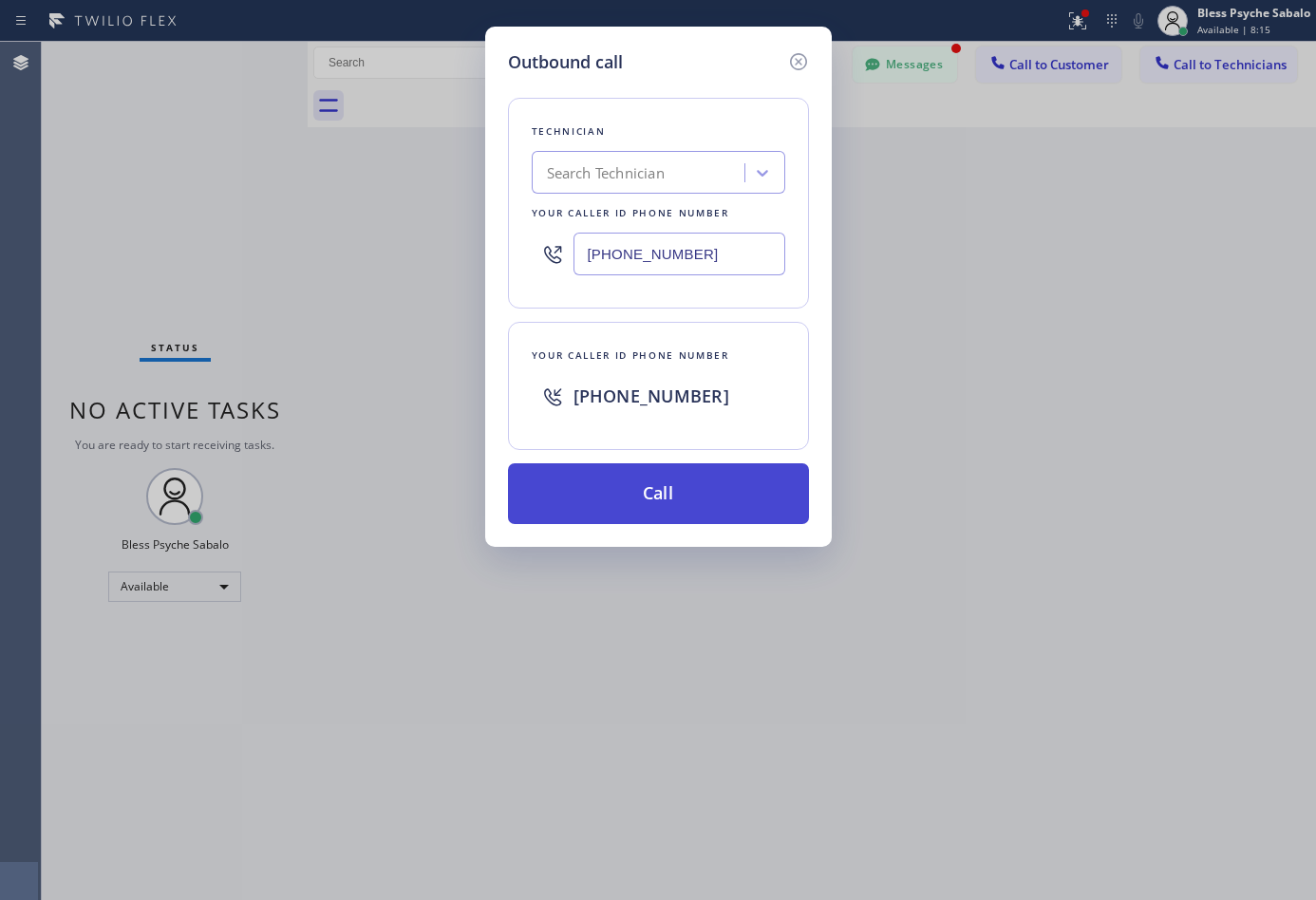
click at [650, 479] on button "Call" at bounding box center [658, 493] width 301 height 61
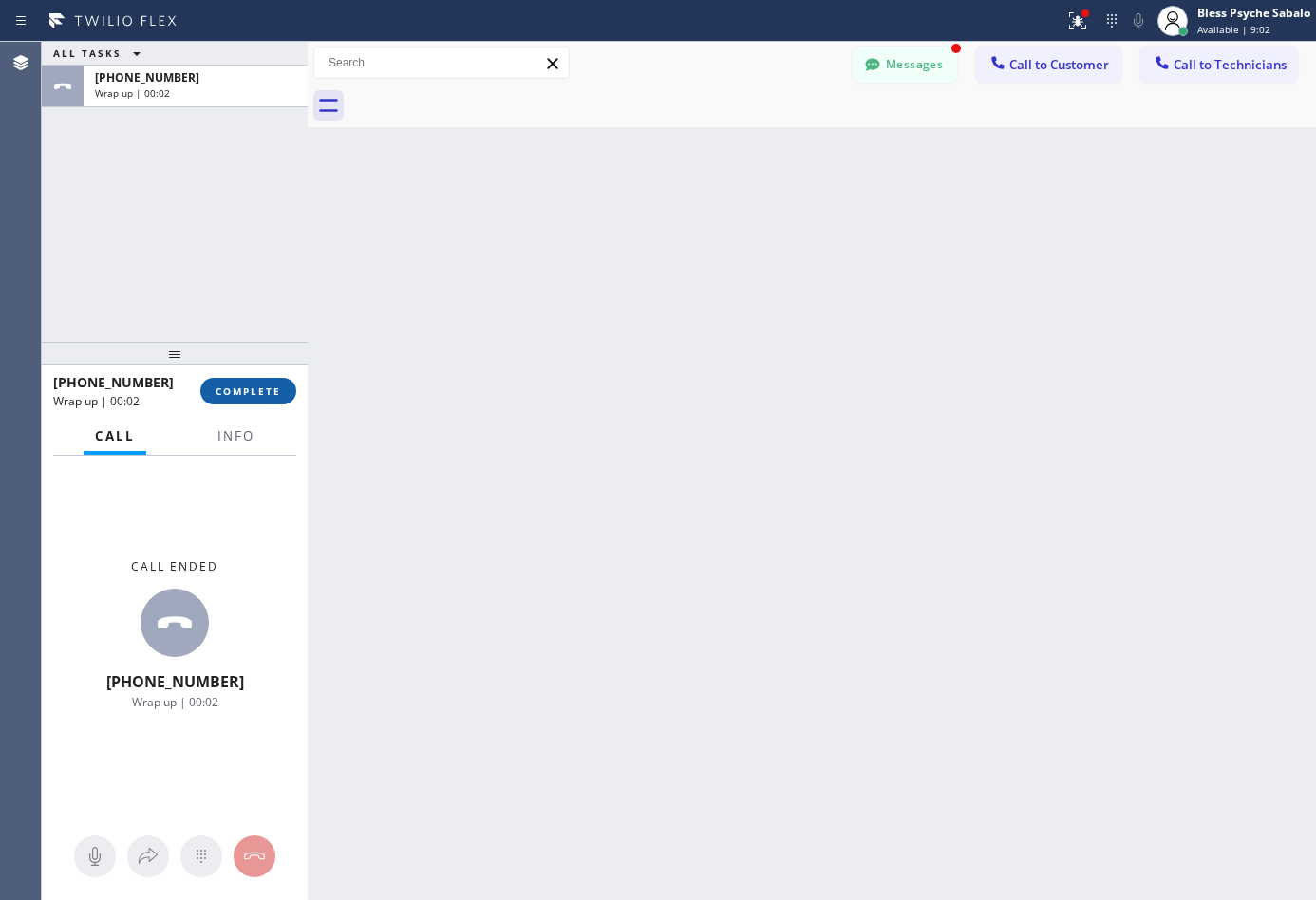
click at [245, 394] on span "COMPLETE" at bounding box center [248, 391] width 66 height 14
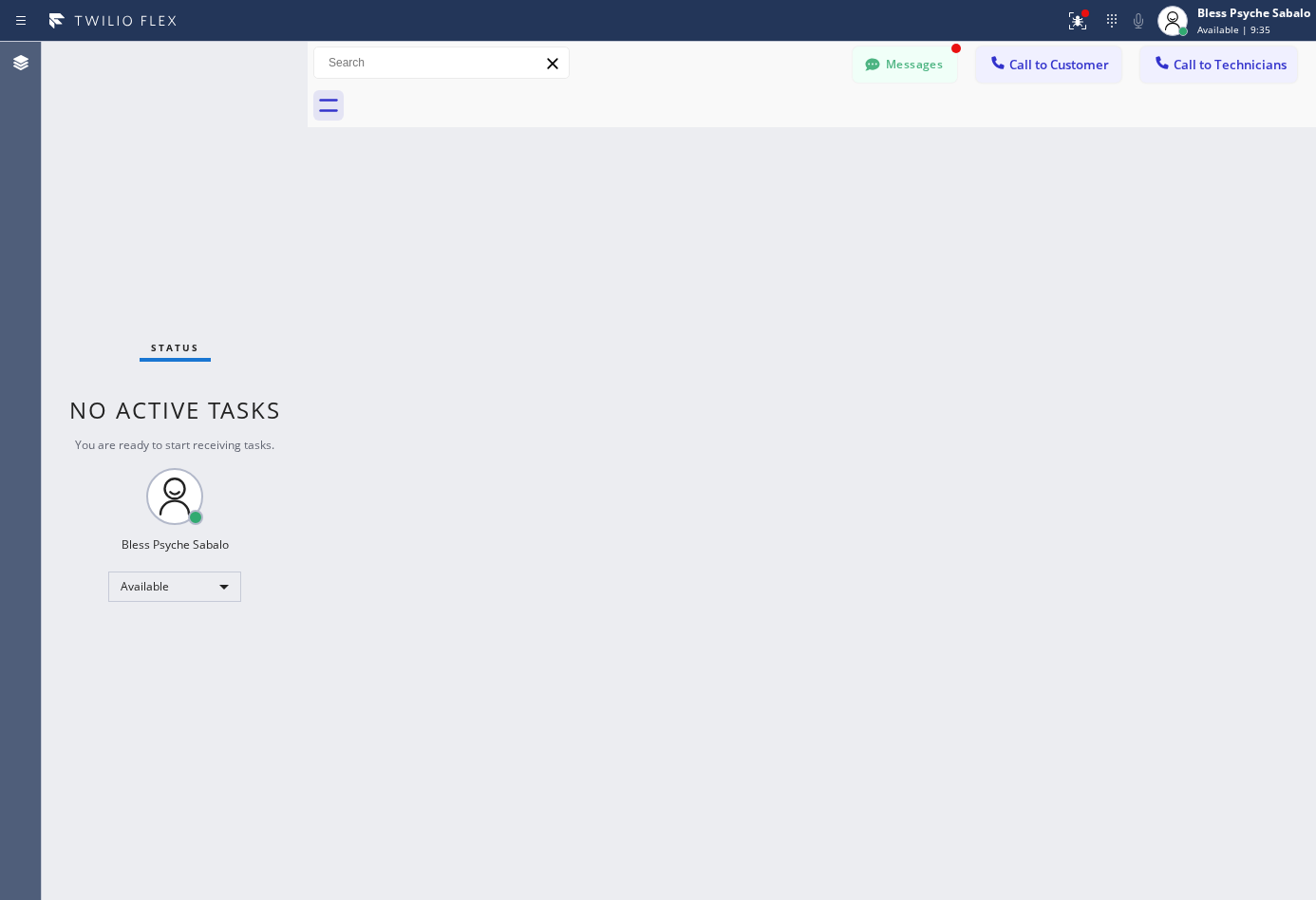
click at [667, 340] on div "Back to Dashboard Change Sender ID Customers Technicians DP [PERSON_NAME] [DATE…" at bounding box center [812, 471] width 1008 height 858
click at [1242, 61] on span "Call to Technicians" at bounding box center [1229, 64] width 113 height 17
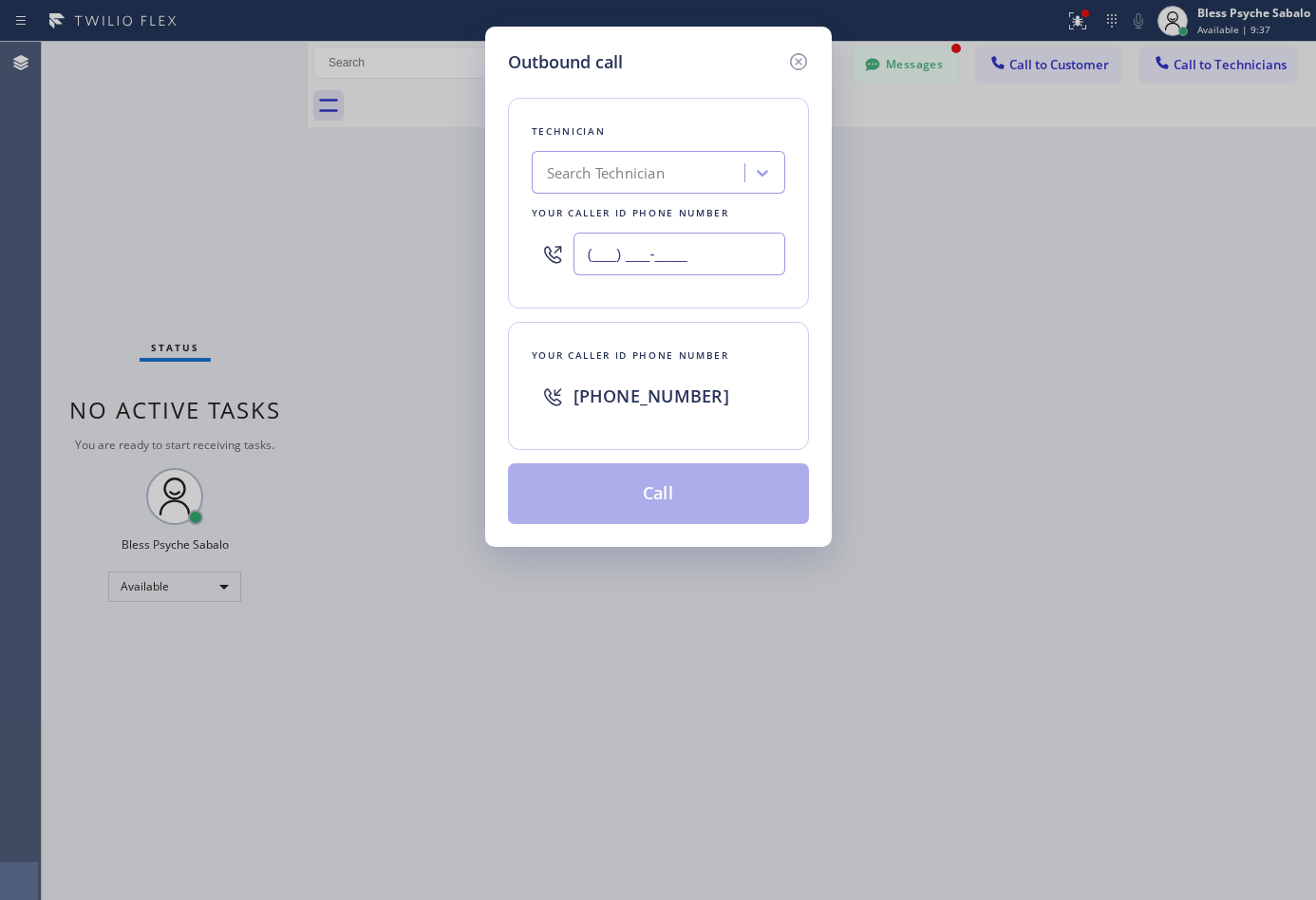
click at [701, 263] on input "(___) ___-____" at bounding box center [680, 254] width 212 height 43
paste input "925) 297-1724"
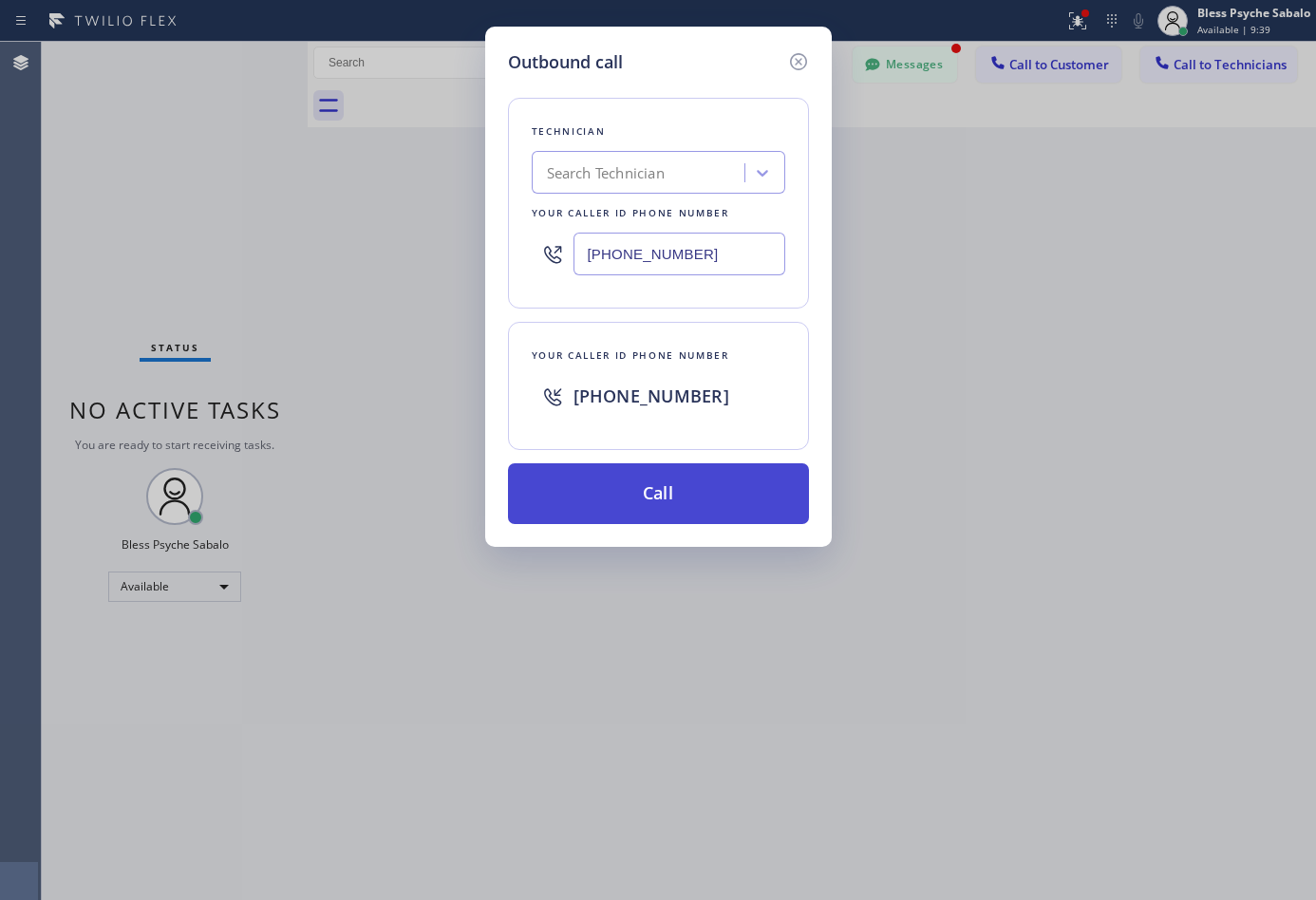
type input "(925) 297-1724"
click at [724, 495] on button "Call" at bounding box center [658, 493] width 301 height 61
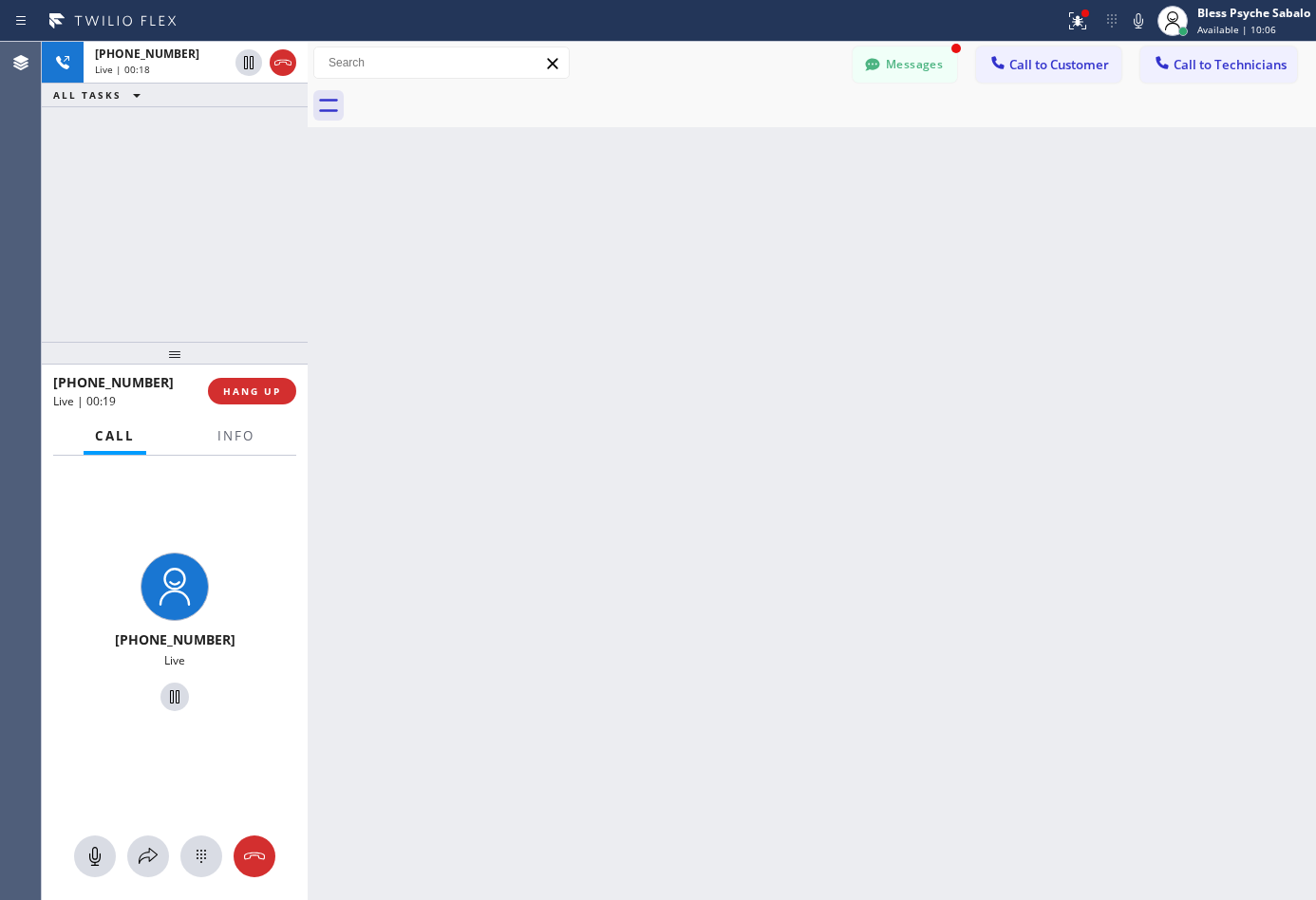
click at [485, 519] on div "Back to Dashboard Change Sender ID Customers Technicians DP [PERSON_NAME] [DATE…" at bounding box center [812, 471] width 1008 height 858
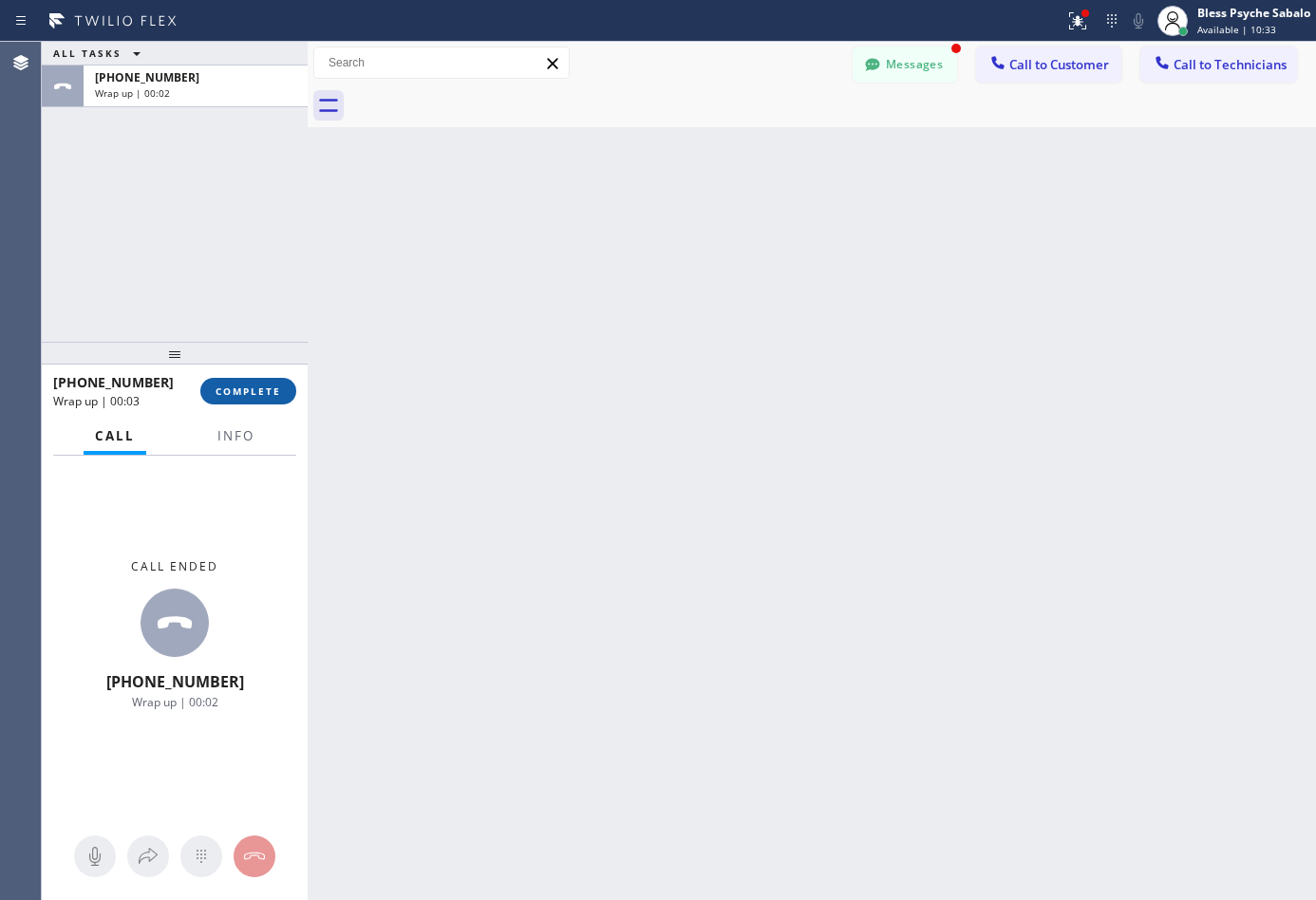
click at [253, 390] on span "COMPLETE" at bounding box center [248, 391] width 66 height 14
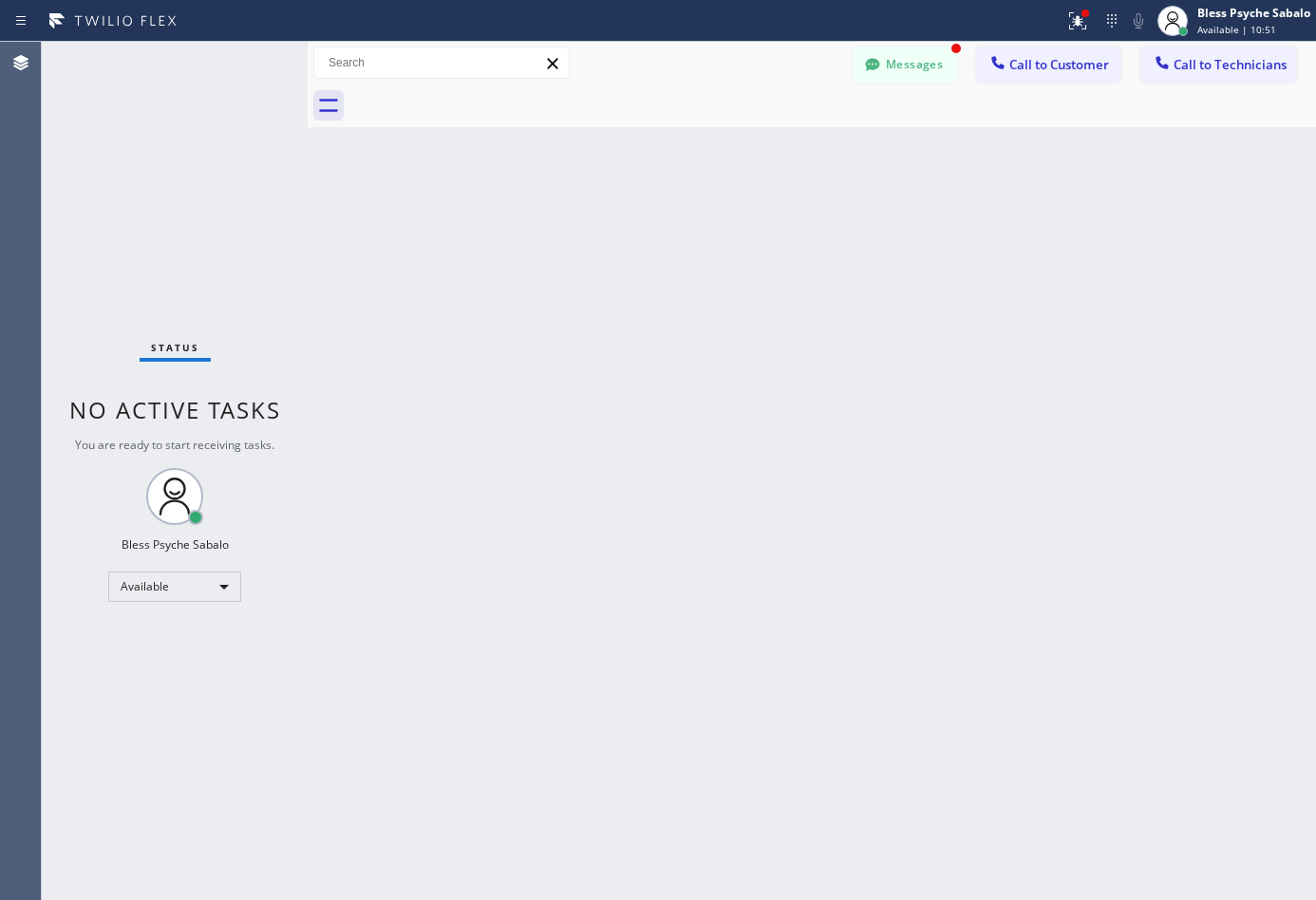
click at [667, 314] on div "Back to Dashboard Change Sender ID Customers Technicians DP [PERSON_NAME] [DATE…" at bounding box center [812, 471] width 1008 height 858
click at [1237, 69] on span "Call to Technicians" at bounding box center [1229, 64] width 113 height 17
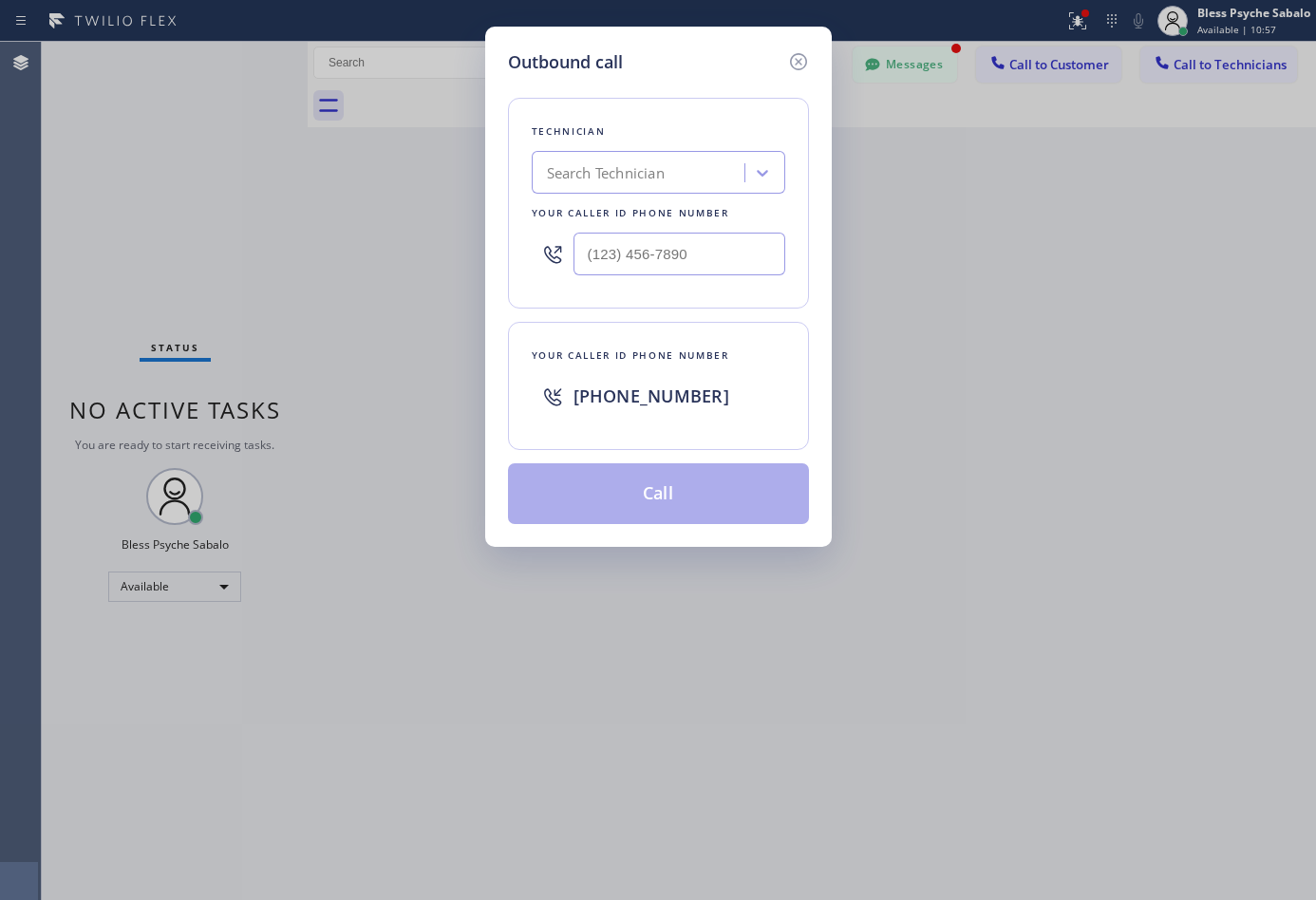
click at [653, 163] on div "Search Technician" at bounding box center [606, 174] width 118 height 22
click at [757, 166] on icon at bounding box center [762, 172] width 19 height 19
click at [630, 161] on div "Search Technician" at bounding box center [640, 174] width 207 height 33
type input "5"
click at [795, 61] on icon at bounding box center [797, 61] width 23 height 23
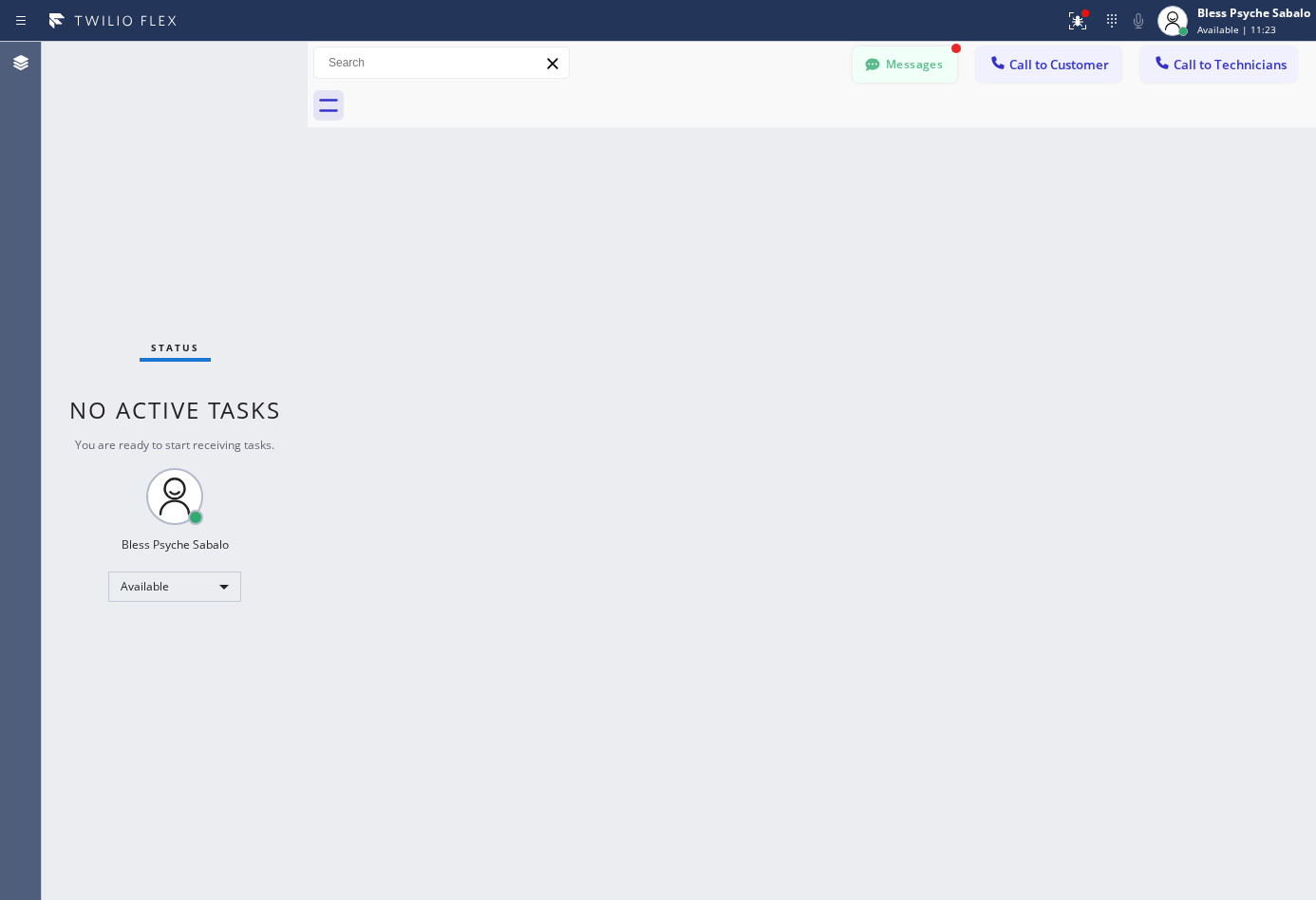
click at [917, 52] on button "Messages" at bounding box center [904, 64] width 104 height 36
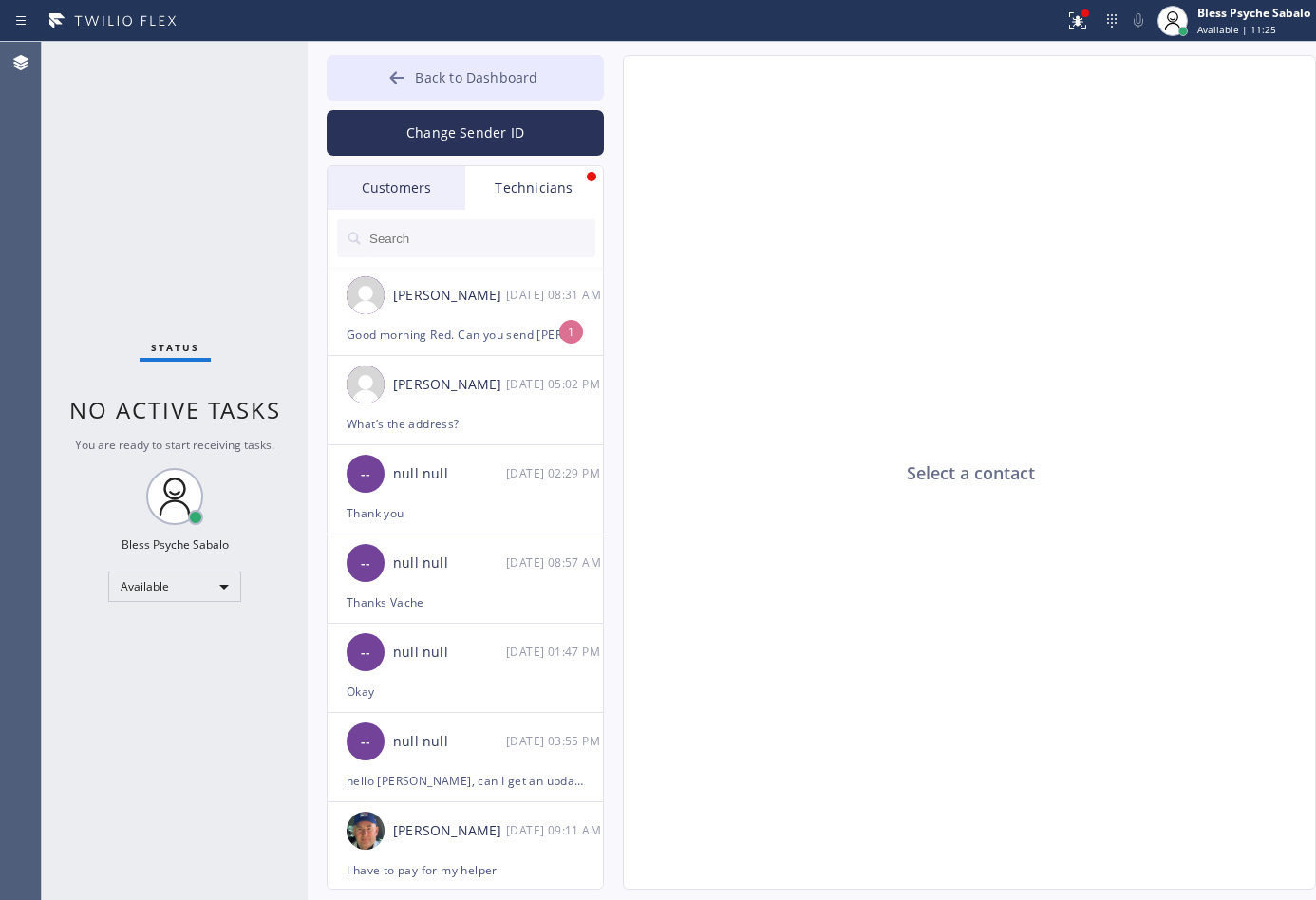
click at [470, 75] on span "Back to Dashboard" at bounding box center [476, 77] width 123 height 18
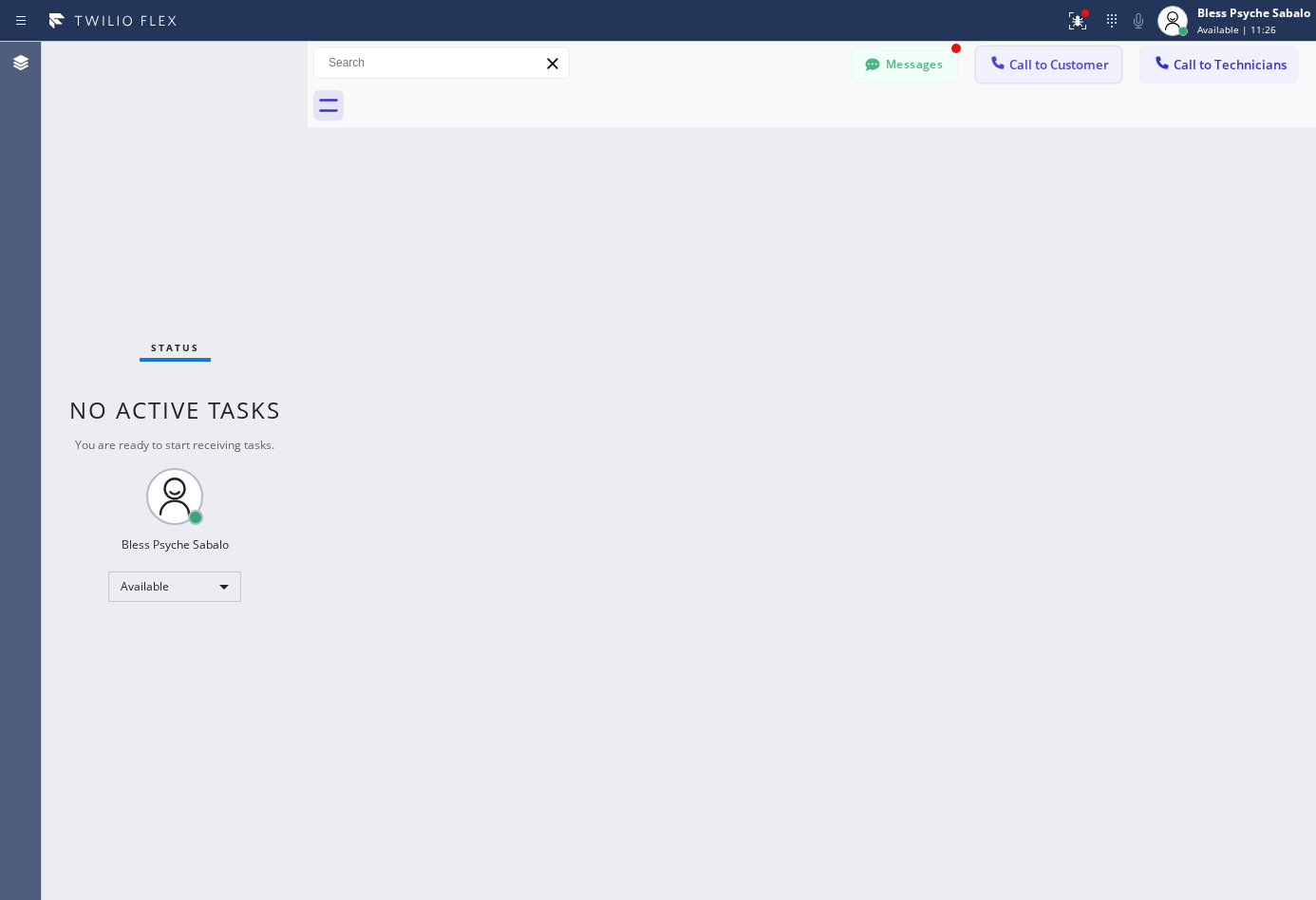
click at [1081, 70] on span "Call to Customer" at bounding box center [1059, 64] width 100 height 17
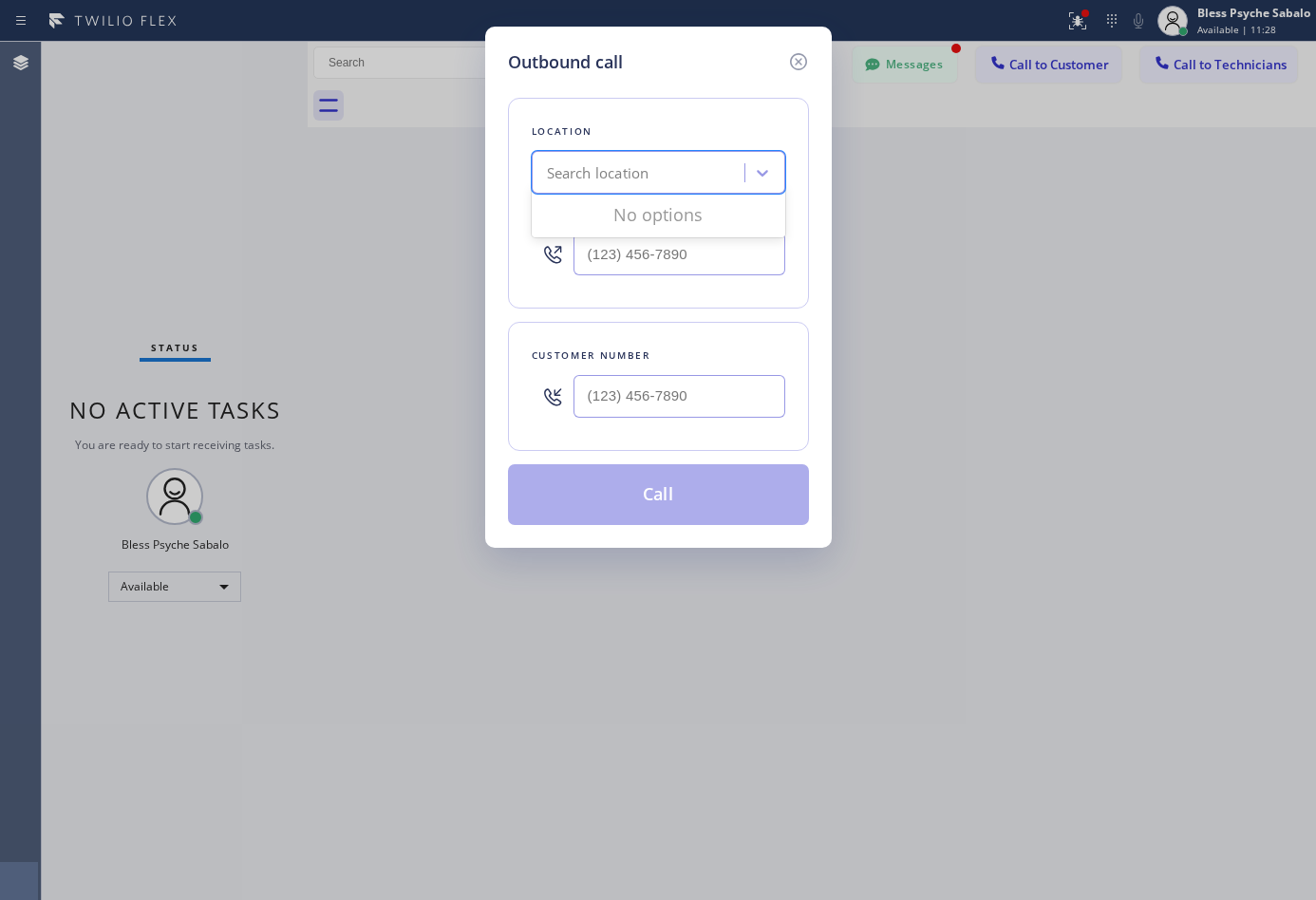
click at [665, 171] on div "Search location" at bounding box center [640, 174] width 207 height 33
click at [763, 169] on icon at bounding box center [762, 172] width 19 height 19
click at [610, 171] on div "Search location" at bounding box center [598, 174] width 103 height 22
type input "5"
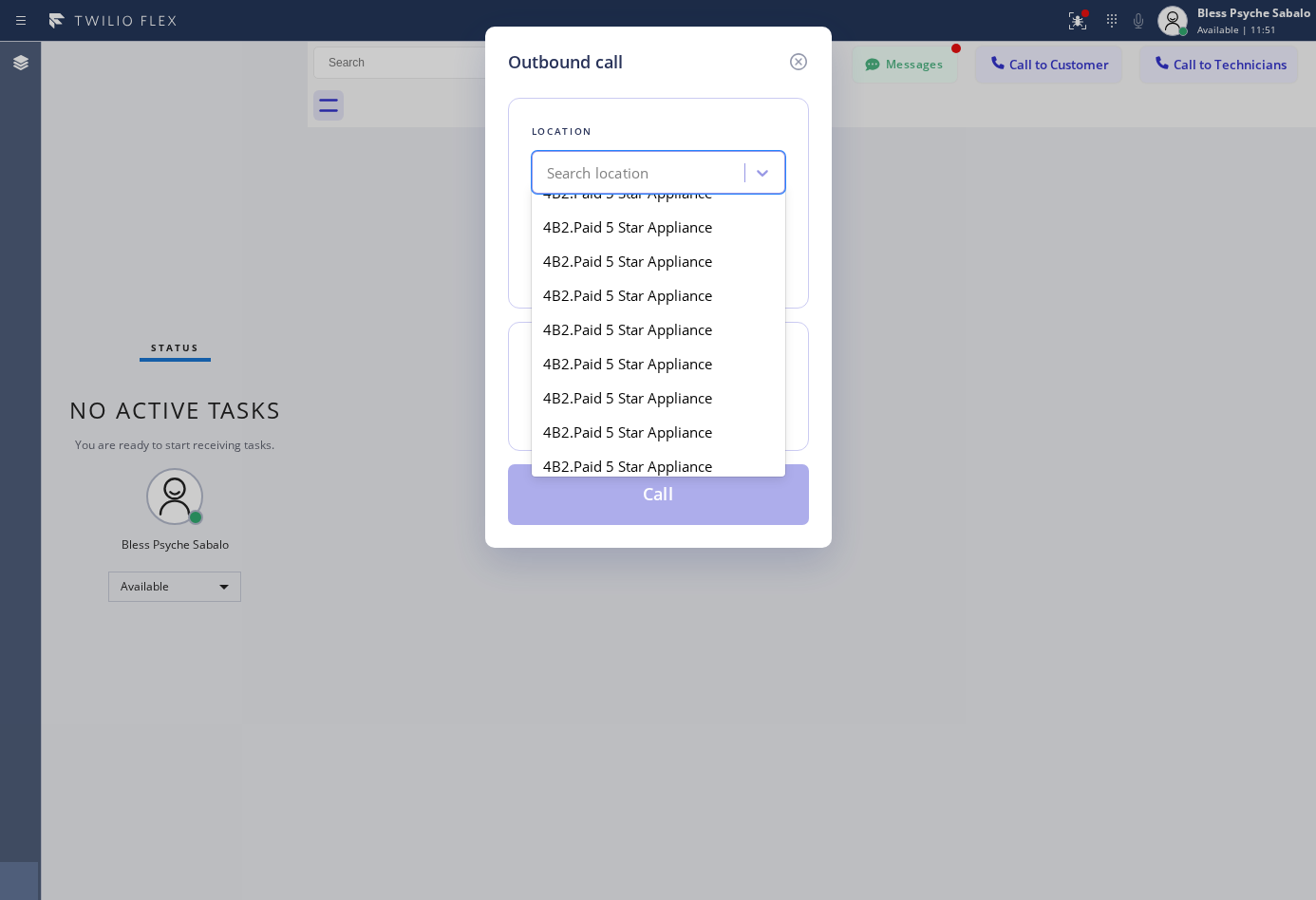
scroll to position [284, 0]
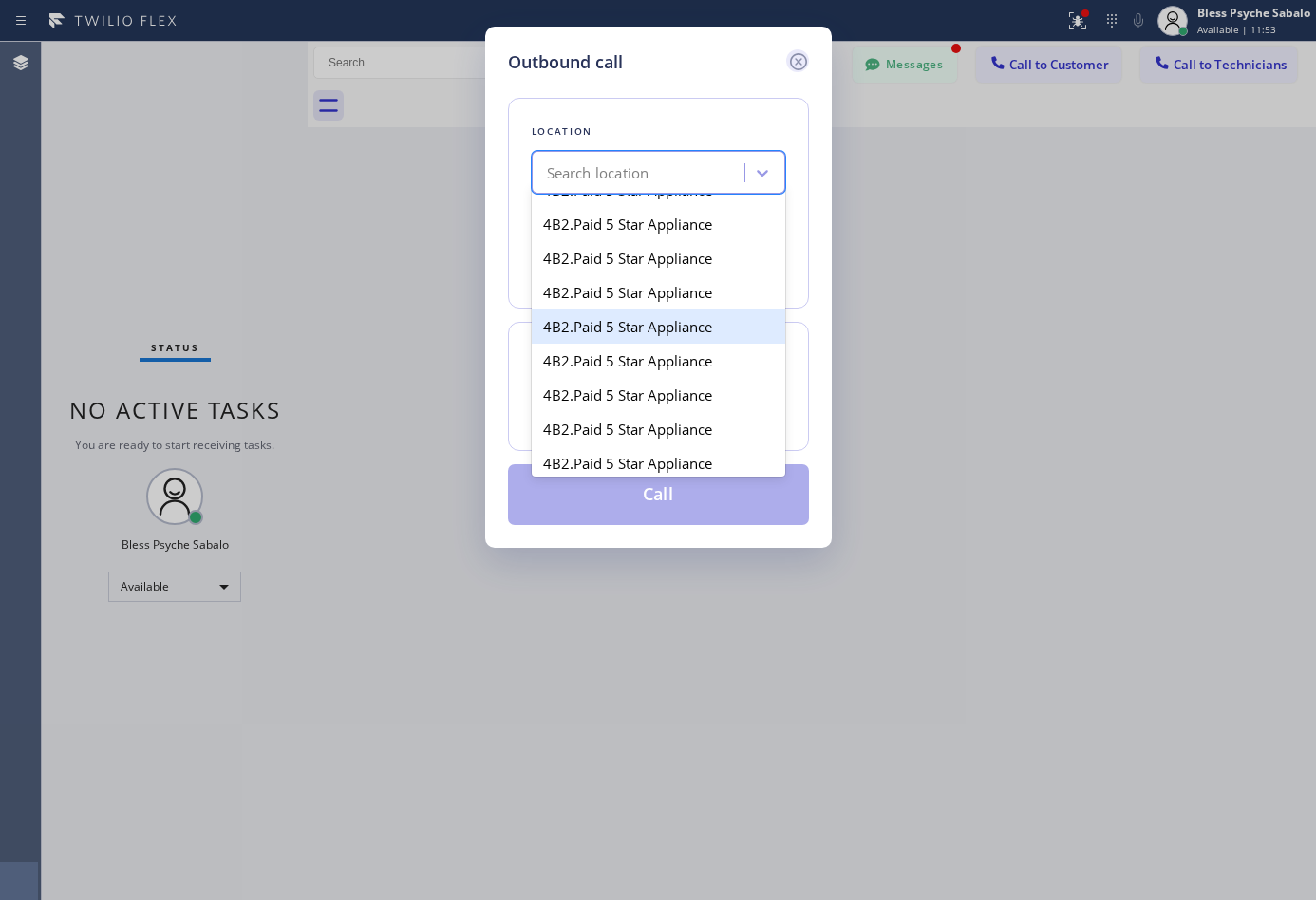
click at [786, 60] on icon at bounding box center [797, 61] width 23 height 23
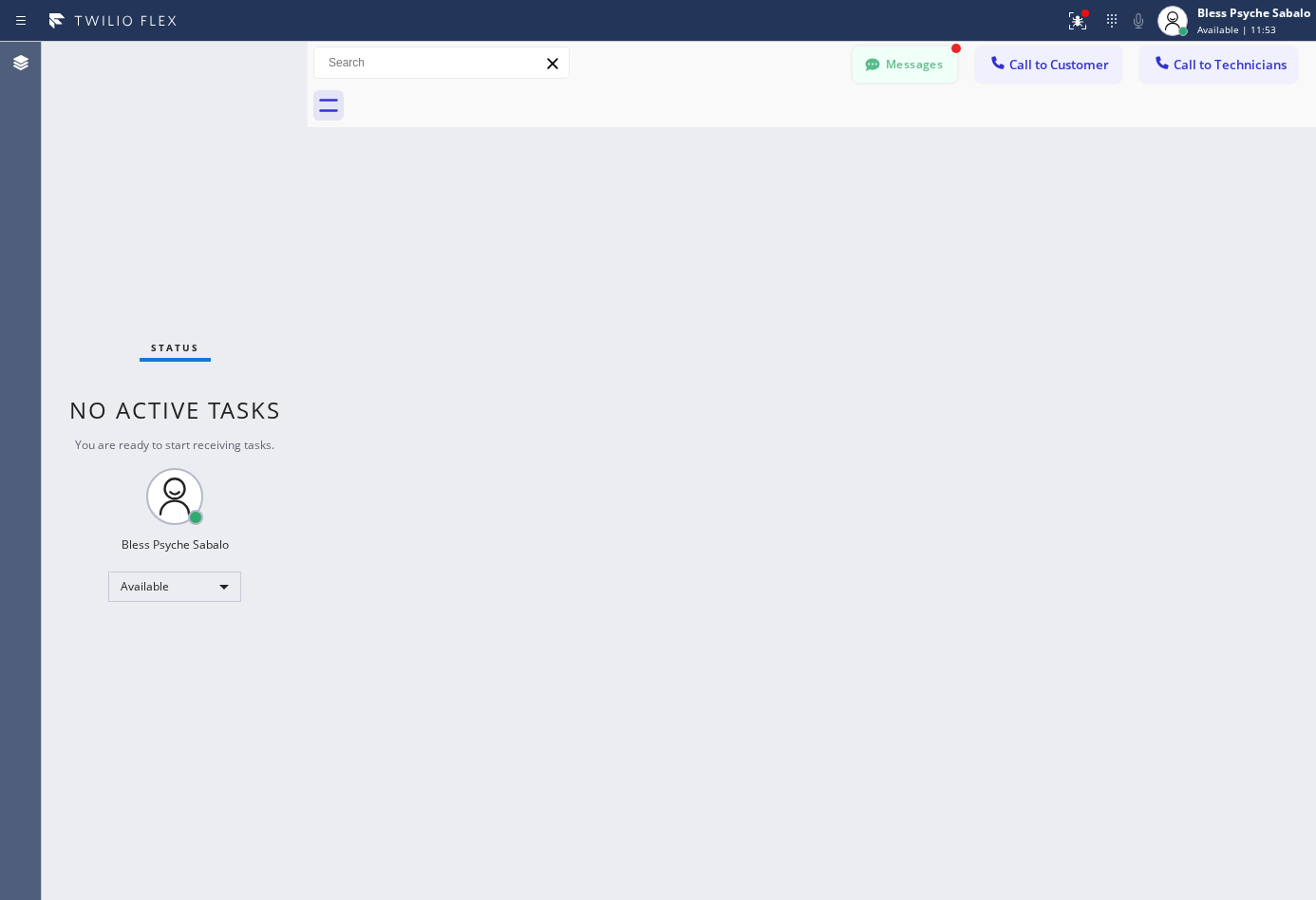
click at [906, 55] on button "Messages" at bounding box center [904, 64] width 104 height 36
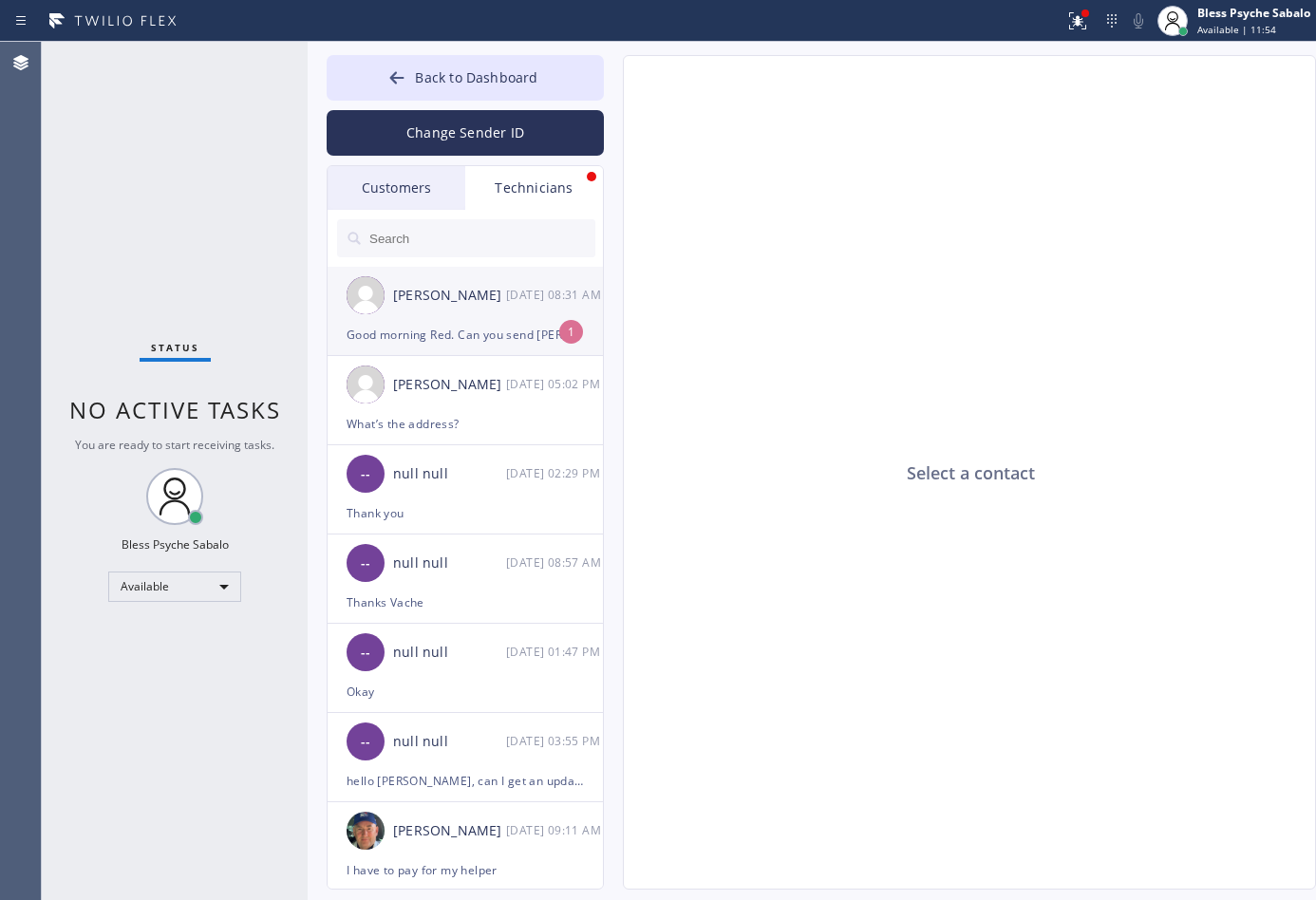
click at [471, 299] on div "[PERSON_NAME]" at bounding box center [449, 295] width 113 height 22
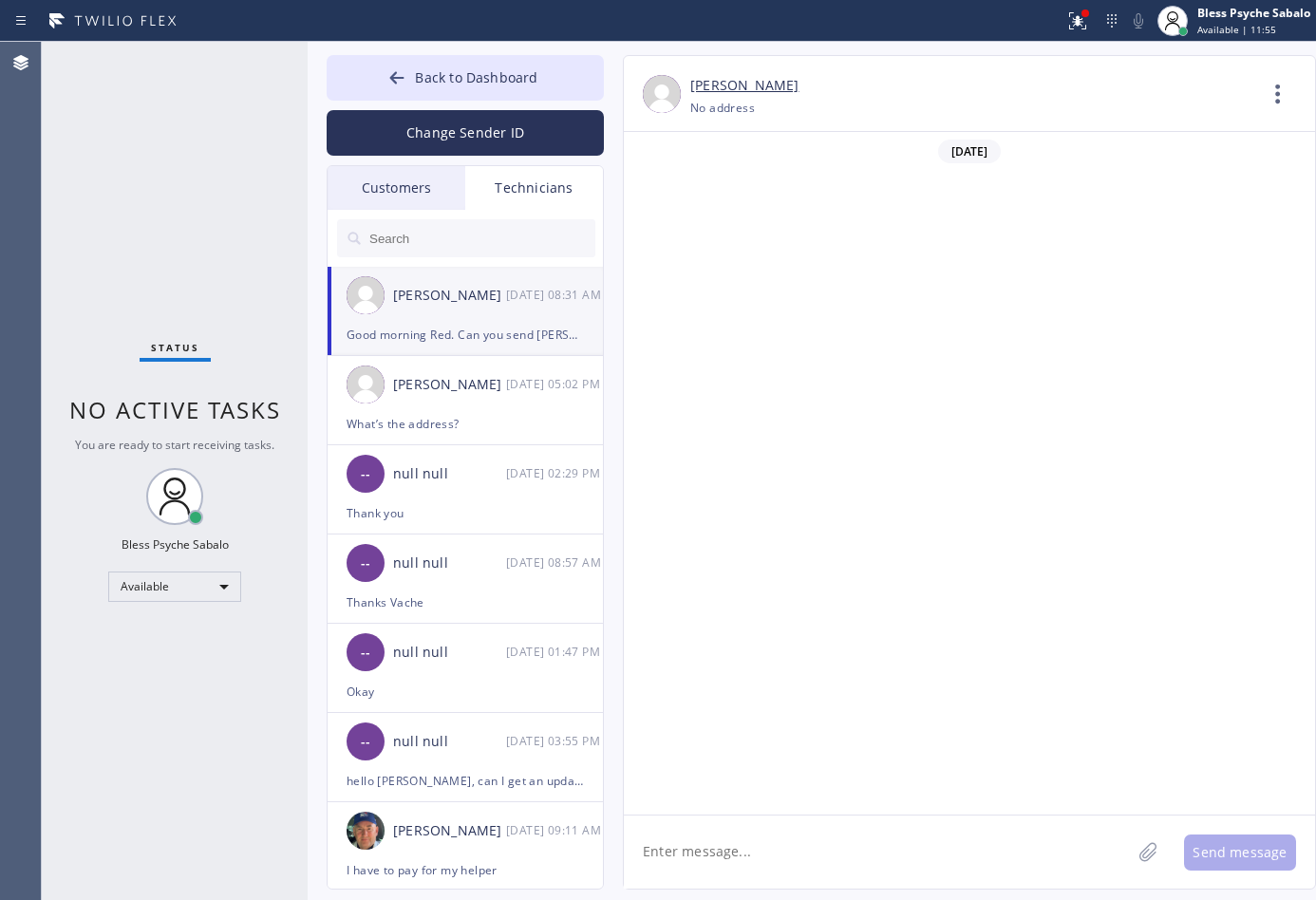
scroll to position [6102, 0]
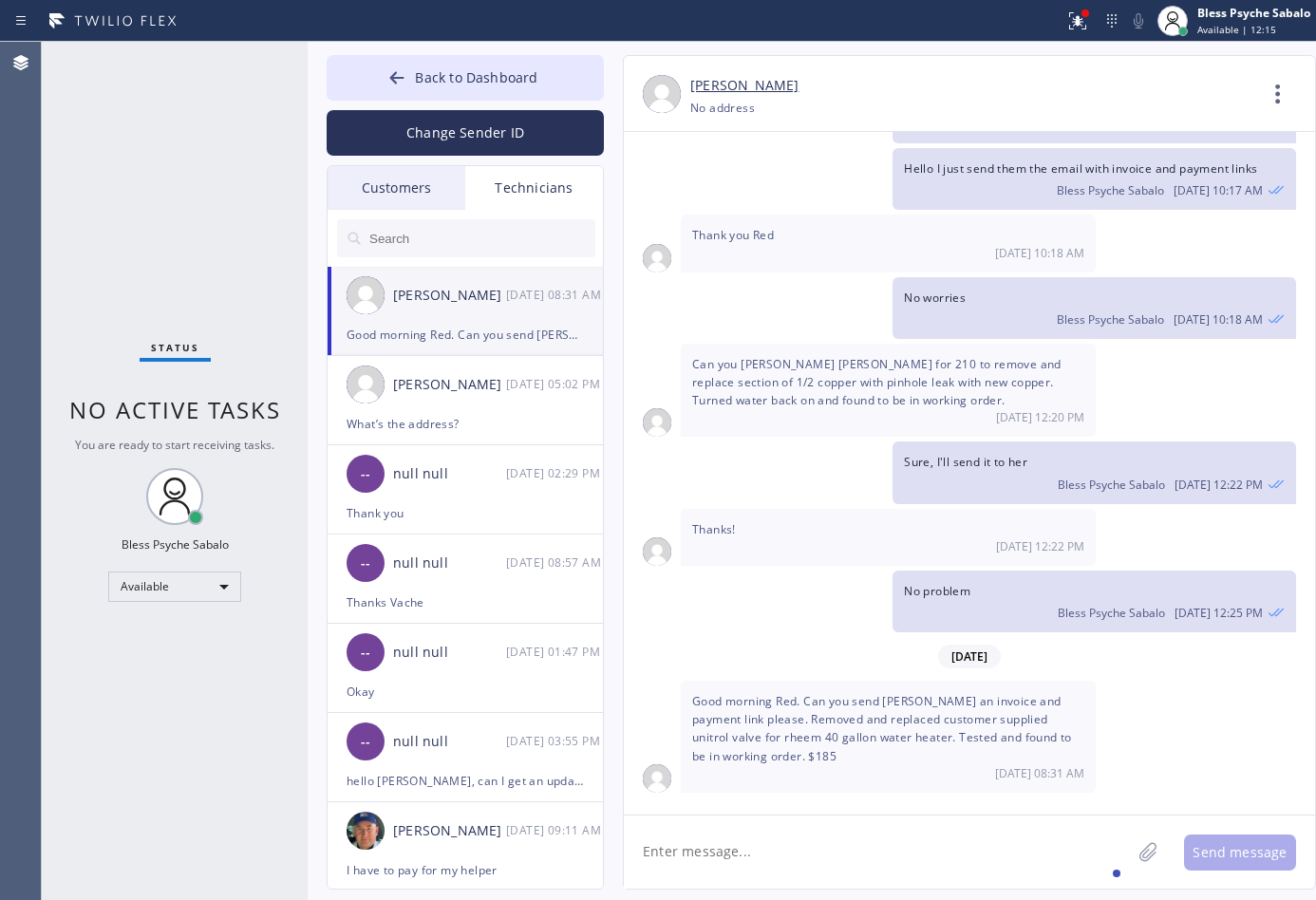
click at [883, 843] on textarea at bounding box center [877, 852] width 507 height 74
click at [940, 843] on textarea at bounding box center [877, 852] width 507 height 74
click at [937, 837] on textarea at bounding box center [877, 852] width 507 height 74
type textarea "ok i will send it"
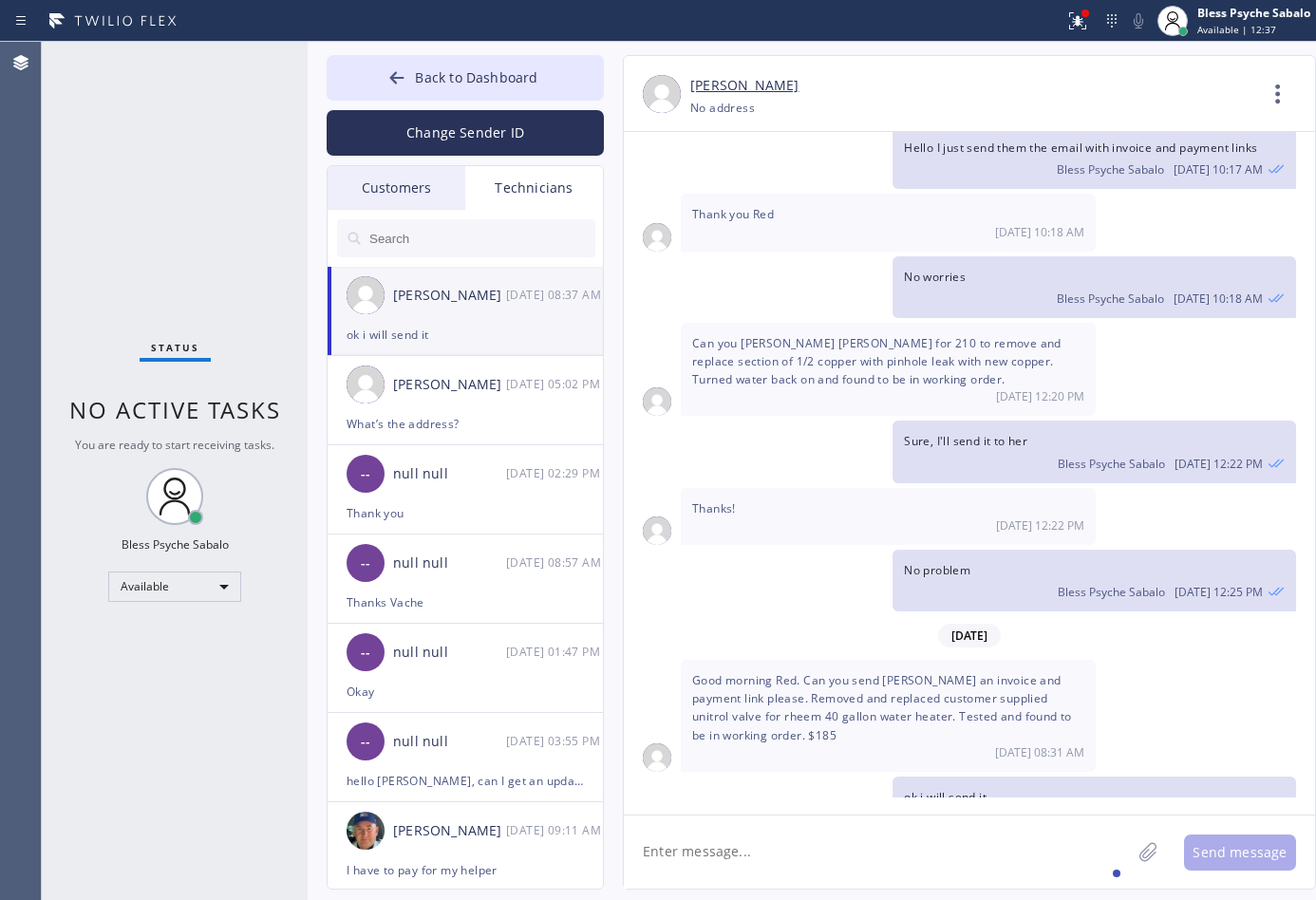
scroll to position [6168, 0]
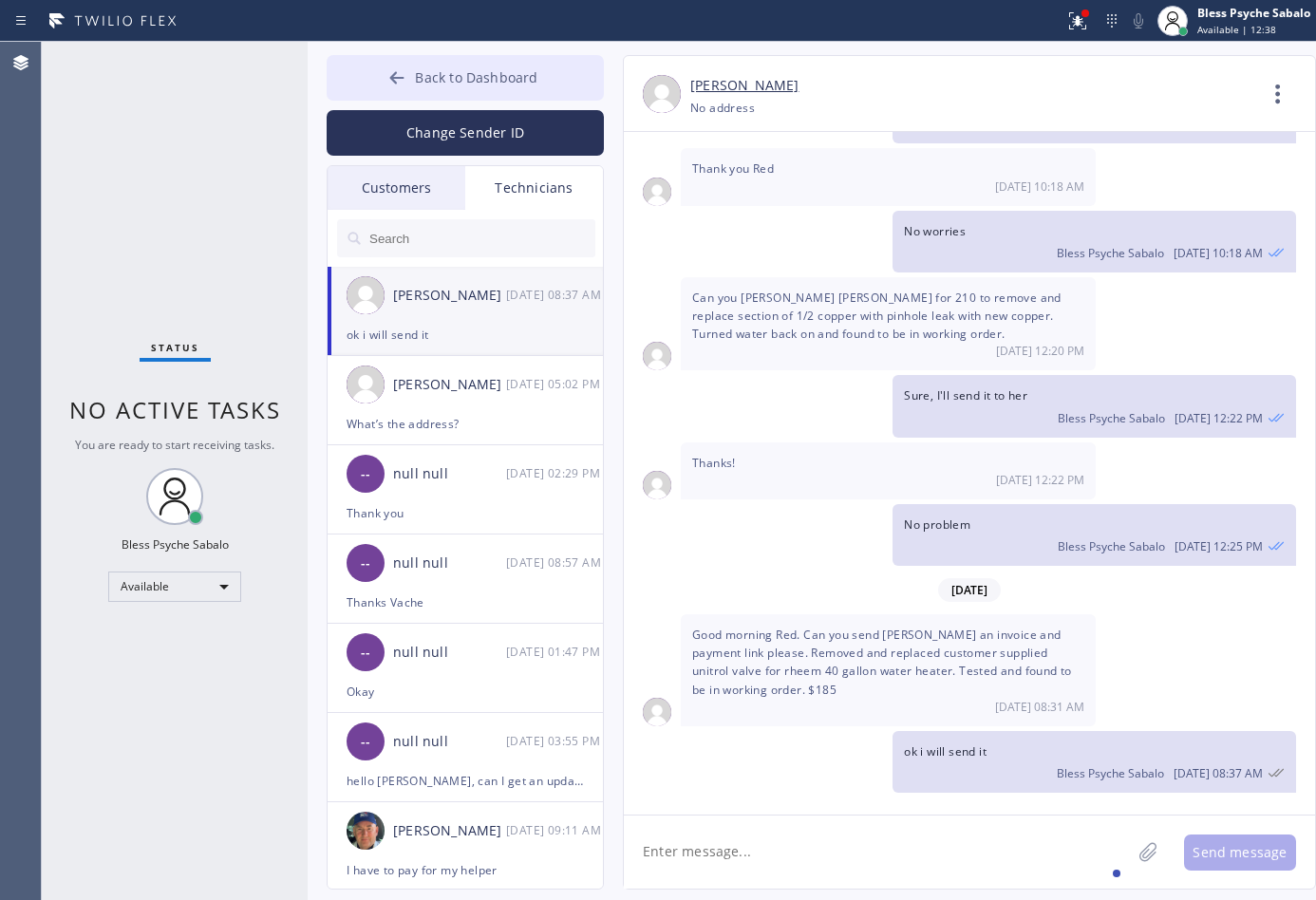
click at [433, 77] on span "Back to Dashboard" at bounding box center [476, 77] width 123 height 18
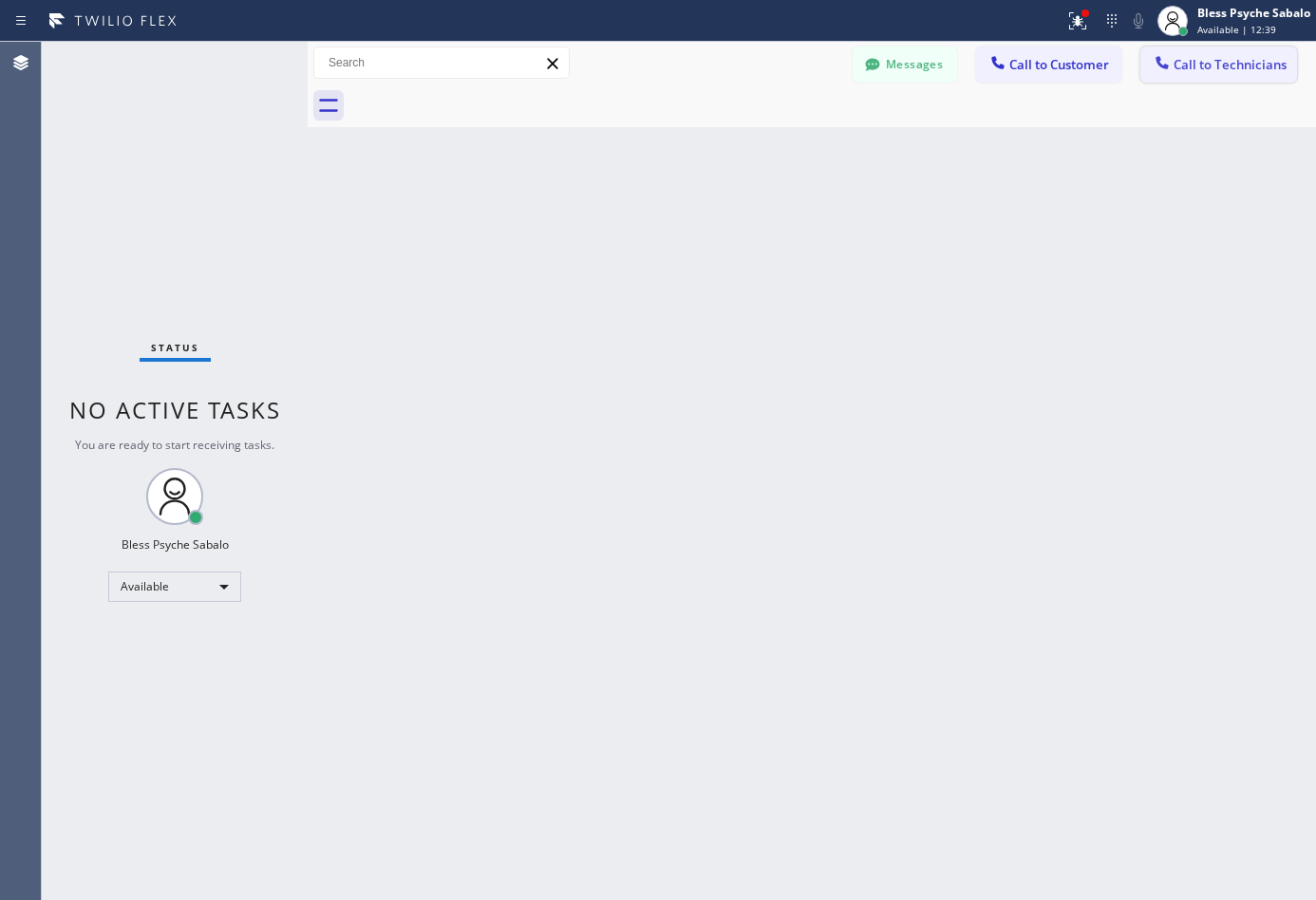
click at [1205, 69] on span "Call to Technicians" at bounding box center [1229, 64] width 113 height 17
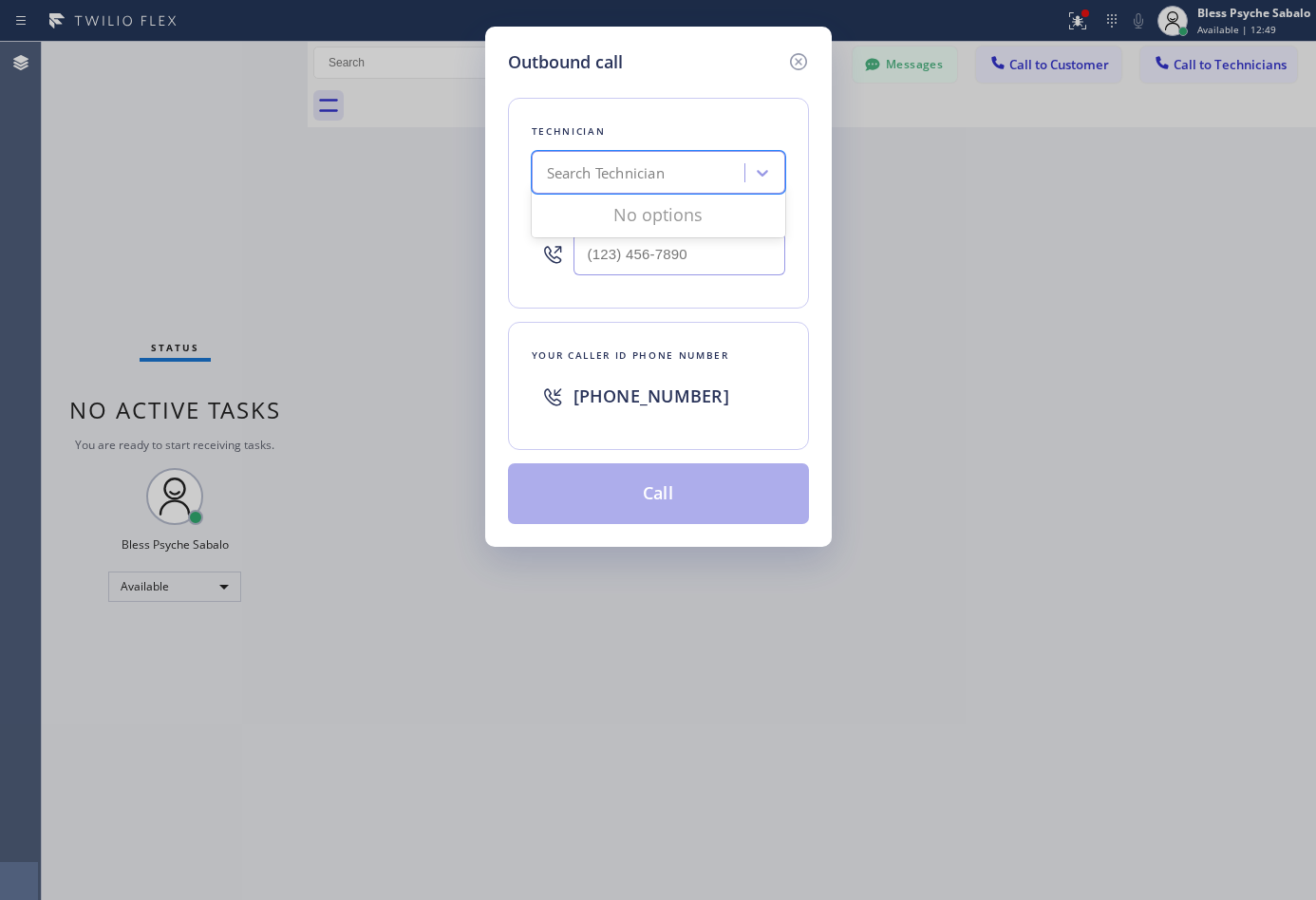
click at [633, 163] on div "Search Technician" at bounding box center [606, 174] width 118 height 22
click at [755, 174] on icon at bounding box center [762, 172] width 19 height 19
click at [682, 249] on input "(___) ___-____" at bounding box center [680, 254] width 212 height 43
paste input "949) 635-7337"
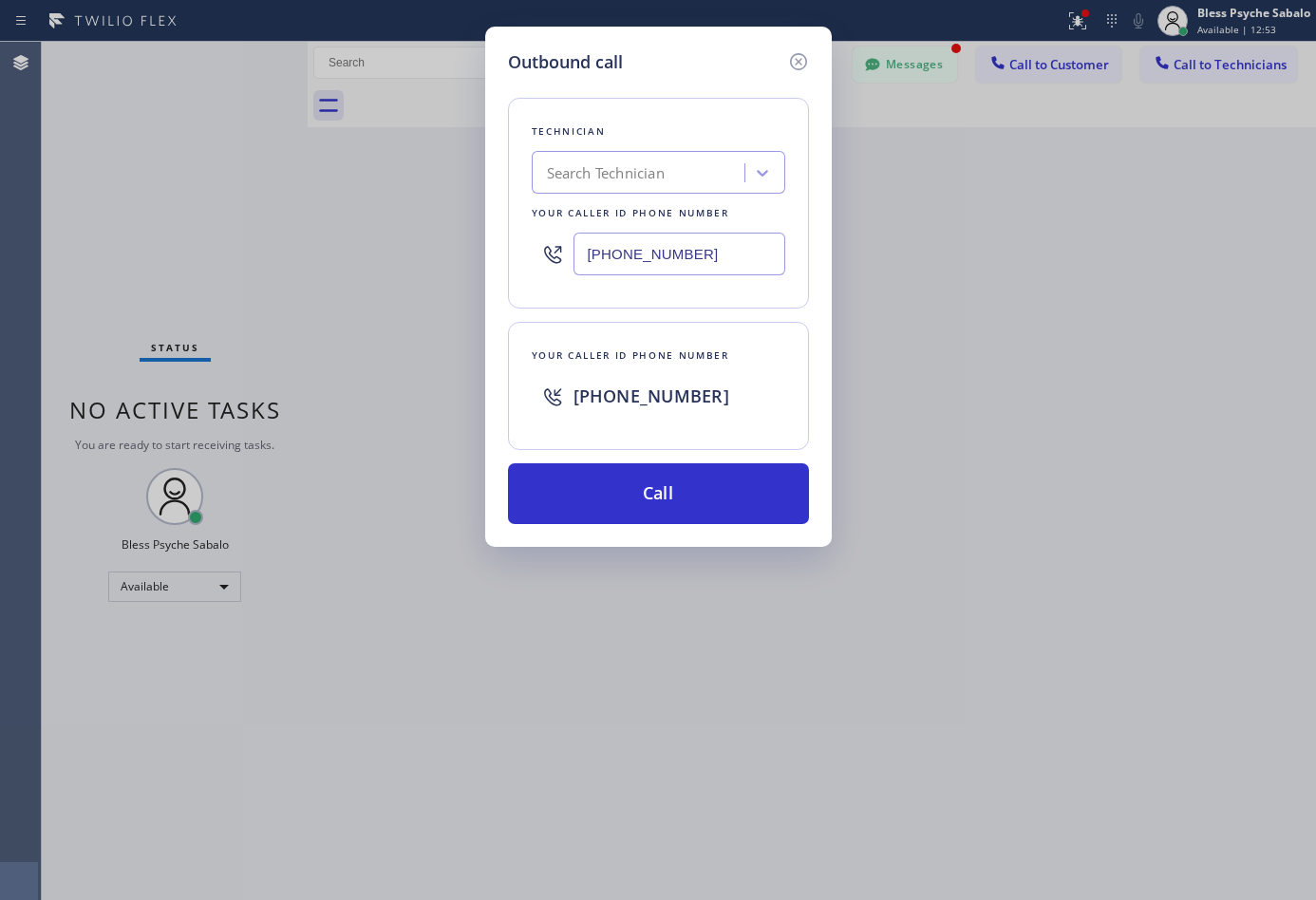
scroll to position [6229, 0]
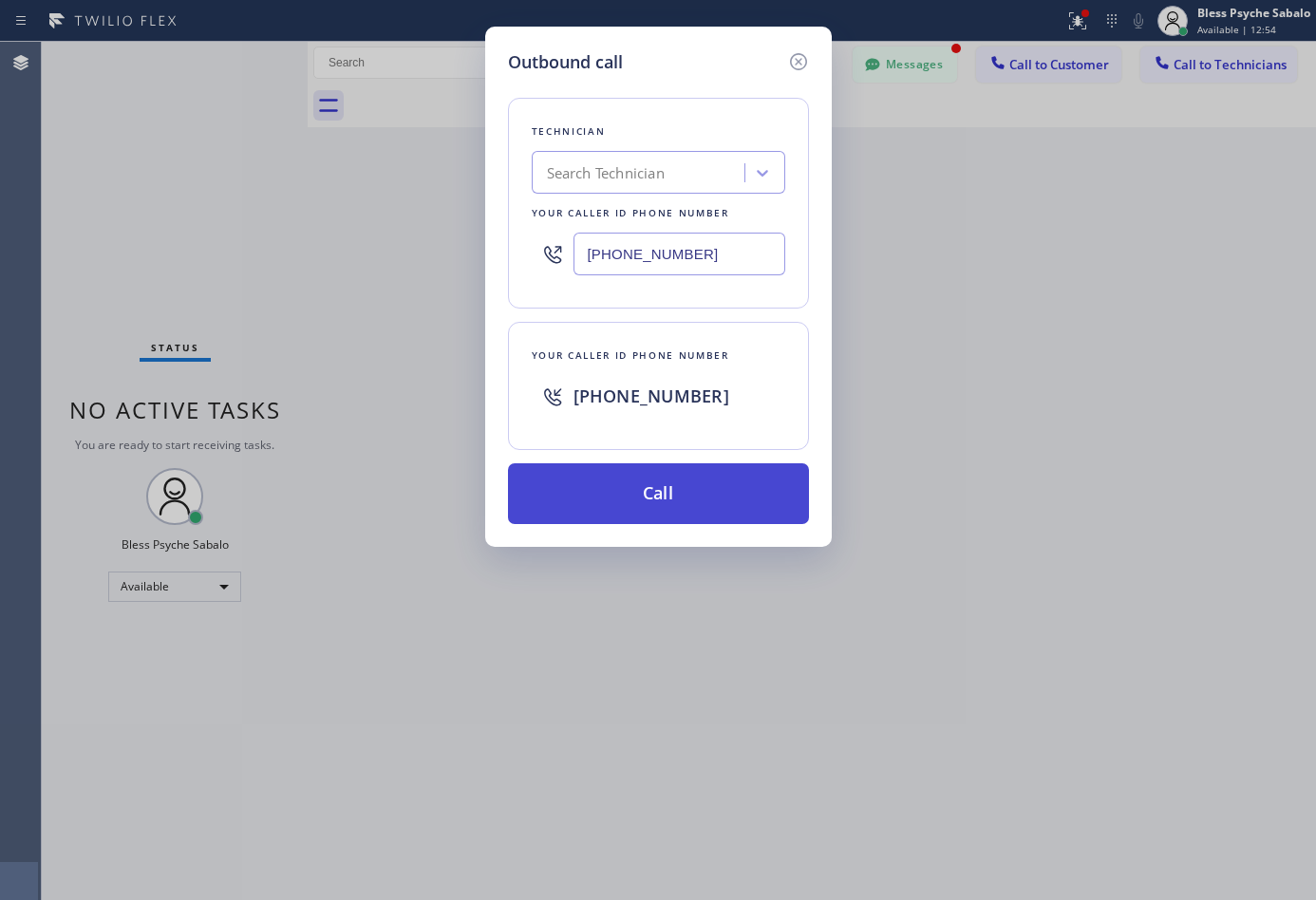
click at [681, 505] on button "Call" at bounding box center [658, 493] width 301 height 61
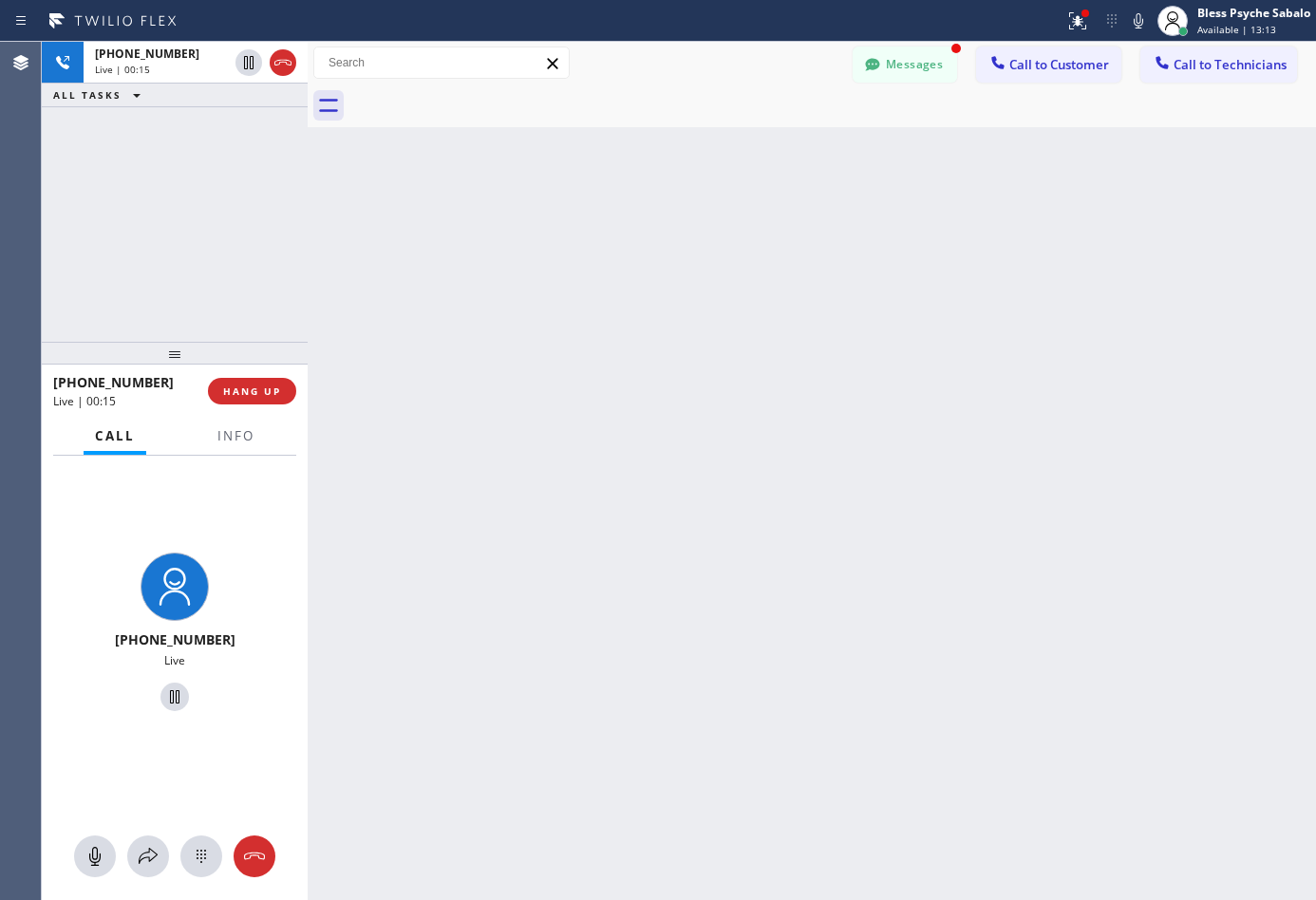
click at [662, 245] on div "Back to Dashboard Change Sender ID Customers Technicians DP [PERSON_NAME] [DATE…" at bounding box center [812, 471] width 1008 height 858
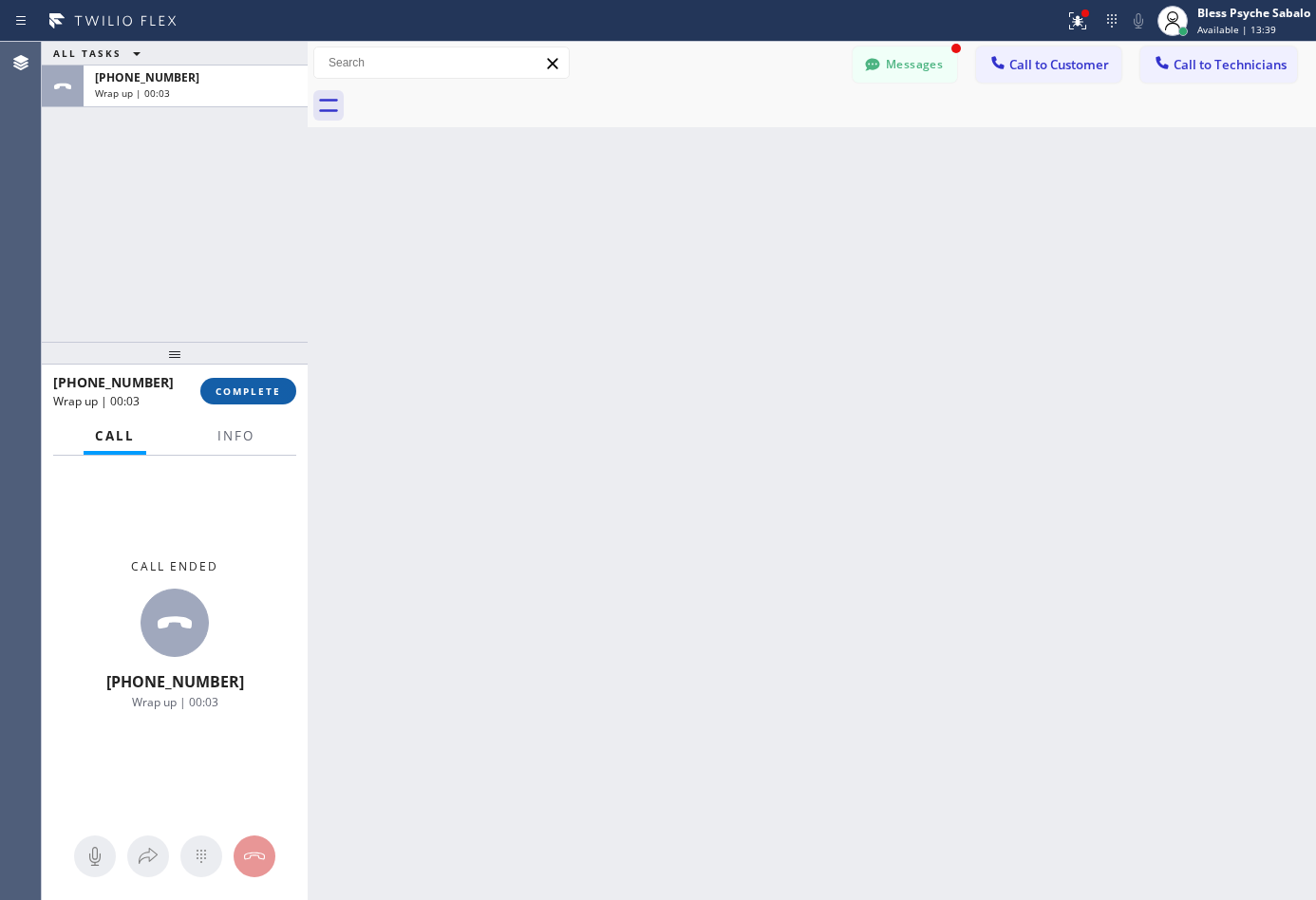
click at [248, 393] on span "COMPLETE" at bounding box center [248, 391] width 66 height 14
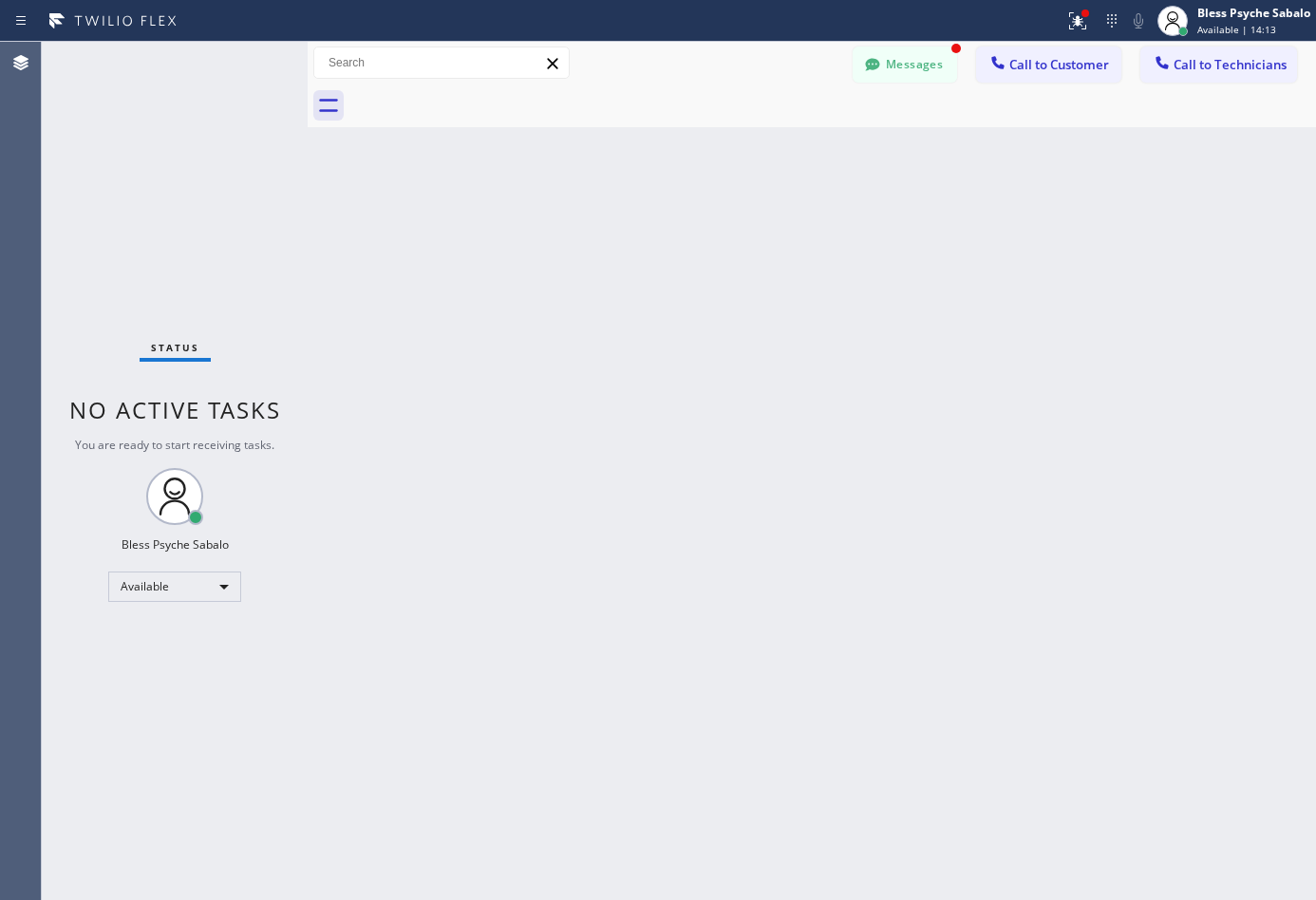
click at [656, 333] on div "Back to Dashboard Change Sender ID Customers Technicians DP [PERSON_NAME] [DATE…" at bounding box center [812, 471] width 1008 height 858
click at [1179, 67] on span "Call to Technicians" at bounding box center [1229, 64] width 113 height 17
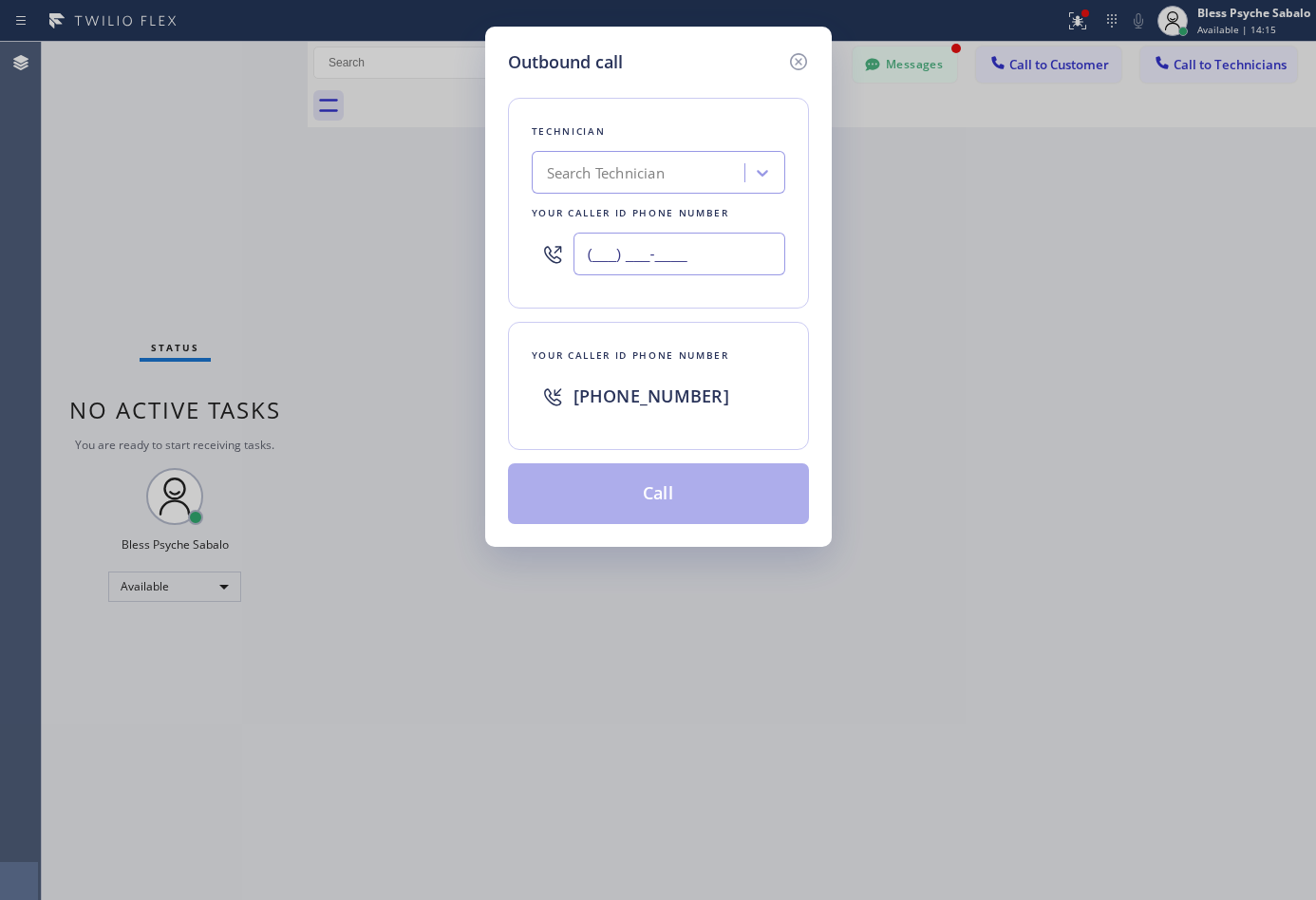
click at [673, 260] on input "(___) ___-____" at bounding box center [680, 254] width 212 height 43
paste input "925) 297-1724"
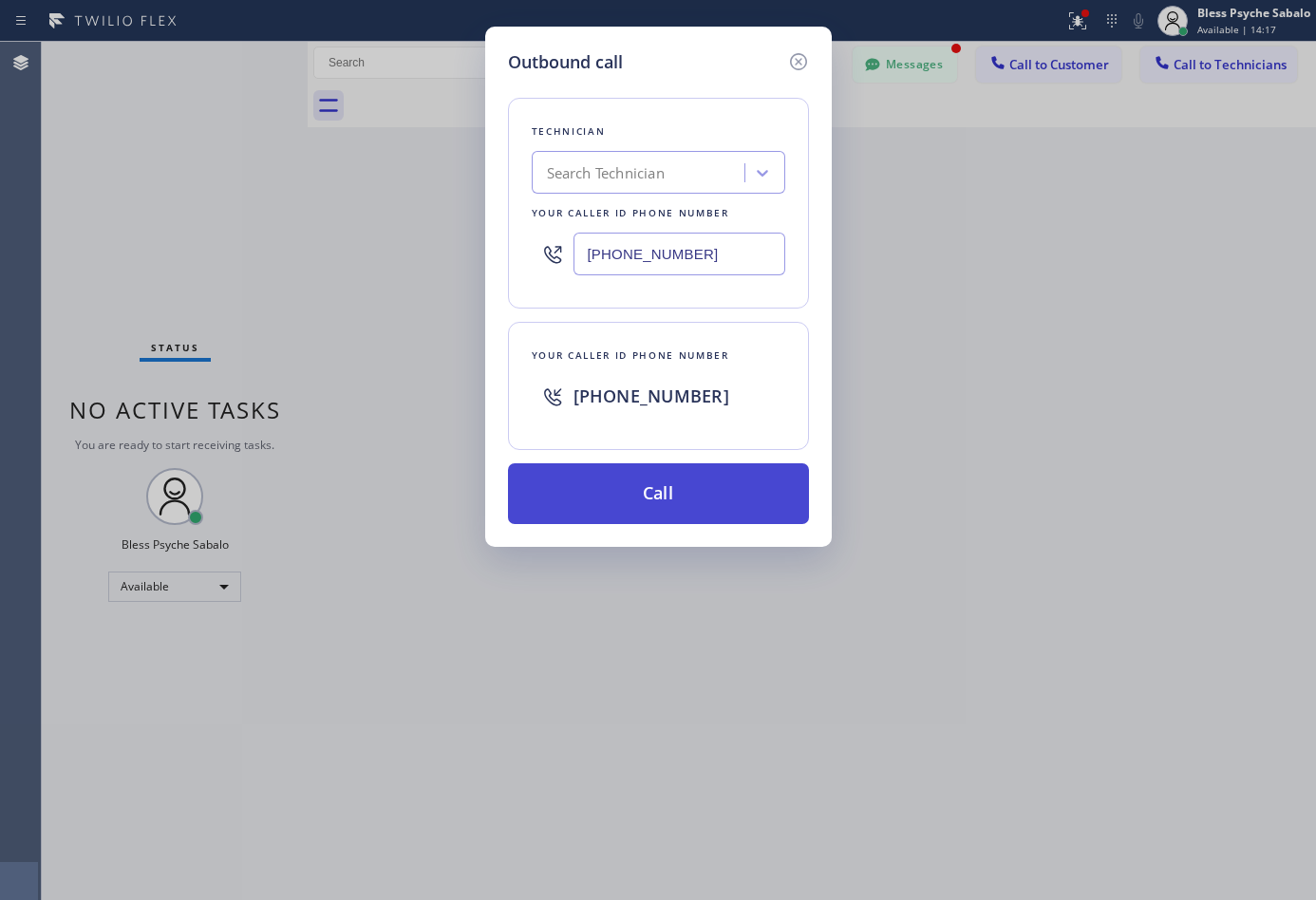
type input "(925) 297-1724"
click at [700, 484] on button "Call" at bounding box center [658, 493] width 301 height 61
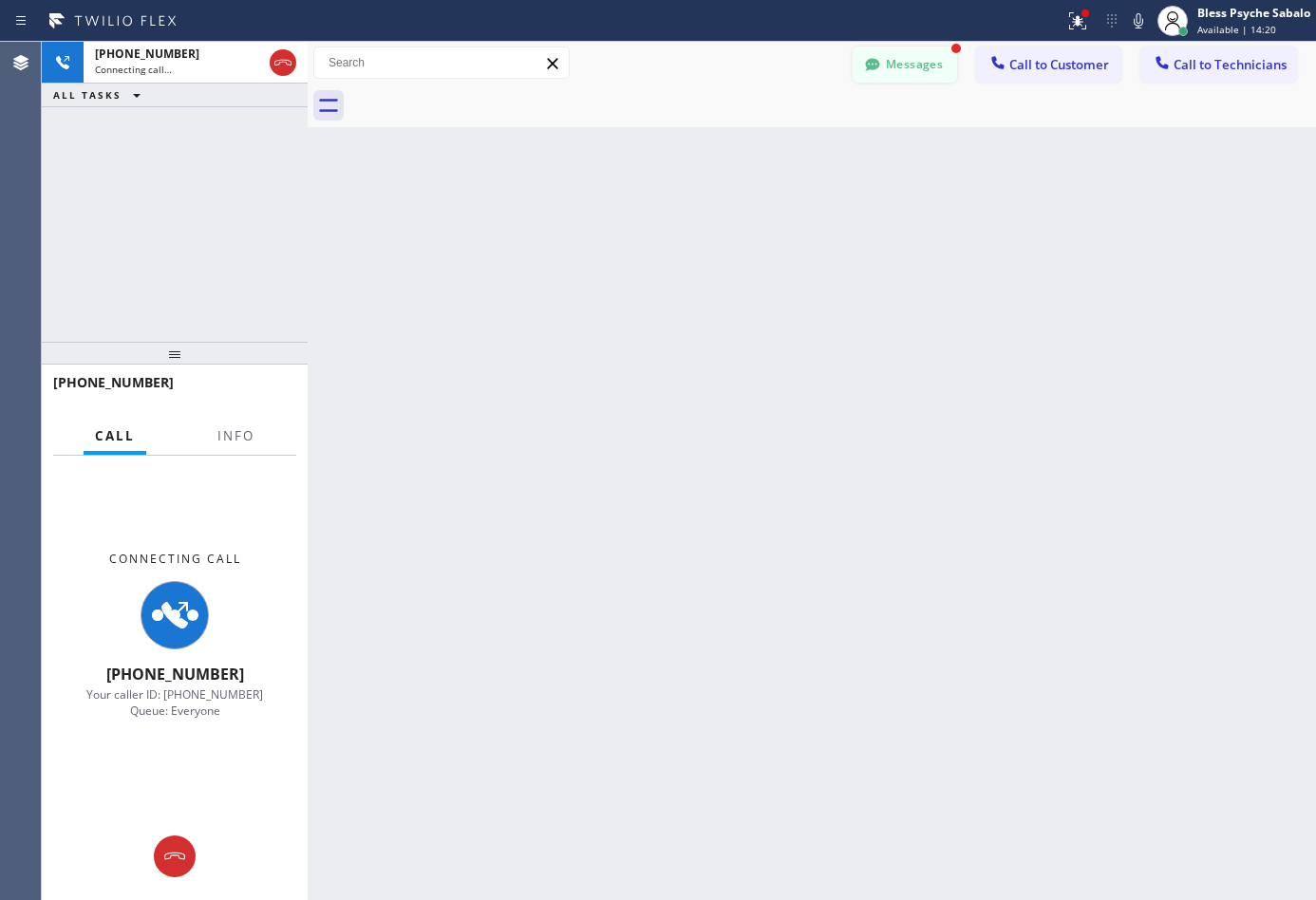
click at [918, 70] on button "Messages" at bounding box center [904, 64] width 104 height 36
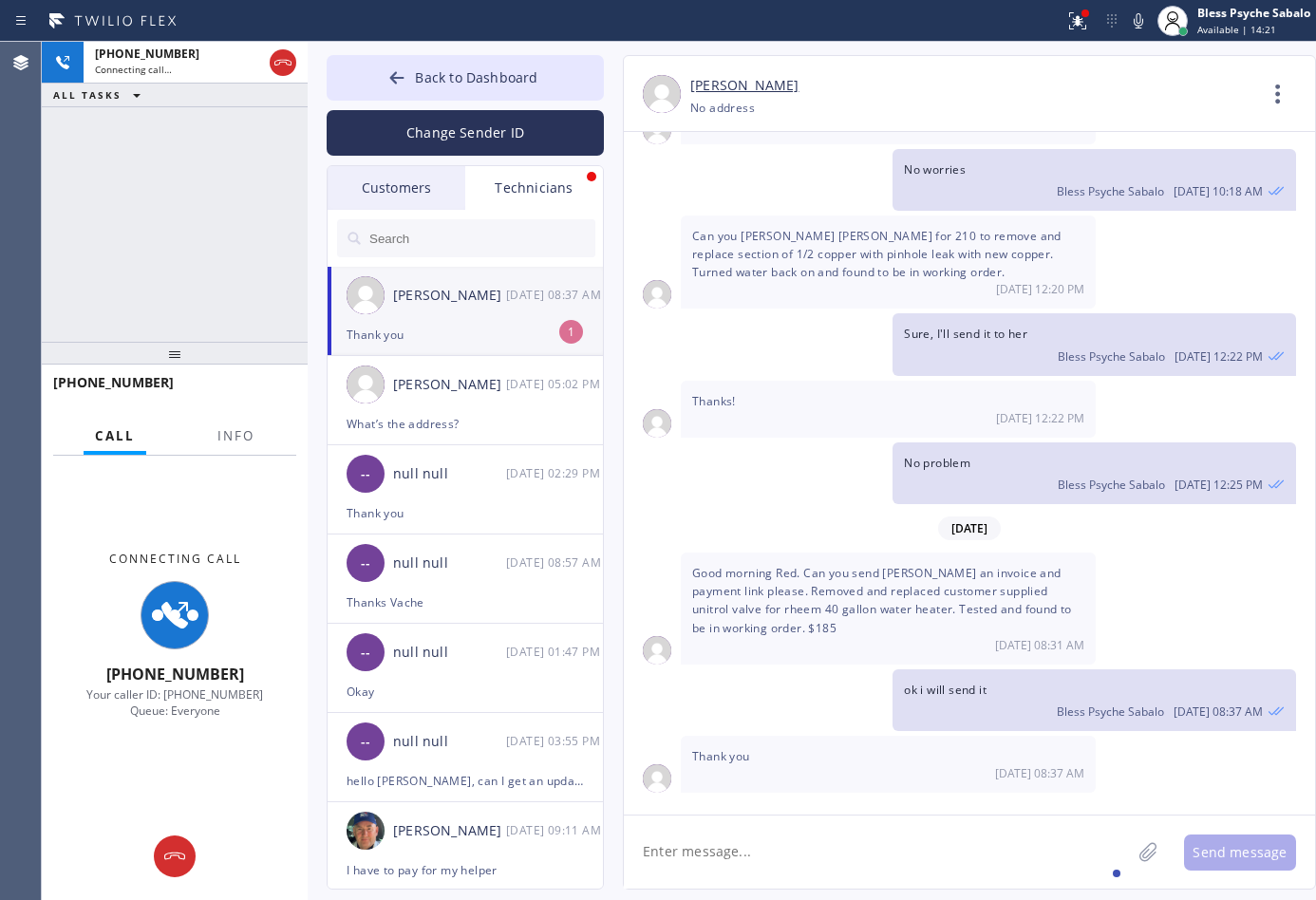
click at [465, 319] on div "Matthew McCaw 09/25 08:37 AM" at bounding box center [466, 295] width 278 height 57
click at [430, 82] on span "Back to Dashboard" at bounding box center [476, 77] width 123 height 18
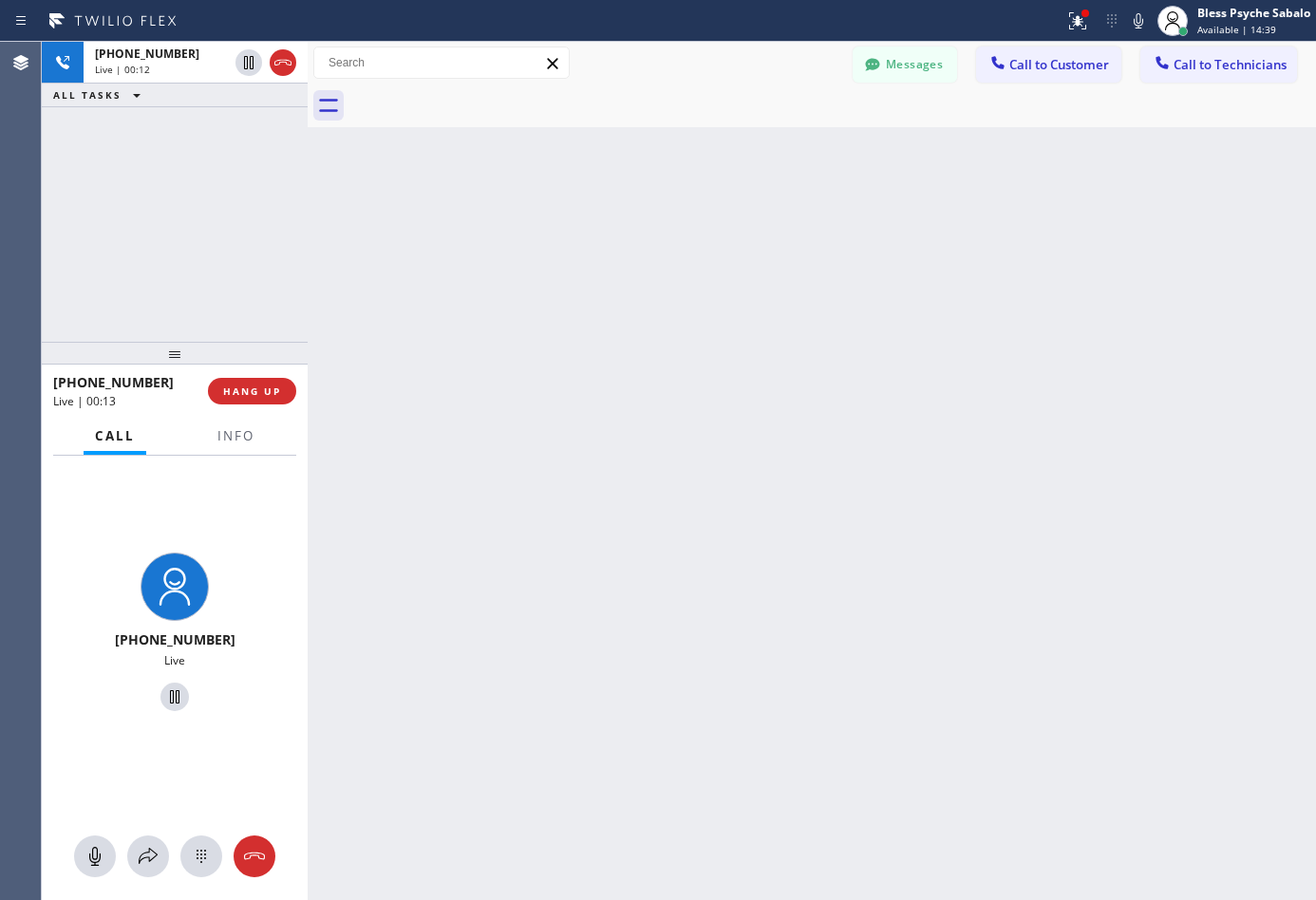
click at [849, 152] on div "Back to Dashboard Change Sender ID Customers Technicians DP [PERSON_NAME] [DATE…" at bounding box center [812, 471] width 1008 height 858
click at [618, 430] on div "Back to Dashboard Change Sender ID Customers Technicians DP [PERSON_NAME] [DATE…" at bounding box center [812, 471] width 1008 height 858
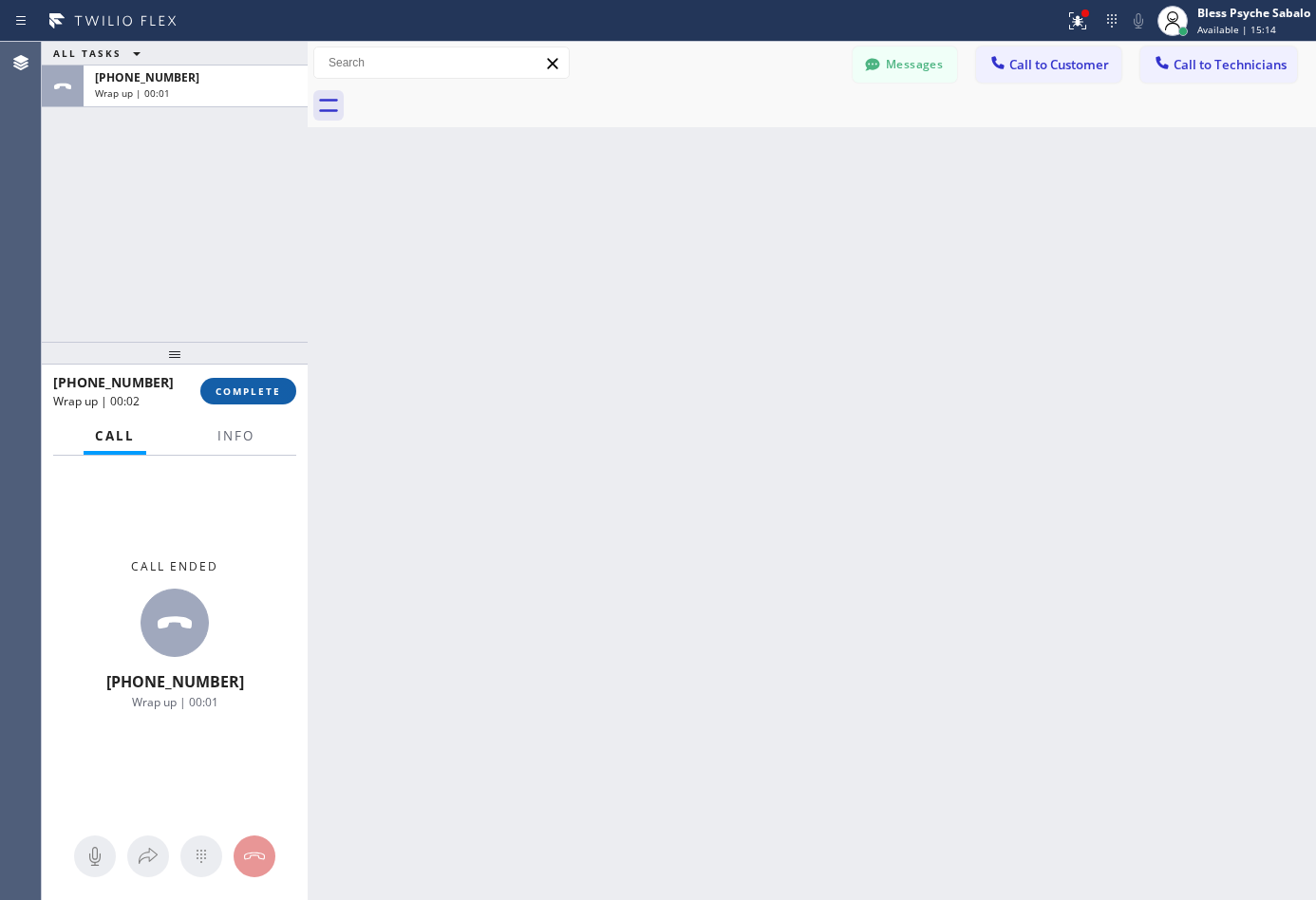
click at [248, 391] on span "COMPLETE" at bounding box center [248, 391] width 66 height 14
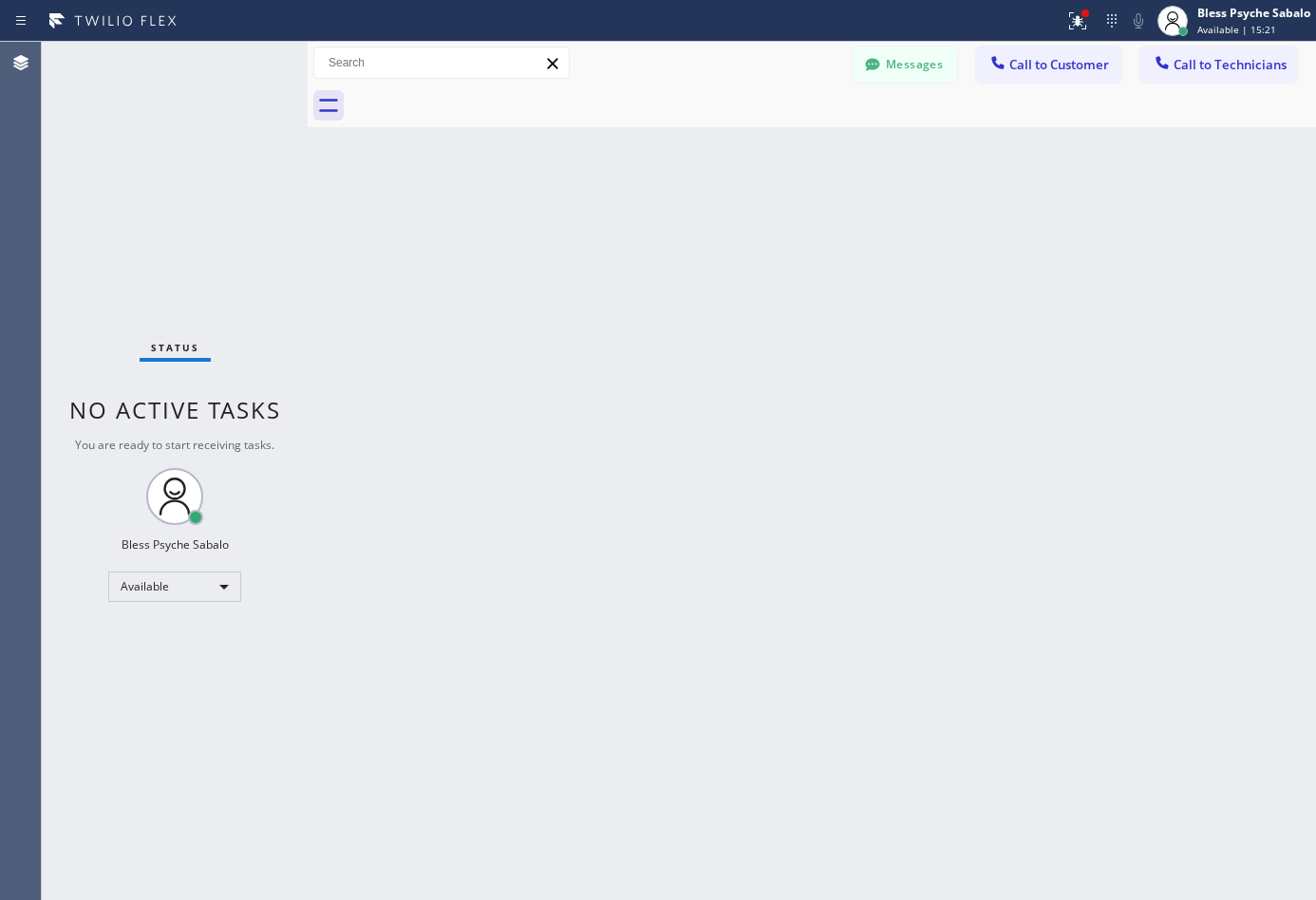
click at [665, 375] on div "Back to Dashboard Change Sender ID Customers Technicians DP [PERSON_NAME] [DATE…" at bounding box center [812, 471] width 1008 height 858
click at [1166, 23] on icon at bounding box center [1172, 21] width 23 height 23
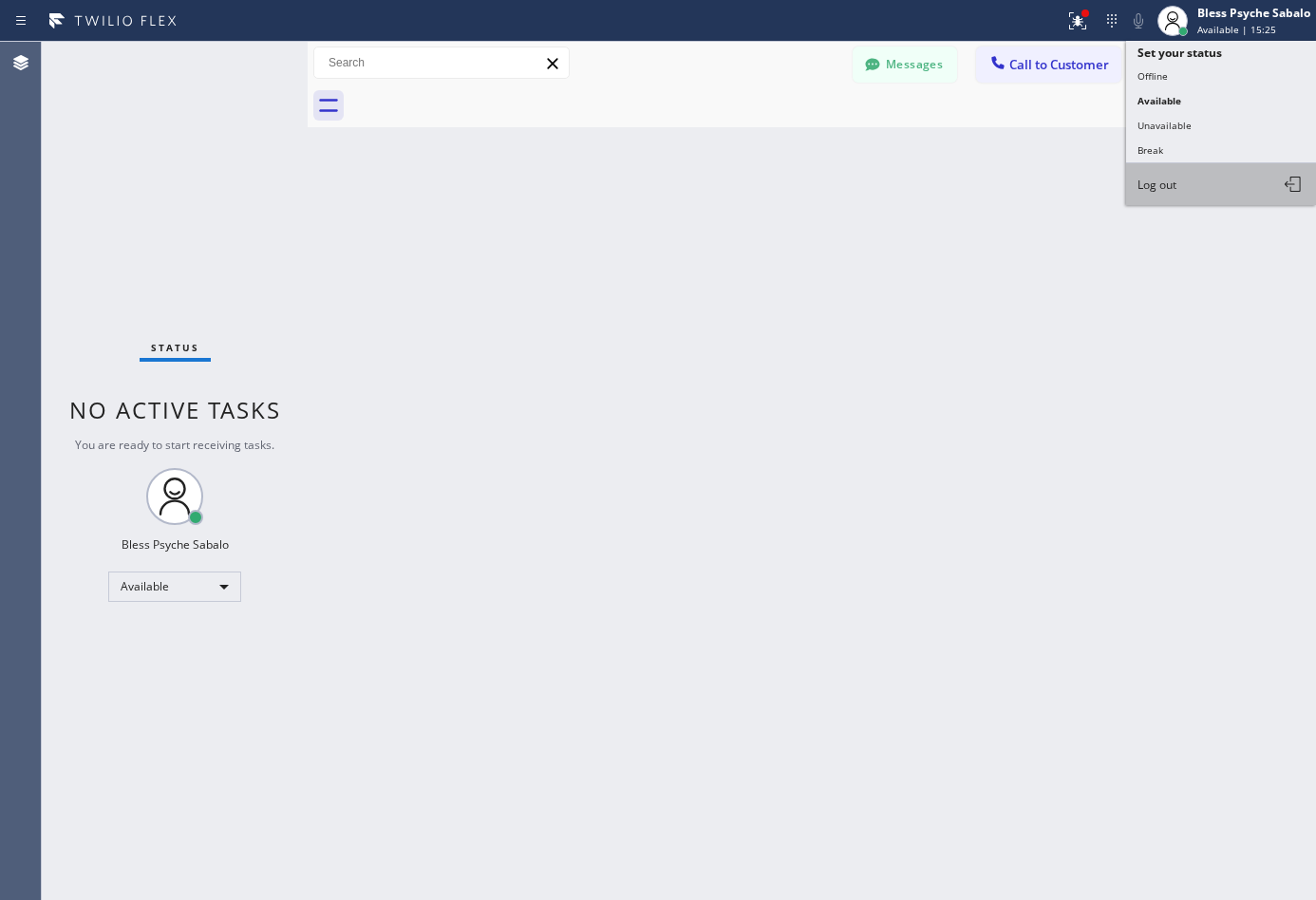
click at [1171, 180] on span "Log out" at bounding box center [1157, 184] width 39 height 16
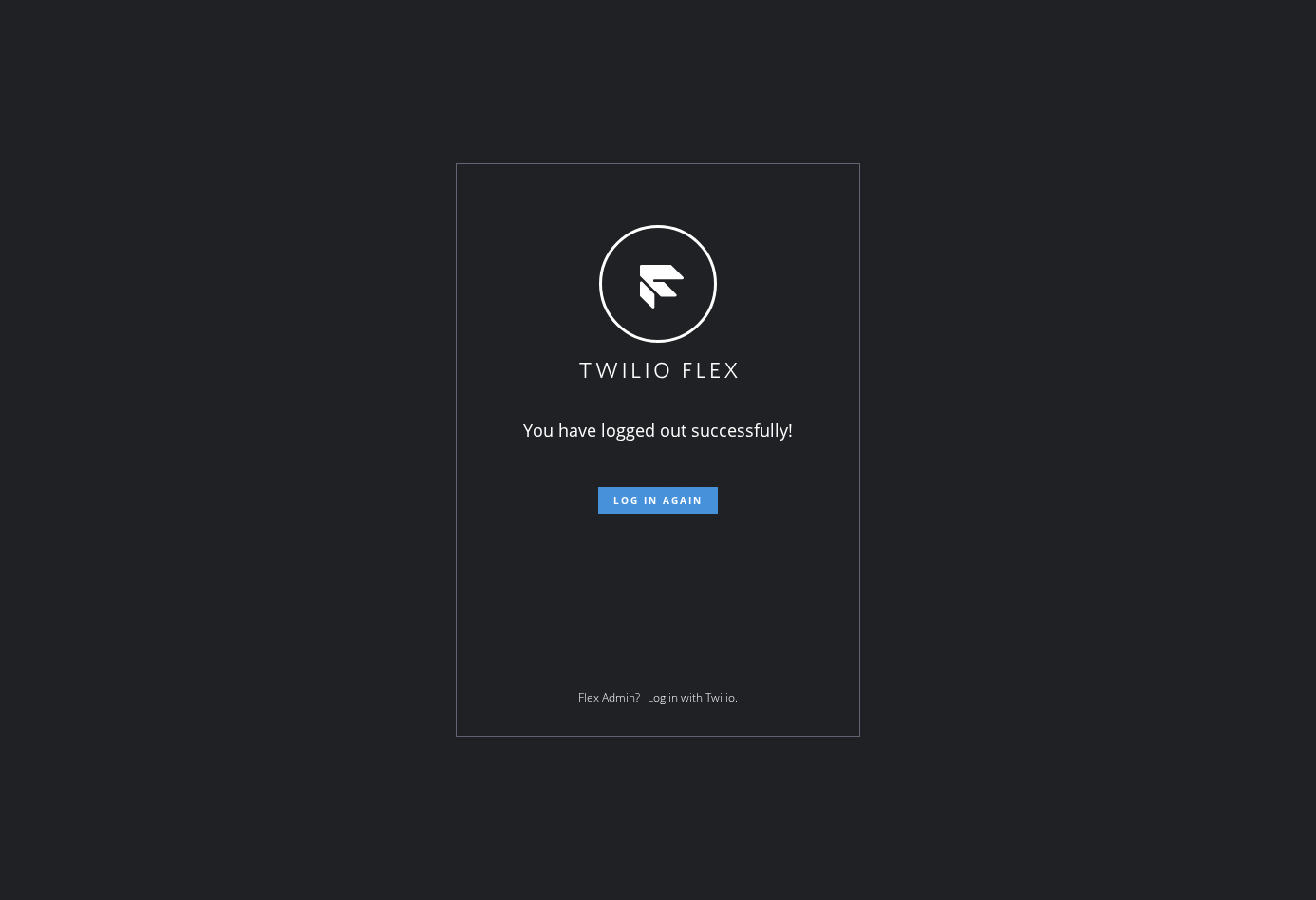
click at [659, 501] on span "Log in again" at bounding box center [657, 500] width 89 height 14
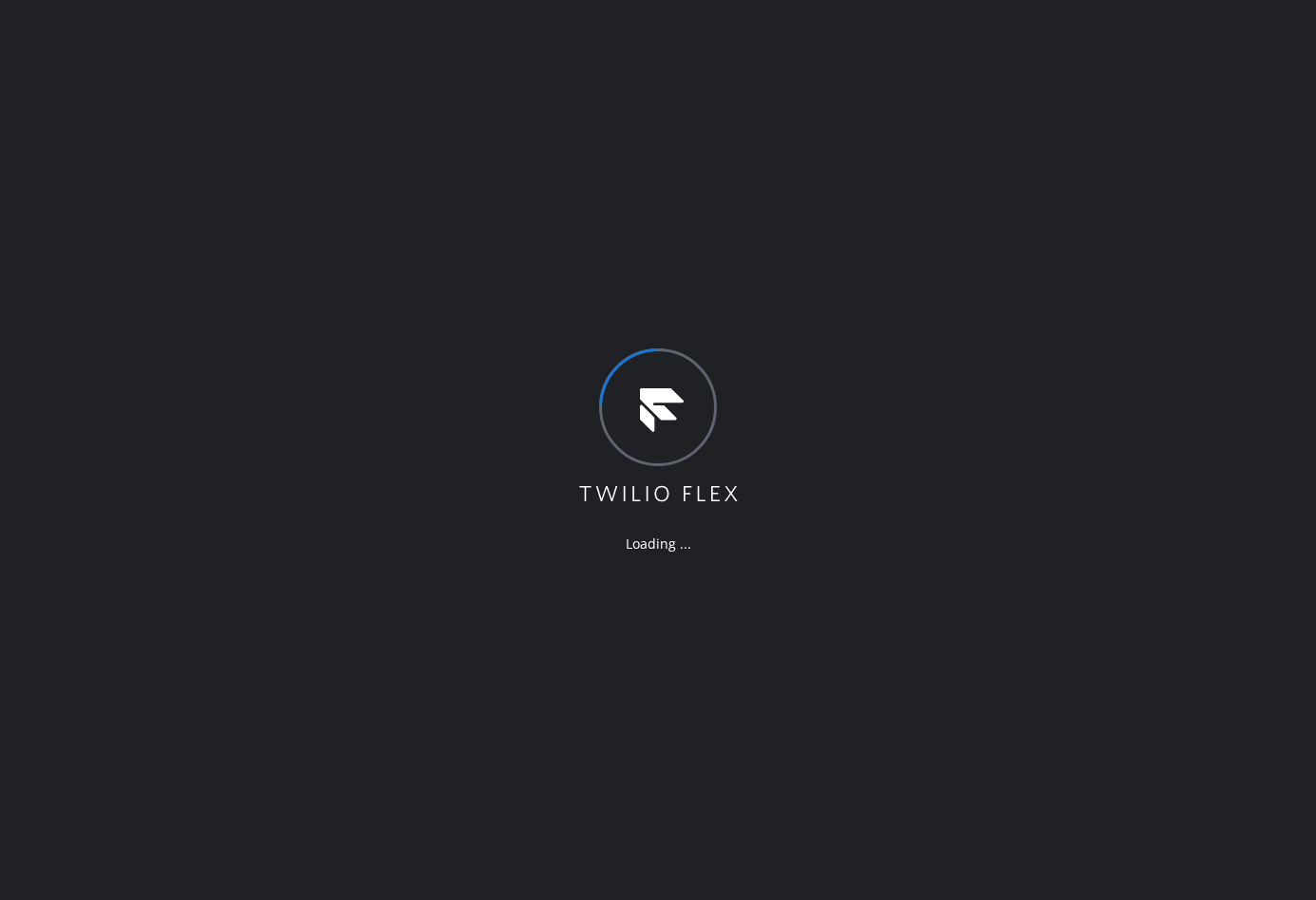
click at [740, 221] on div "Loading ..." at bounding box center [658, 450] width 1316 height 900
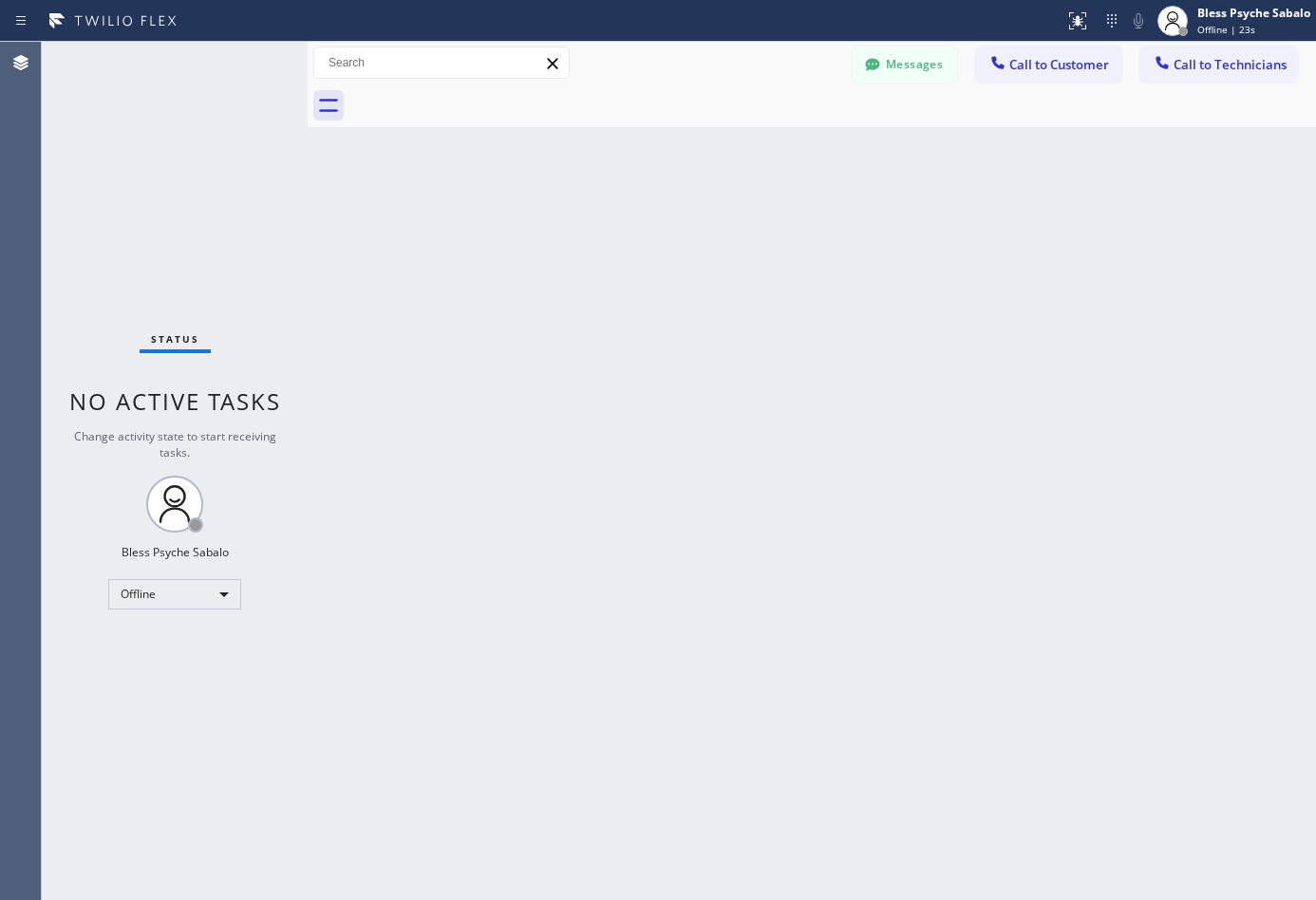
click at [715, 212] on div "Back to Dashboard Change Sender ID Customers Technicians Select a contact Outbo…" at bounding box center [812, 471] width 1008 height 858
click at [1210, 66] on span "Call to Technicians" at bounding box center [1229, 64] width 113 height 17
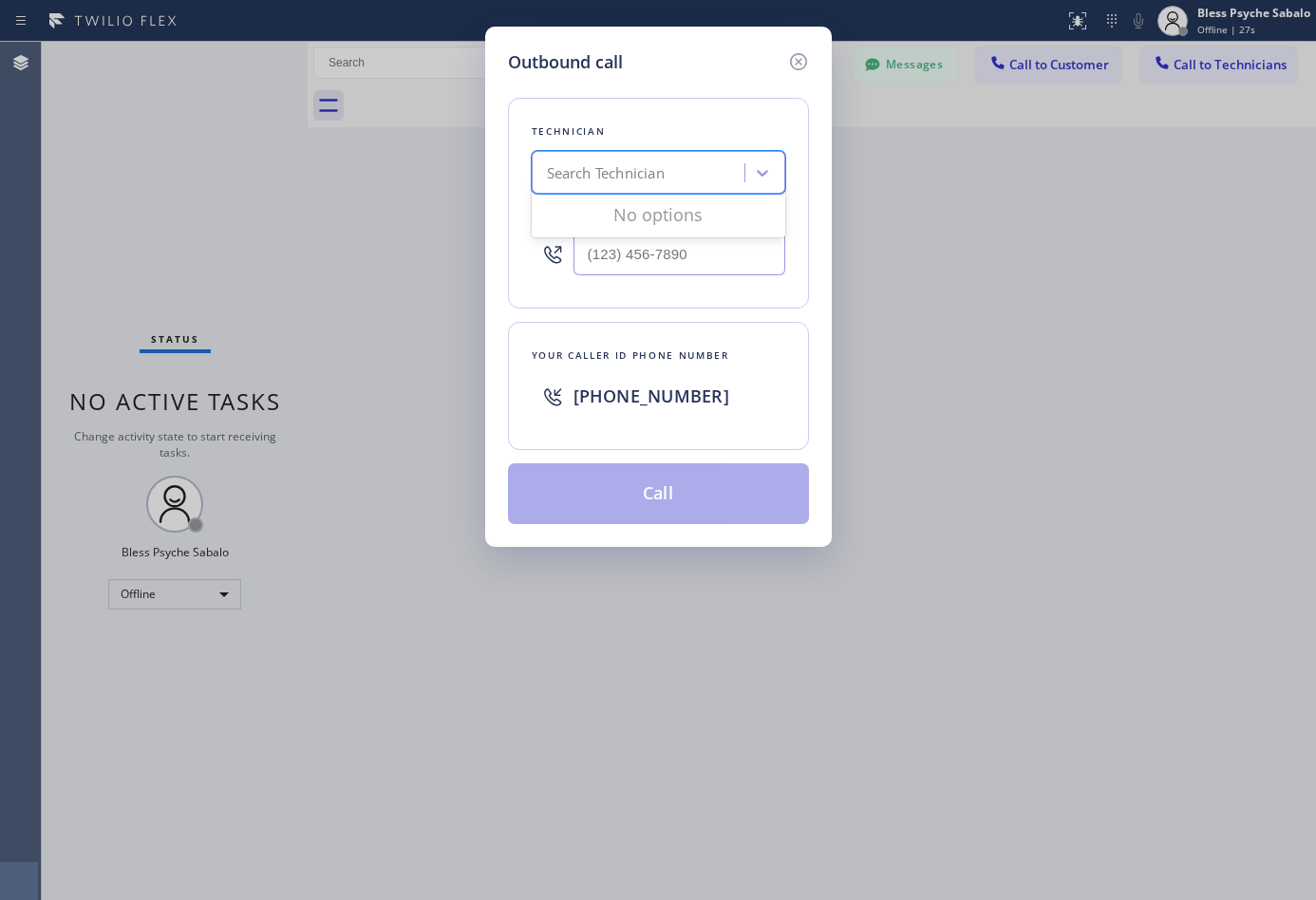
click at [697, 161] on div "Search Technician" at bounding box center [640, 174] width 207 height 33
click at [757, 169] on icon at bounding box center [762, 172] width 19 height 19
click at [755, 176] on icon at bounding box center [762, 172] width 19 height 19
type input "5starplumbing"
click at [675, 168] on div "Search Technician" at bounding box center [640, 174] width 207 height 33
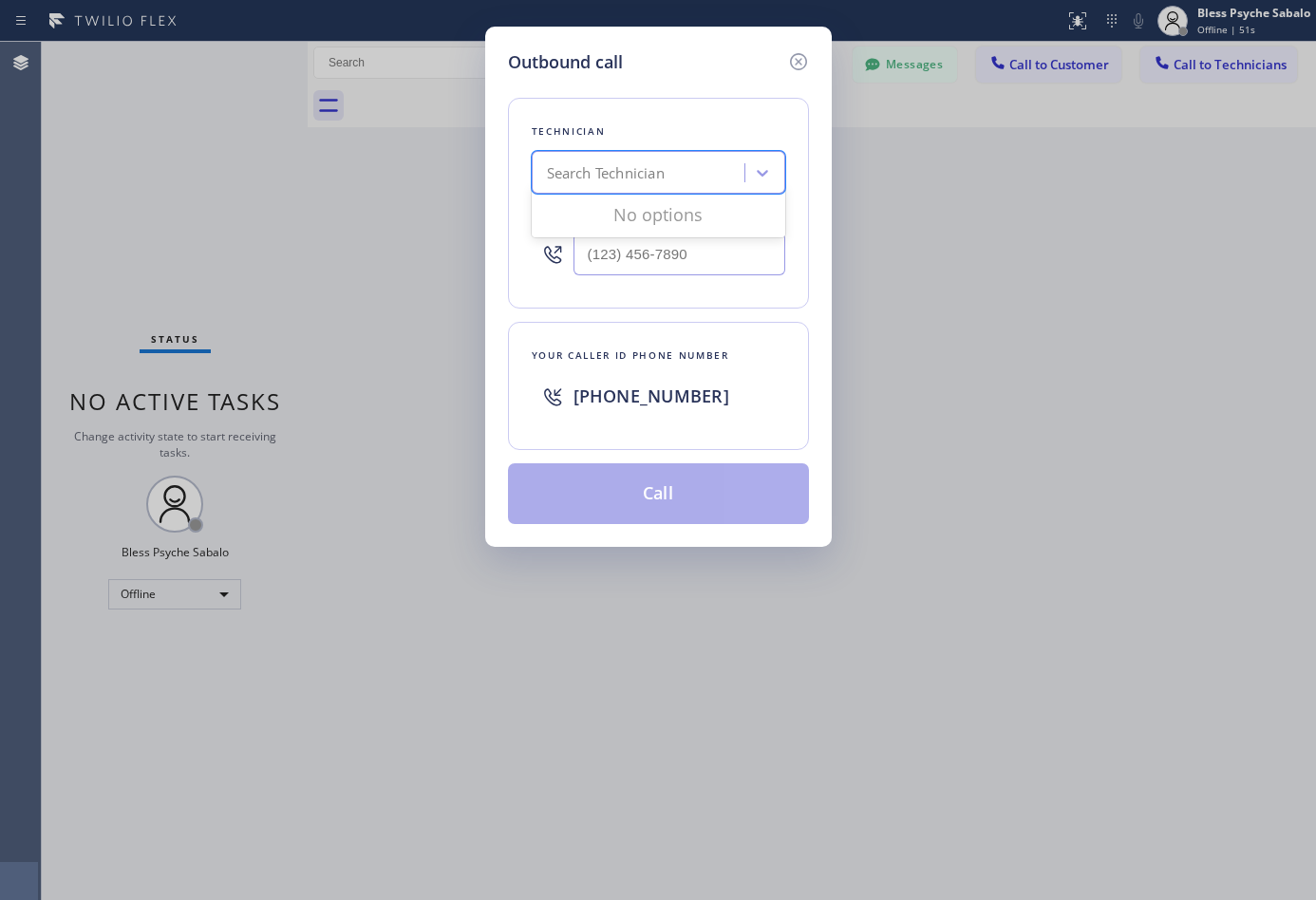
click at [678, 160] on div "Search Technician" at bounding box center [640, 174] width 207 height 33
type input "5 star plumbing"
click at [766, 171] on icon at bounding box center [762, 172] width 19 height 19
click at [690, 174] on div "Search Technician" at bounding box center [640, 174] width 207 height 33
click at [710, 158] on div "Search Technician" at bounding box center [640, 174] width 207 height 33
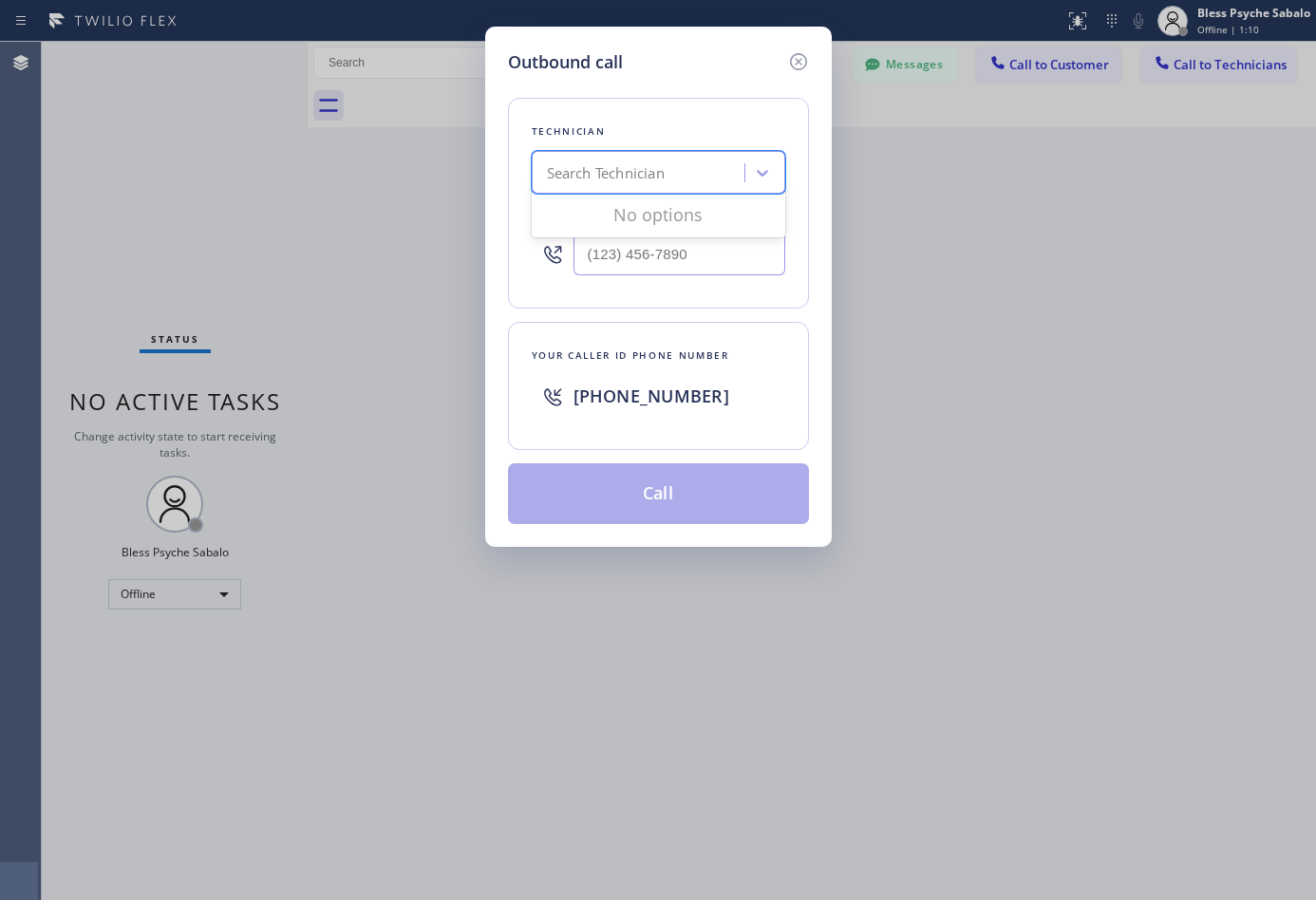
click at [709, 171] on div "Search Technician" at bounding box center [640, 174] width 207 height 33
click at [706, 252] on input "(___) ___-____" at bounding box center [680, 254] width 212 height 43
paste input "925) 297-1724"
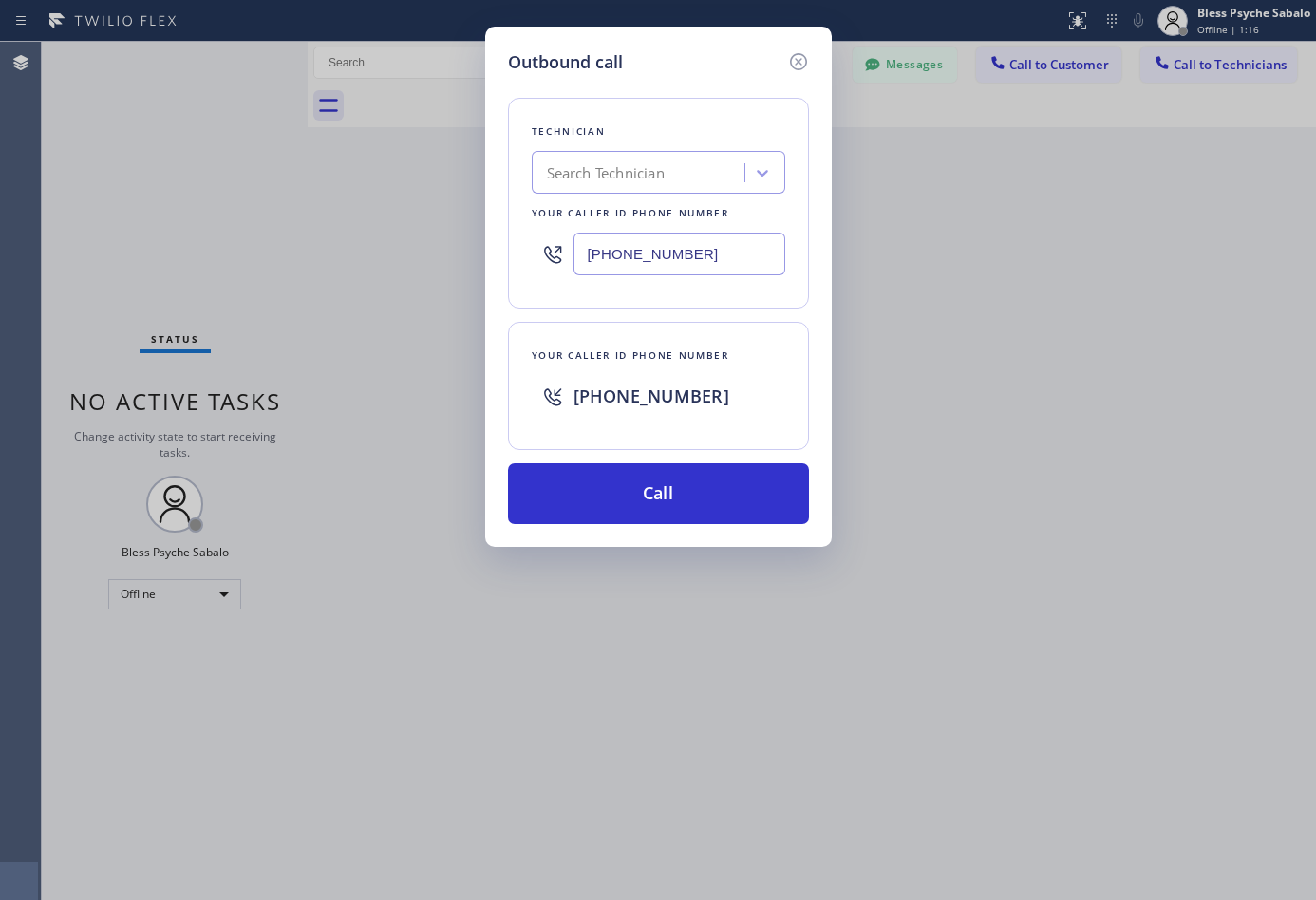
type input "[PHONE_NUMBER]"
click at [678, 496] on button "Call" at bounding box center [658, 493] width 301 height 61
click at [792, 50] on icon at bounding box center [797, 61] width 23 height 23
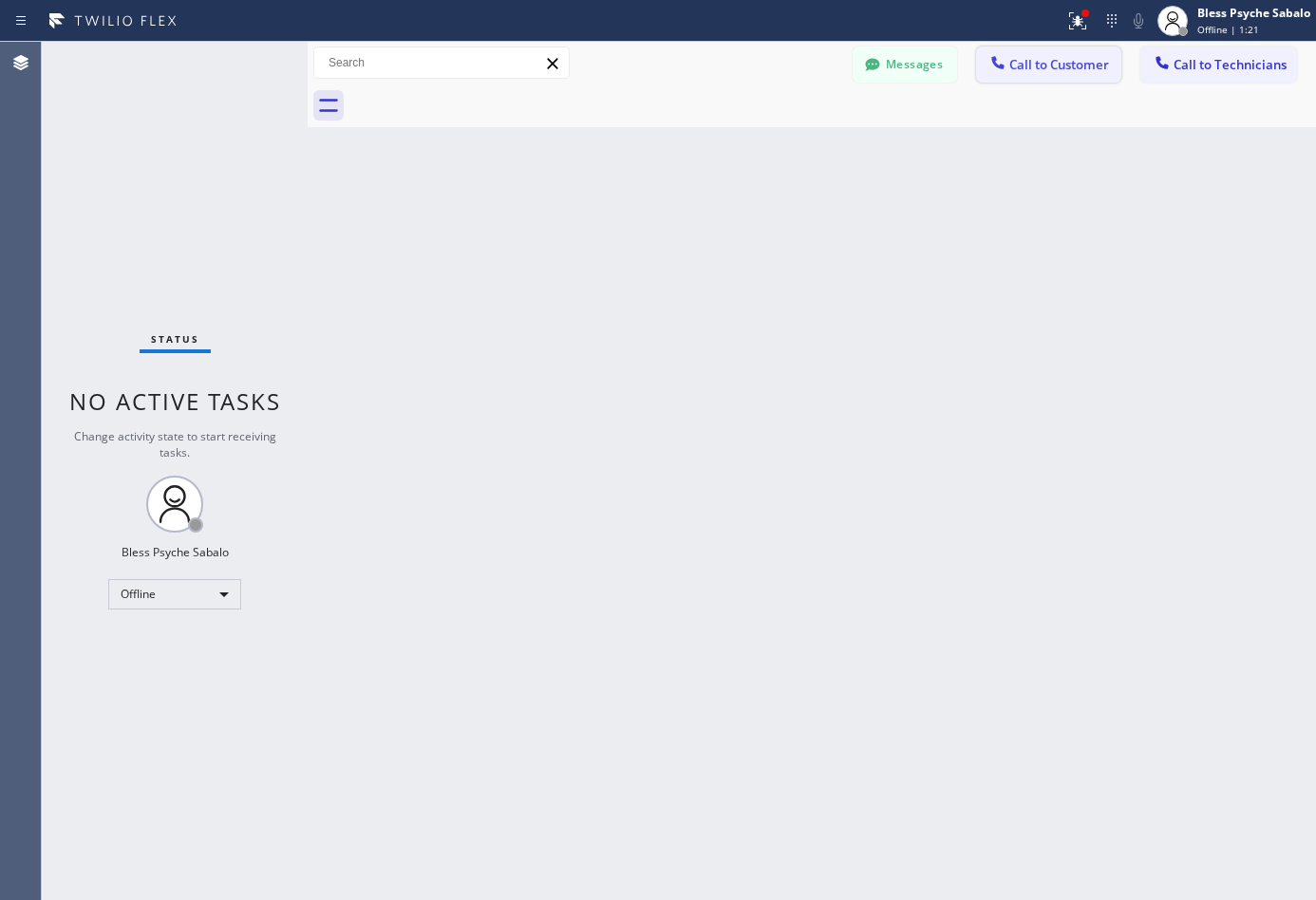
click at [1051, 49] on button "Call to Customer" at bounding box center [1048, 64] width 145 height 36
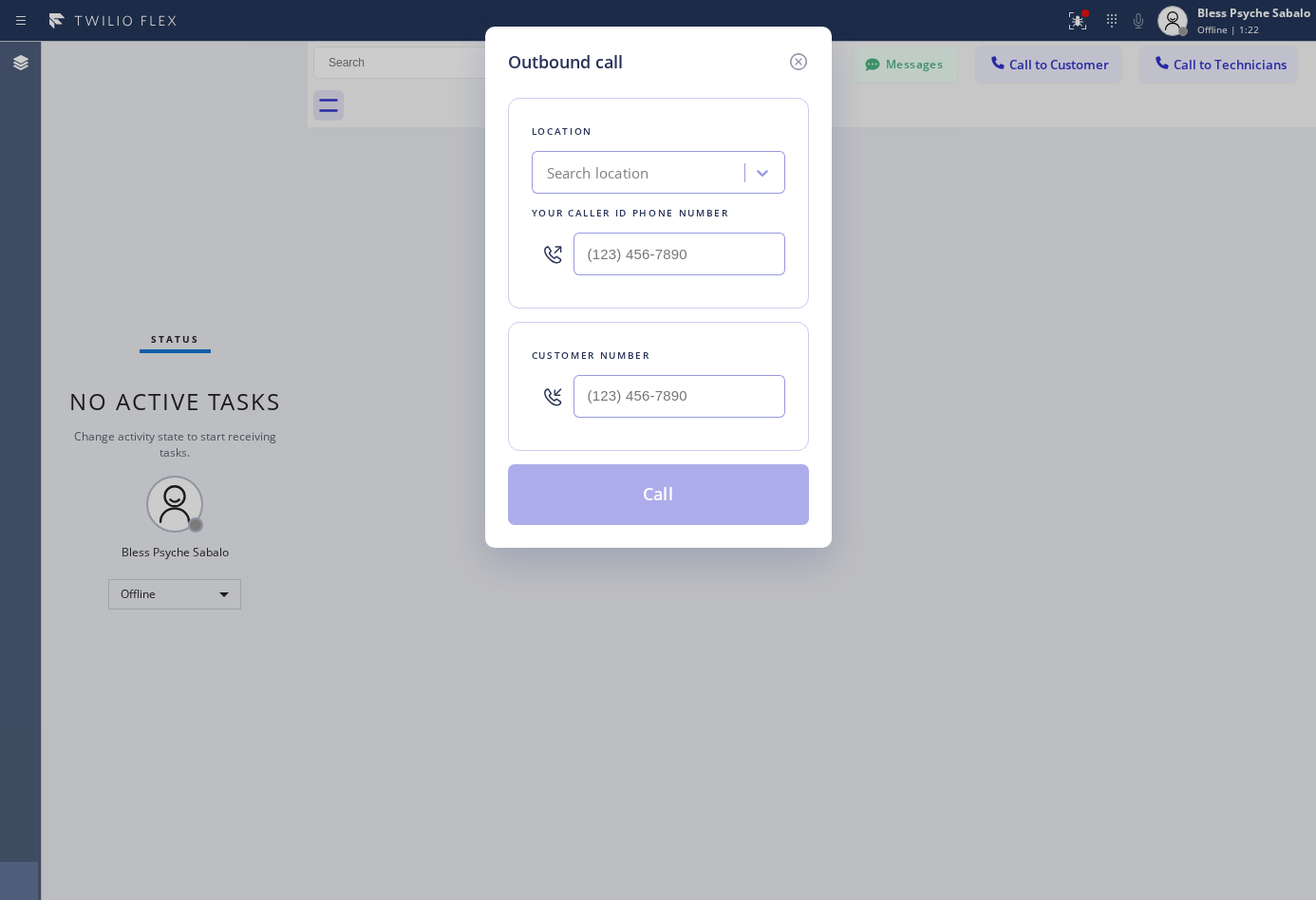
click at [659, 172] on div "Search location" at bounding box center [640, 174] width 207 height 33
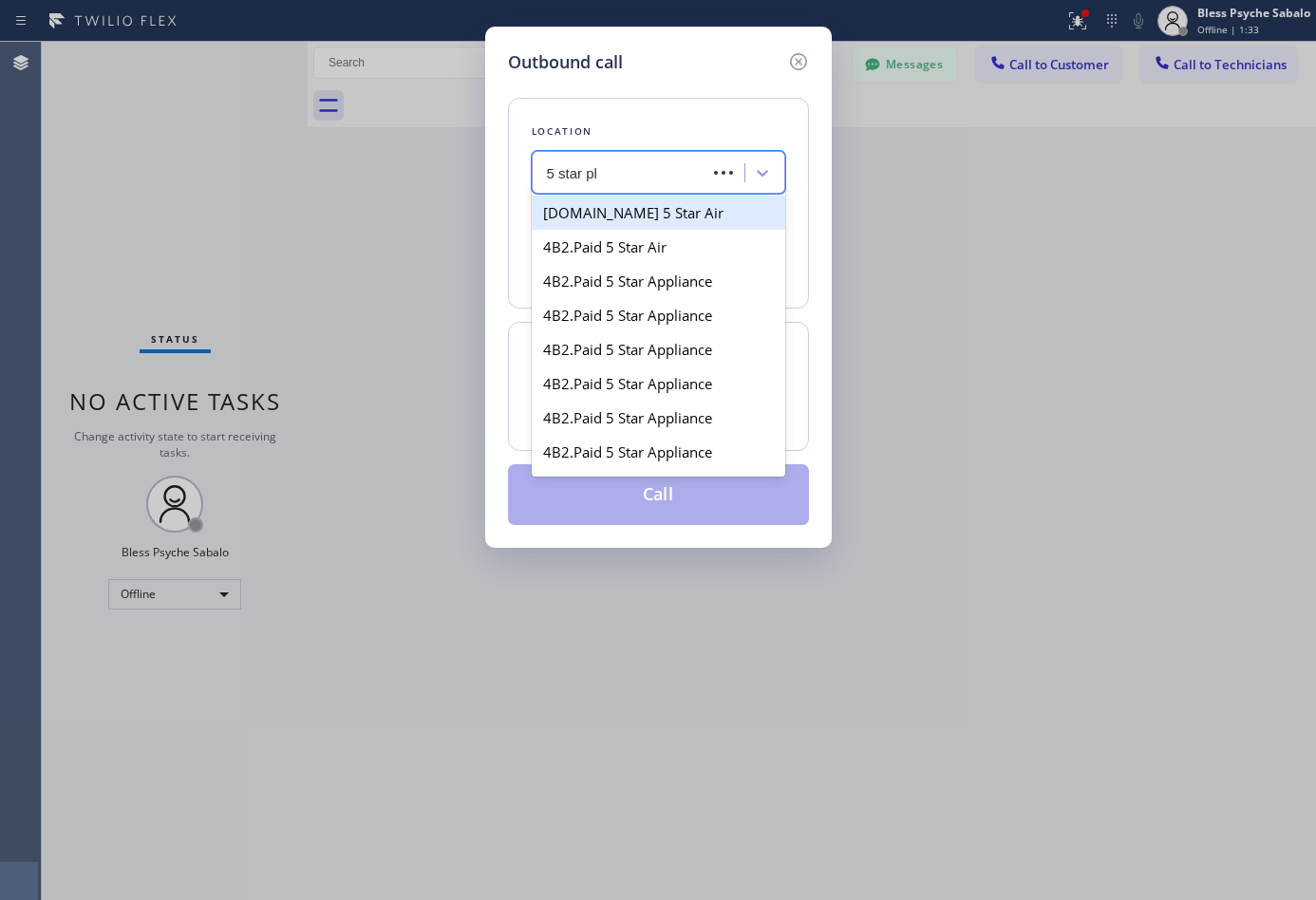
type input "5 star plu"
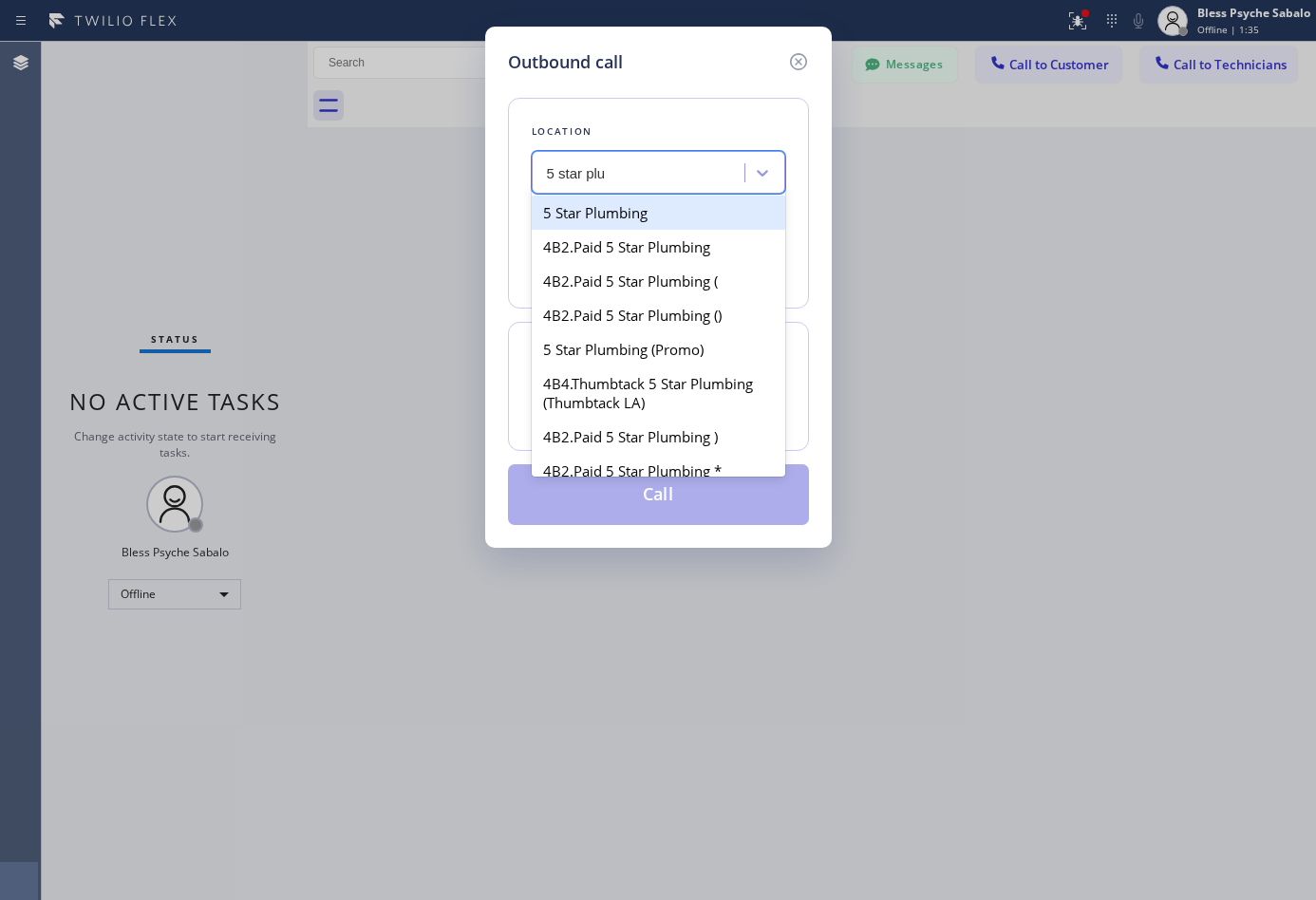
click at [615, 214] on div "5 Star Plumbing" at bounding box center [658, 212] width 253 height 34
type input "[PHONE_NUMBER]"
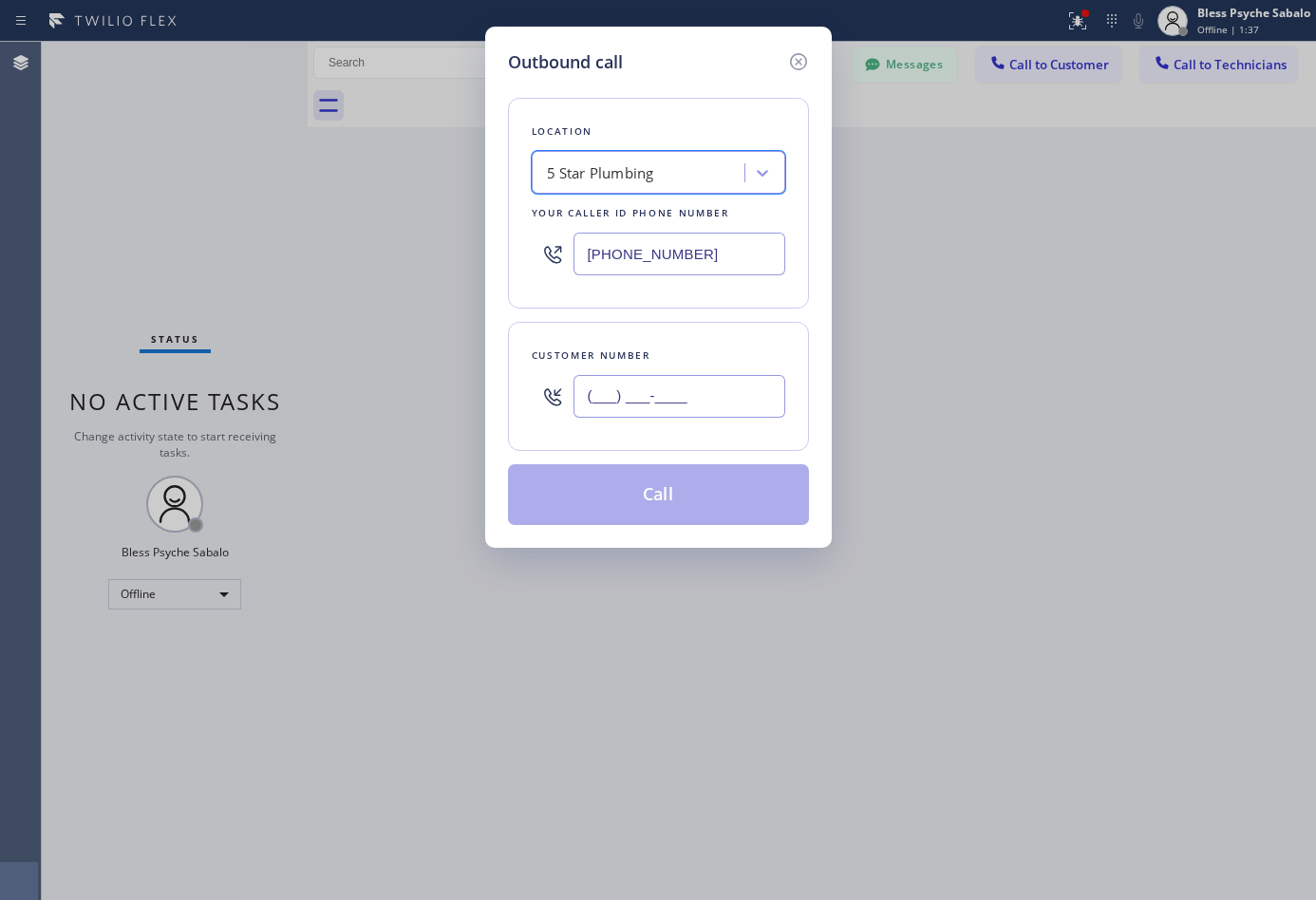
click at [643, 402] on input "(___) ___-____" at bounding box center [680, 396] width 212 height 43
paste input "925) 297-1724"
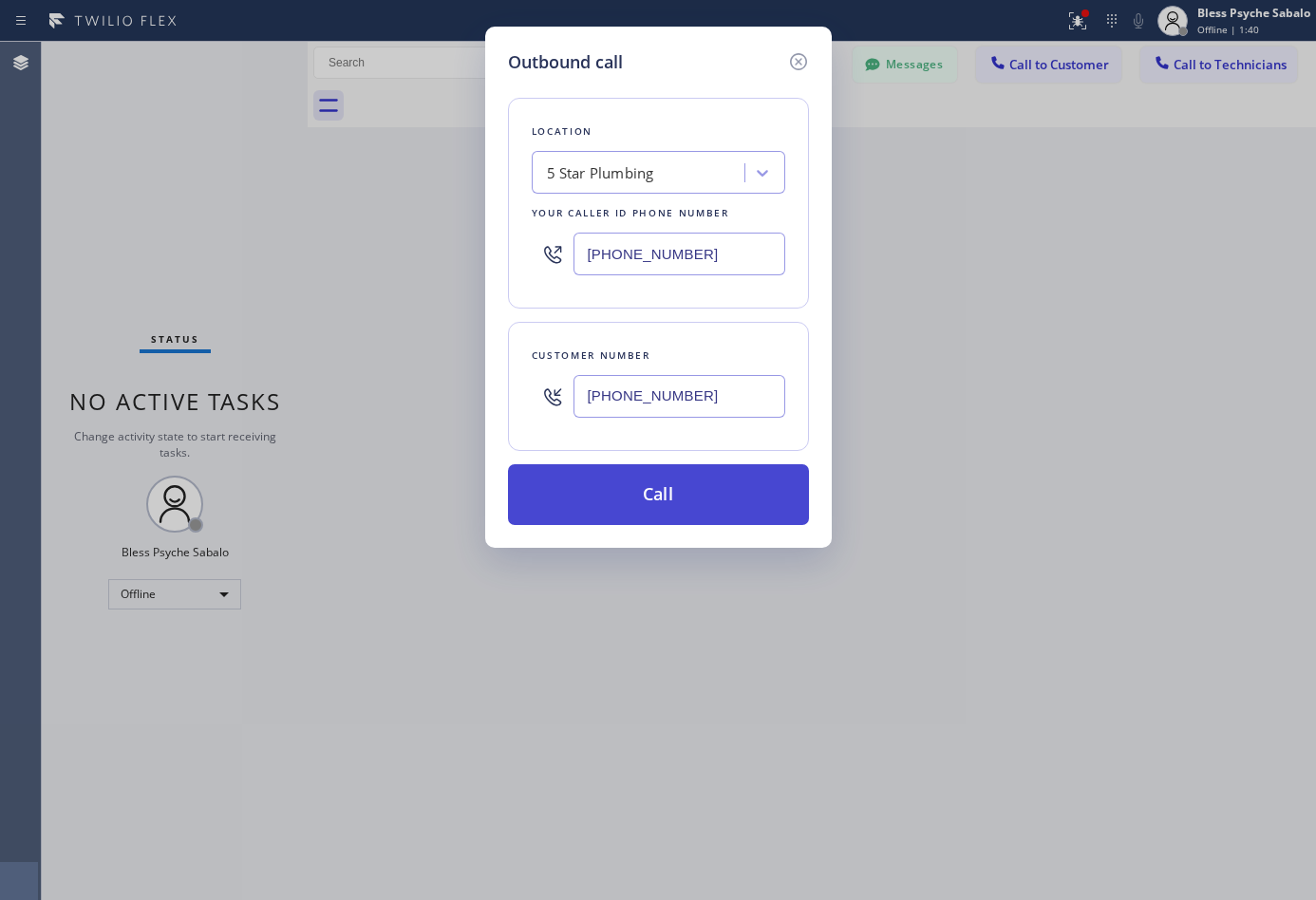
click at [628, 511] on button "Call" at bounding box center [658, 494] width 301 height 61
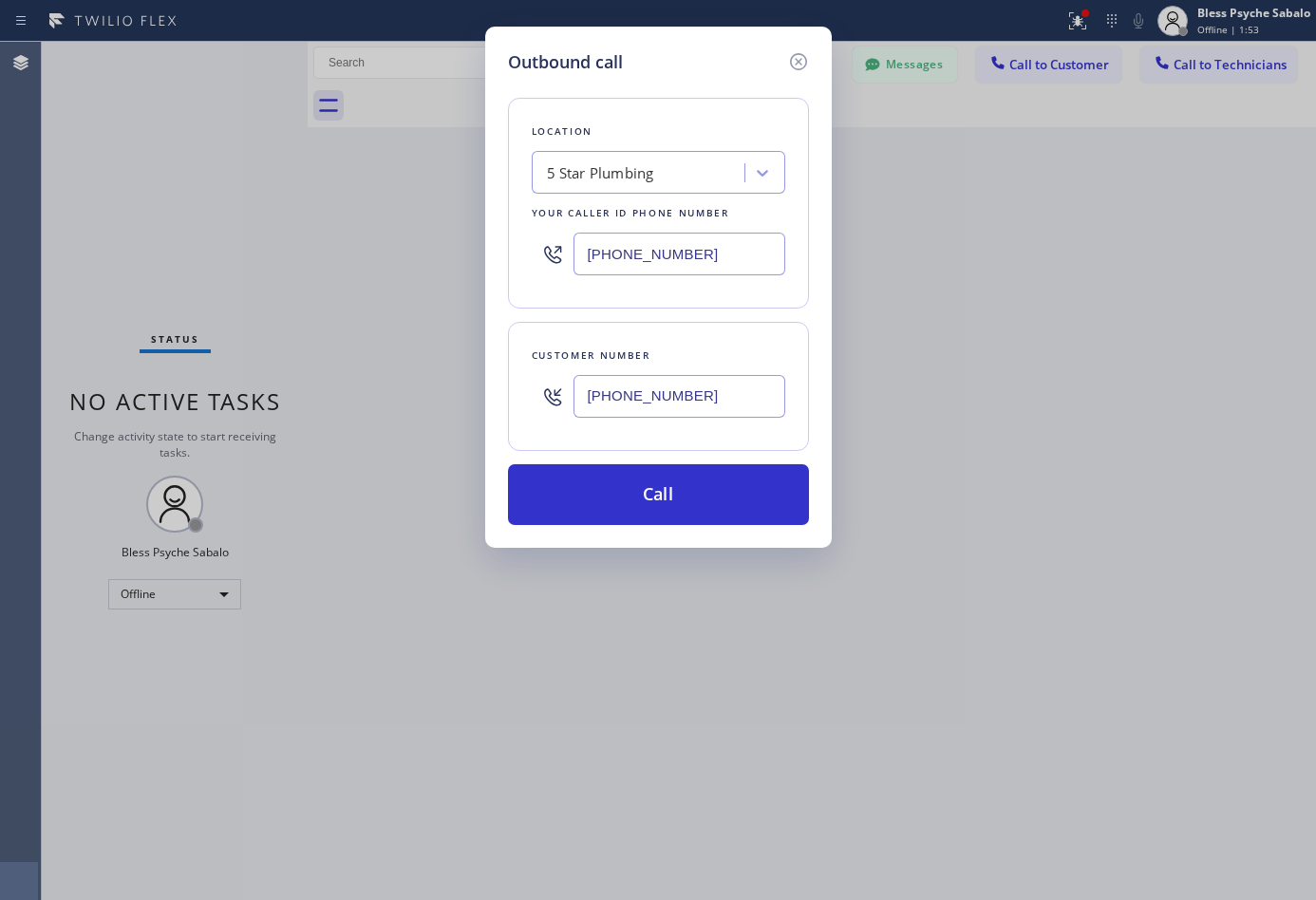
click at [700, 401] on input "[PHONE_NUMBER]" at bounding box center [680, 396] width 212 height 43
paste input "text"
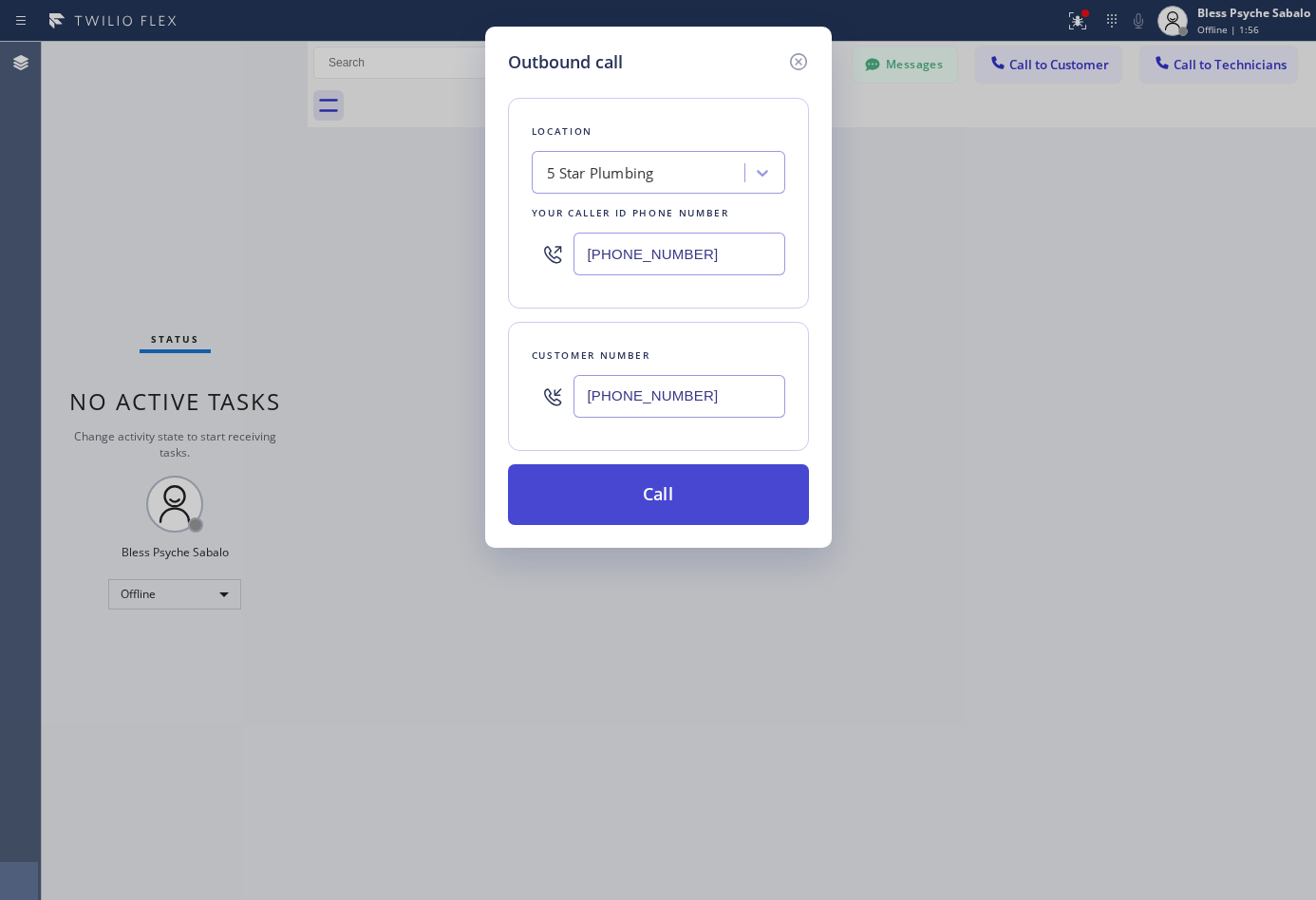
click at [729, 490] on button "Call" at bounding box center [658, 494] width 301 height 61
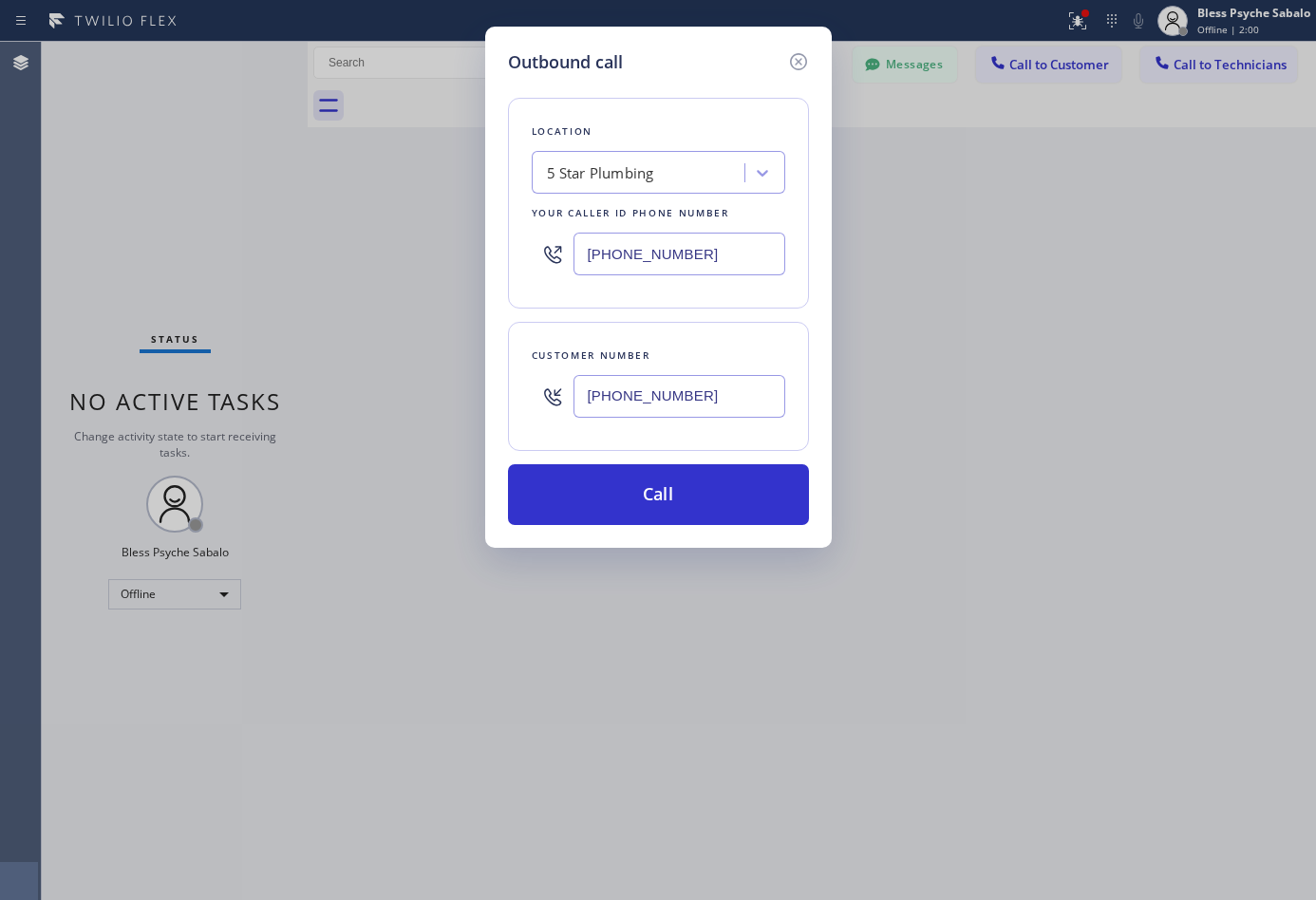
click at [719, 410] on input "[PHONE_NUMBER]" at bounding box center [680, 396] width 212 height 43
drag, startPoint x: 712, startPoint y: 397, endPoint x: 462, endPoint y: 366, distance: 251.9
click at [457, 369] on div "Outbound call Location 5 Star Plumbing Your caller id phone number [PHONE_NUMBE…" at bounding box center [658, 450] width 1316 height 900
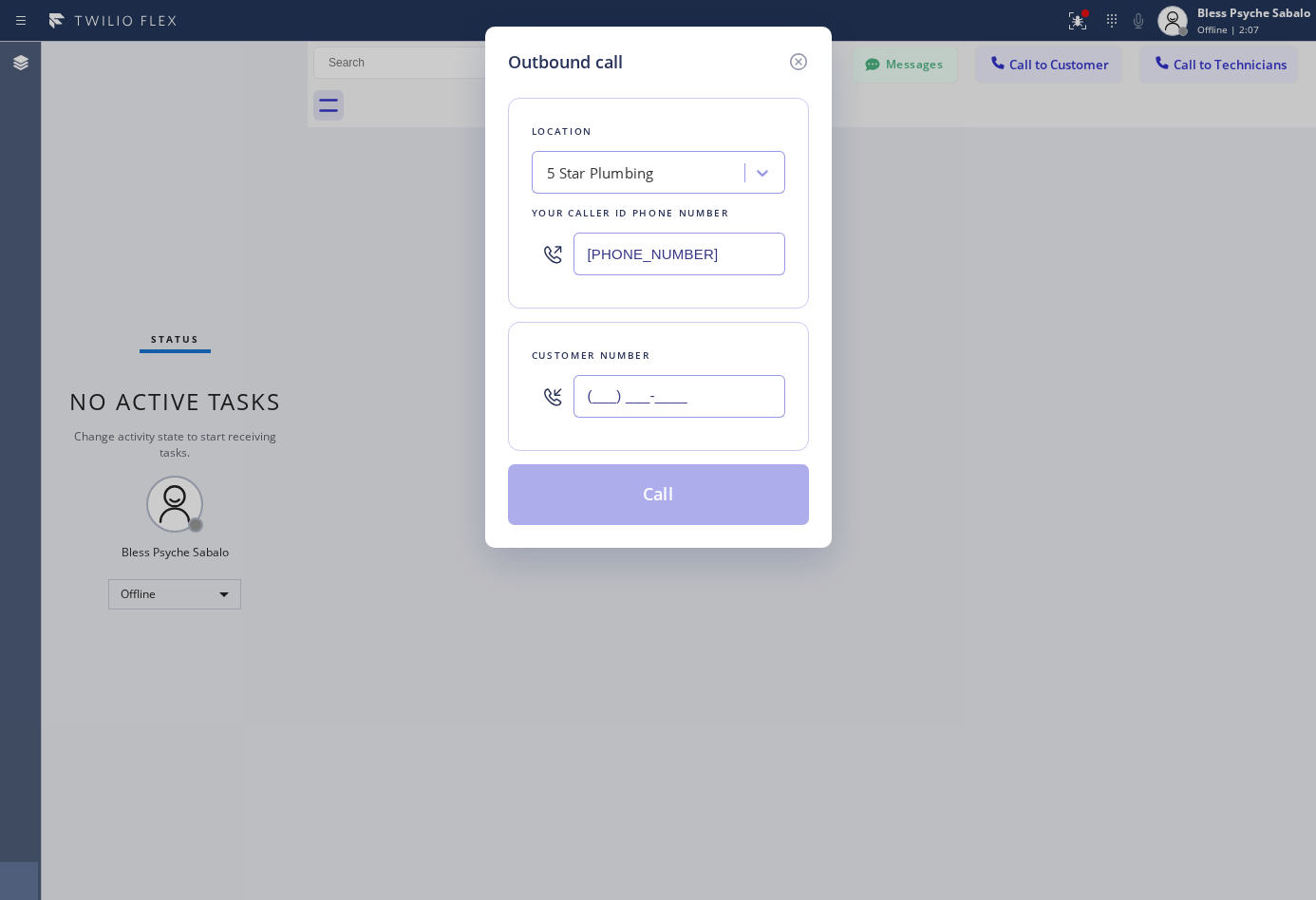
type input "(___) ___-____"
click at [727, 254] on input "[PHONE_NUMBER]" at bounding box center [680, 254] width 212 height 43
click at [676, 404] on input "(___) ___-____" at bounding box center [680, 396] width 212 height 43
paste input "925) 297-1724"
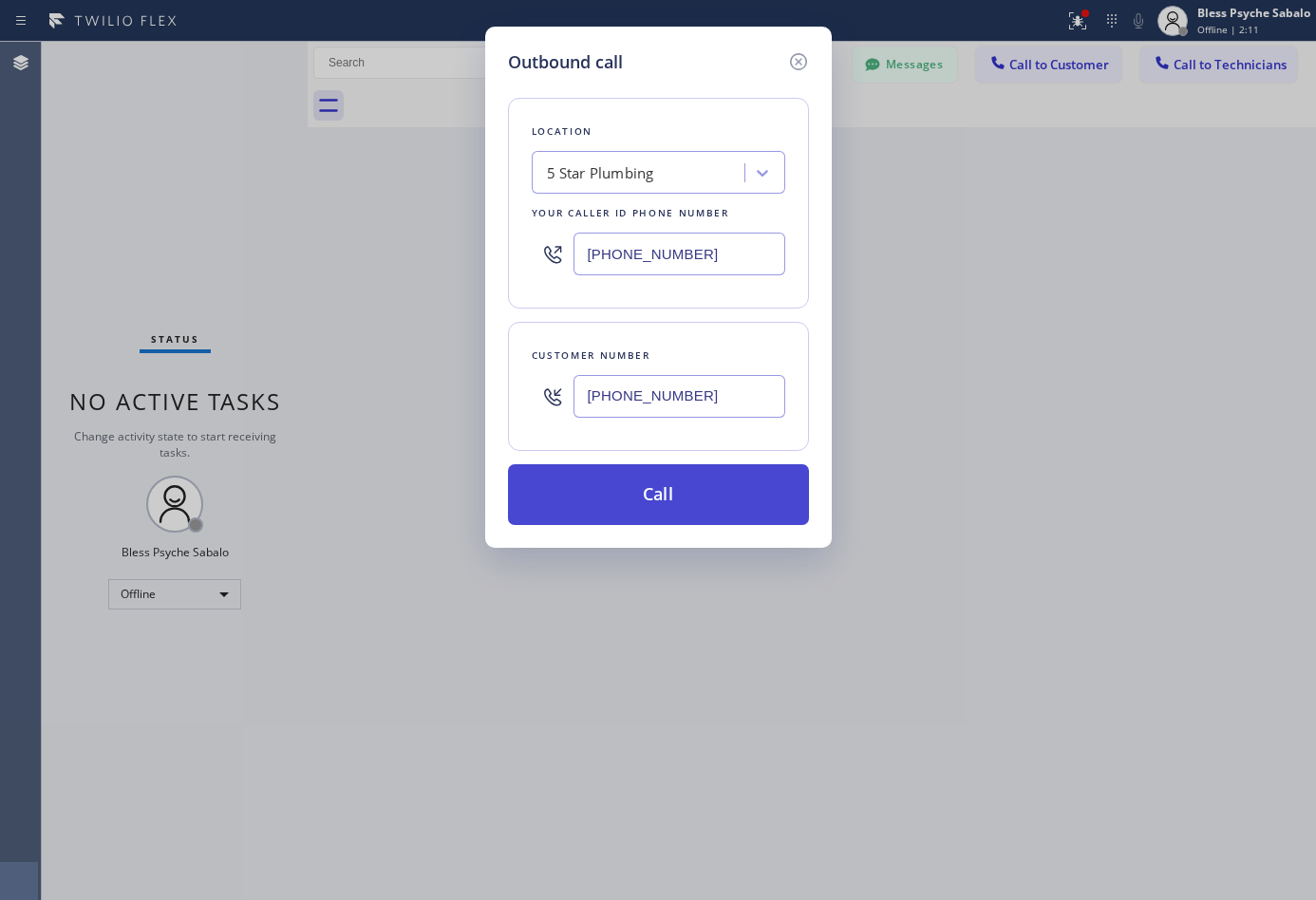
click at [693, 489] on button "Call" at bounding box center [658, 494] width 301 height 61
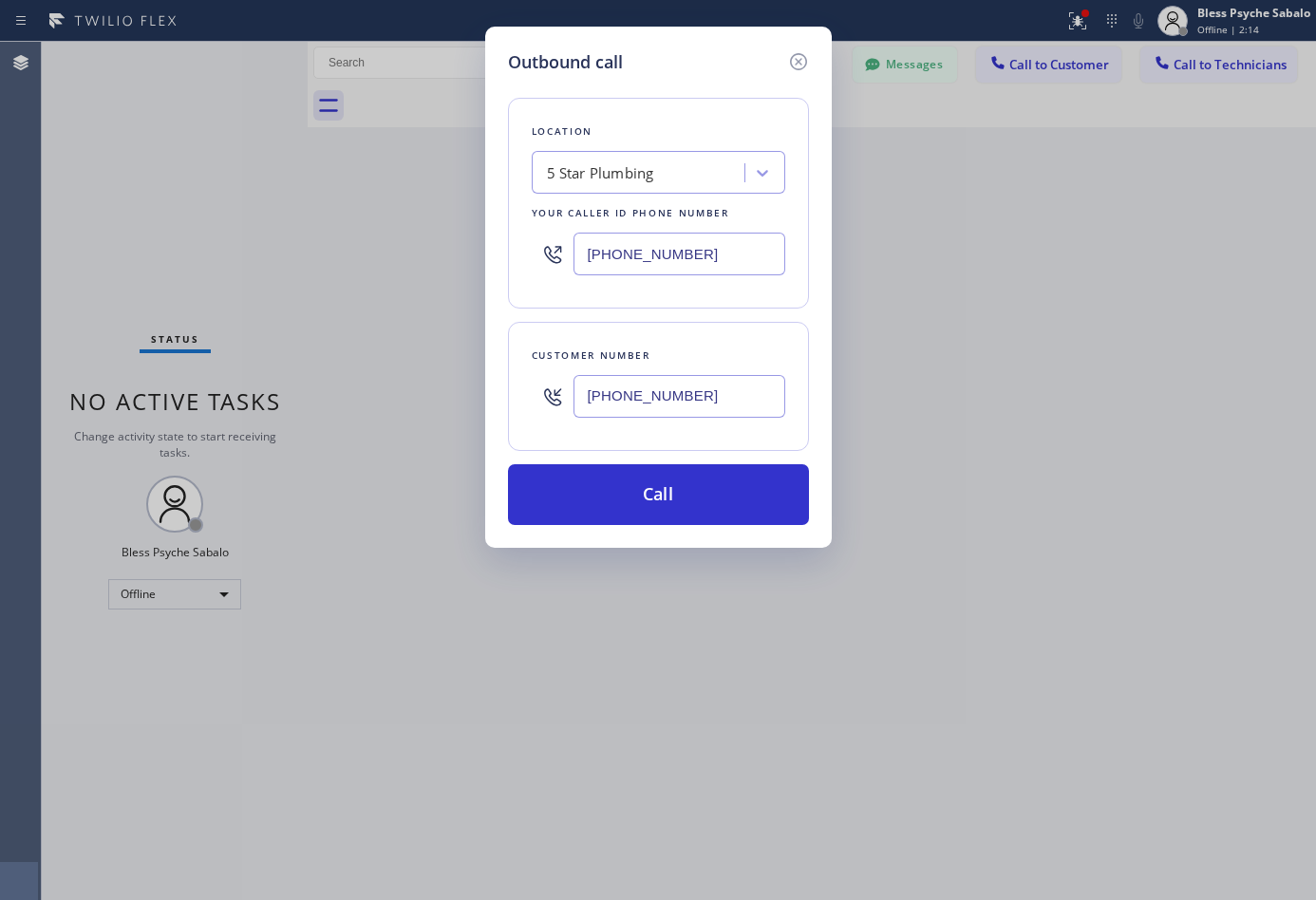
click at [724, 397] on input "[PHONE_NUMBER]" at bounding box center [680, 396] width 212 height 43
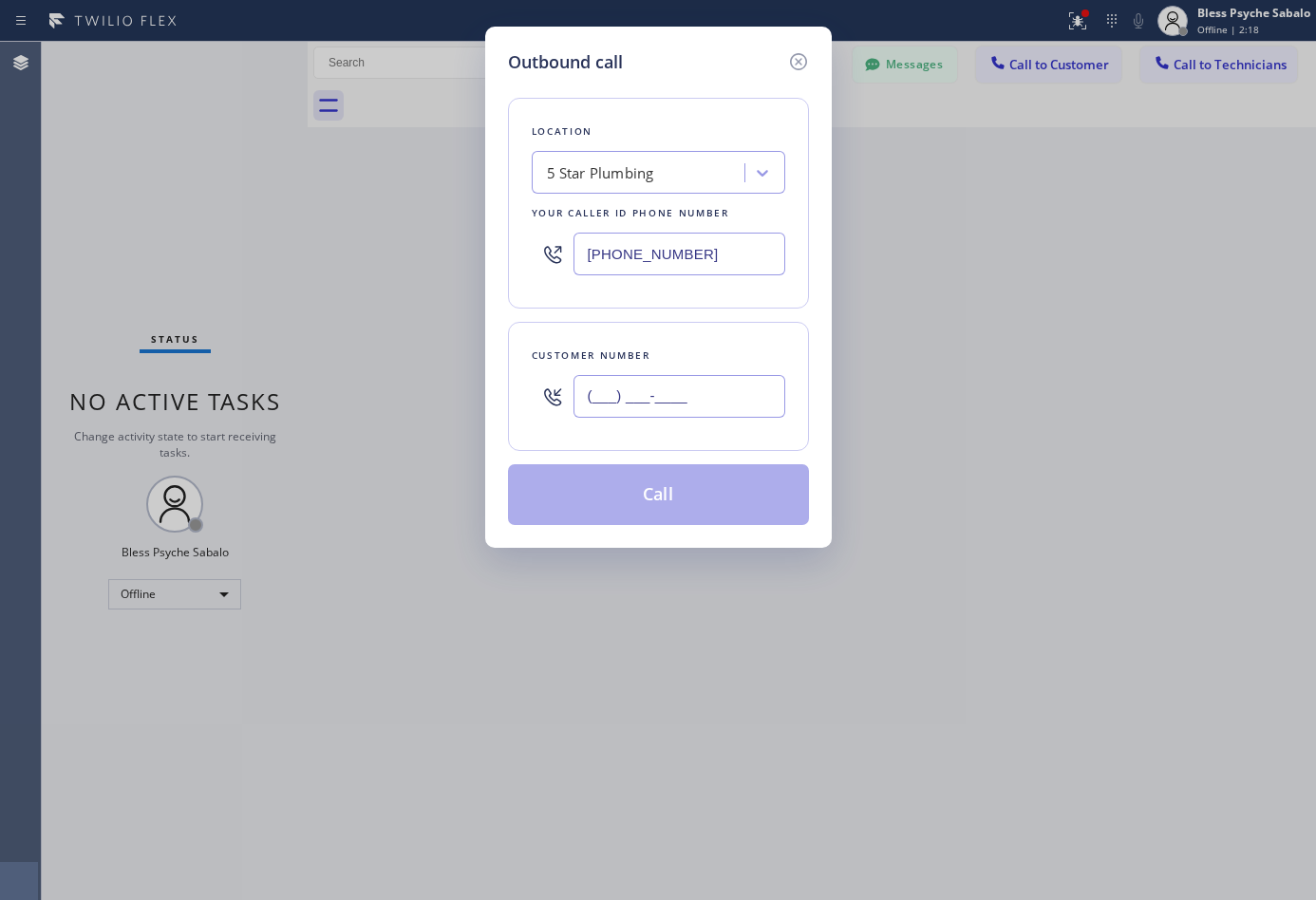
click at [697, 394] on input "(___) ___-____" at bounding box center [680, 396] width 212 height 43
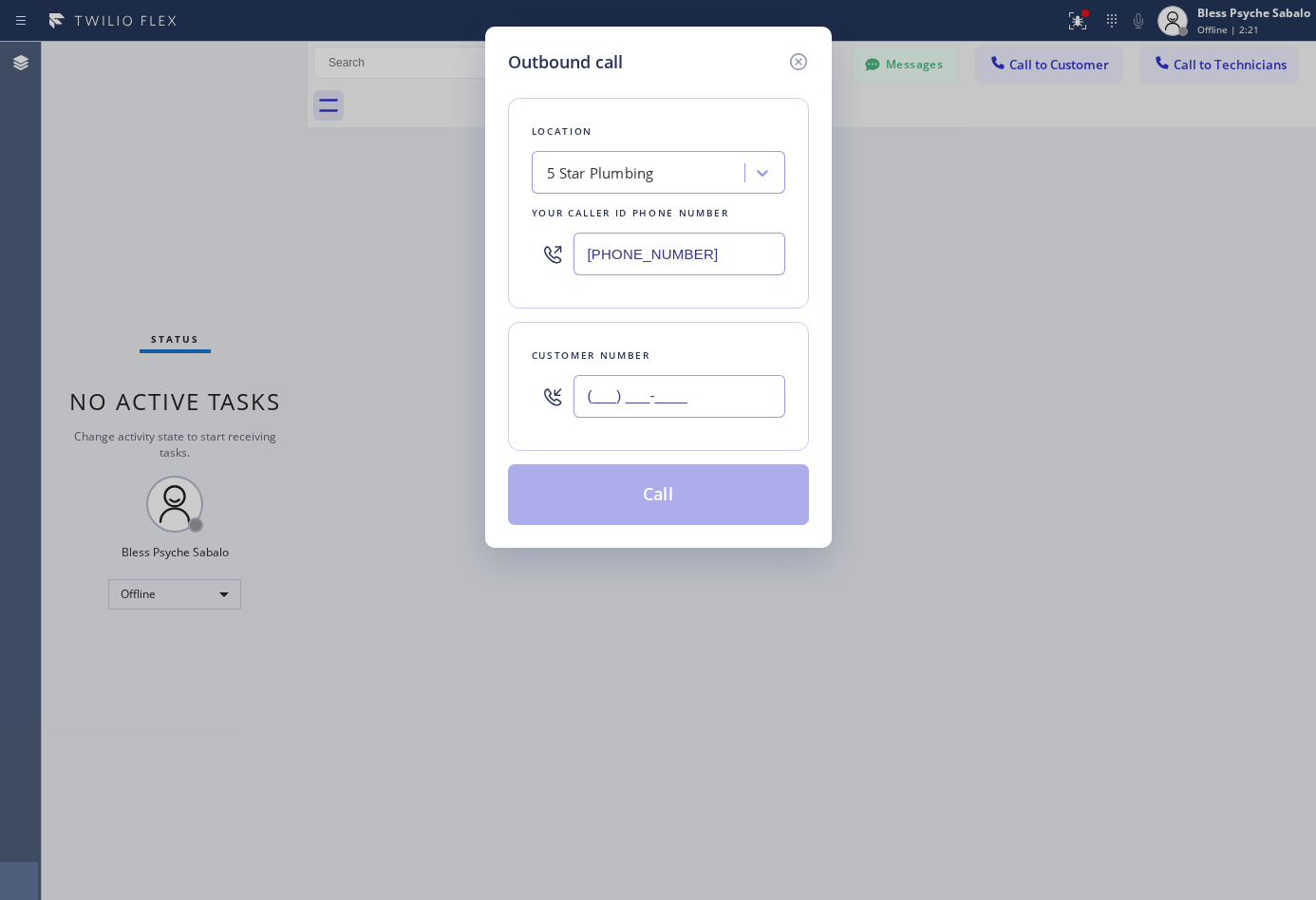
click at [584, 401] on input "(___) ___-____" at bounding box center [680, 396] width 212 height 43
paste input "925) 297-1724"
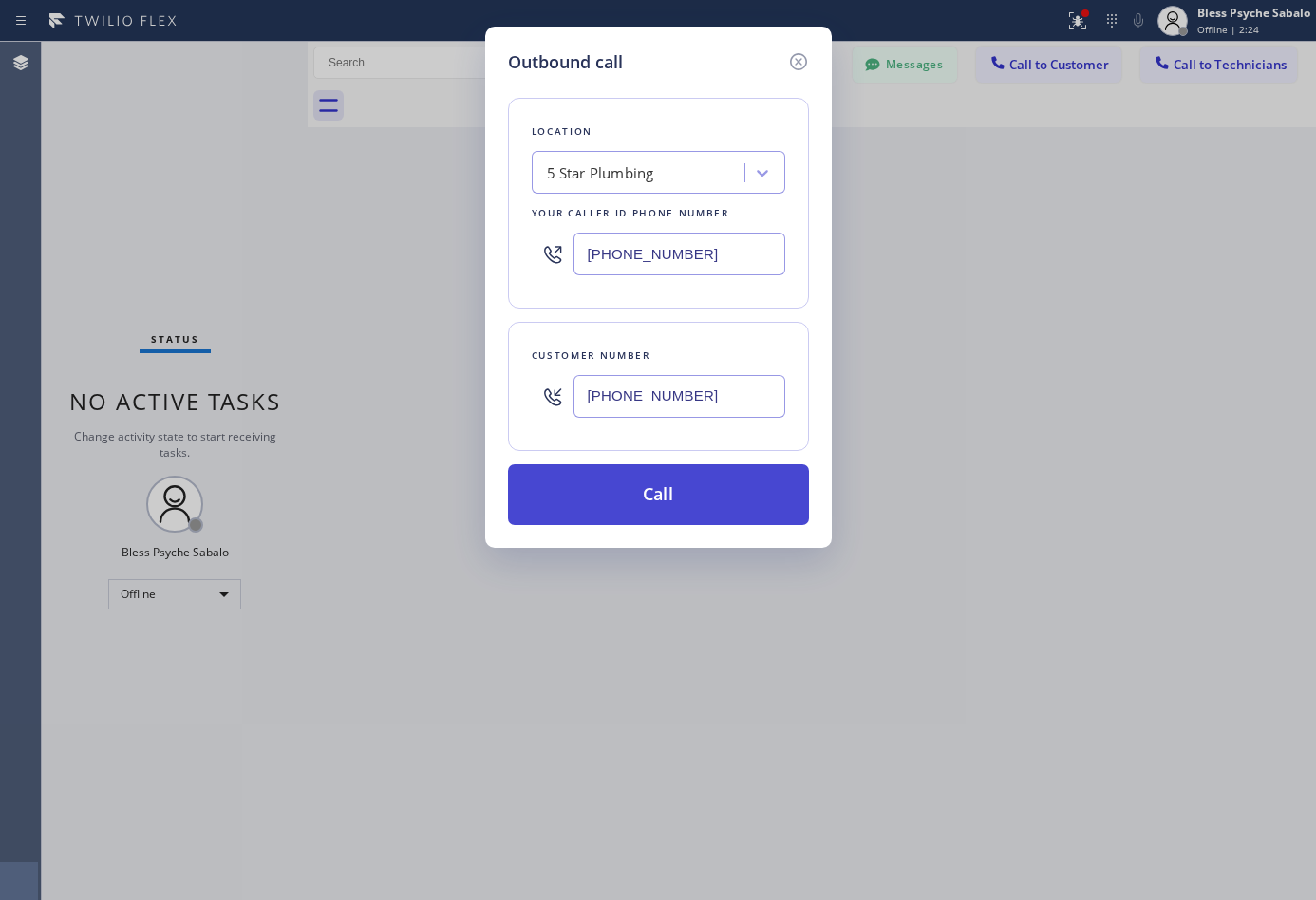
click at [700, 482] on button "Call" at bounding box center [658, 494] width 301 height 61
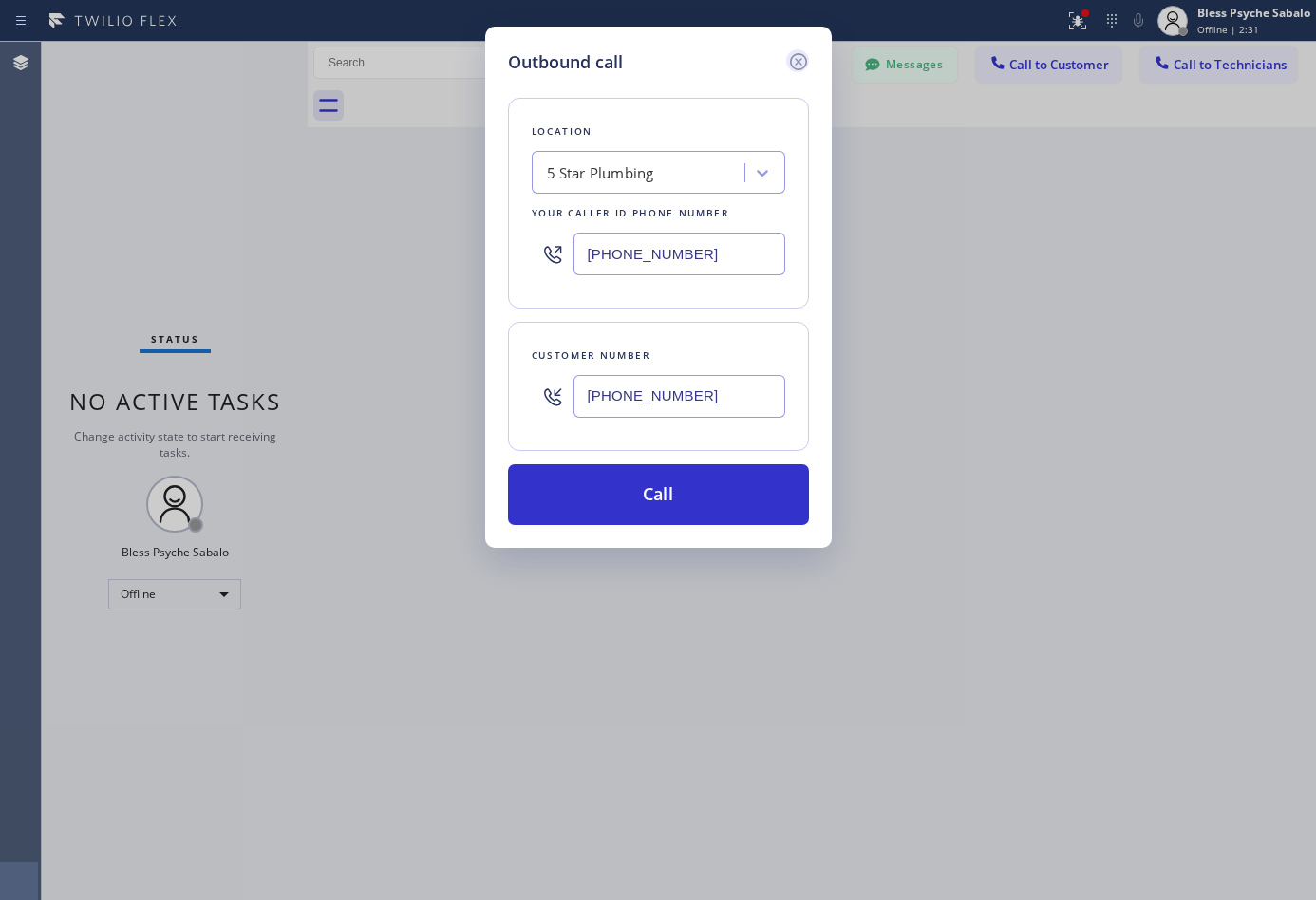
click at [794, 63] on icon at bounding box center [797, 61] width 23 height 23
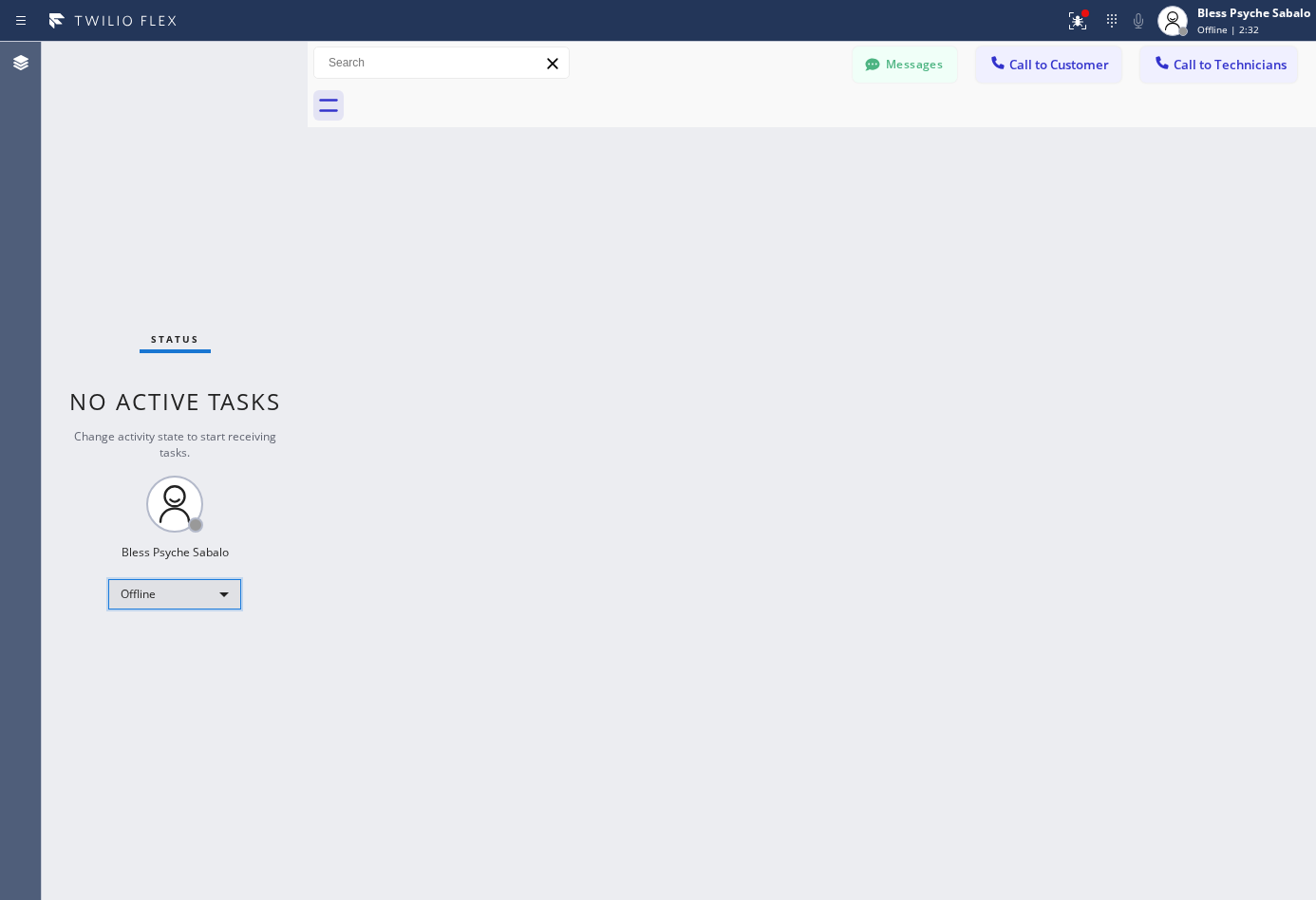
click at [165, 589] on div "Offline" at bounding box center [175, 593] width 133 height 30
click at [186, 643] on li "Available" at bounding box center [173, 643] width 128 height 23
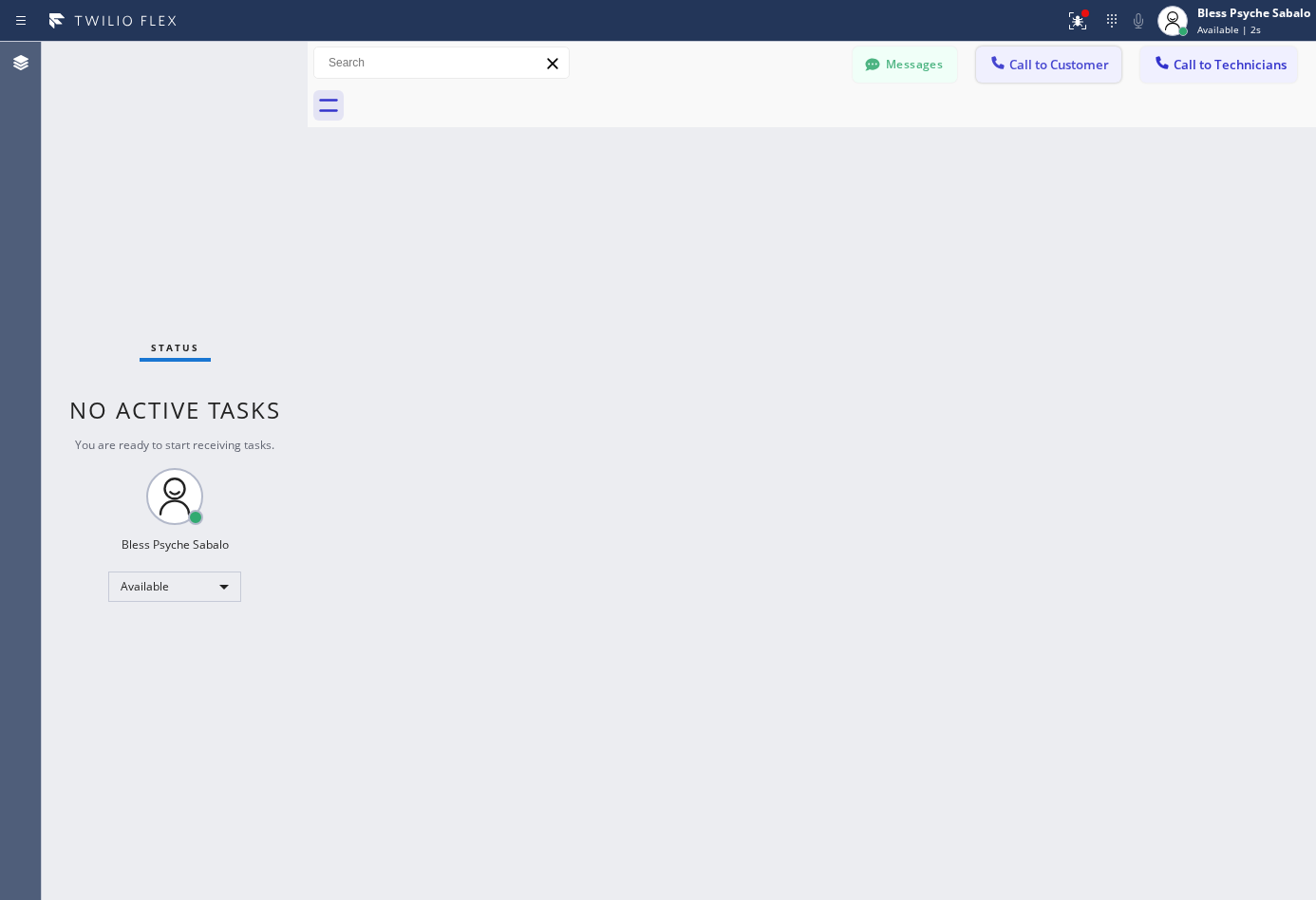
click at [1077, 72] on span "Call to Customer" at bounding box center [1059, 64] width 100 height 17
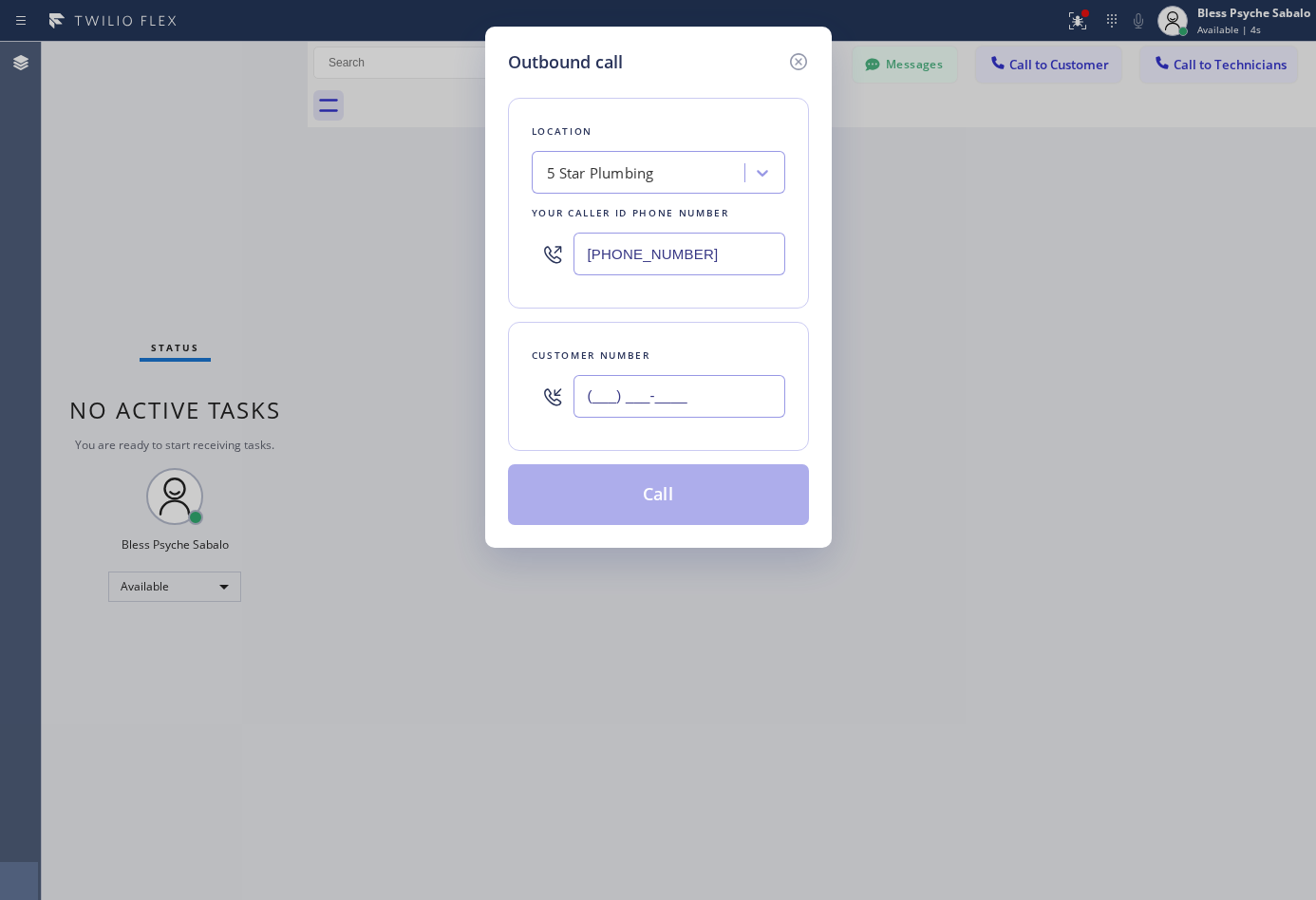
click at [686, 404] on input "(___) ___-____" at bounding box center [680, 396] width 212 height 43
paste input "925) 297-1724"
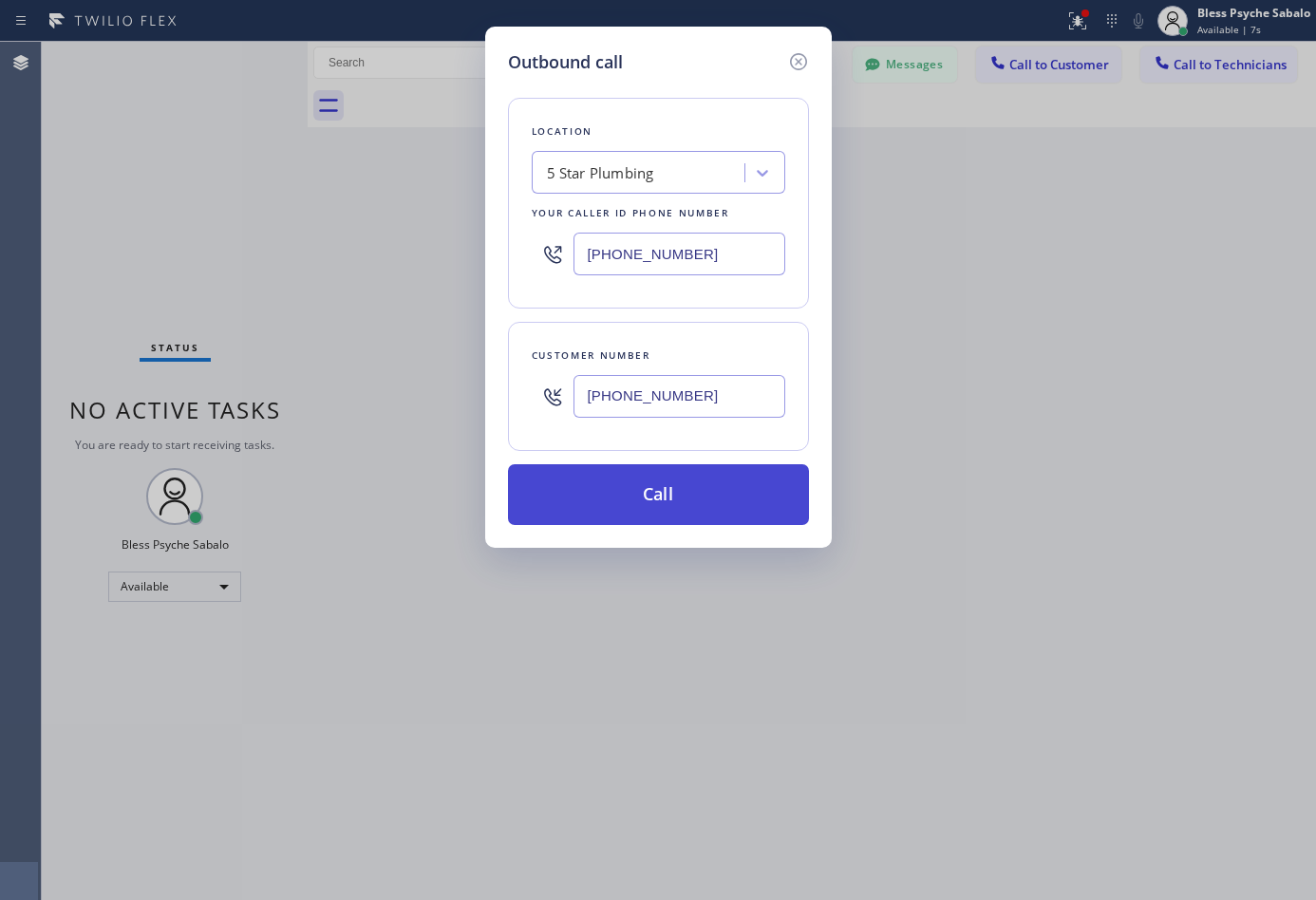
type input "[PHONE_NUMBER]"
click at [724, 504] on button "Call" at bounding box center [658, 494] width 301 height 61
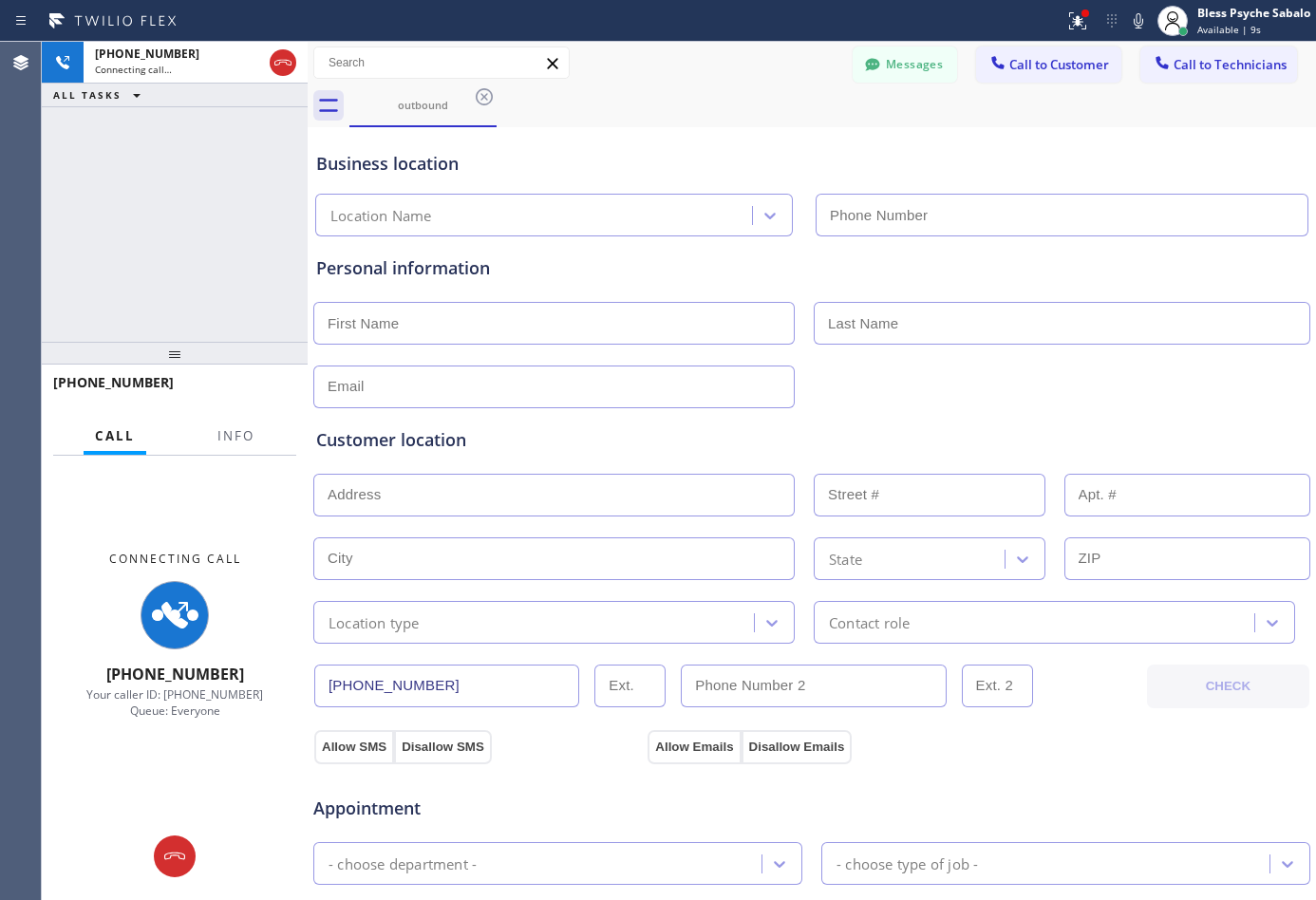
type input "[PHONE_NUMBER]"
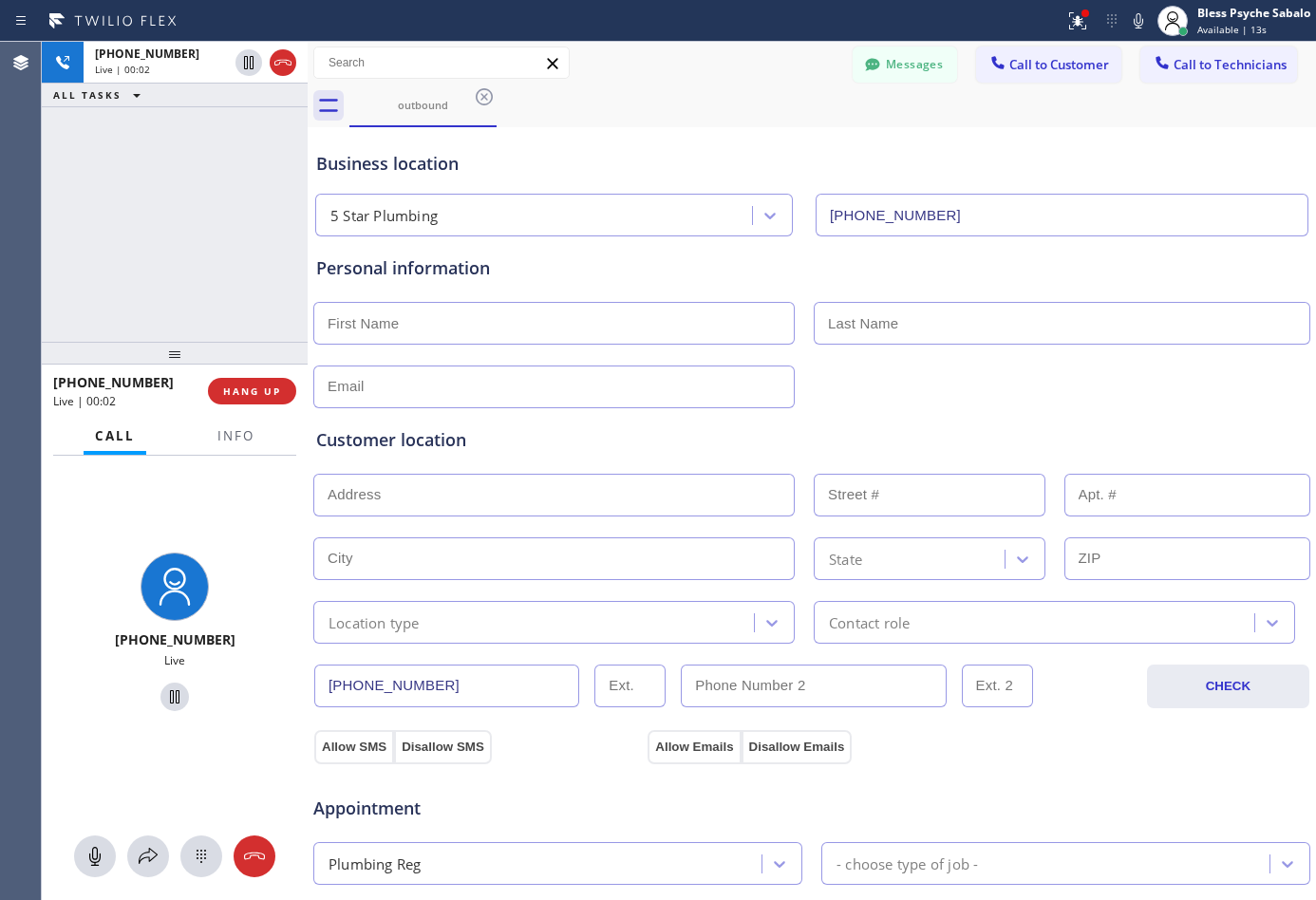
click at [550, 69] on icon at bounding box center [552, 63] width 23 height 23
click at [782, 100] on div "outbound" at bounding box center [832, 106] width 966 height 43
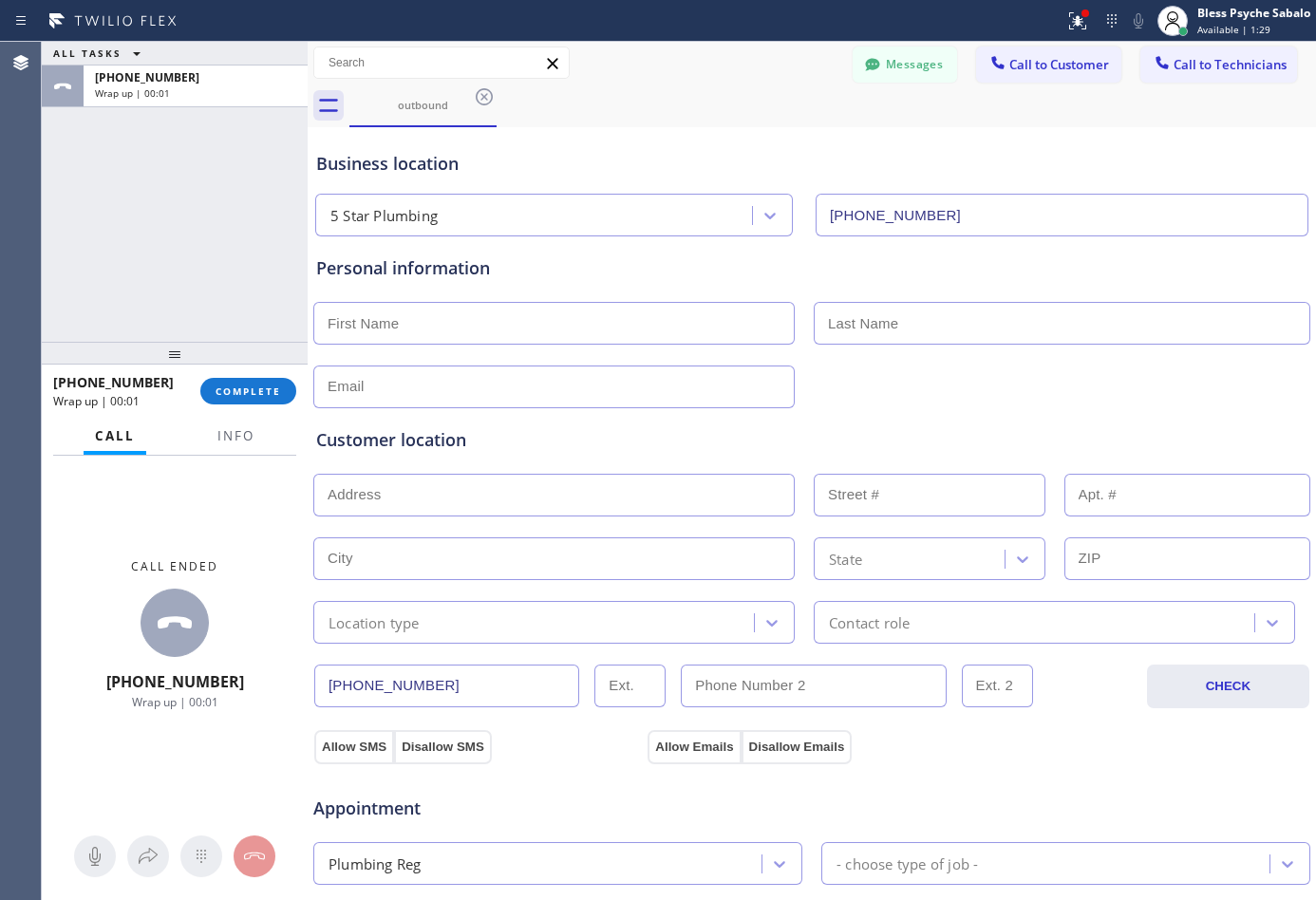
click at [266, 374] on div "[PHONE_NUMBER] Wrap up | 00:01 COMPLETE" at bounding box center [175, 391] width 243 height 49
click at [254, 396] on span "COMPLETE" at bounding box center [248, 391] width 66 height 14
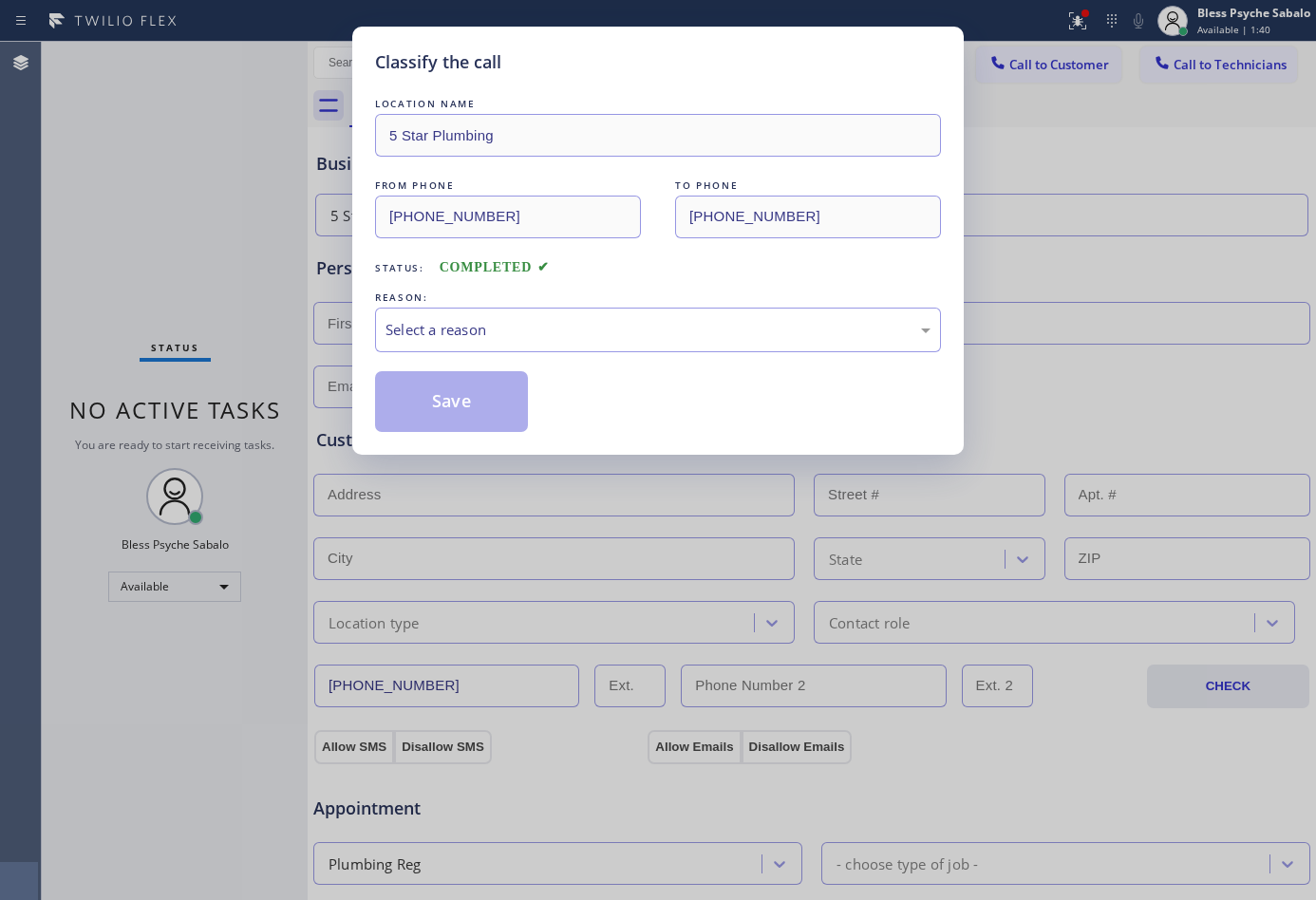
click at [735, 86] on div "LOCATION NAME 5 Star Plumbing FROM PHONE [PHONE_NUMBER] TO PHONE [PHONE_NUMBER]…" at bounding box center [657, 253] width 566 height 357
click at [598, 330] on div "Select a reason" at bounding box center [658, 329] width 545 height 22
click at [794, 331] on div "Existing Customer - ETA/PI/REDO/complain/cancel" at bounding box center [658, 329] width 545 height 22
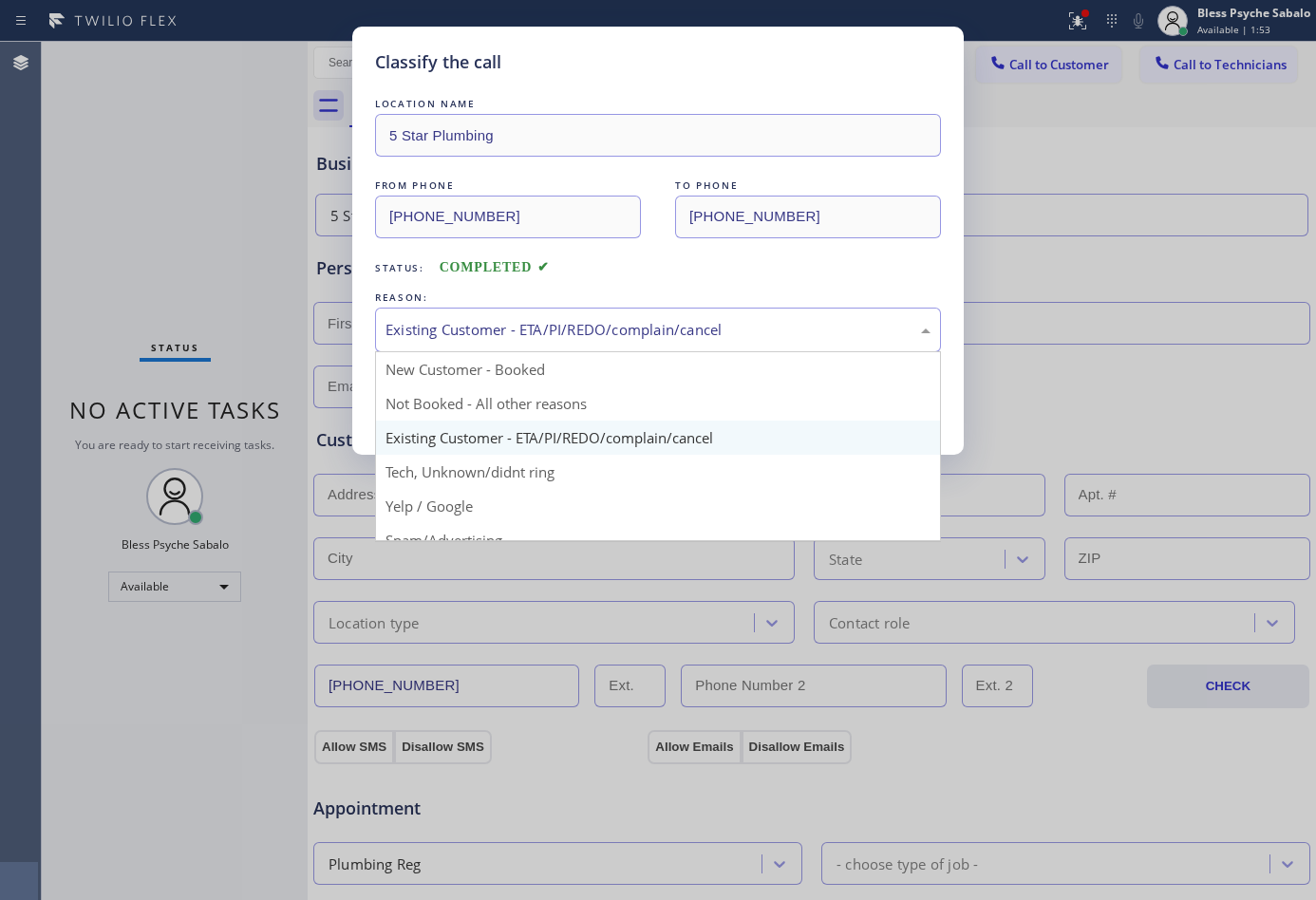
click at [791, 325] on div "Existing Customer - ETA/PI/REDO/complain/cancel" at bounding box center [658, 329] width 545 height 22
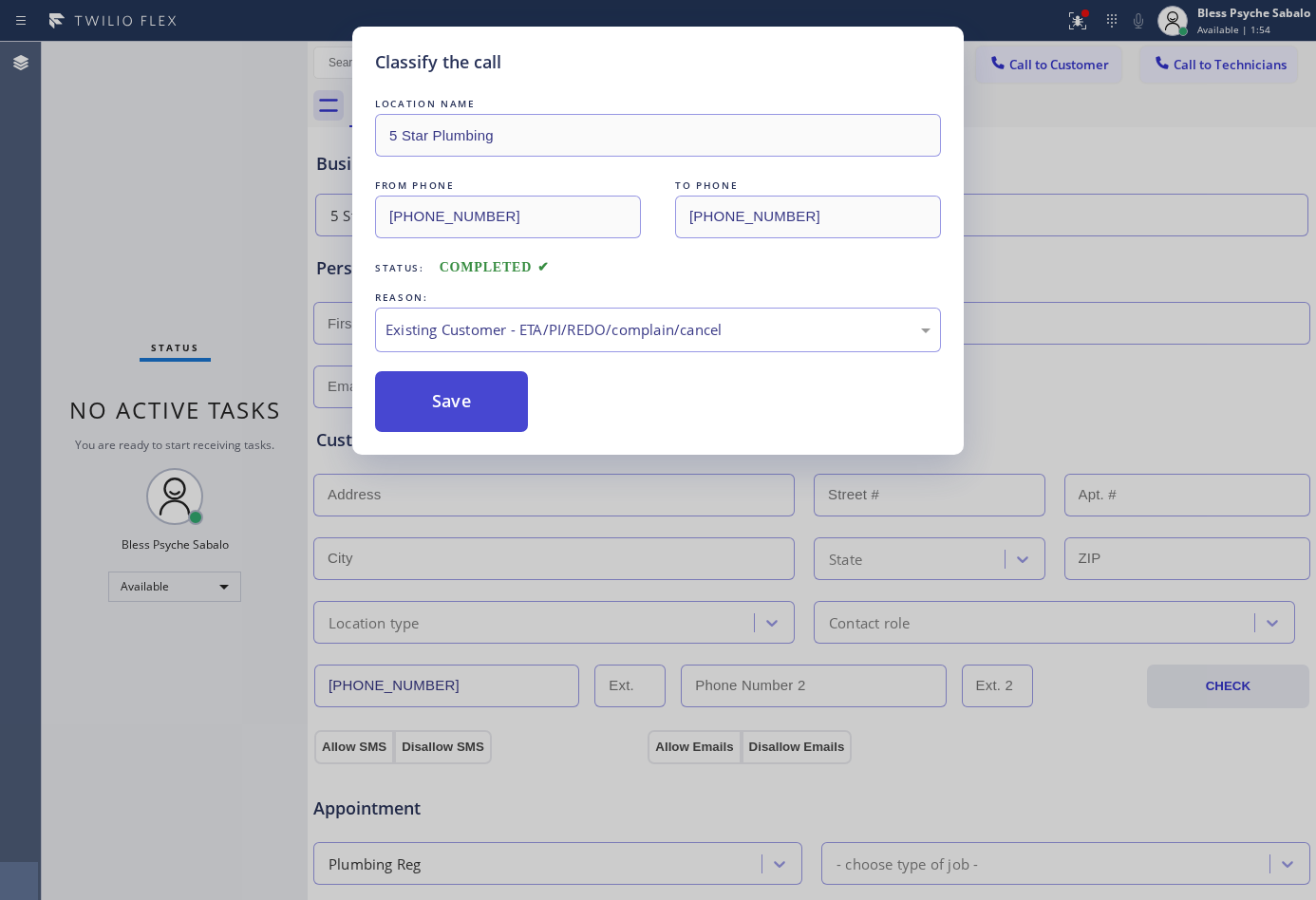
click at [432, 399] on button "Save" at bounding box center [451, 401] width 153 height 61
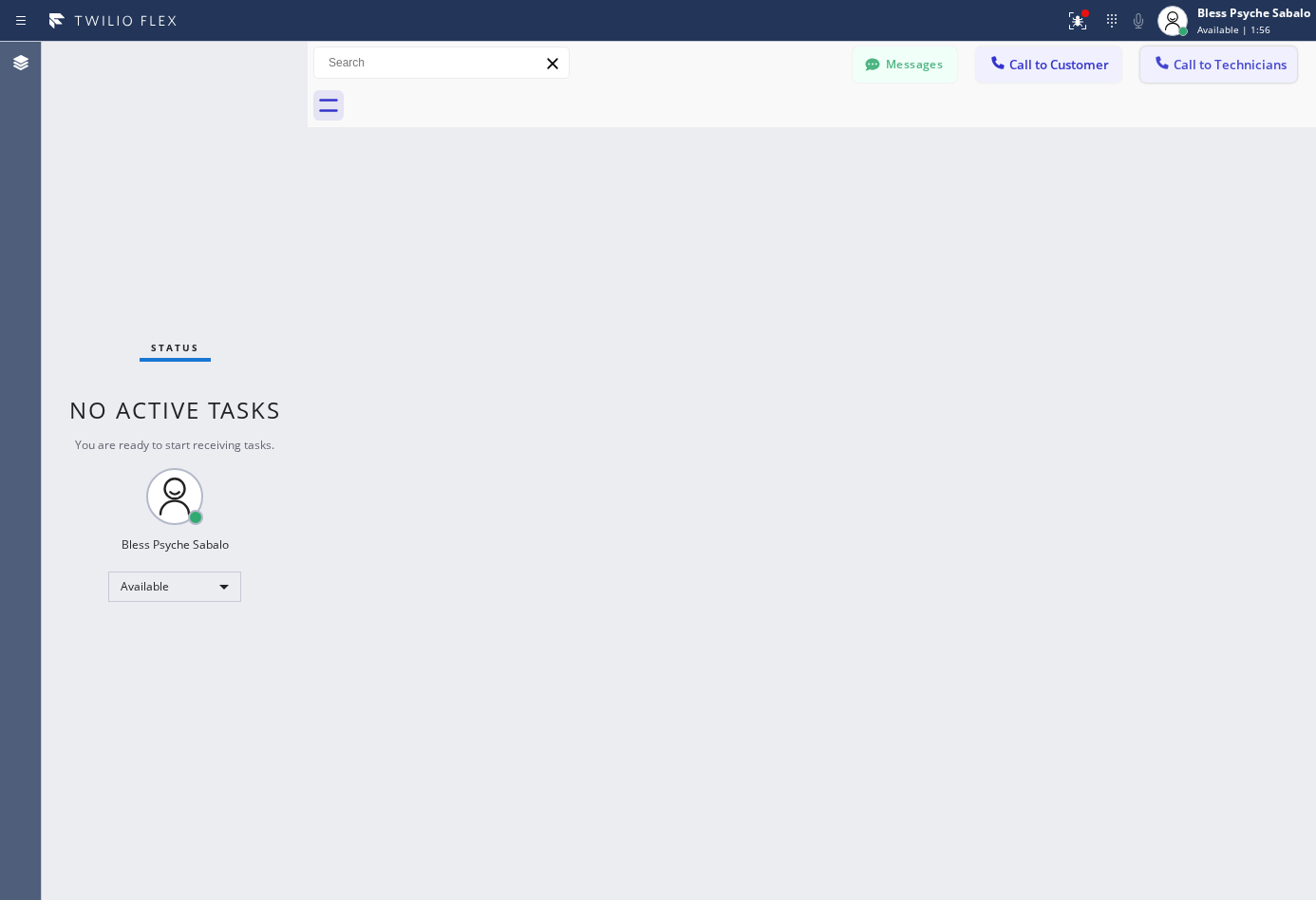
click at [1234, 75] on button "Call to Technicians" at bounding box center [1219, 64] width 157 height 36
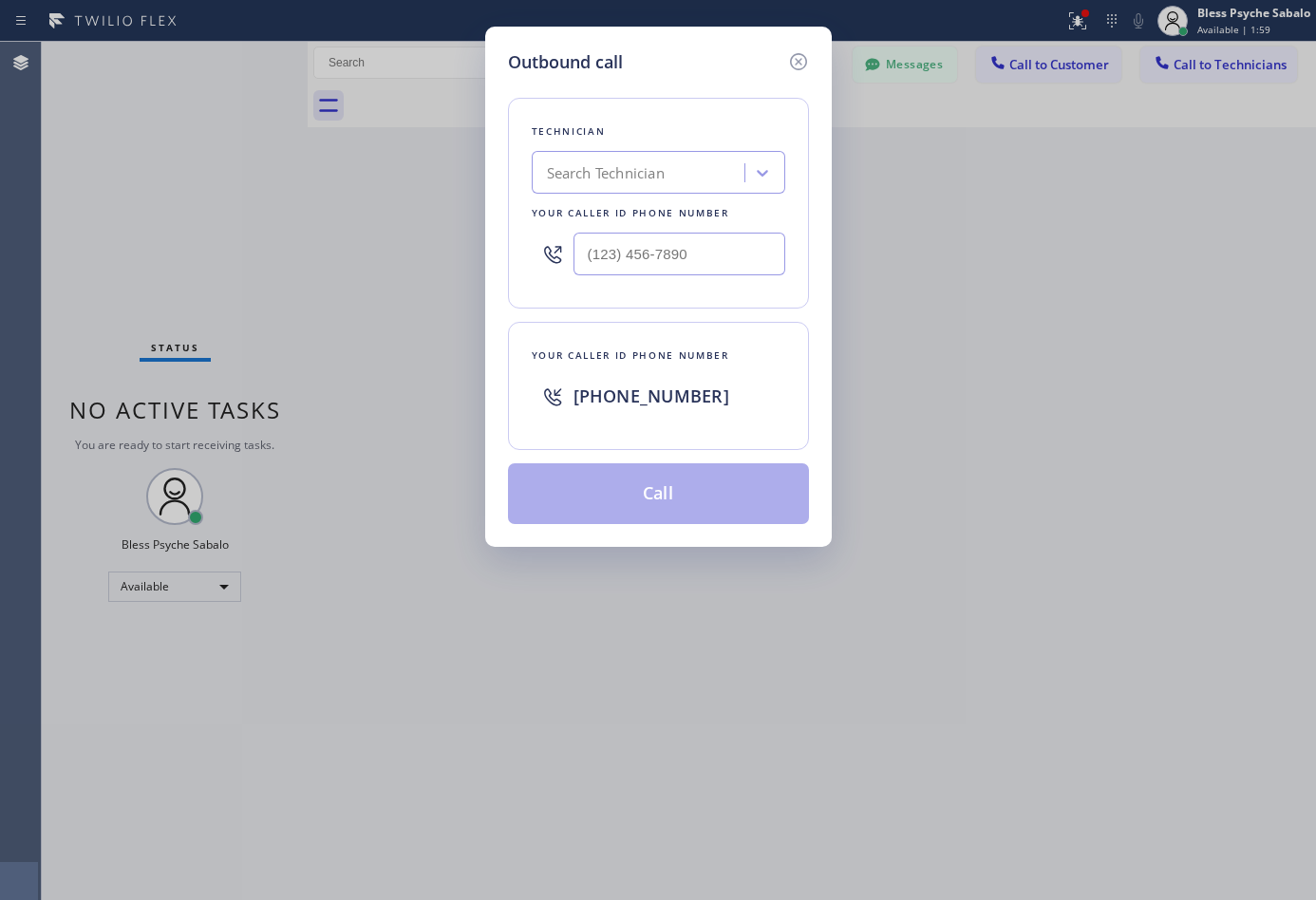
type input "(___) ___-____"
click at [724, 254] on input "(___) ___-____" at bounding box center [680, 254] width 212 height 43
click at [707, 251] on input "(___) ___-____" at bounding box center [680, 254] width 212 height 43
paste input "714) 559-3502"
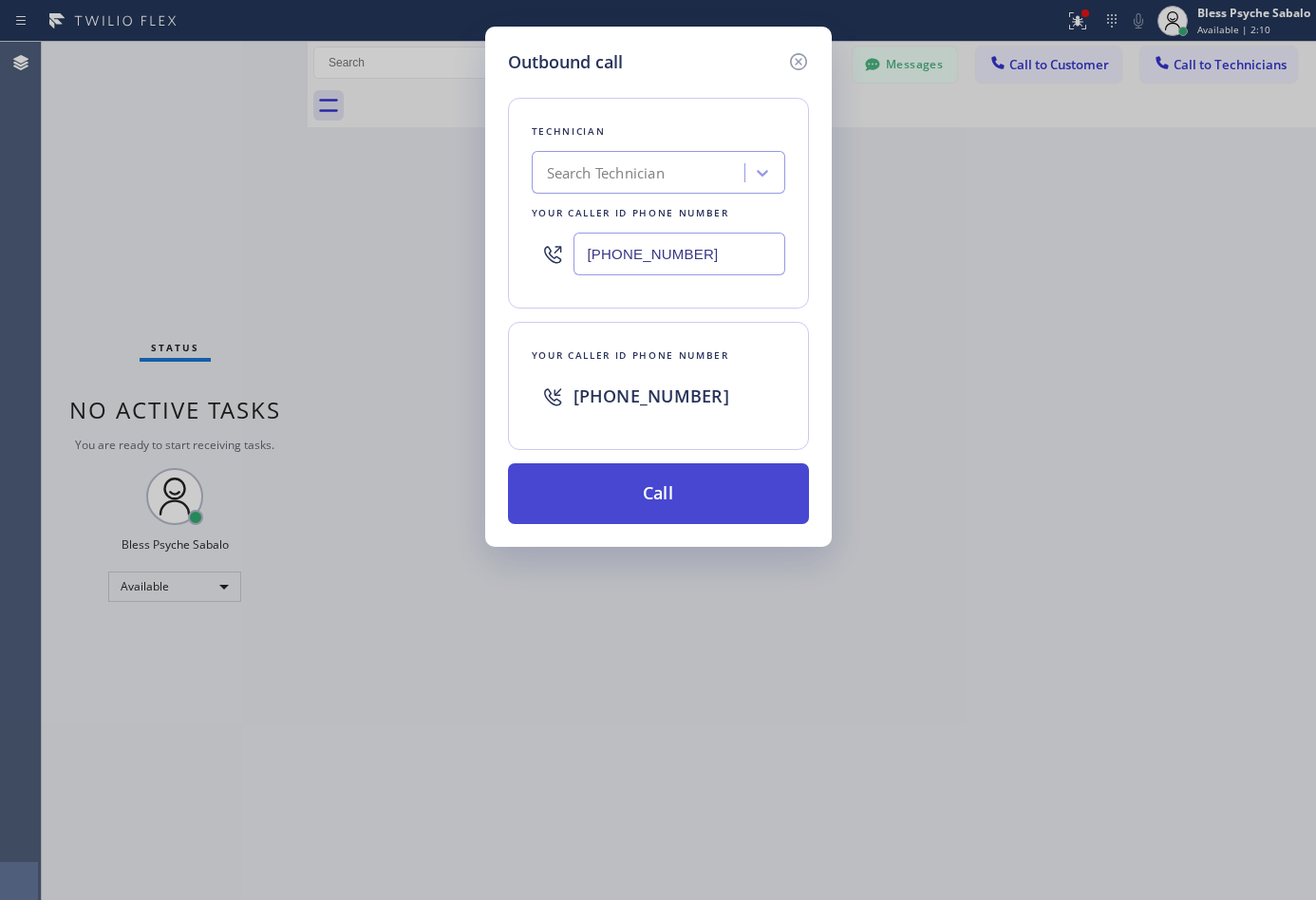
click at [681, 501] on button "Call" at bounding box center [658, 493] width 301 height 61
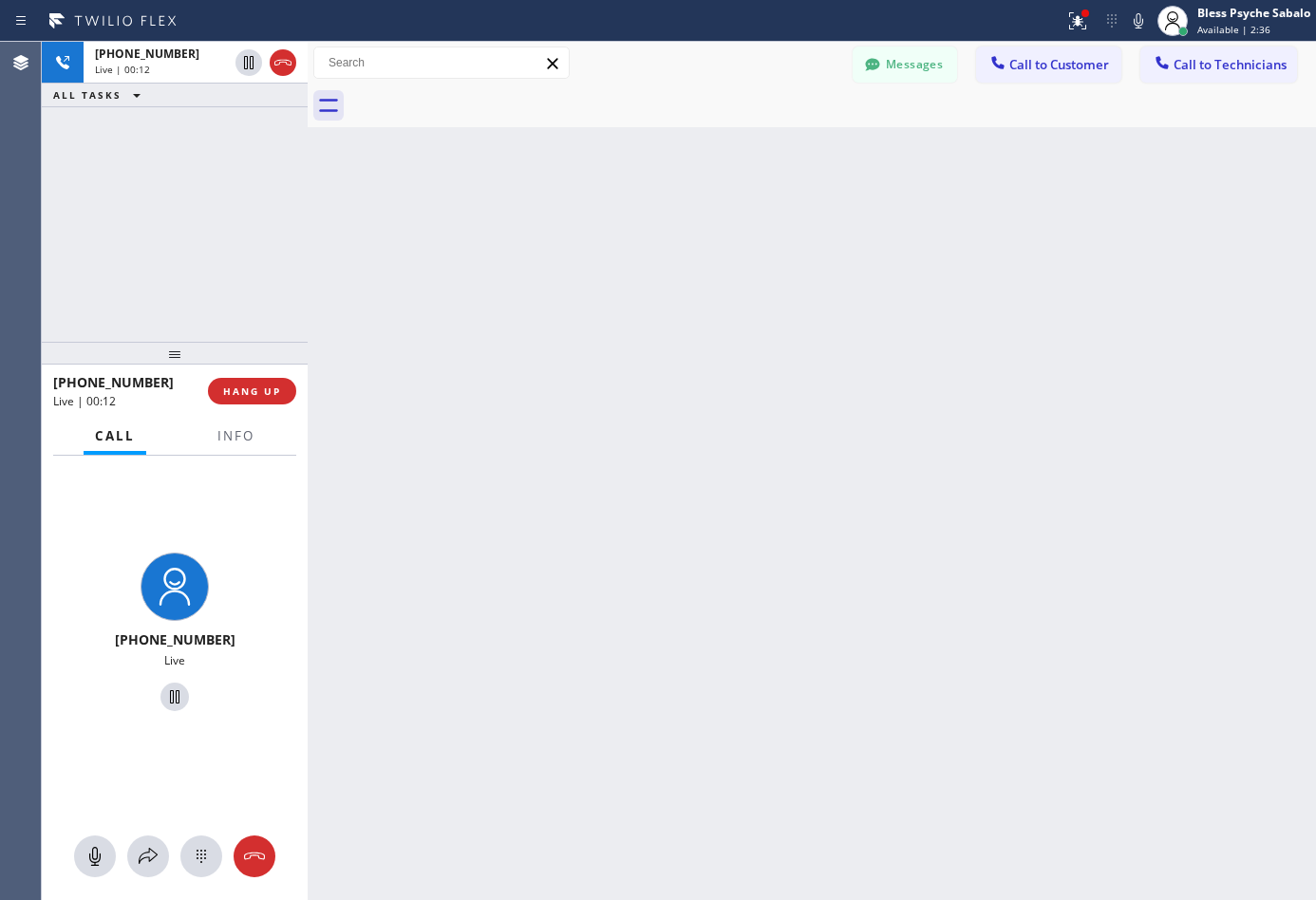
click at [636, 709] on div "Back to Dashboard Change Sender ID Customers Technicians DP [PERSON_NAME] [DATE…" at bounding box center [812, 471] width 1008 height 858
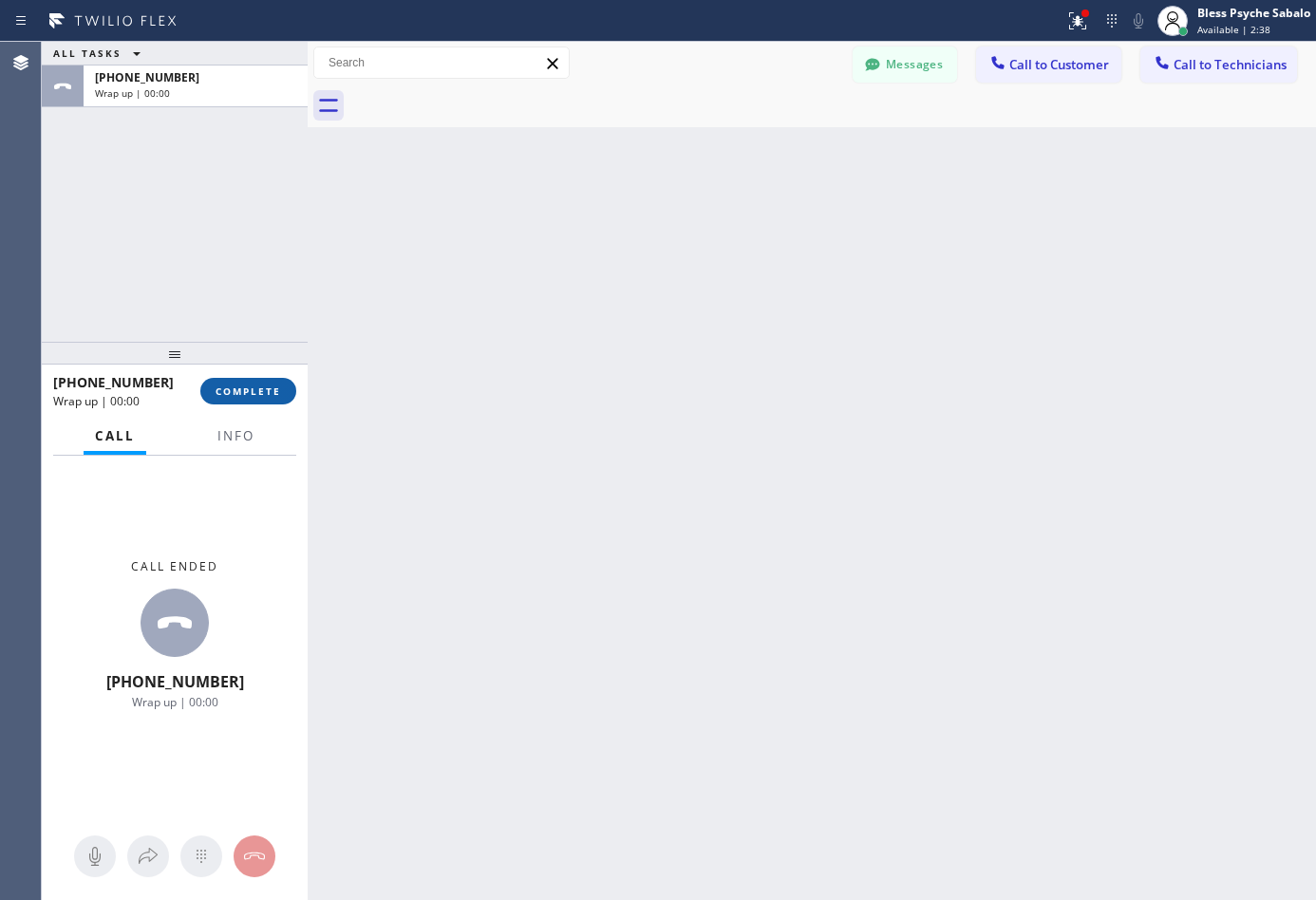
click at [263, 396] on span "COMPLETE" at bounding box center [248, 391] width 66 height 14
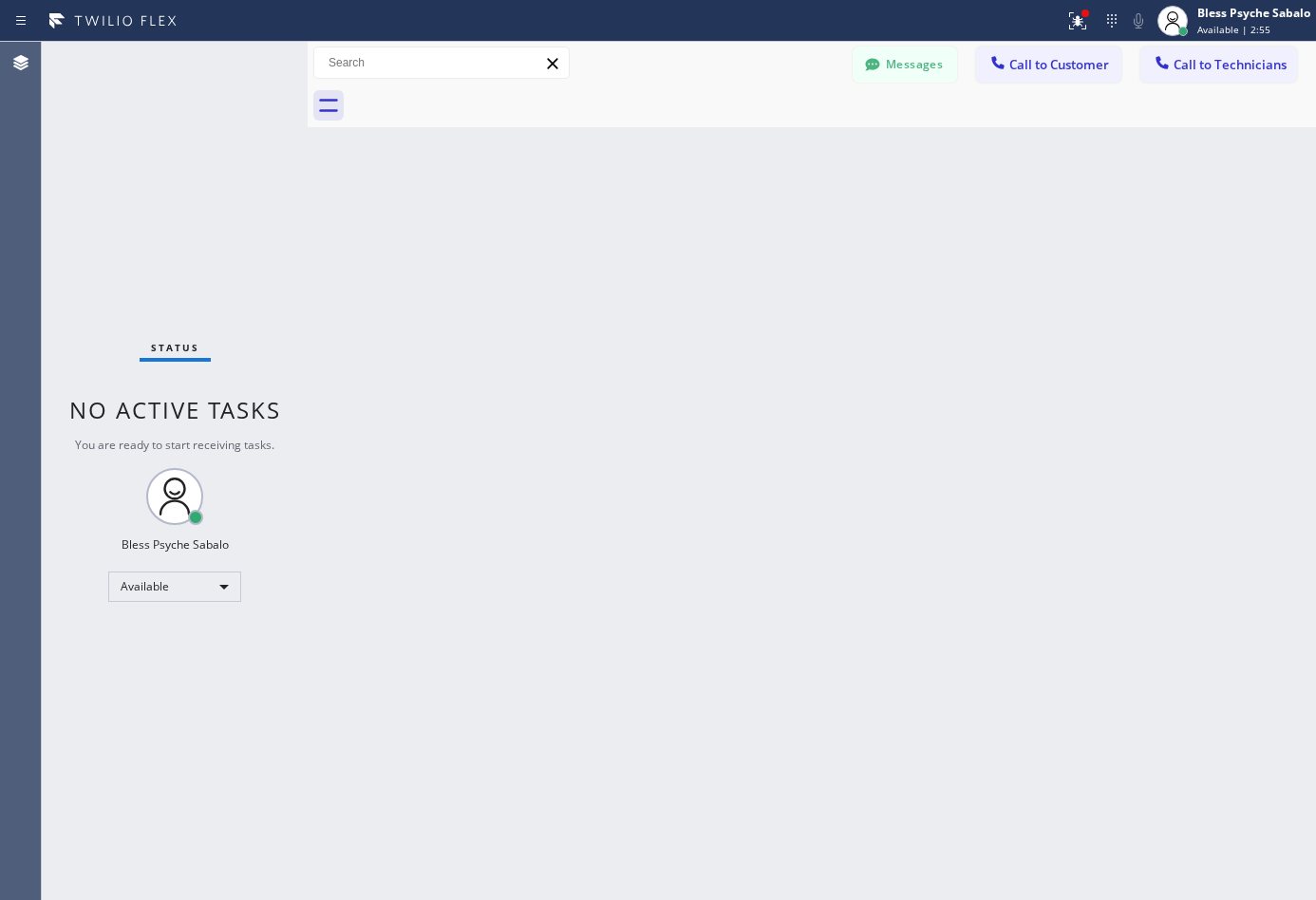
click at [695, 88] on div at bounding box center [832, 106] width 966 height 43
click at [1245, 51] on button "Call to Technicians" at bounding box center [1219, 64] width 157 height 36
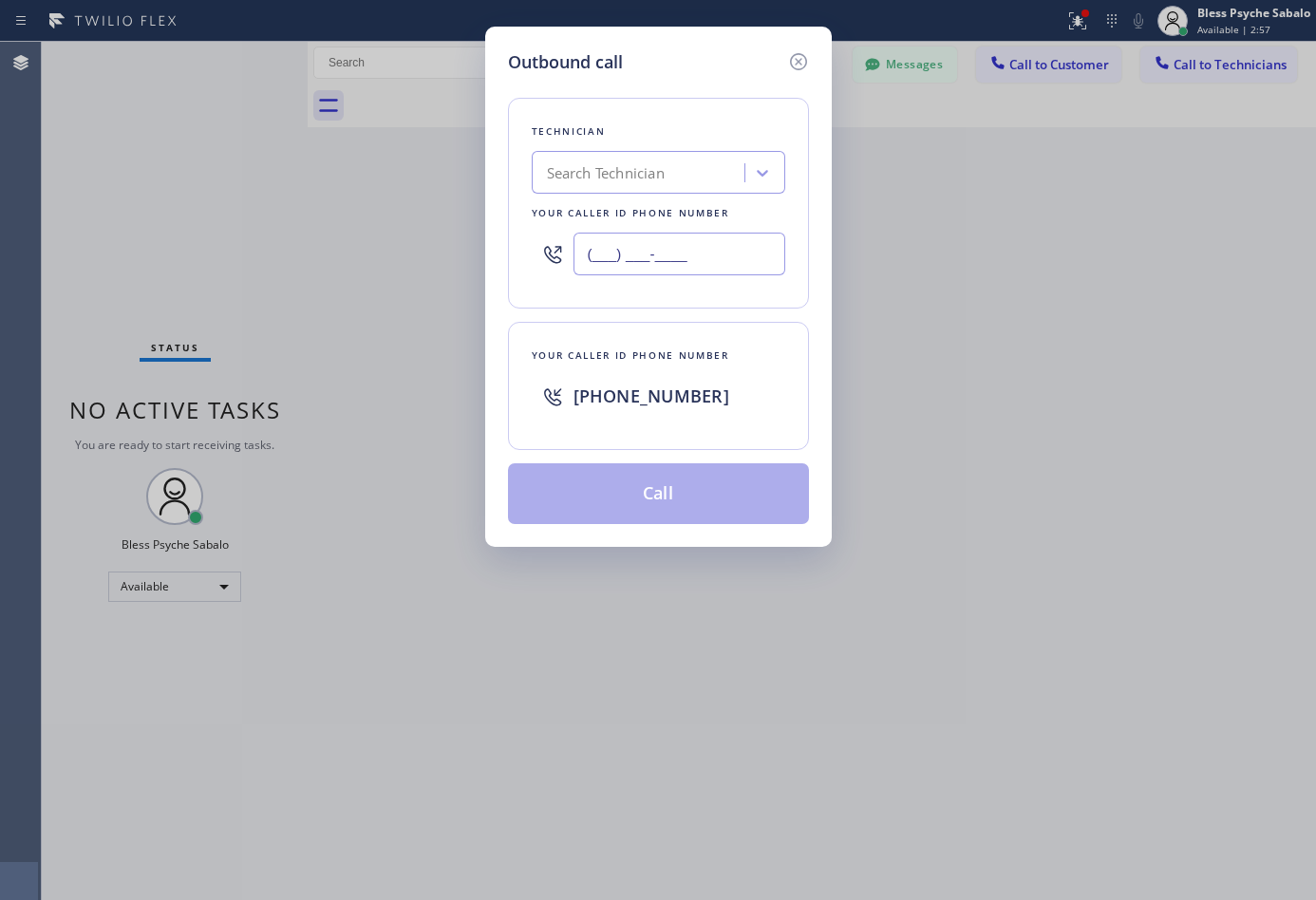
click at [696, 260] on input "(___) ___-____" at bounding box center [680, 254] width 212 height 43
paste input "310) 388-4002"
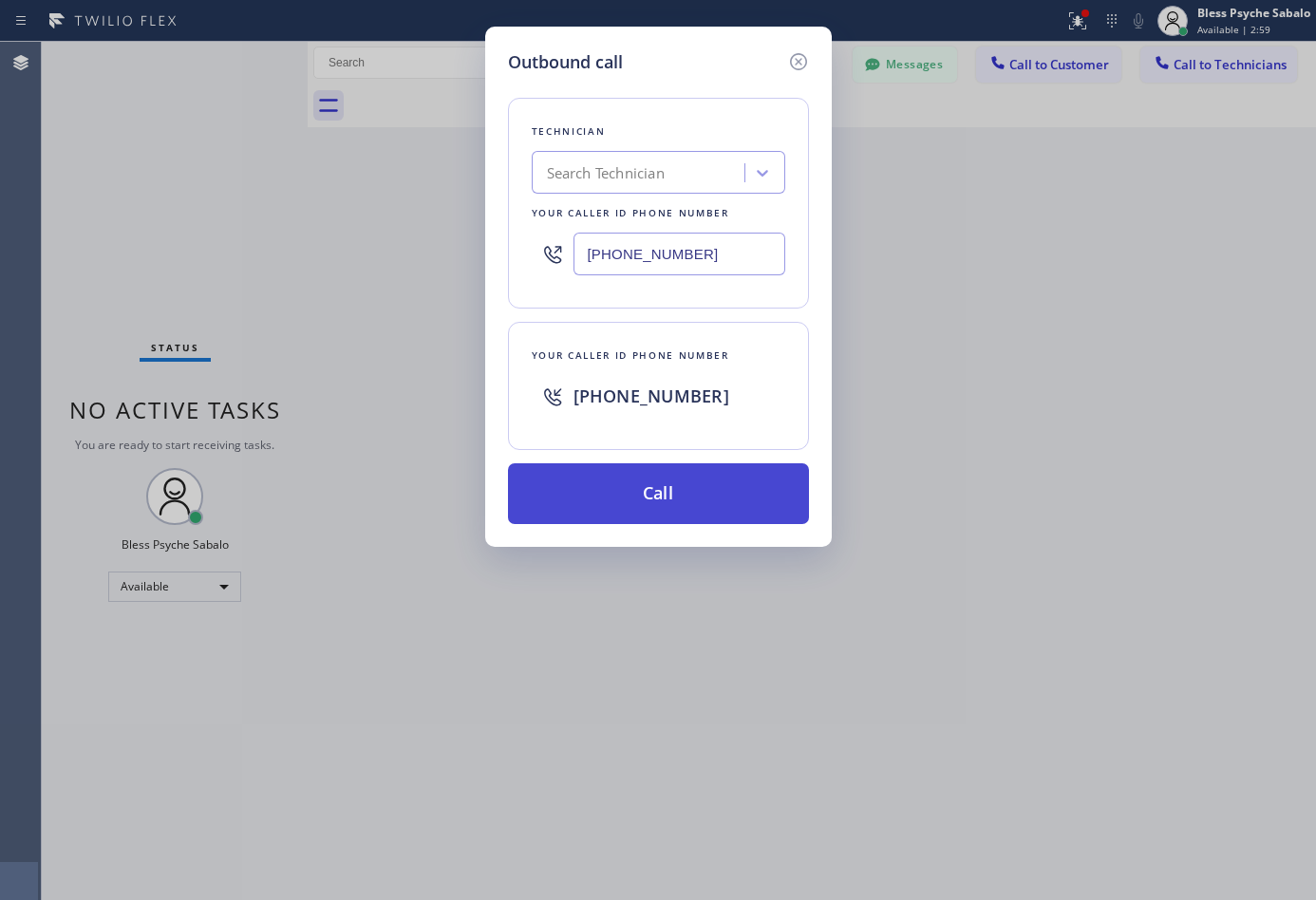
click at [664, 488] on button "Call" at bounding box center [658, 493] width 301 height 61
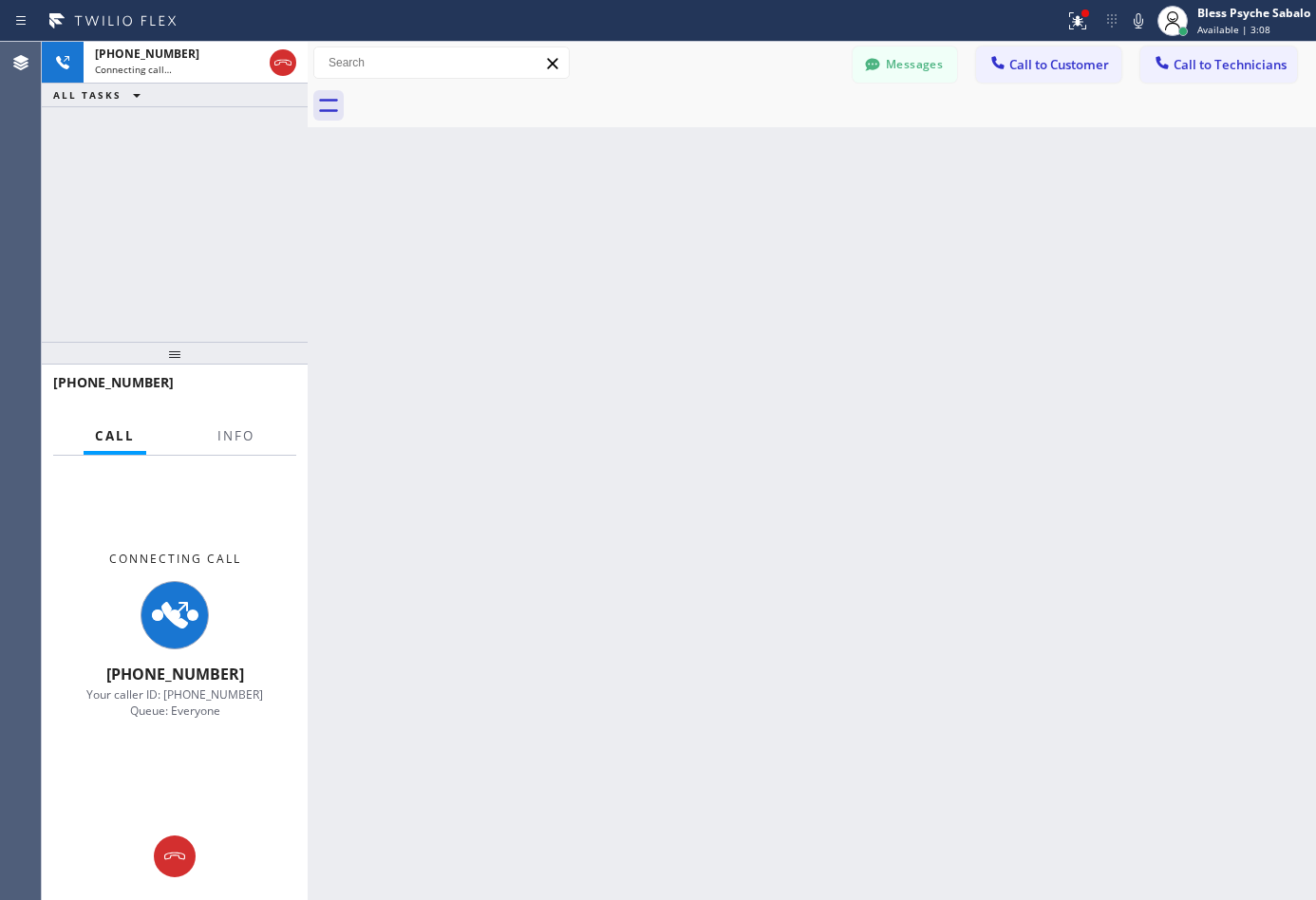
click at [602, 430] on div "Back to Dashboard Change Sender ID Customers Technicians DP [PERSON_NAME] [DATE…" at bounding box center [812, 471] width 1008 height 858
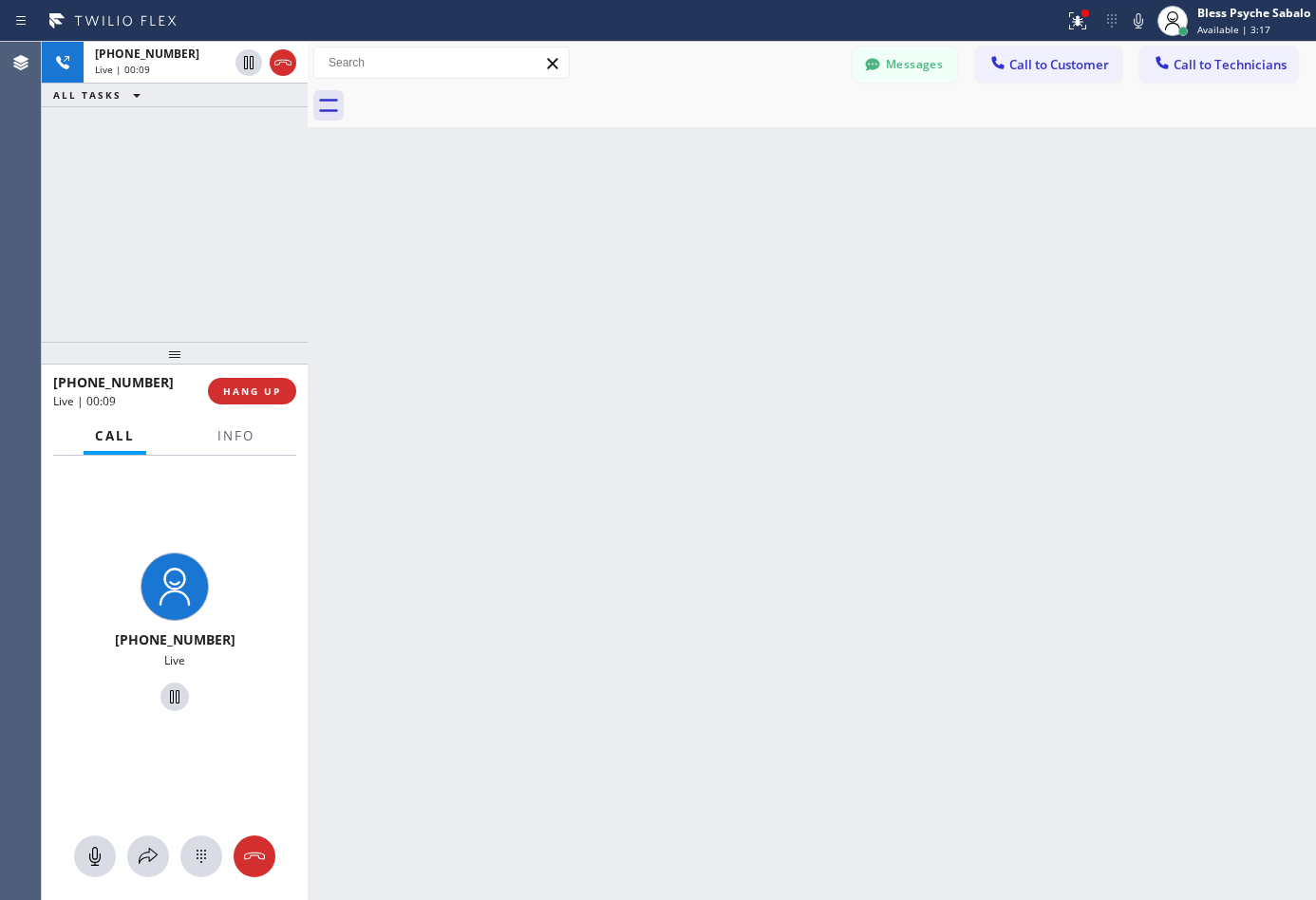
click at [631, 516] on div "Back to Dashboard Change Sender ID Customers Technicians DP [PERSON_NAME] [DATE…" at bounding box center [812, 471] width 1008 height 858
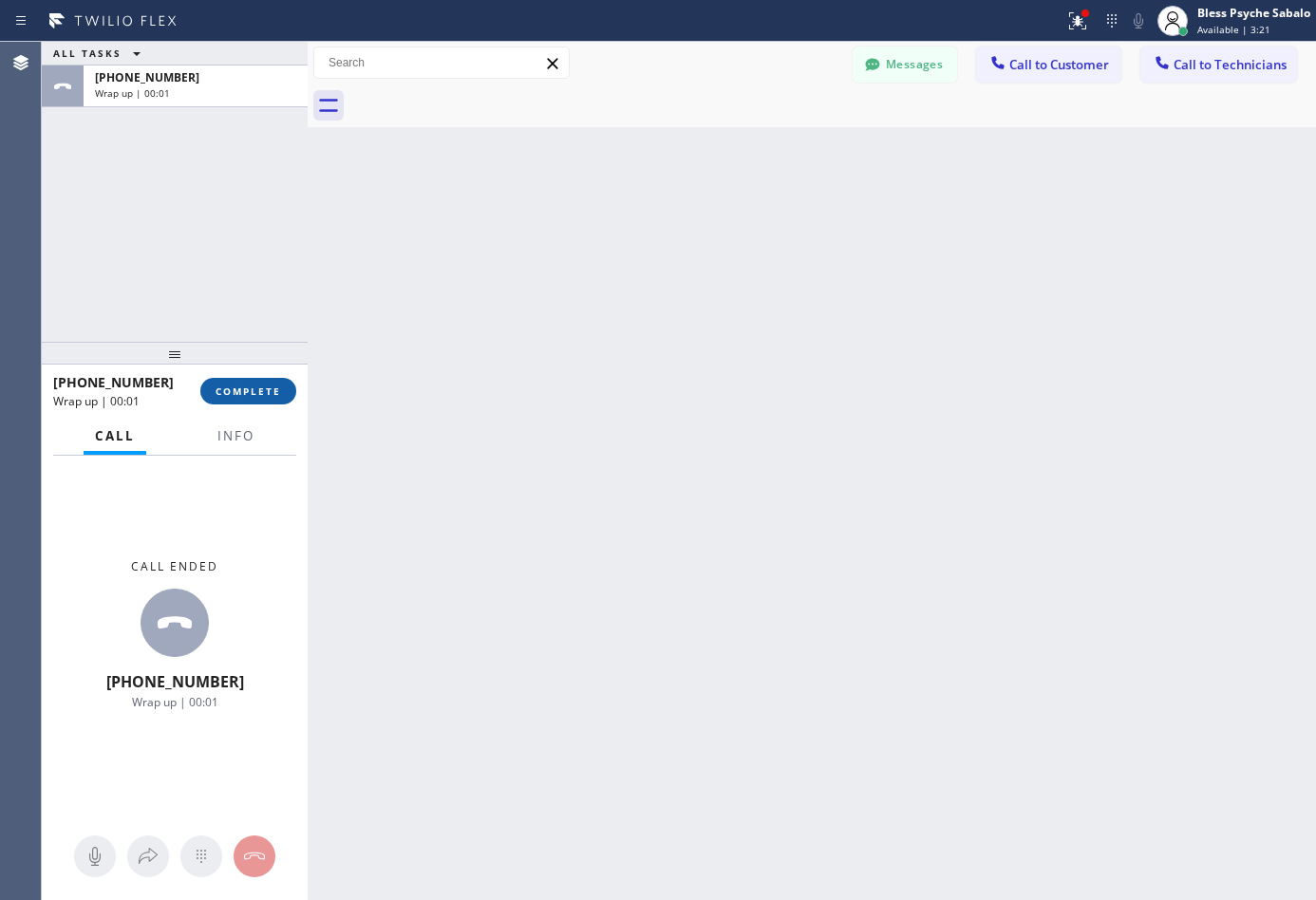
click at [265, 397] on span "COMPLETE" at bounding box center [248, 391] width 66 height 14
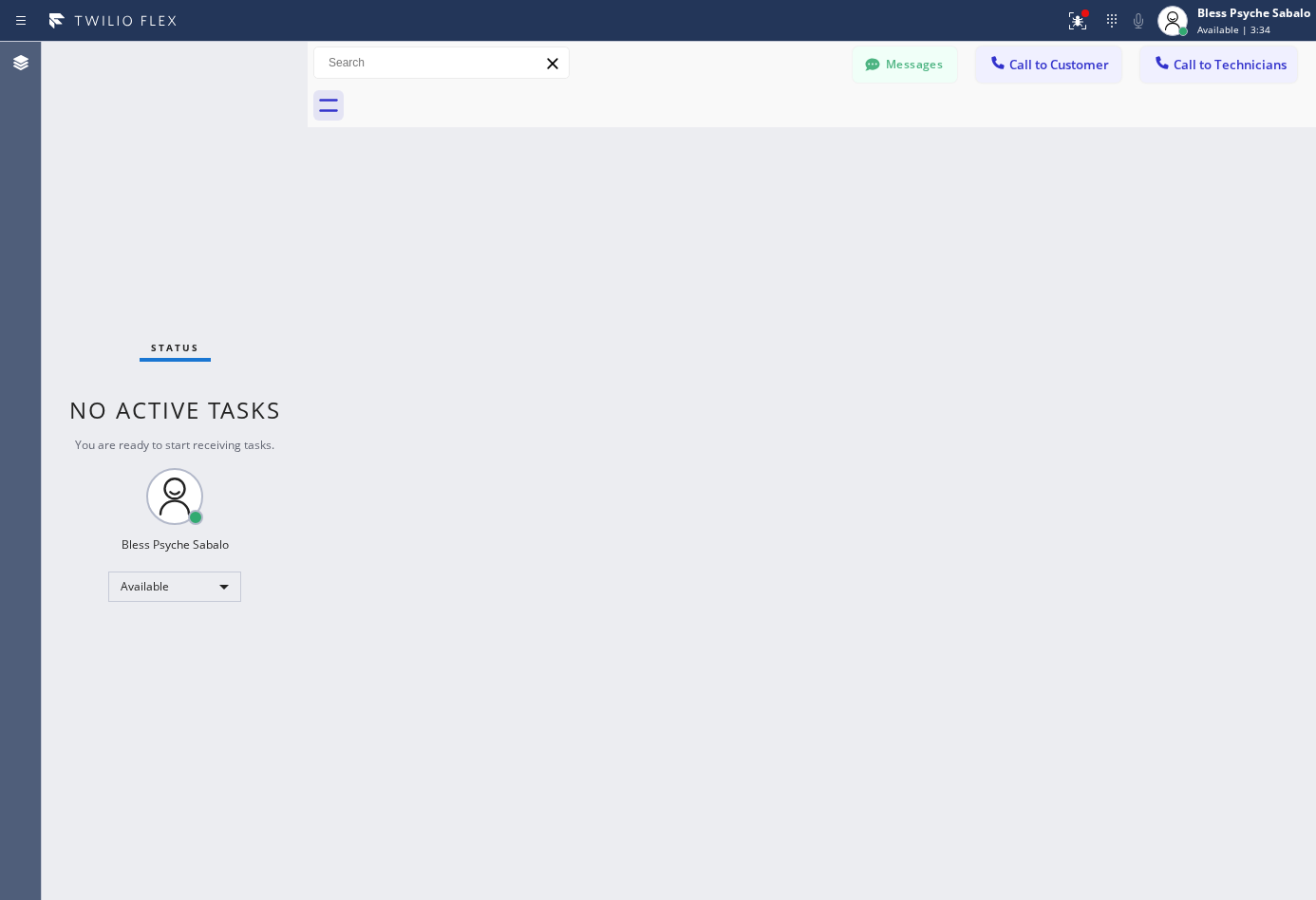
drag, startPoint x: 653, startPoint y: 351, endPoint x: 658, endPoint y: 339, distance: 13.0
click at [658, 339] on div "Back to Dashboard Change Sender ID Customers Technicians DP [PERSON_NAME] [DATE…" at bounding box center [812, 471] width 1008 height 858
click at [1236, 57] on span "Call to Technicians" at bounding box center [1229, 64] width 113 height 17
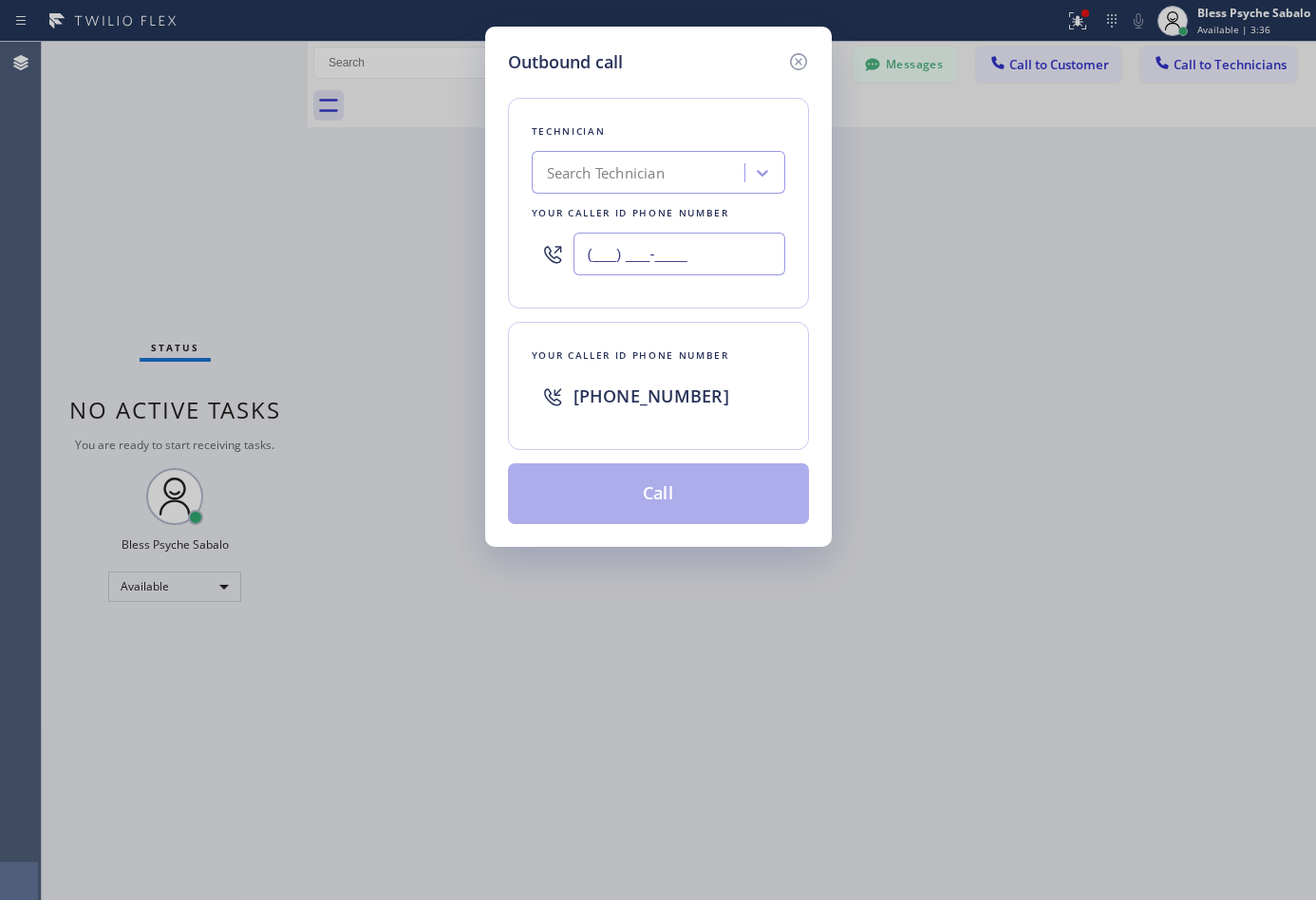
click at [652, 248] on input "(___) ___-____" at bounding box center [680, 254] width 212 height 43
paste input "925) 222-2903"
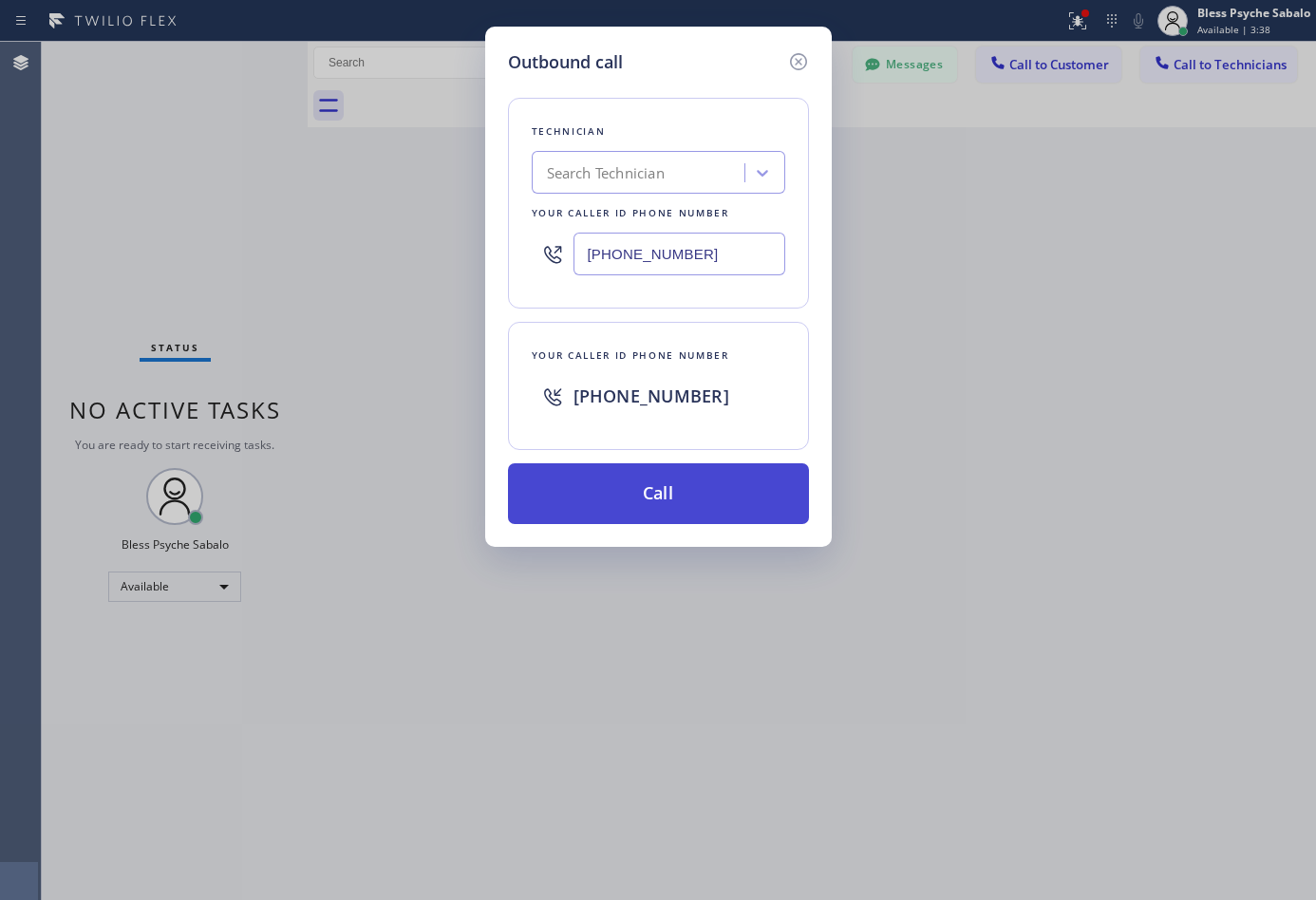
click at [690, 492] on button "Call" at bounding box center [658, 493] width 301 height 61
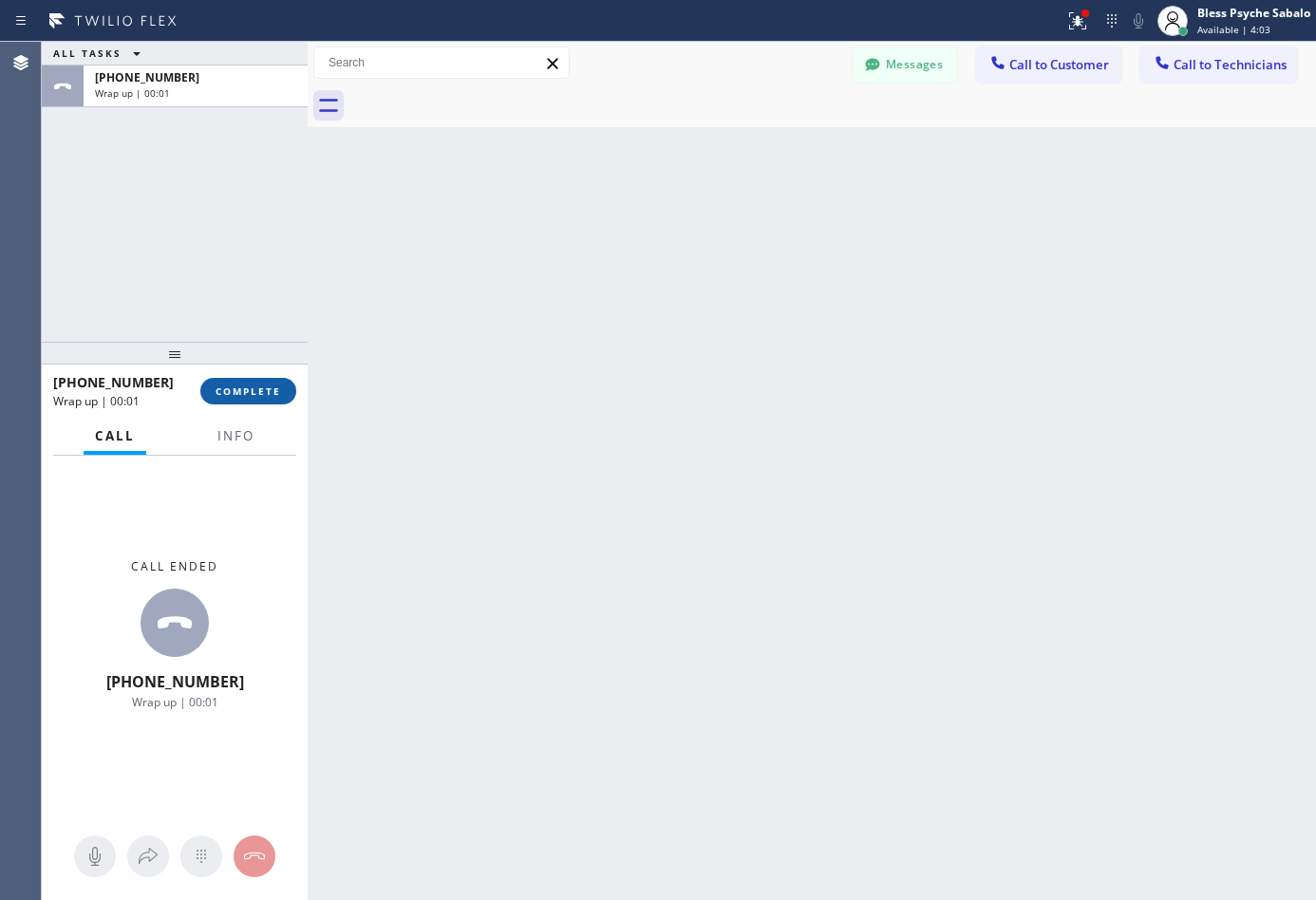
click at [266, 399] on button "COMPLETE" at bounding box center [248, 390] width 96 height 26
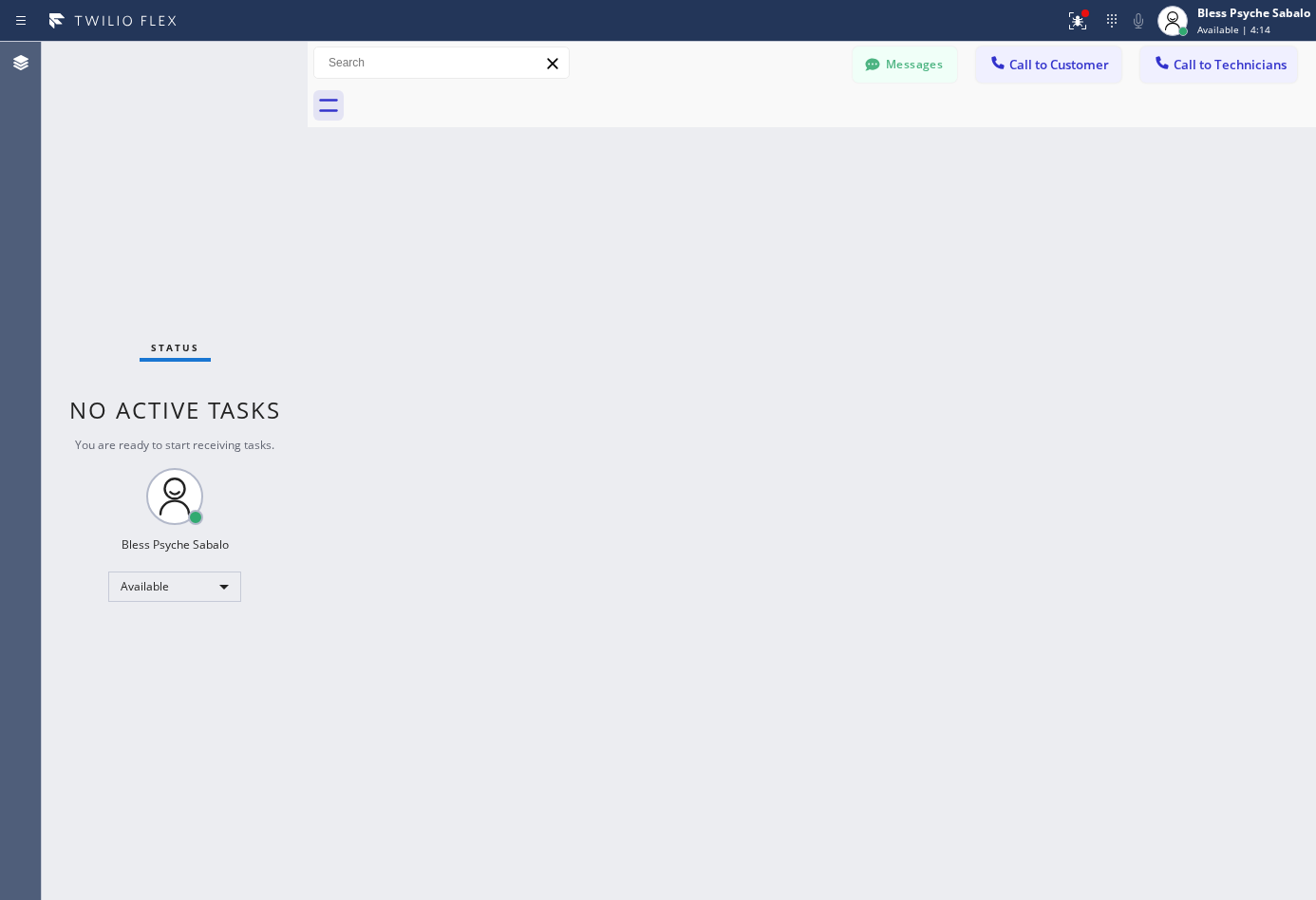
click at [498, 313] on div "Back to Dashboard Change Sender ID Customers Technicians DP [PERSON_NAME] [DATE…" at bounding box center [812, 471] width 1008 height 858
click at [1237, 69] on span "Call to Technicians" at bounding box center [1229, 64] width 113 height 17
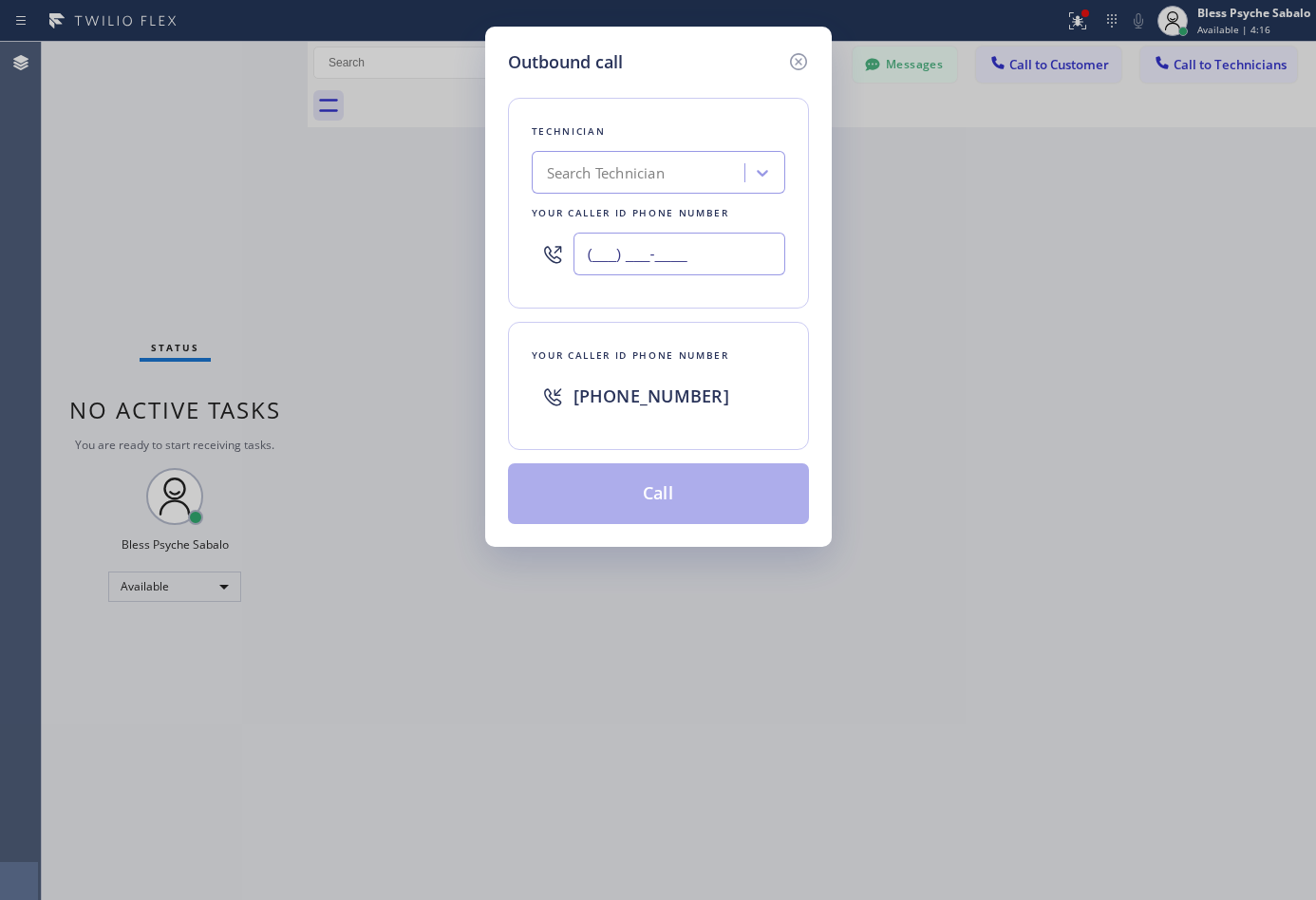
click at [652, 254] on input "(___) ___-____" at bounding box center [680, 254] width 212 height 43
paste input "818) 686-5709"
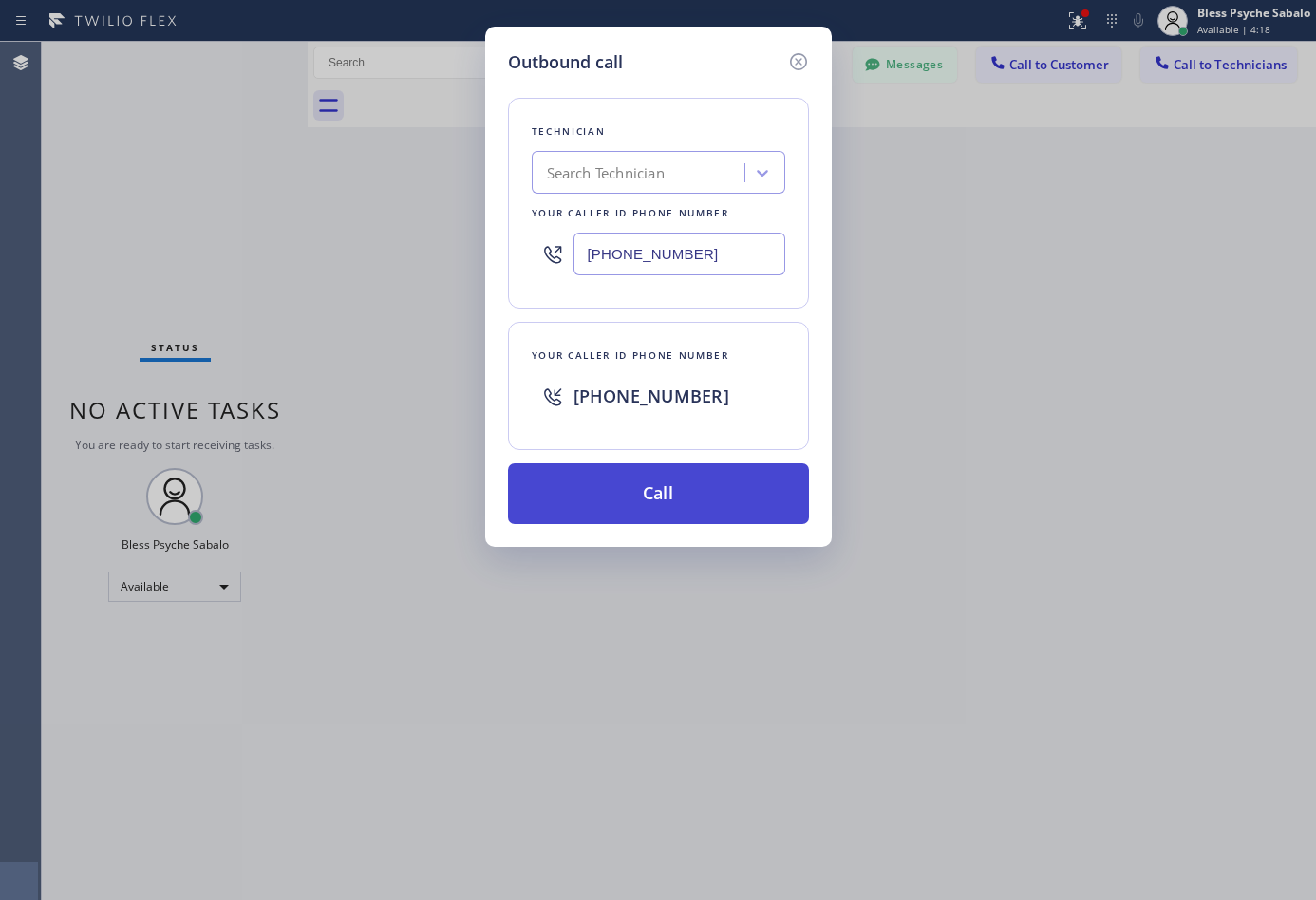
click at [727, 484] on button "Call" at bounding box center [658, 493] width 301 height 61
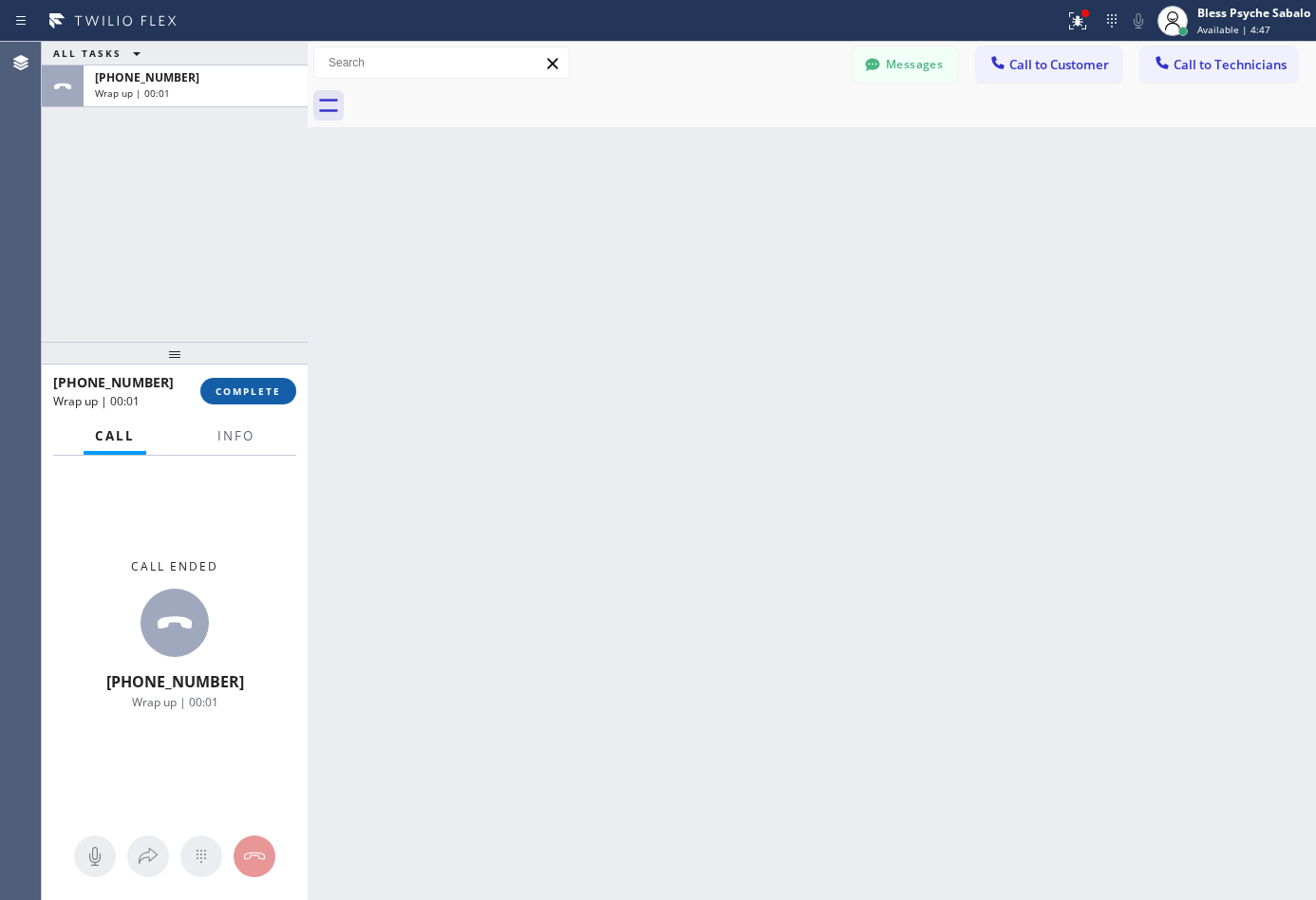
click at [253, 400] on button "COMPLETE" at bounding box center [248, 390] width 96 height 26
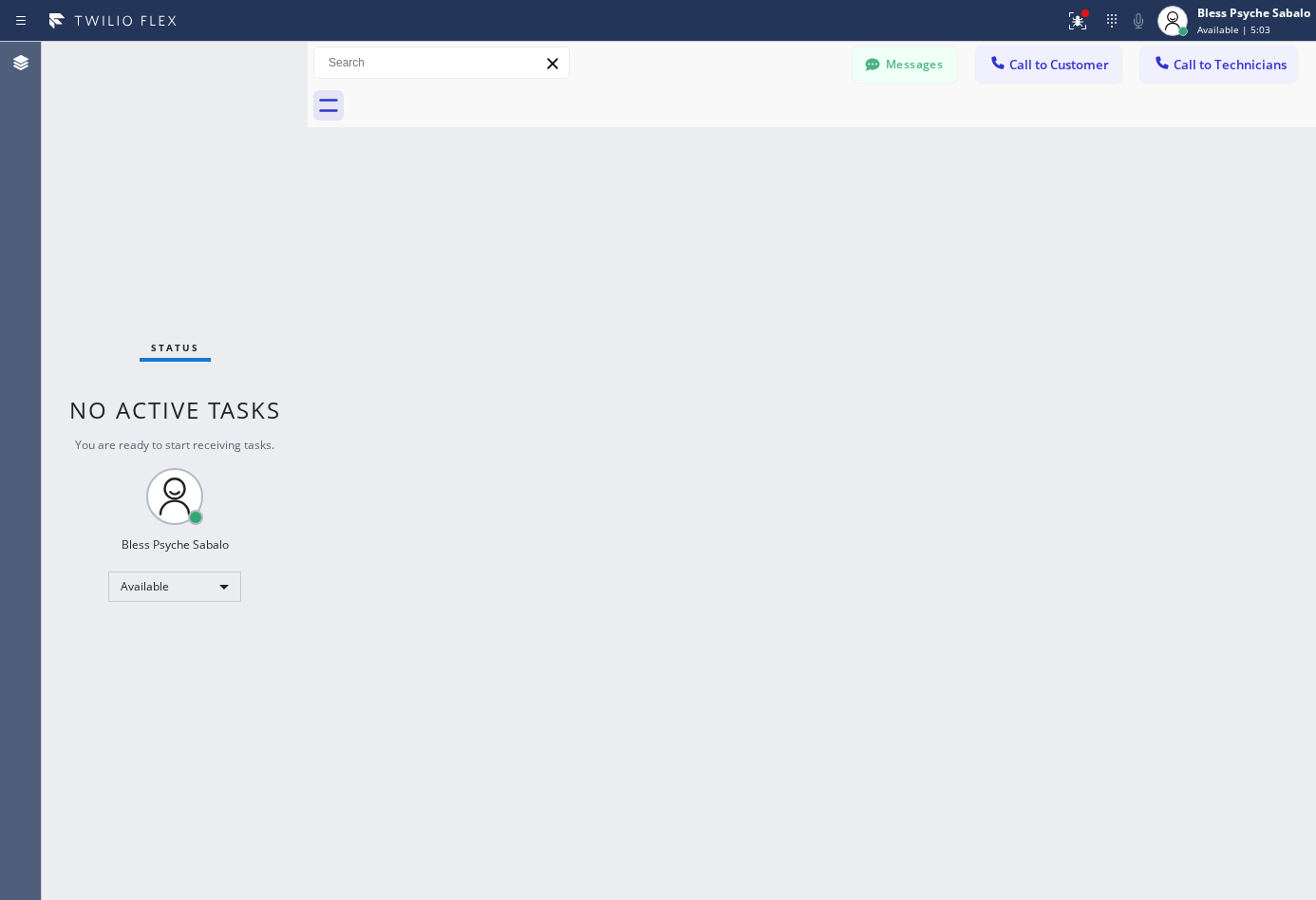
click at [627, 454] on div "Back to Dashboard Change Sender ID Customers Technicians DP [PERSON_NAME] [DATE…" at bounding box center [812, 471] width 1008 height 858
click at [1231, 56] on span "Call to Technicians" at bounding box center [1229, 64] width 113 height 17
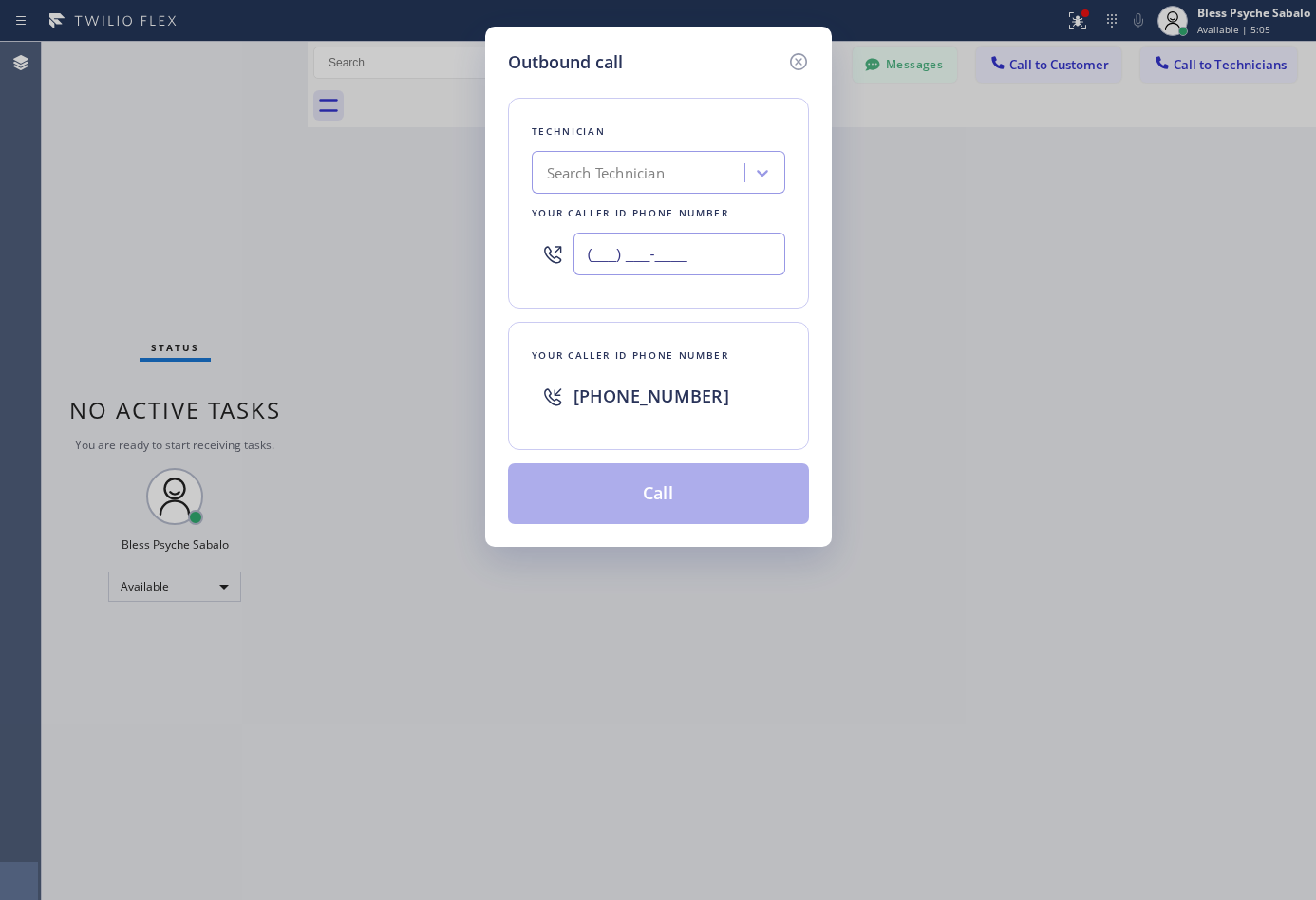
click at [693, 252] on input "(___) ___-____" at bounding box center [680, 254] width 212 height 43
paste input "714) 294-2150"
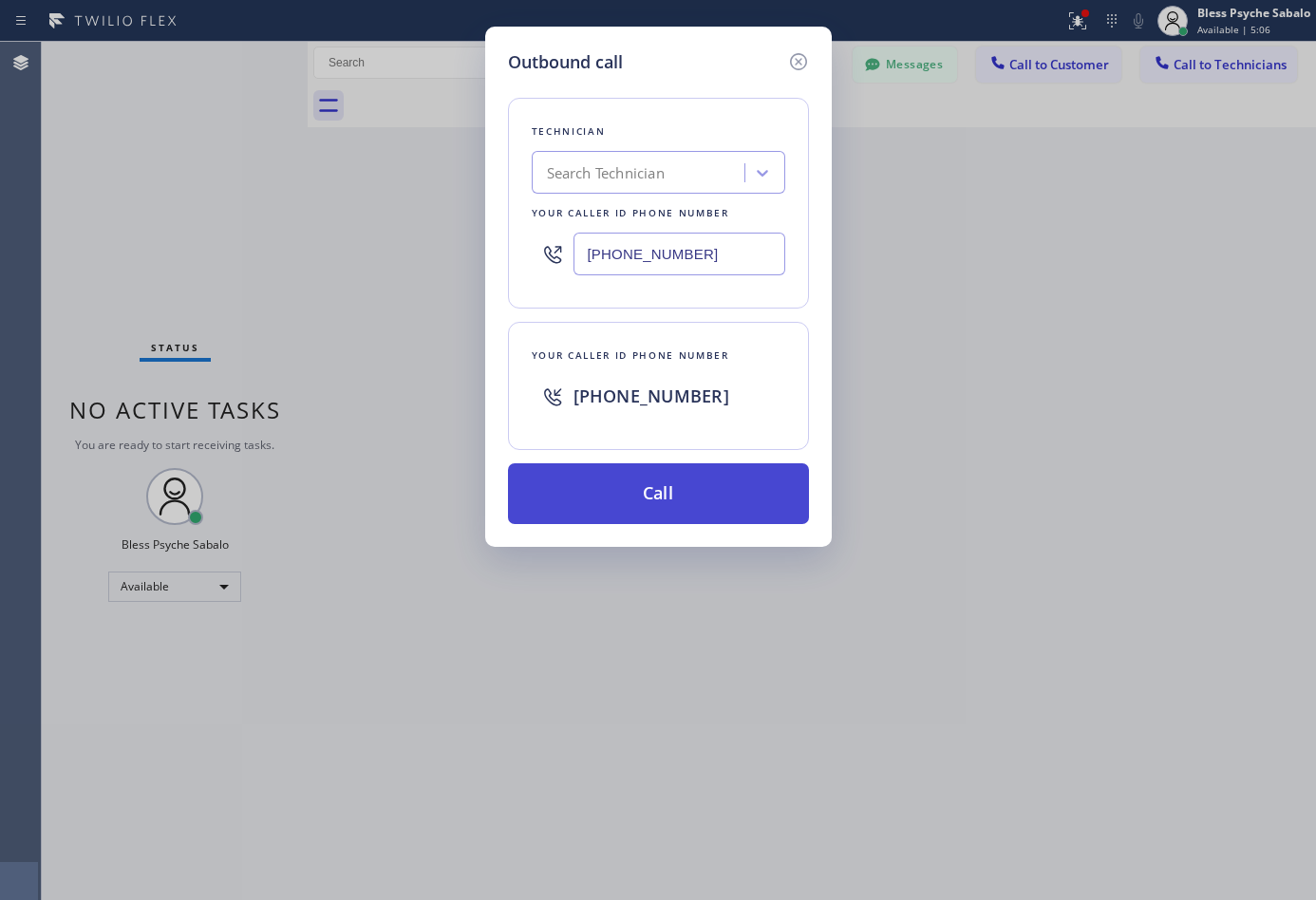
click at [721, 504] on button "Call" at bounding box center [658, 493] width 301 height 61
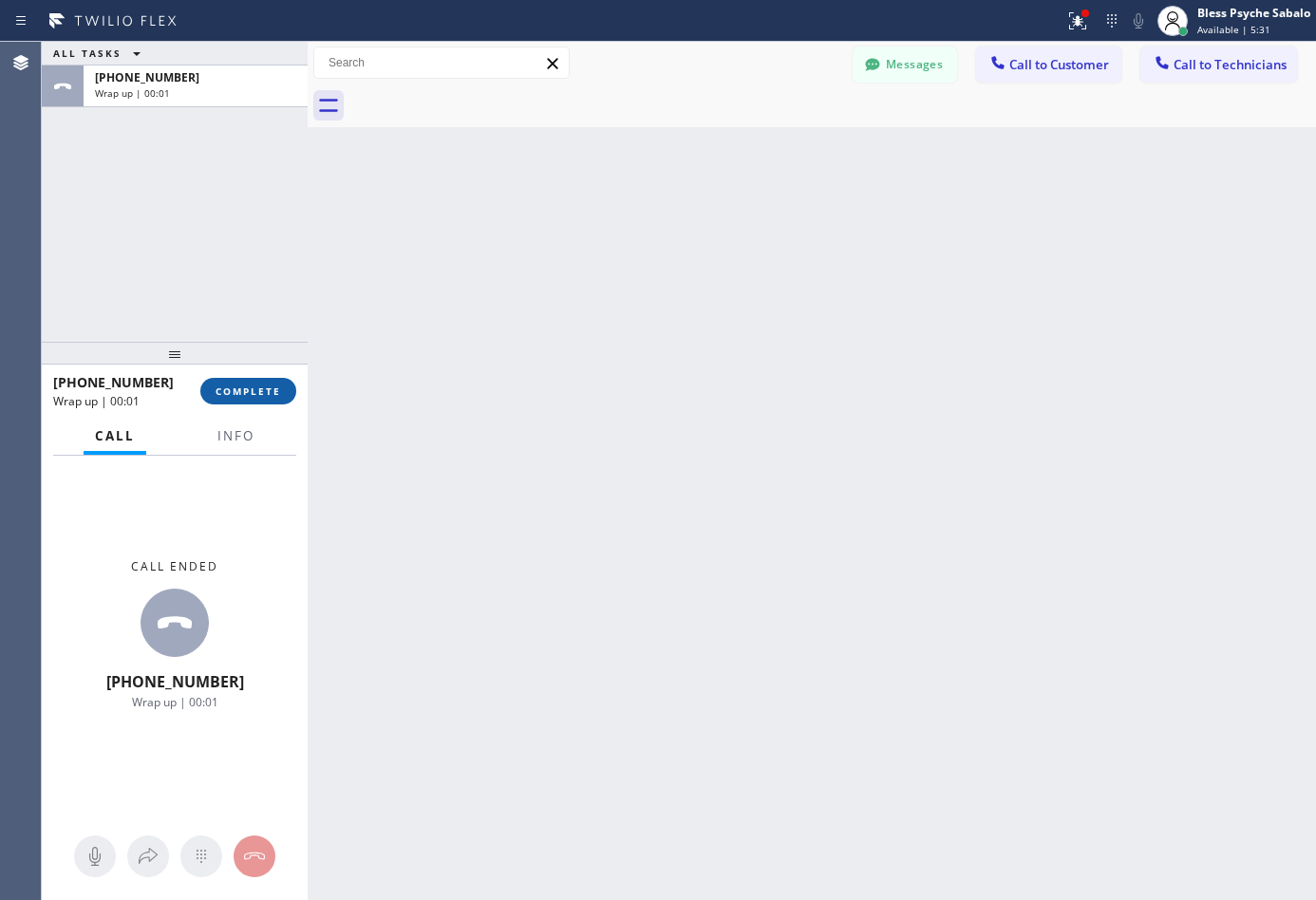
click at [254, 393] on span "COMPLETE" at bounding box center [248, 391] width 66 height 14
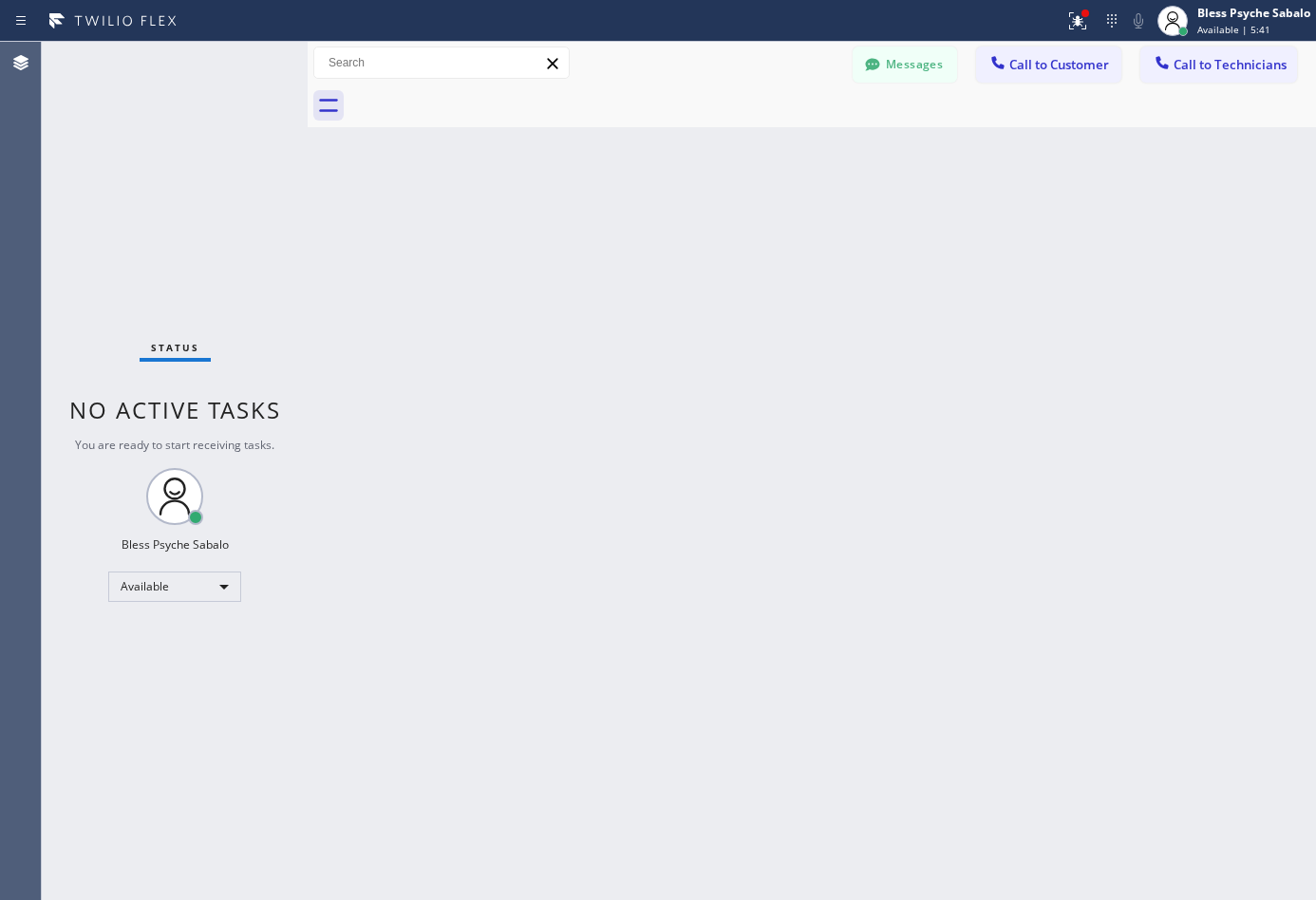
click at [570, 410] on div "Back to Dashboard Change Sender ID Customers Technicians DP [PERSON_NAME] [DATE…" at bounding box center [812, 471] width 1008 height 858
click at [1216, 67] on span "Call to Technicians" at bounding box center [1229, 64] width 113 height 17
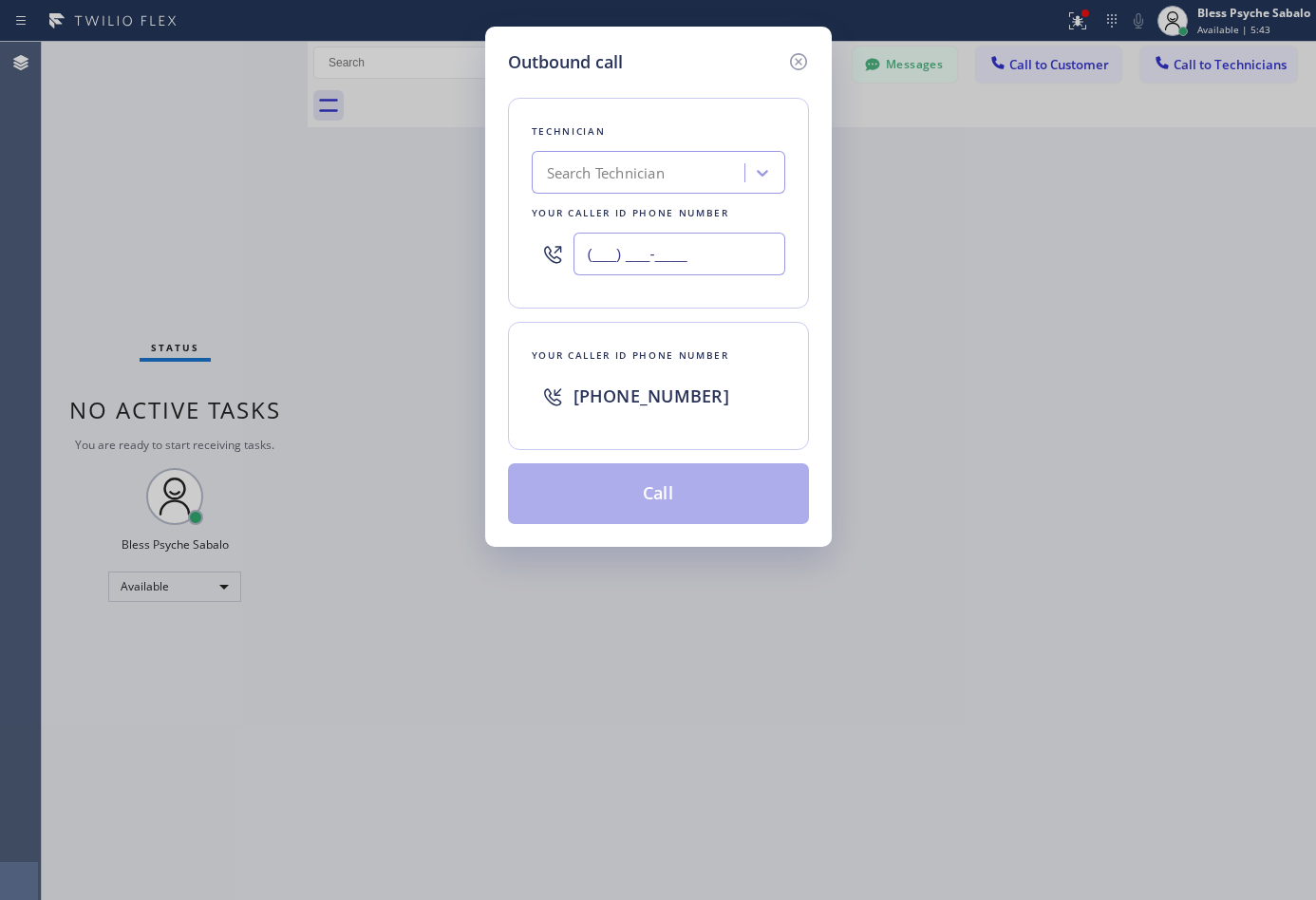
click at [647, 256] on input "(___) ___-____" at bounding box center [680, 254] width 212 height 43
paste input "714) 452-1646"
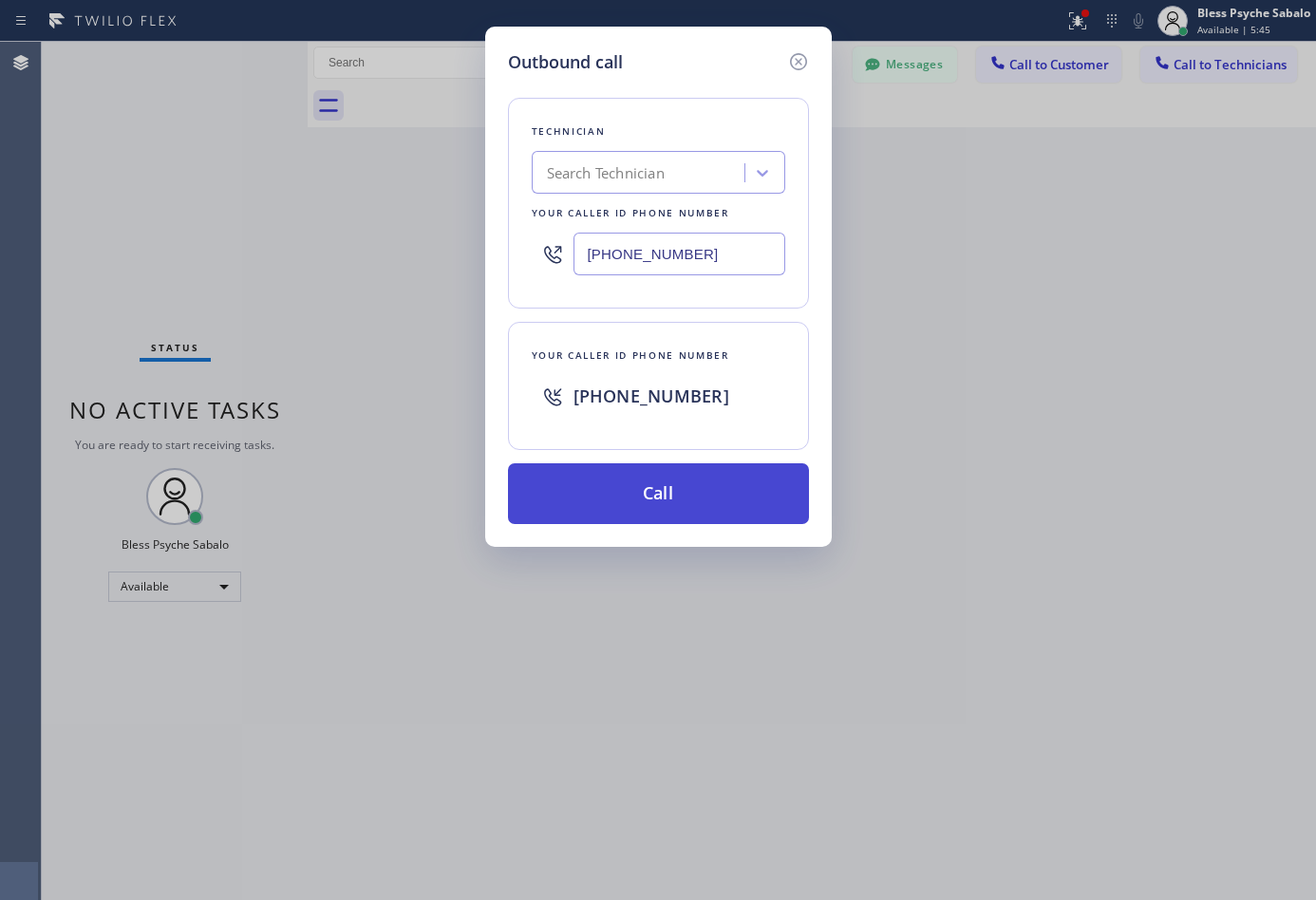
click at [631, 505] on button "Call" at bounding box center [658, 493] width 301 height 61
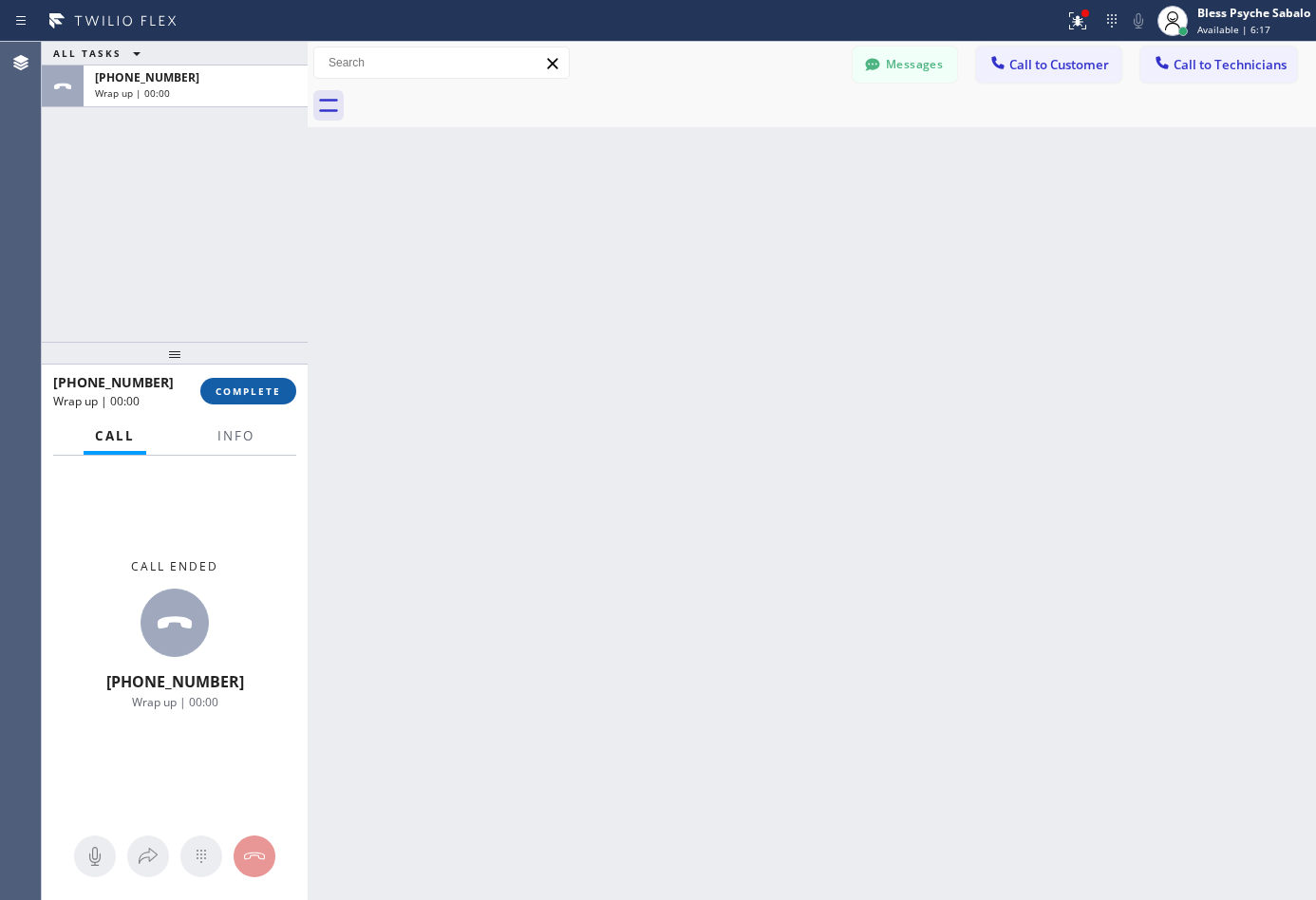
click at [256, 388] on span "COMPLETE" at bounding box center [248, 391] width 66 height 14
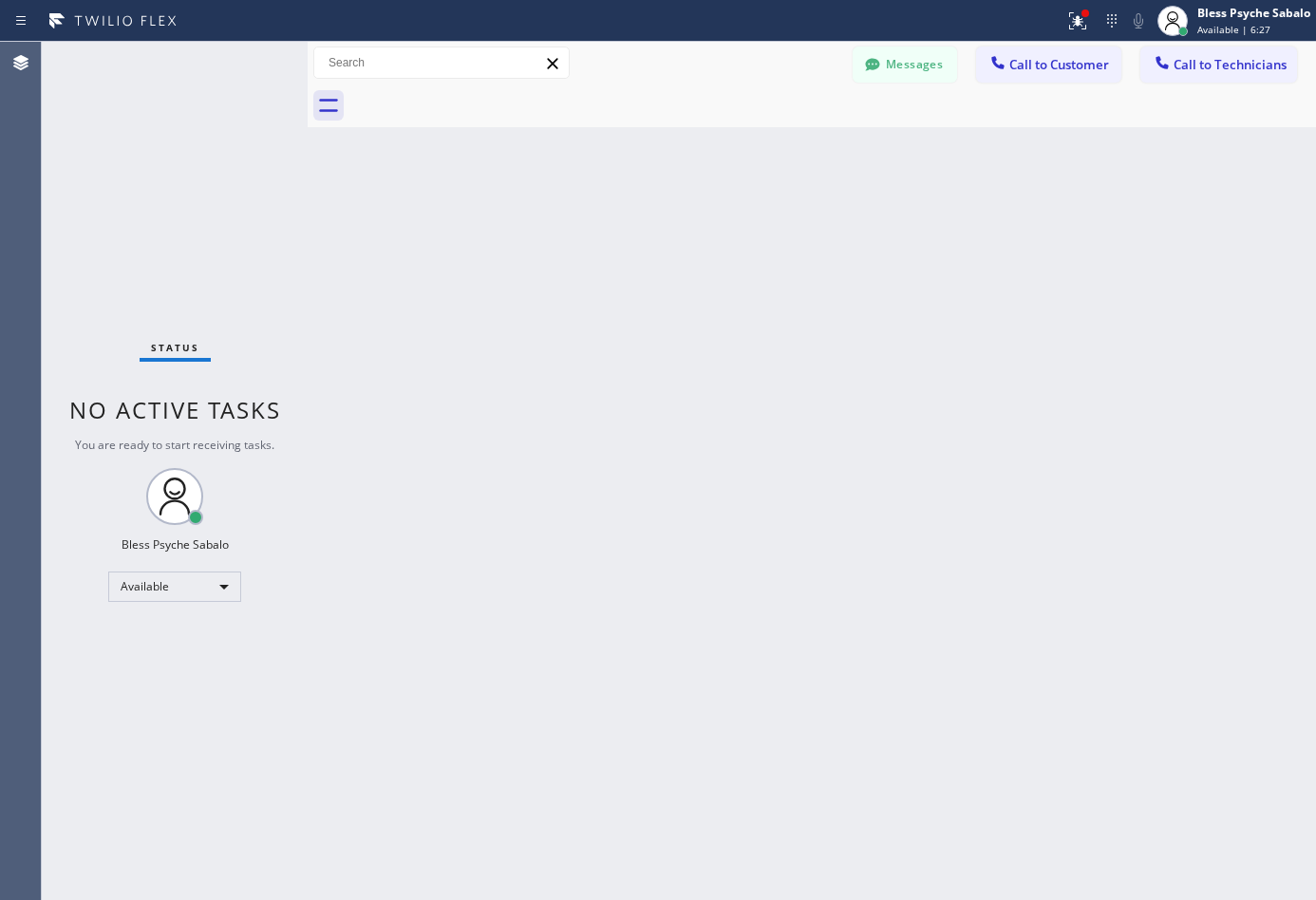
click at [317, 460] on div "Back to Dashboard Change Sender ID Customers Technicians DP [PERSON_NAME] [DATE…" at bounding box center [812, 471] width 1008 height 858
click at [1241, 72] on span "Call to Technicians" at bounding box center [1229, 64] width 113 height 17
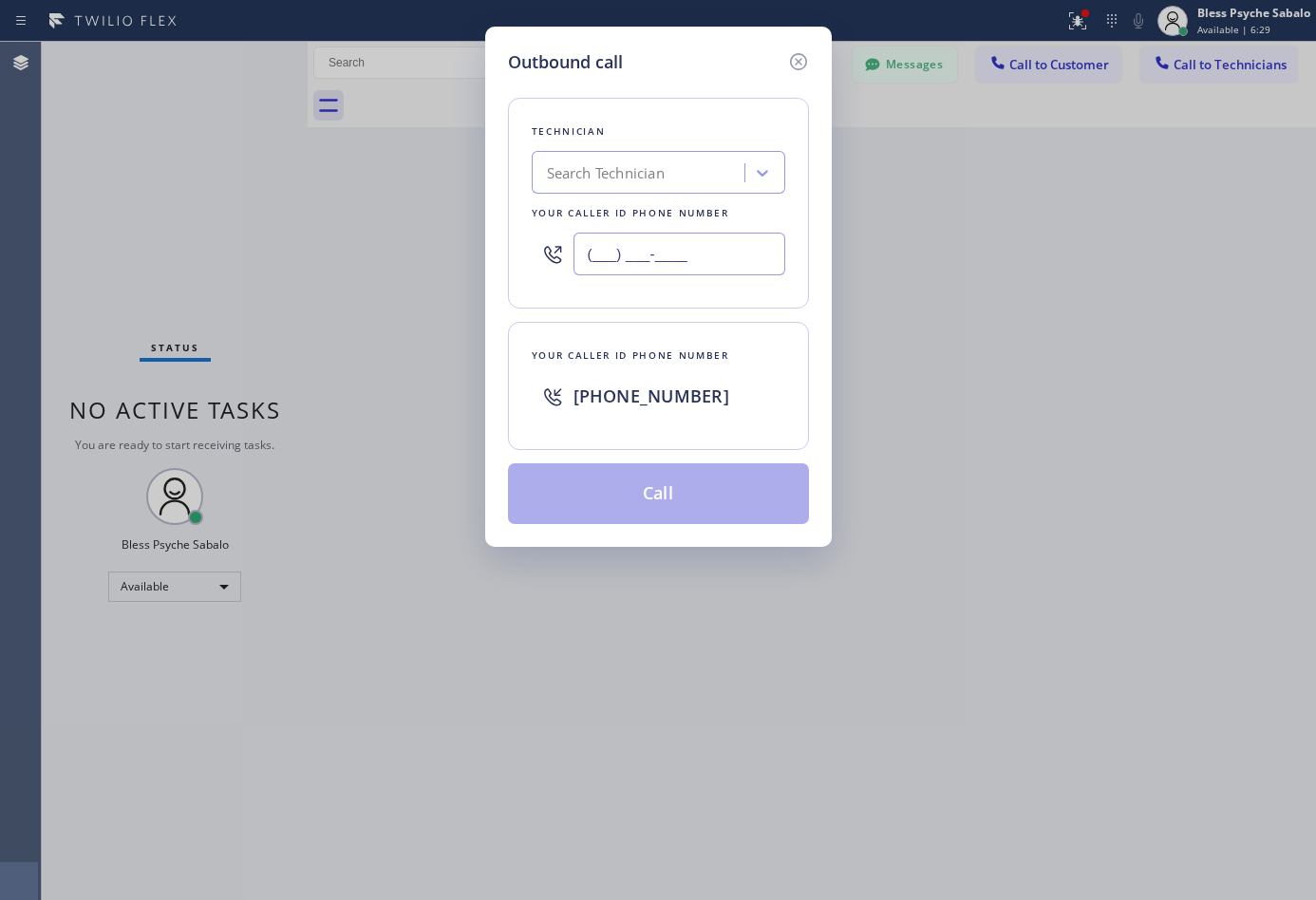
click at [675, 259] on input "(___) ___-____" at bounding box center [680, 254] width 212 height 43
paste input "818) 485-4958"
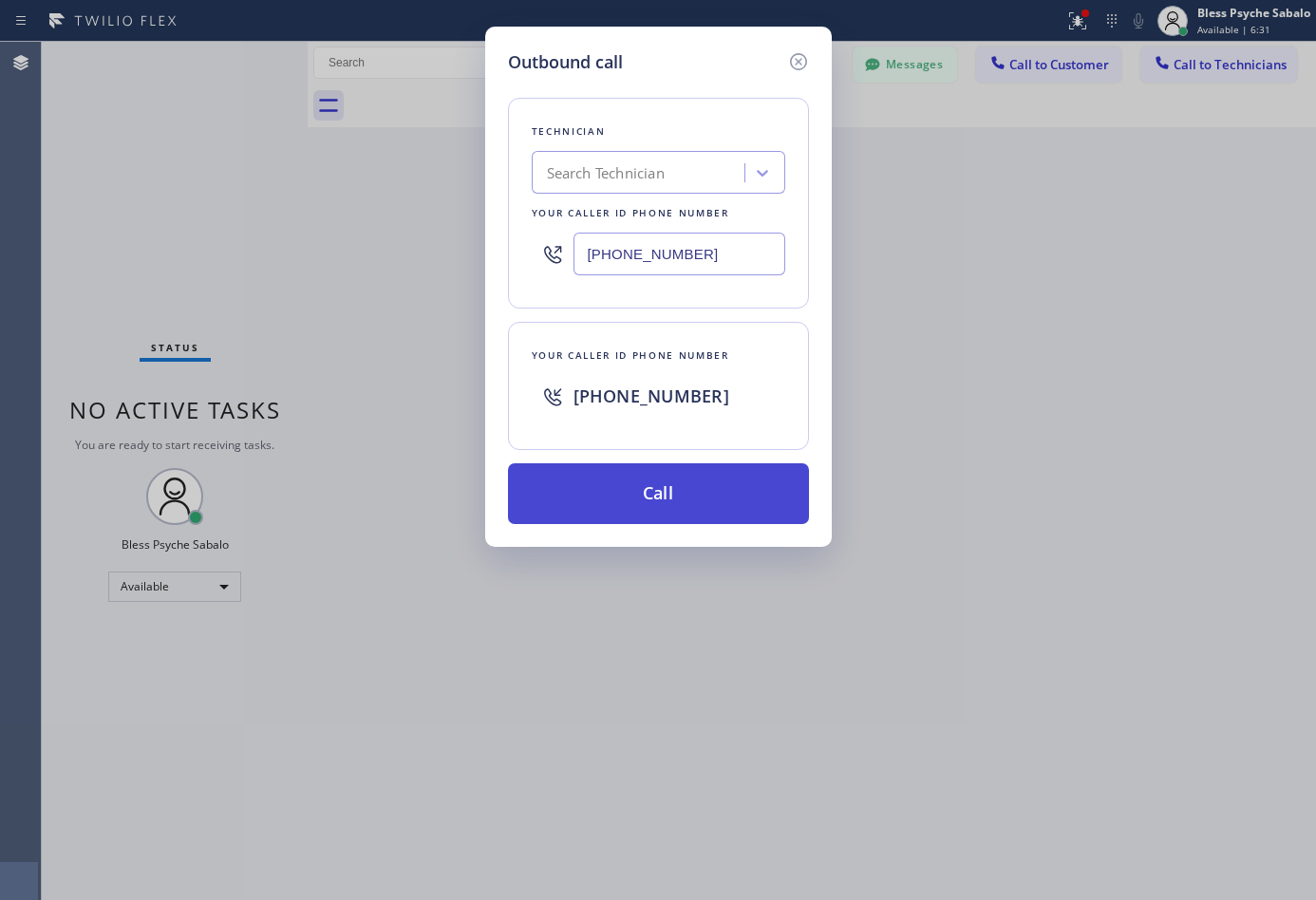
click at [695, 504] on button "Call" at bounding box center [658, 493] width 301 height 61
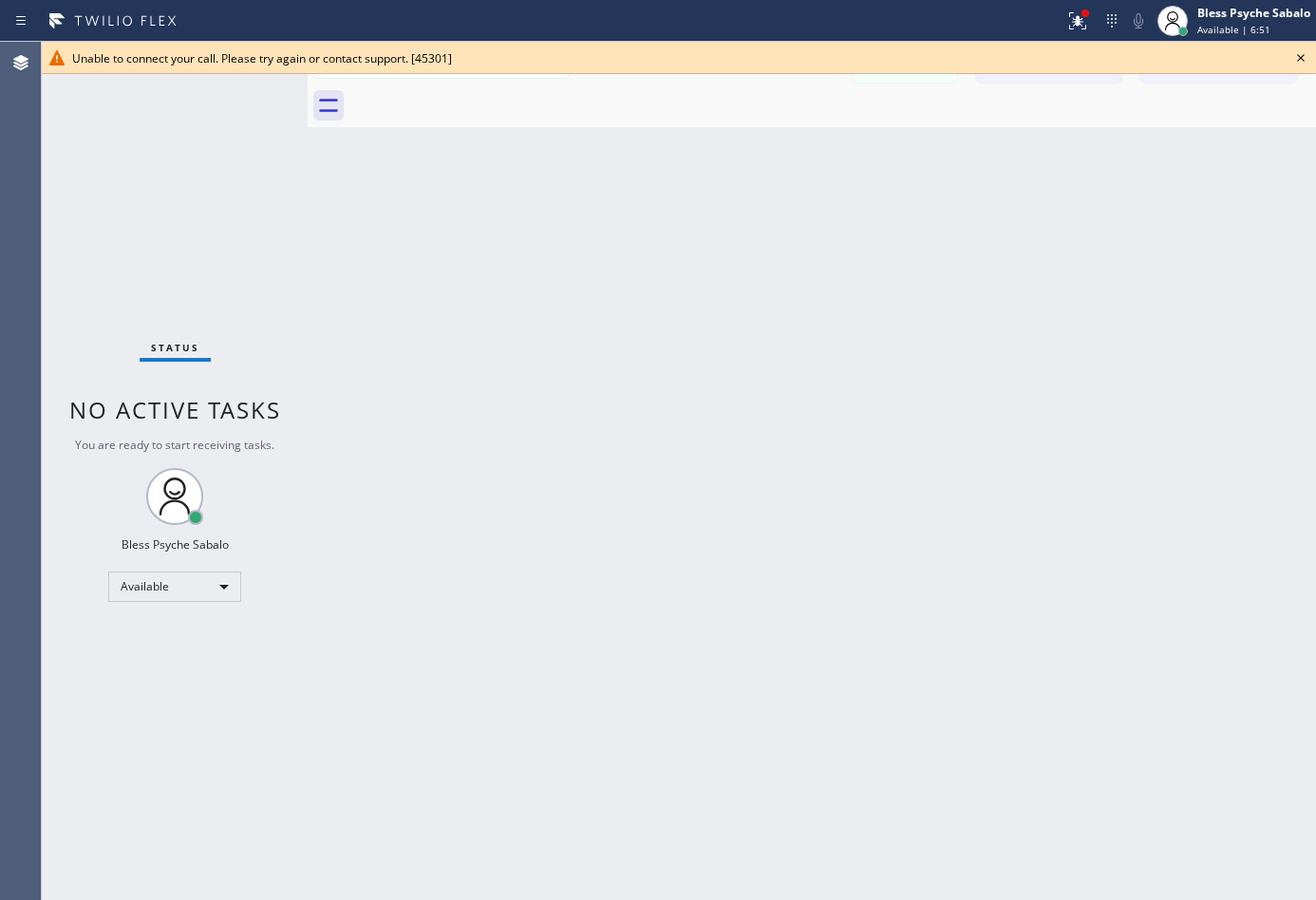
click at [633, 320] on div "Back to Dashboard Change Sender ID Customers Technicians DP [PERSON_NAME] [DATE…" at bounding box center [812, 471] width 1008 height 858
click at [1299, 55] on icon at bounding box center [1300, 57] width 23 height 23
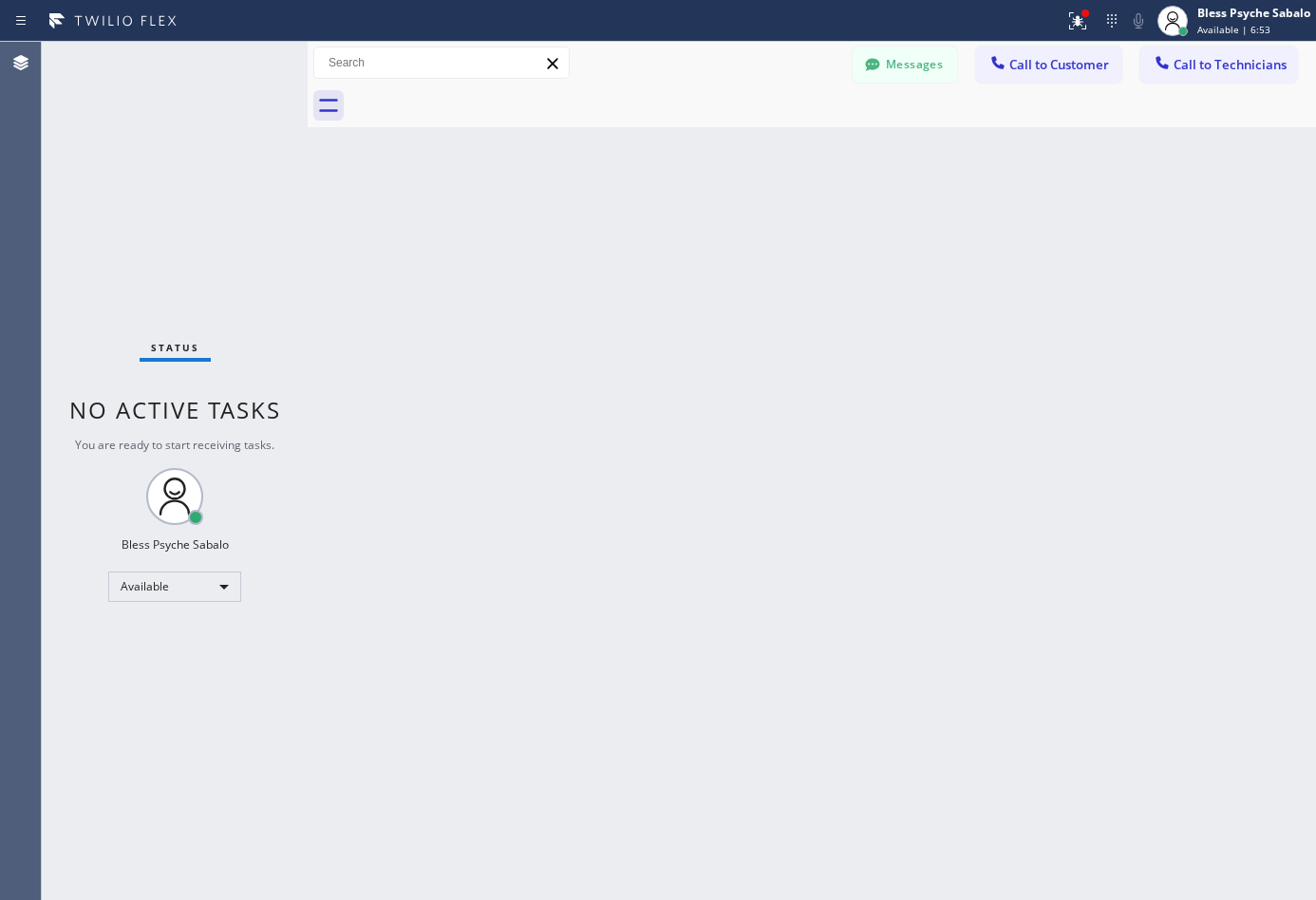
click at [830, 296] on div "Back to Dashboard Change Sender ID Customers Technicians DP [PERSON_NAME] [DATE…" at bounding box center [812, 471] width 1008 height 858
drag, startPoint x: 650, startPoint y: 208, endPoint x: 781, endPoint y: 180, distance: 134.0
click at [650, 208] on div "Back to Dashboard Change Sender ID Customers Technicians DP [PERSON_NAME] [DATE…" at bounding box center [812, 471] width 1008 height 858
click at [1237, 63] on span "Call to Technicians" at bounding box center [1229, 64] width 113 height 17
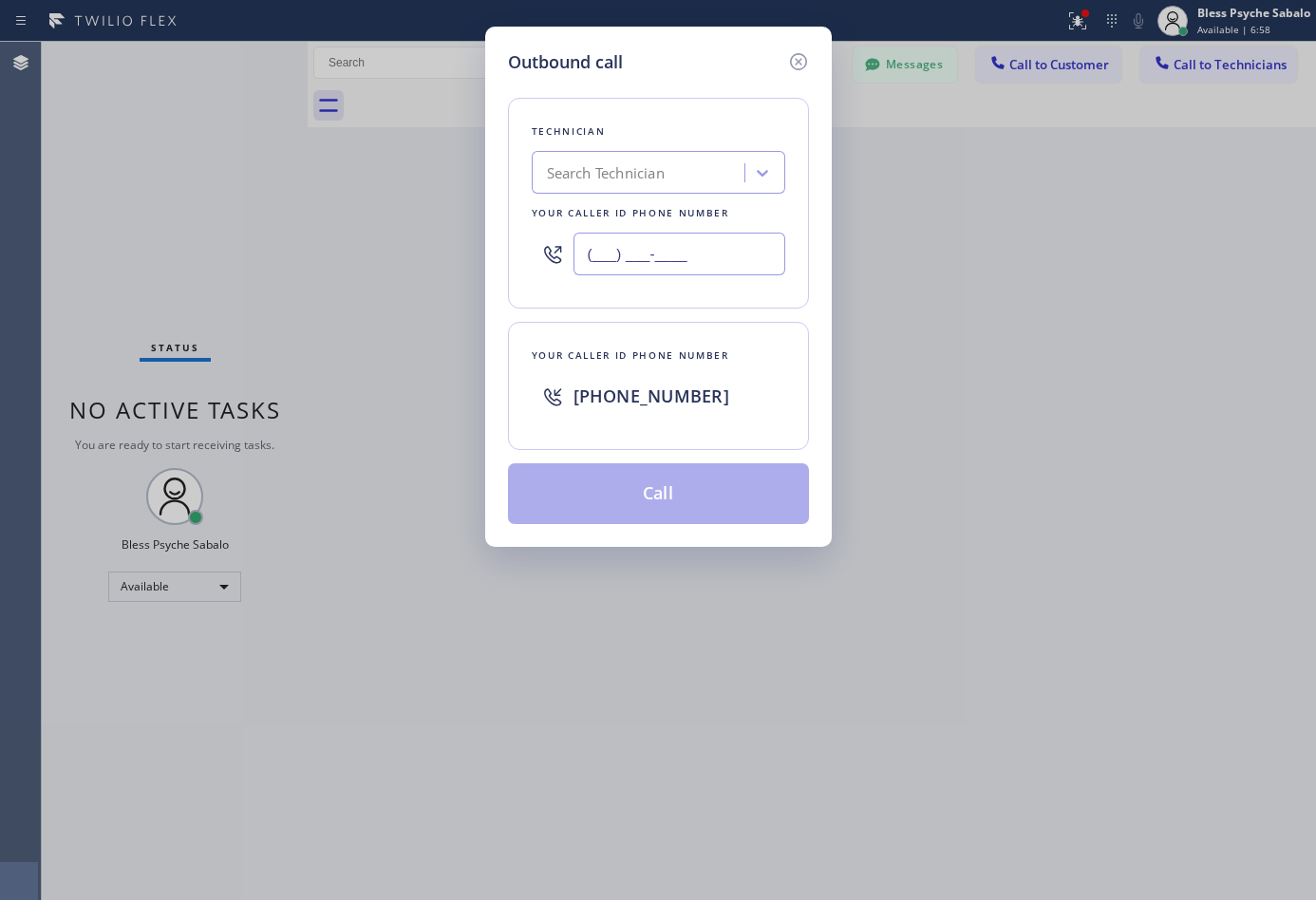
click at [696, 251] on input "(___) ___-____" at bounding box center [680, 254] width 212 height 43
paste input "818) 485-4958"
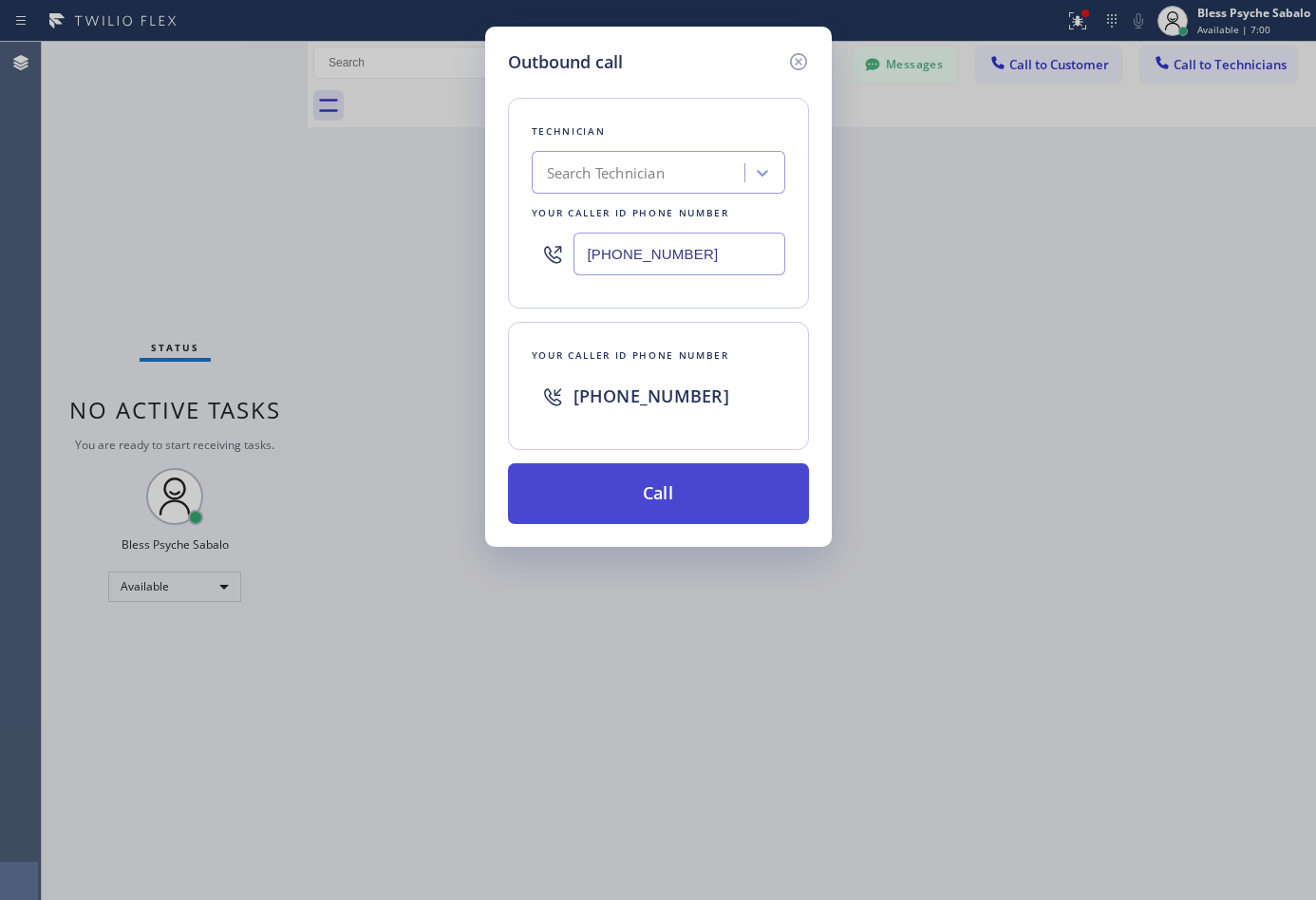
type input "[PHONE_NUMBER]"
click at [695, 508] on button "Call" at bounding box center [658, 493] width 301 height 61
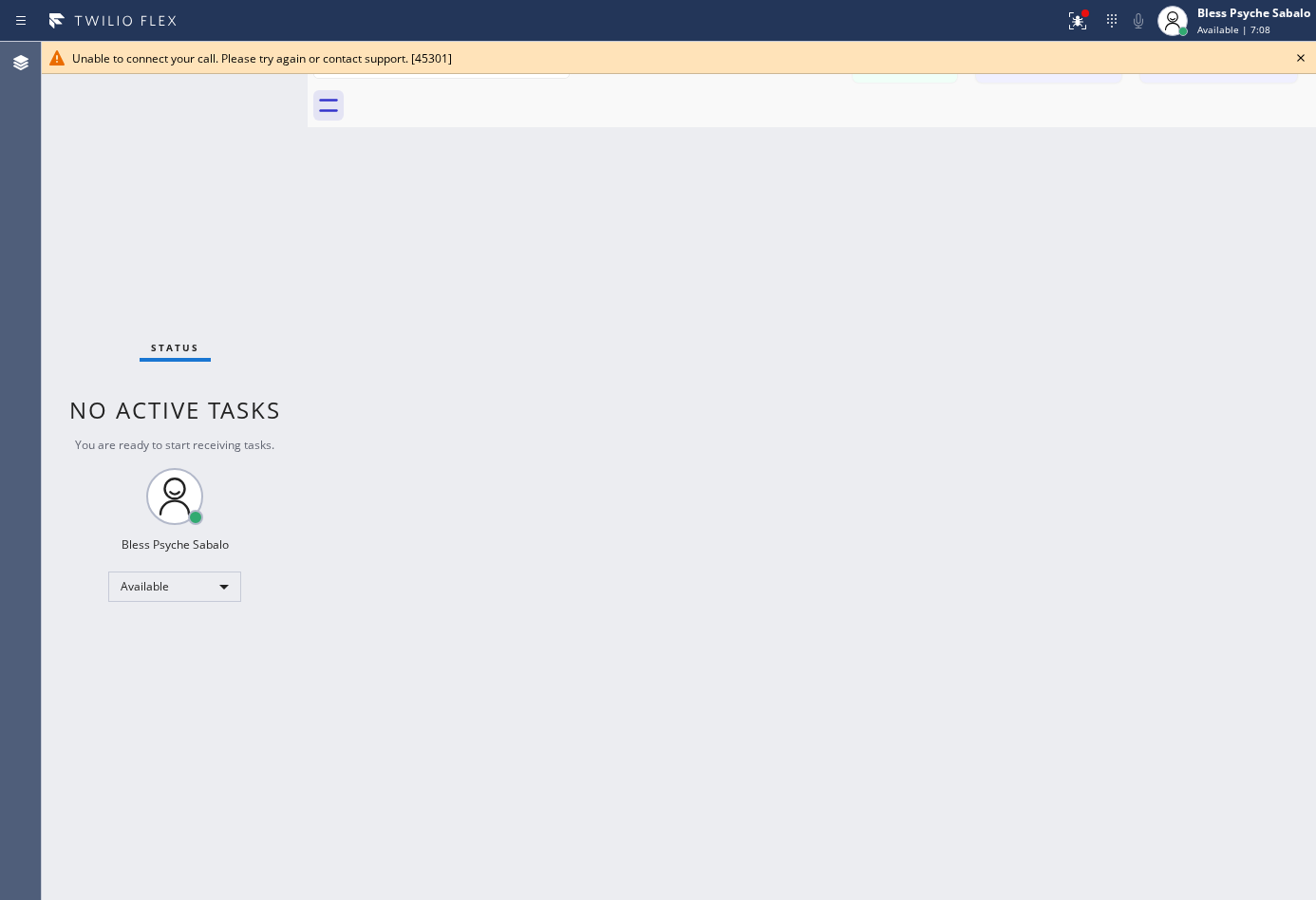
click at [1295, 60] on icon at bounding box center [1300, 57] width 23 height 23
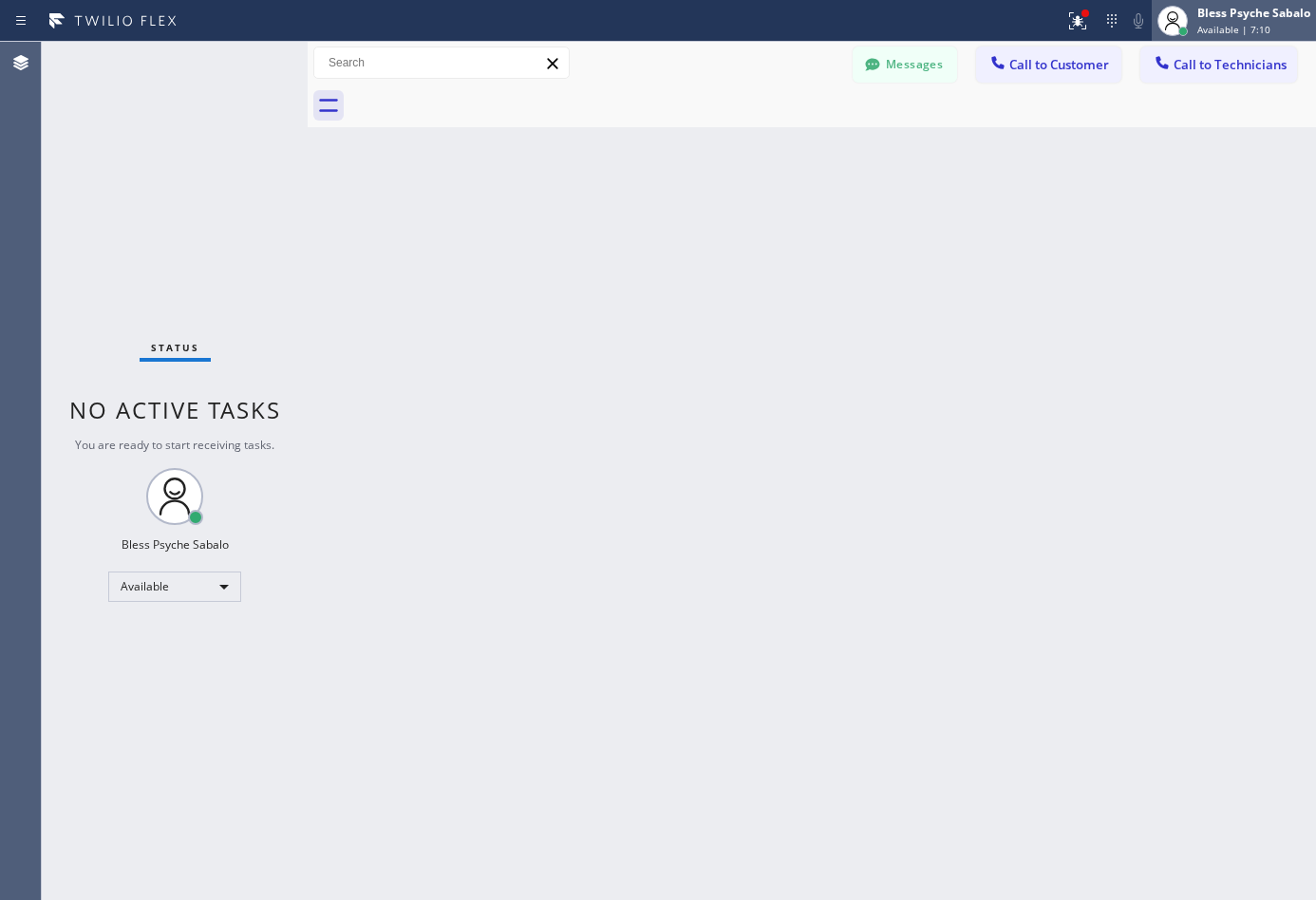
click at [1171, 15] on icon at bounding box center [1172, 21] width 23 height 23
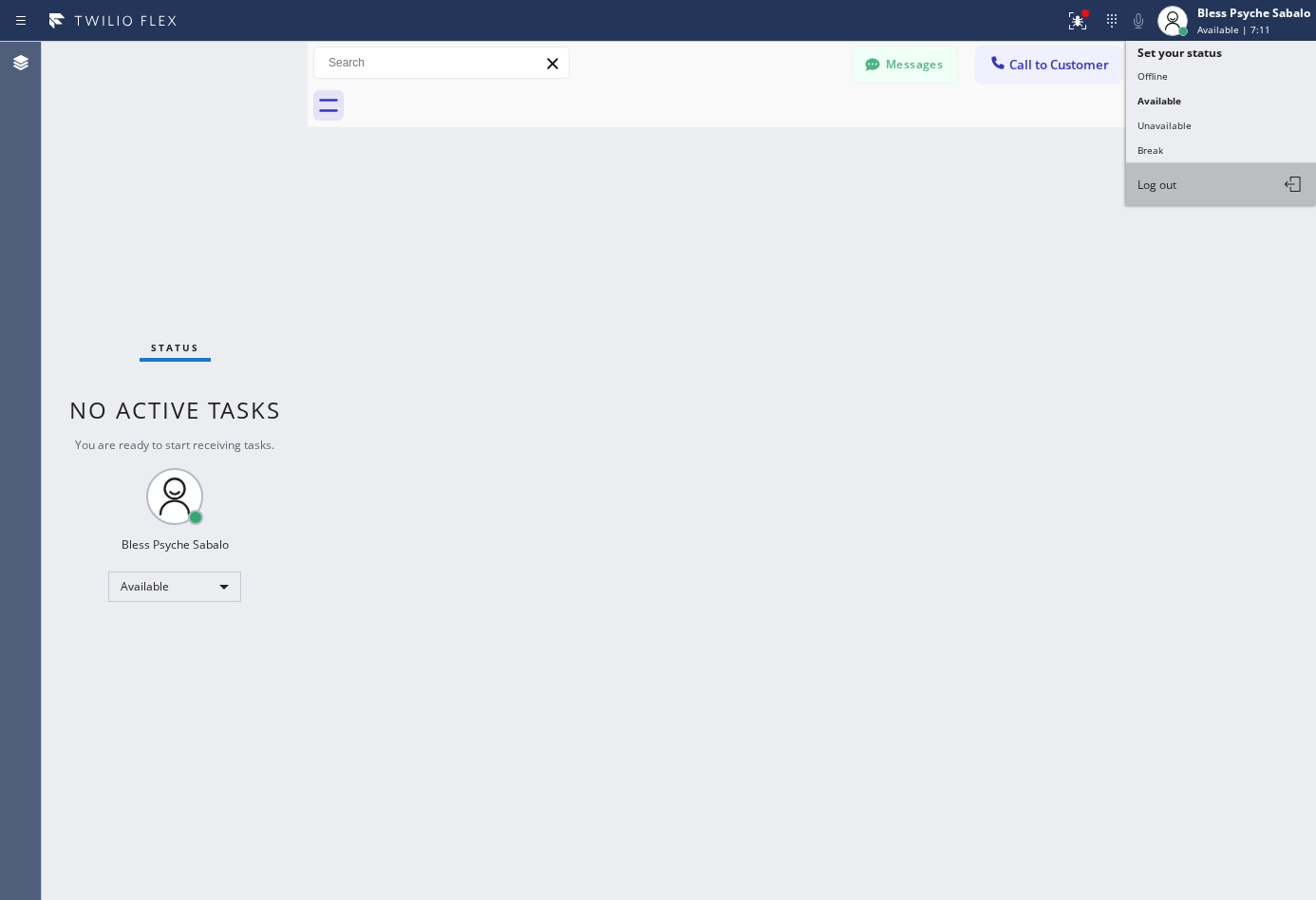
click at [1180, 183] on button "Log out" at bounding box center [1221, 183] width 190 height 42
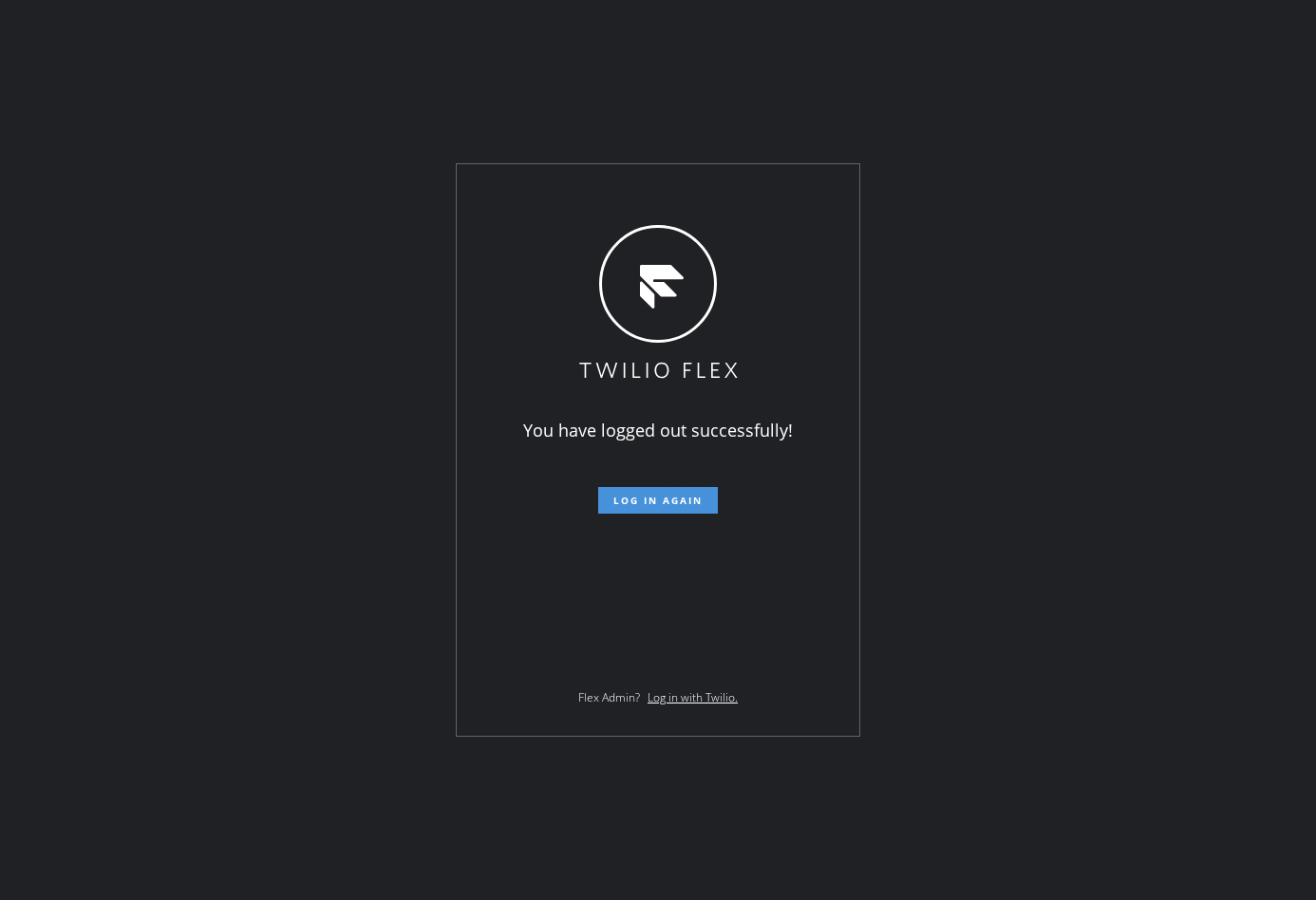
click at [613, 507] on span "Log in again" at bounding box center [657, 500] width 89 height 14
click at [633, 511] on button "Log in again" at bounding box center [658, 500] width 120 height 26
click at [628, 507] on span "Log in again" at bounding box center [657, 500] width 89 height 14
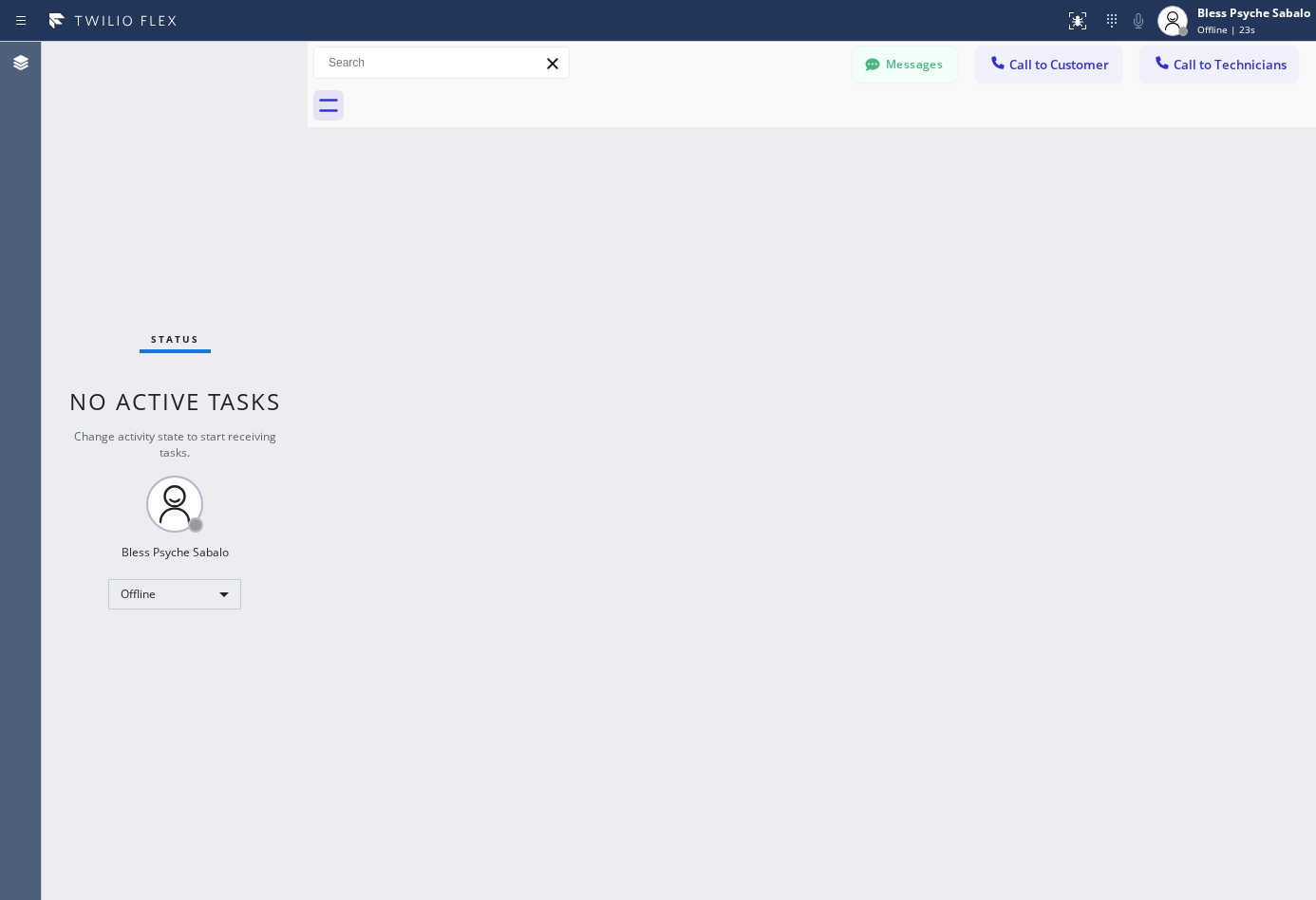
click at [727, 429] on div "Back to Dashboard Change Sender ID Customers Technicians Select a contact Outbo…" at bounding box center [812, 471] width 1008 height 858
click at [160, 583] on div "Offline" at bounding box center [175, 593] width 133 height 30
click at [158, 667] on li "Unavailable" at bounding box center [173, 667] width 128 height 23
click at [183, 584] on div "Unavailable" at bounding box center [175, 593] width 133 height 30
click at [152, 640] on li "Available" at bounding box center [173, 643] width 128 height 23
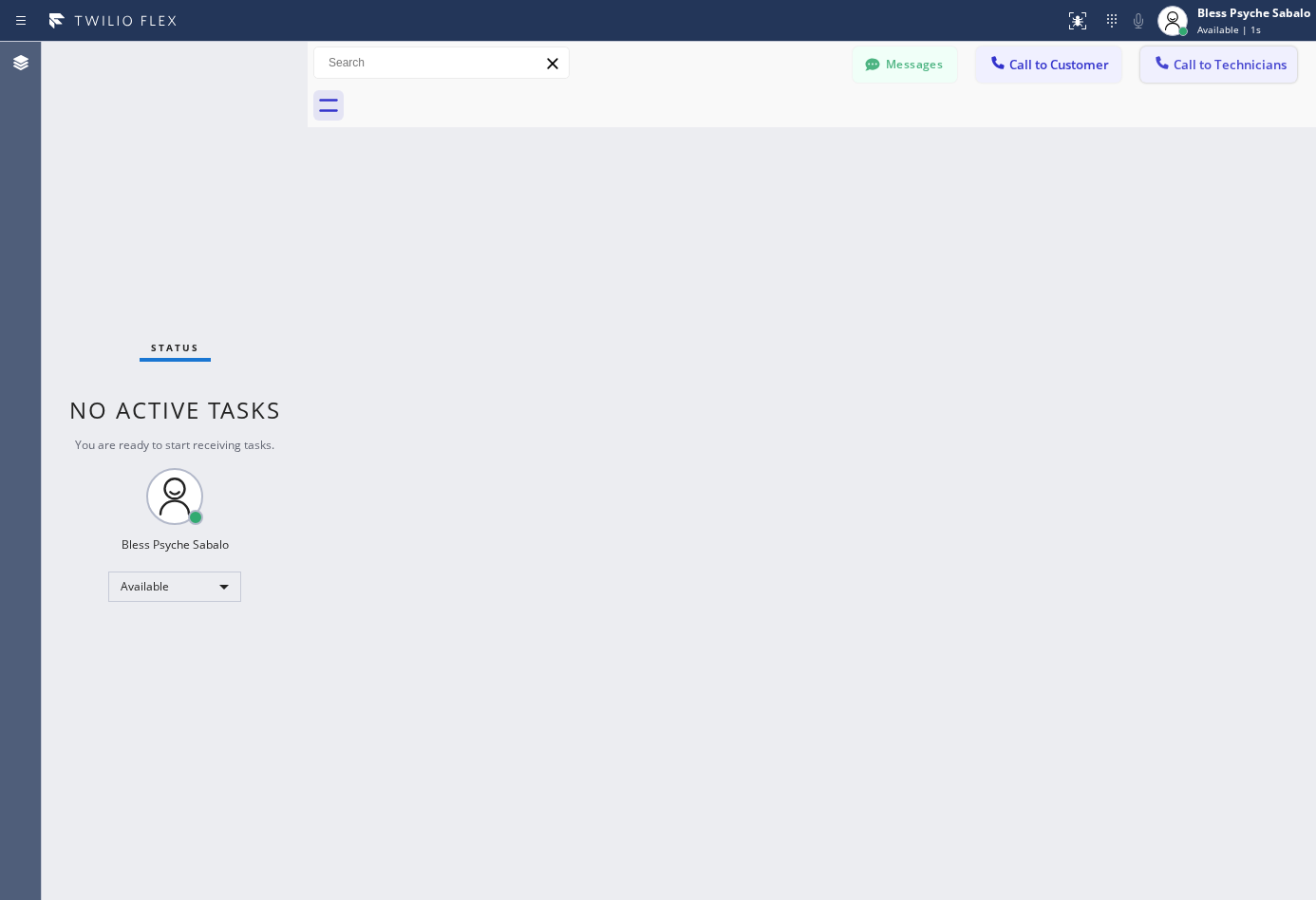
click at [1219, 46] on button "Call to Technicians" at bounding box center [1219, 64] width 157 height 36
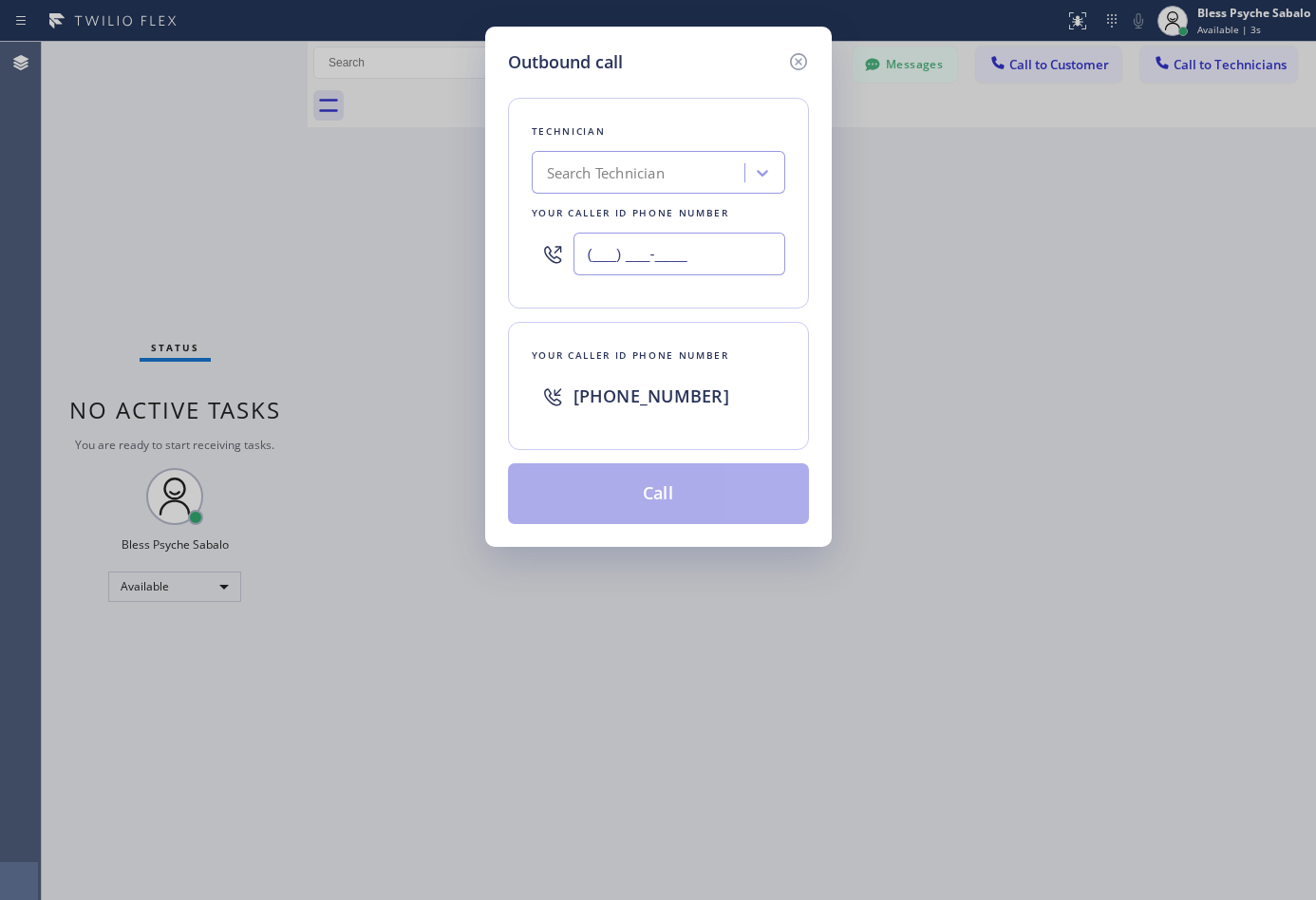
click at [696, 263] on input "(___) ___-____" at bounding box center [680, 254] width 212 height 43
paste input "818) 485-4958"
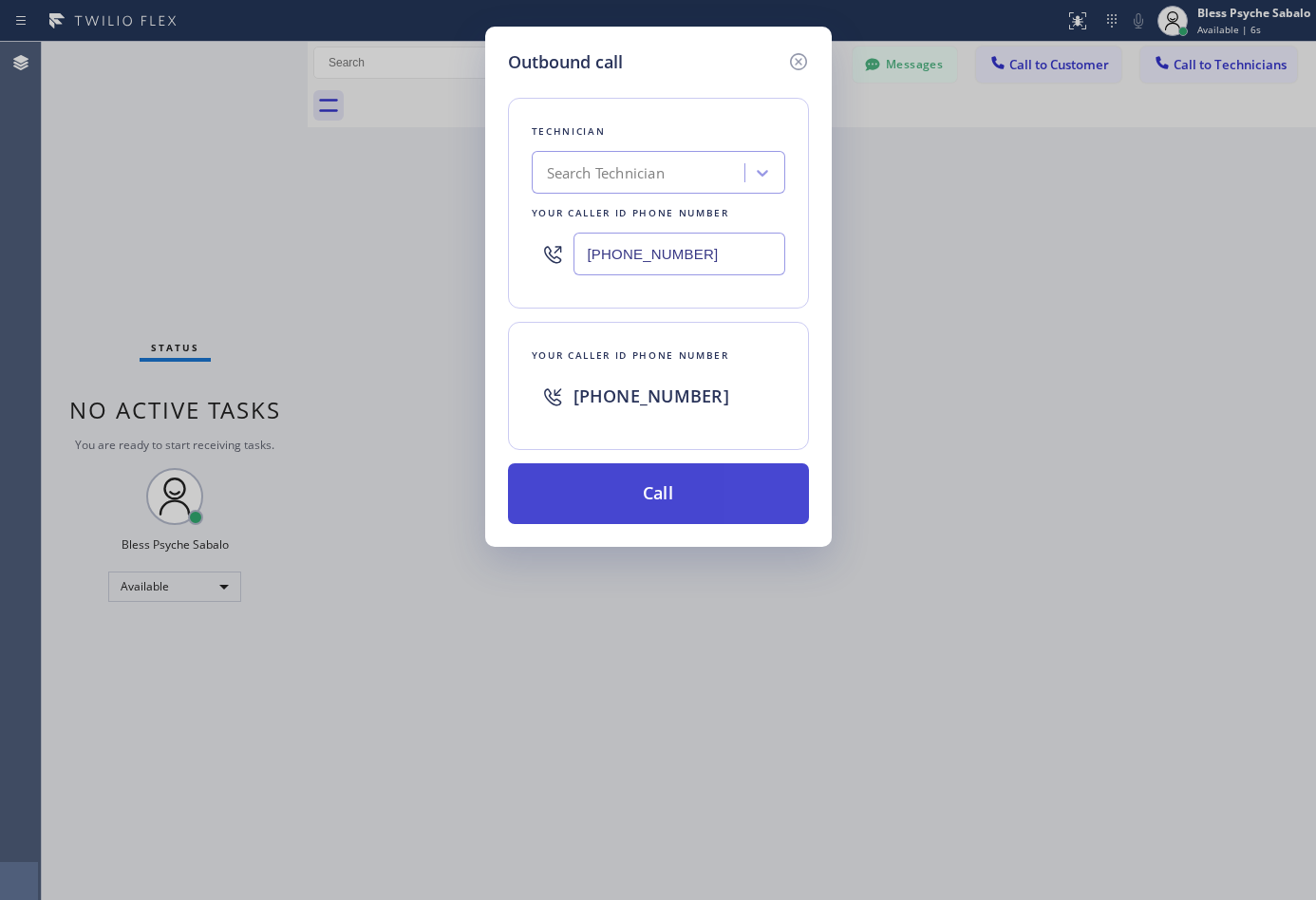
type input "[PHONE_NUMBER]"
click at [669, 505] on button "Call" at bounding box center [658, 493] width 301 height 61
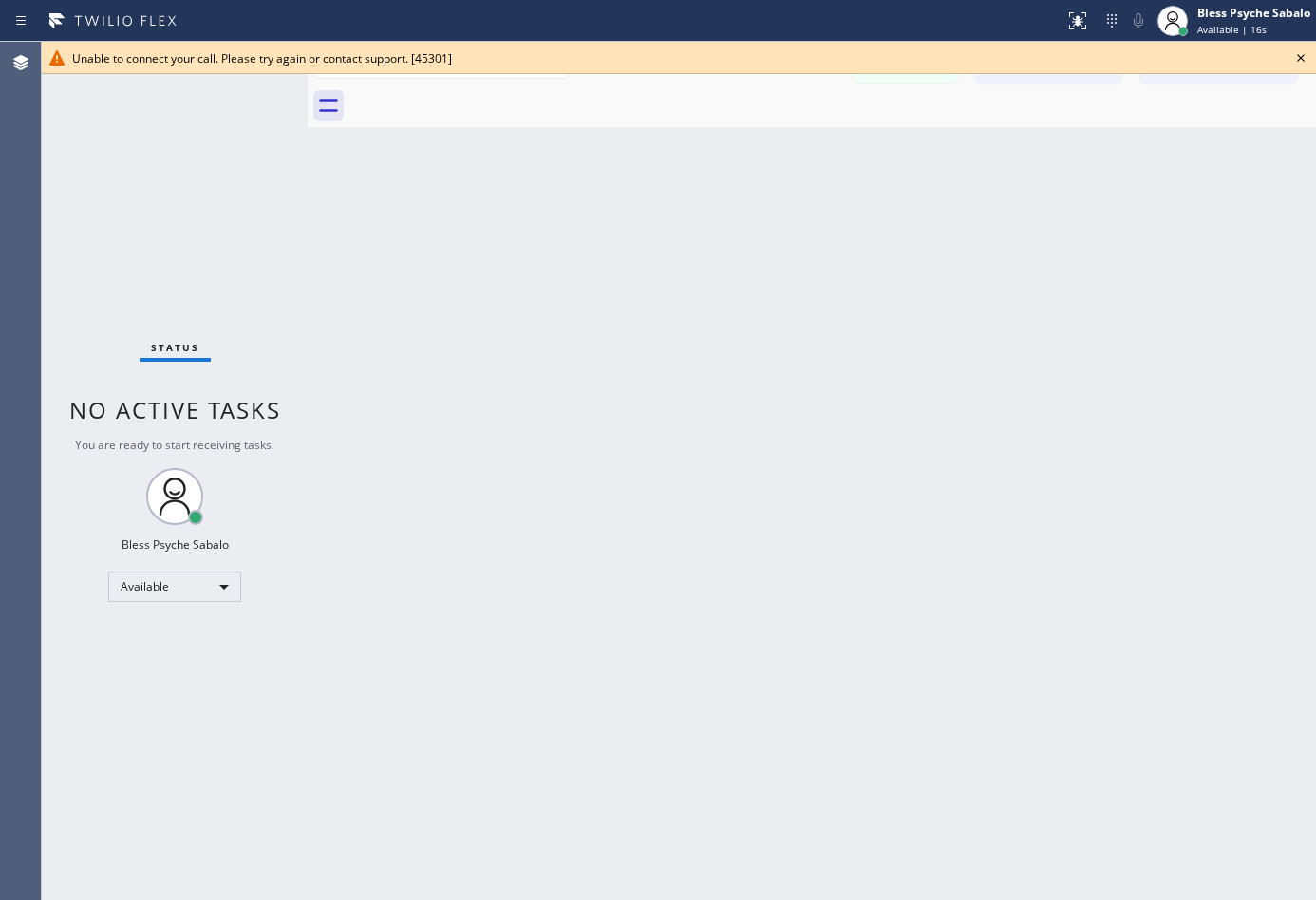
click at [727, 387] on div "Back to Dashboard Change Sender ID Customers Technicians DP [PERSON_NAME] [DATE…" at bounding box center [812, 471] width 1008 height 858
click at [1191, 151] on div "Back to Dashboard Change Sender ID Customers Technicians DP [PERSON_NAME] [DATE…" at bounding box center [812, 471] width 1008 height 858
click at [1293, 57] on icon at bounding box center [1300, 57] width 23 height 23
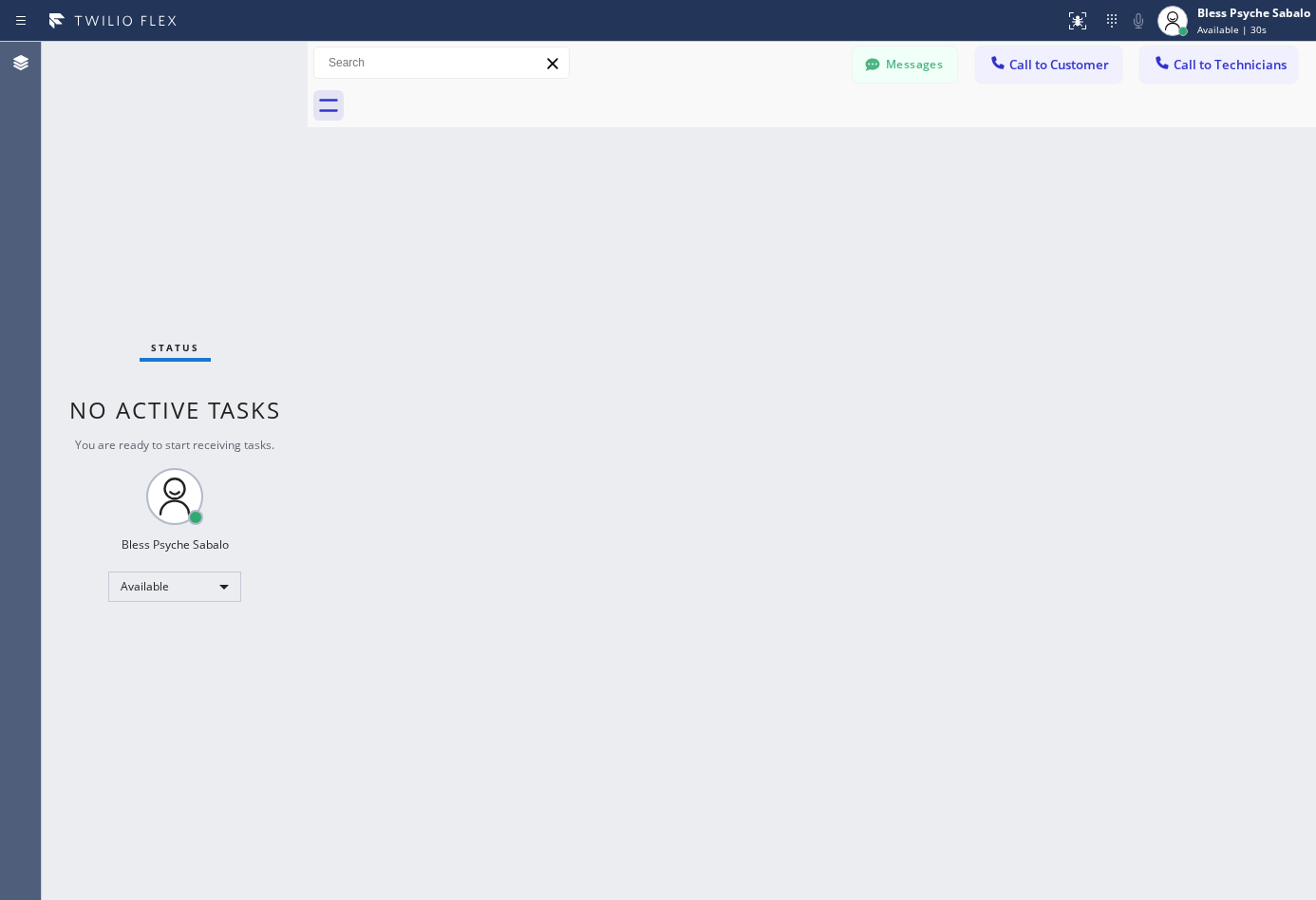
click at [1193, 171] on div "Back to Dashboard Change Sender ID Customers Technicians DP [PERSON_NAME] [DATE…" at bounding box center [812, 471] width 1008 height 858
click at [1173, 20] on icon at bounding box center [1172, 21] width 23 height 23
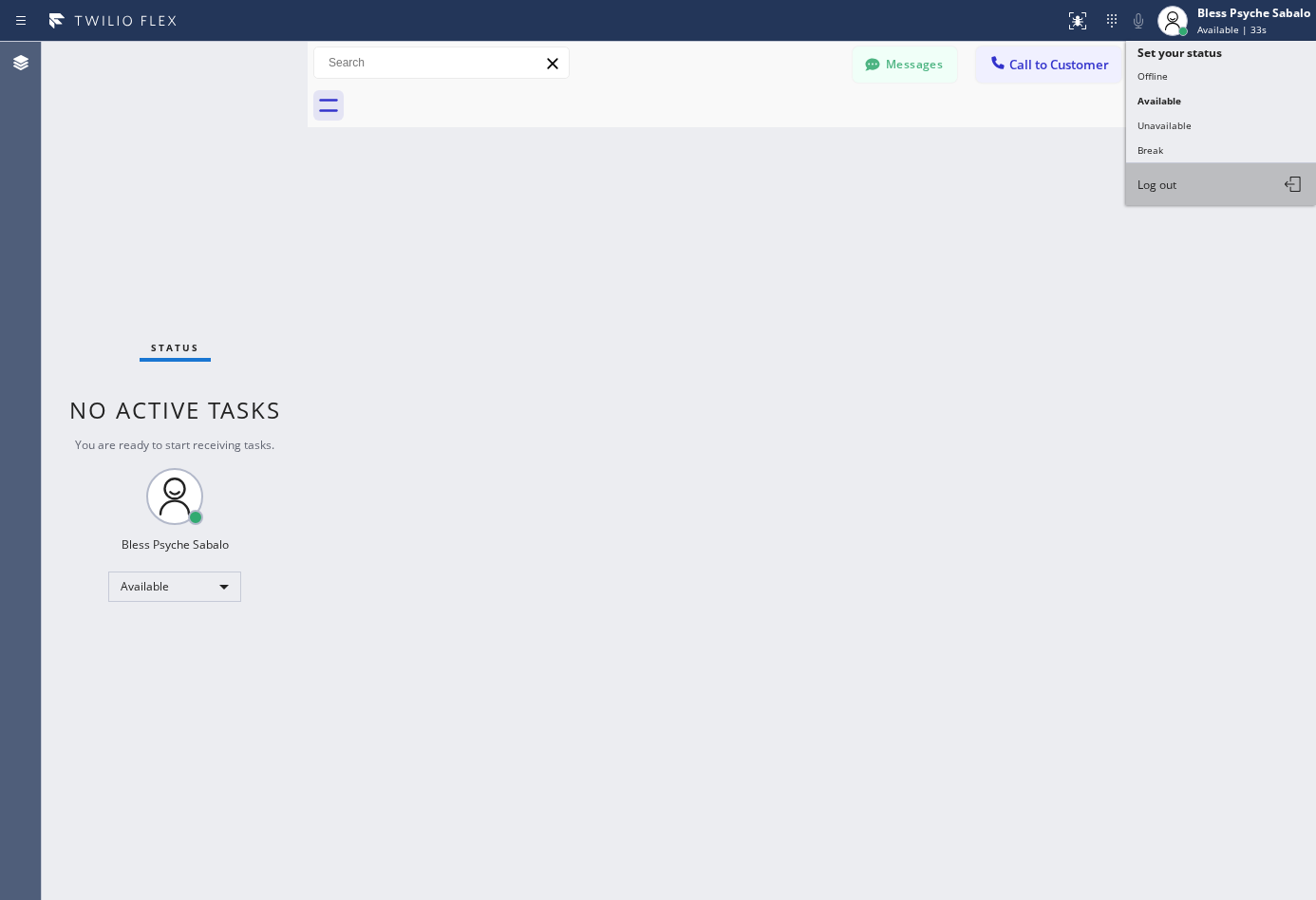
click at [1199, 179] on button "Log out" at bounding box center [1221, 183] width 190 height 42
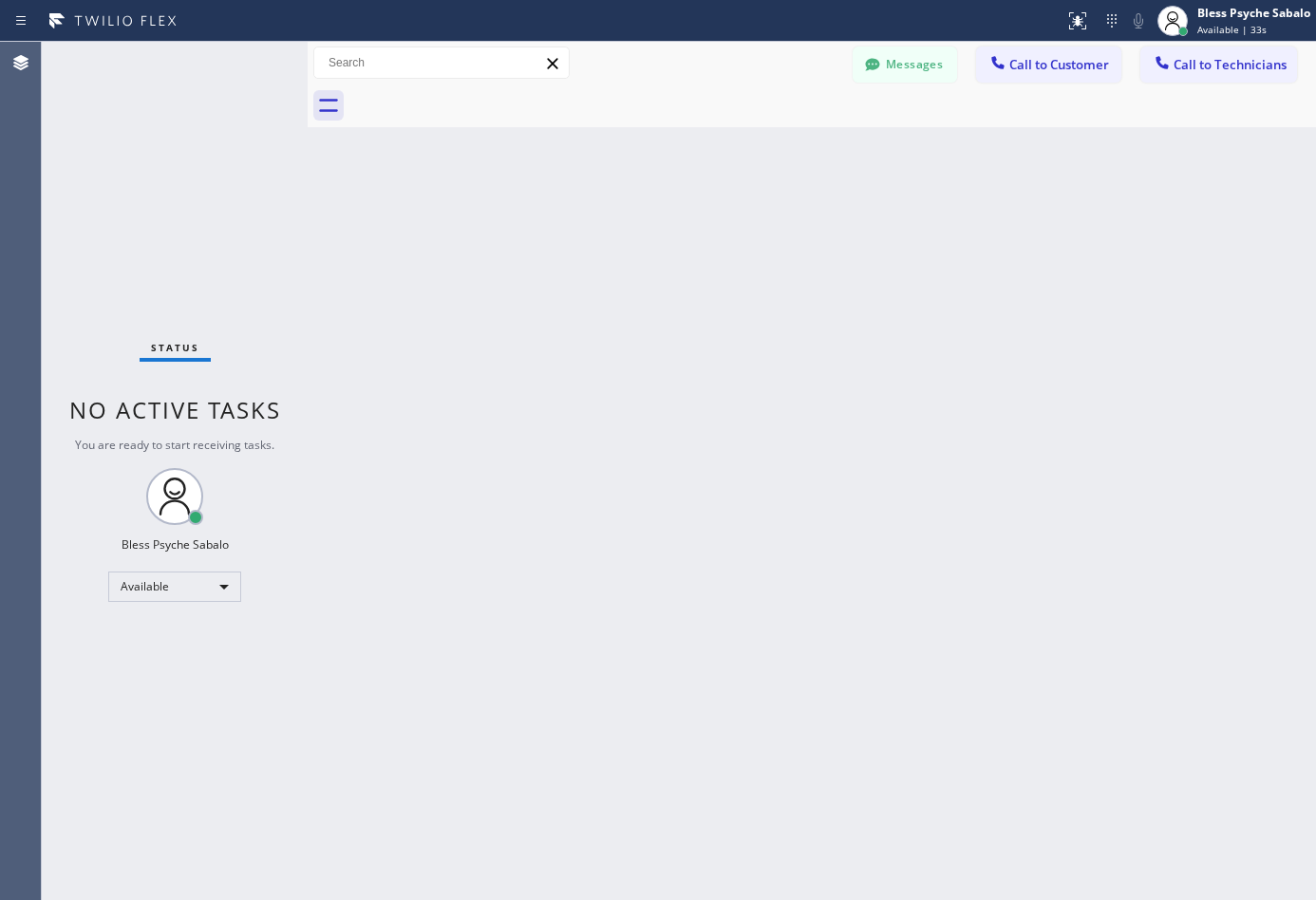
click at [921, 231] on div "Back to Dashboard Change Sender ID Customers Technicians DP [PERSON_NAME] [DATE…" at bounding box center [812, 471] width 1008 height 858
